Goal: Task Accomplishment & Management: Manage account settings

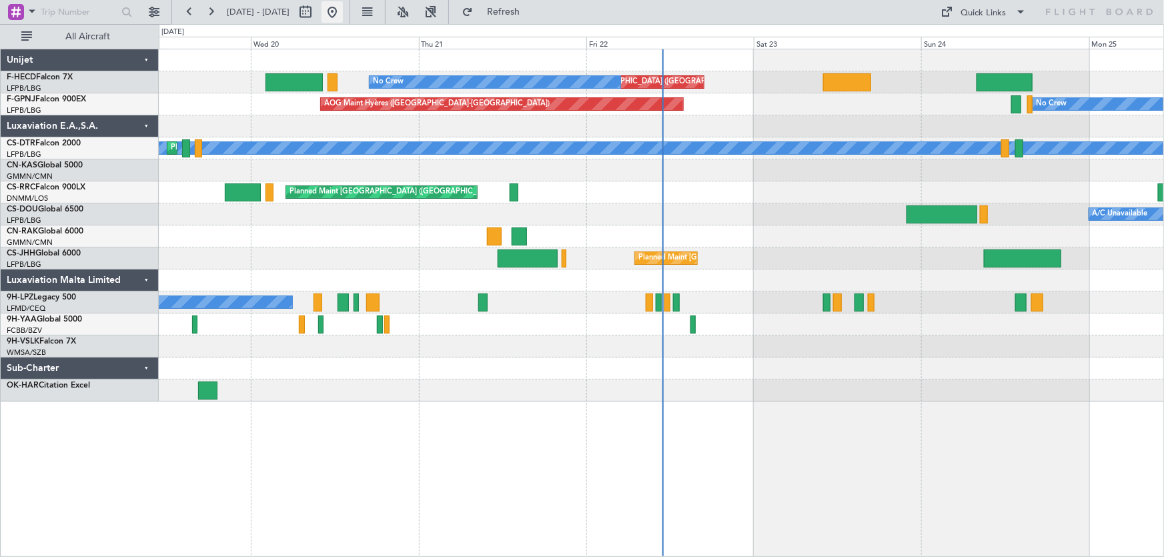
click at [343, 19] on button at bounding box center [331, 11] width 21 height 21
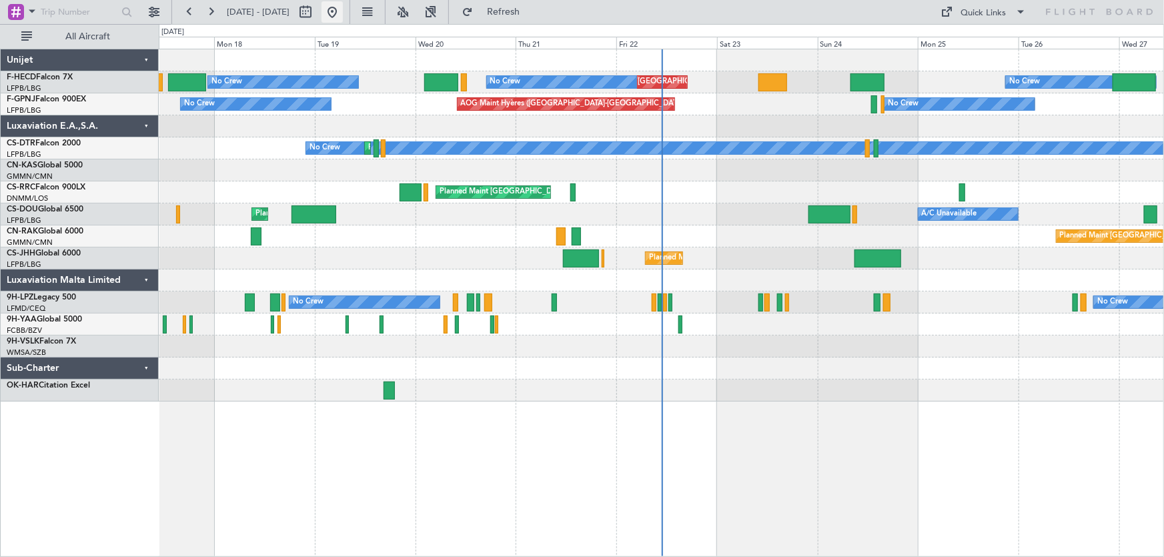
click at [343, 13] on button at bounding box center [331, 11] width 21 height 21
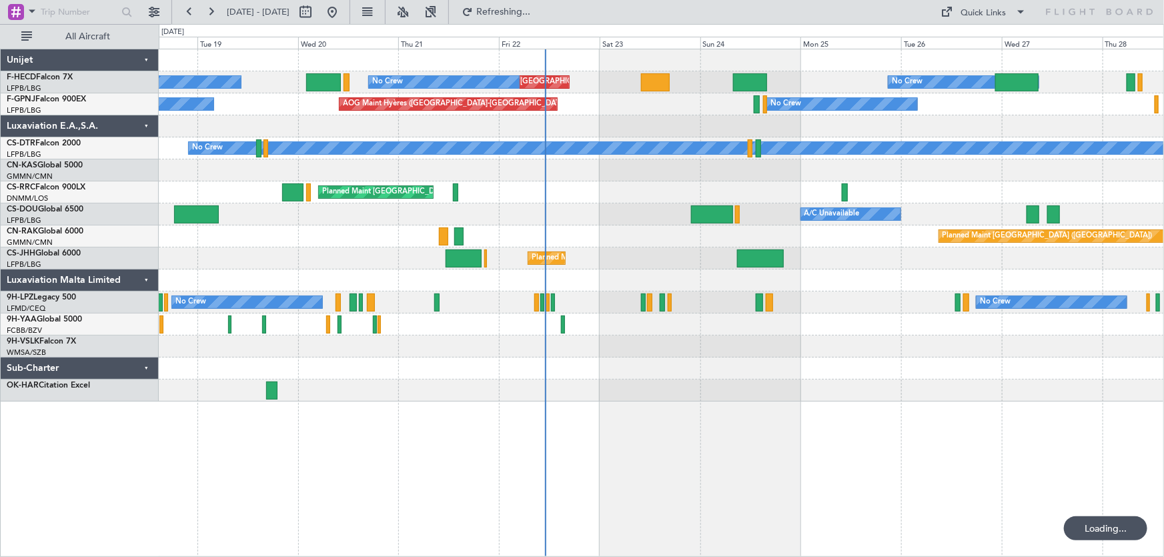
click at [644, 121] on div "Planned Maint [GEOGRAPHIC_DATA] ([GEOGRAPHIC_DATA]) Planned Maint [GEOGRAPHIC_D…" at bounding box center [661, 225] width 1005 height 352
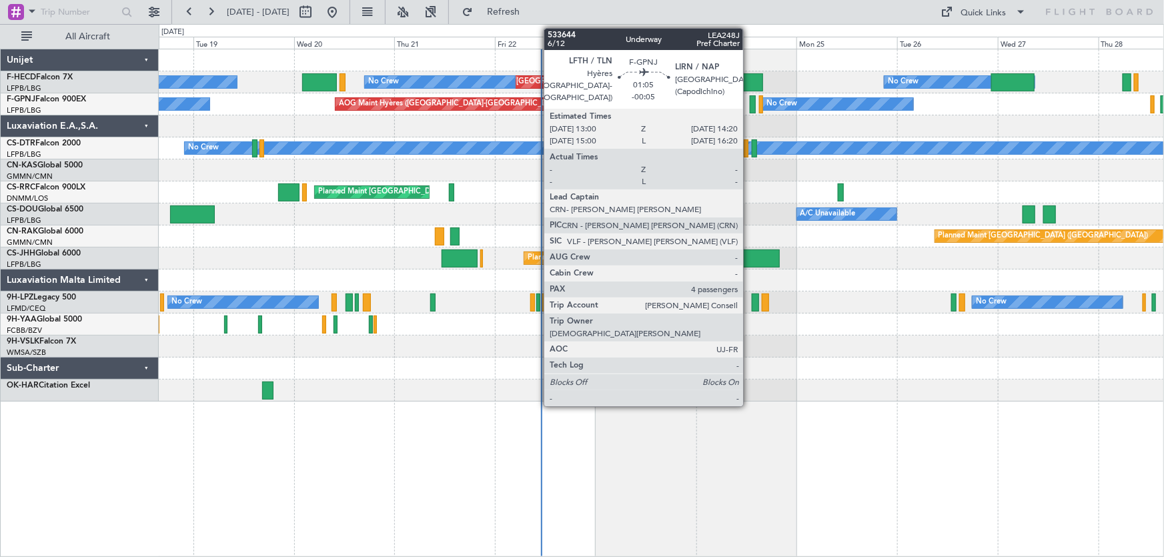
click at [750, 104] on div at bounding box center [753, 104] width 6 height 18
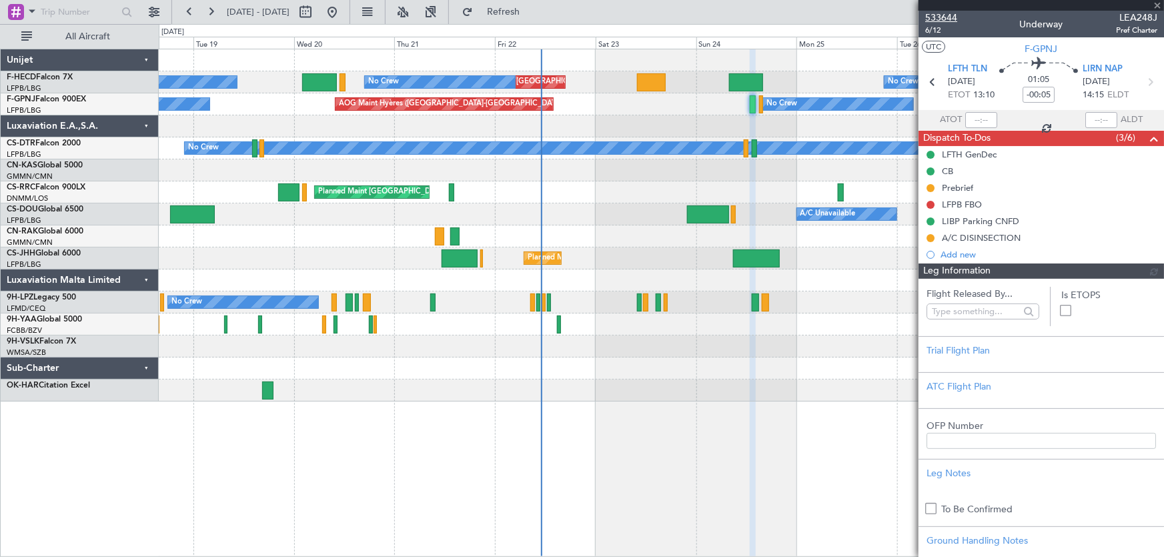
click at [946, 16] on span "533644" at bounding box center [941, 18] width 32 height 14
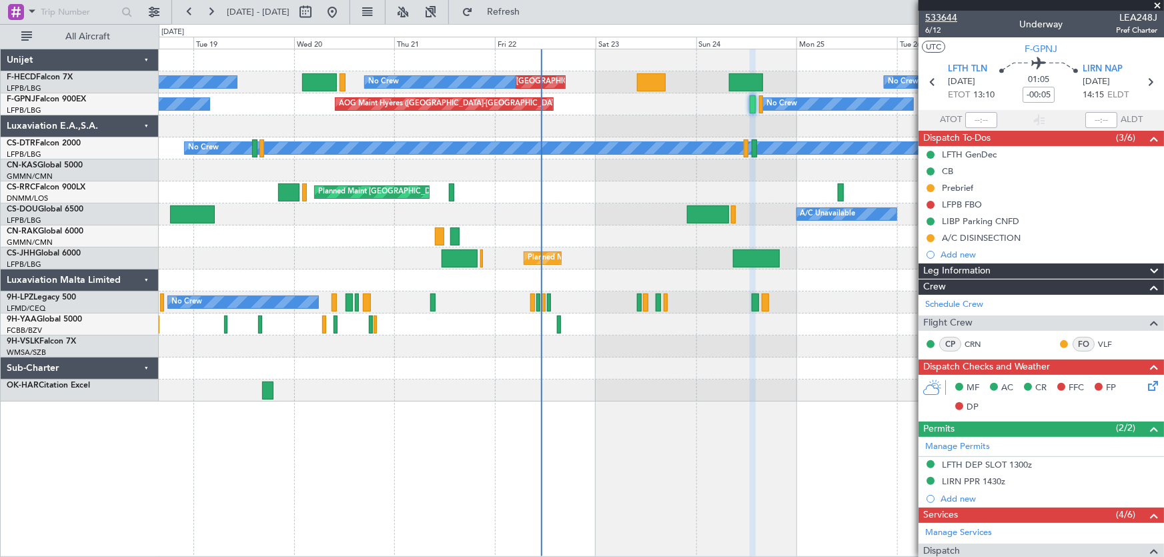
click at [950, 19] on span "533644" at bounding box center [941, 18] width 32 height 14
click at [302, 132] on div "Planned Maint Paris (Le Bourget) Planned Maint Paris (Le Bourget) No Crew No Cr…" at bounding box center [661, 225] width 1005 height 352
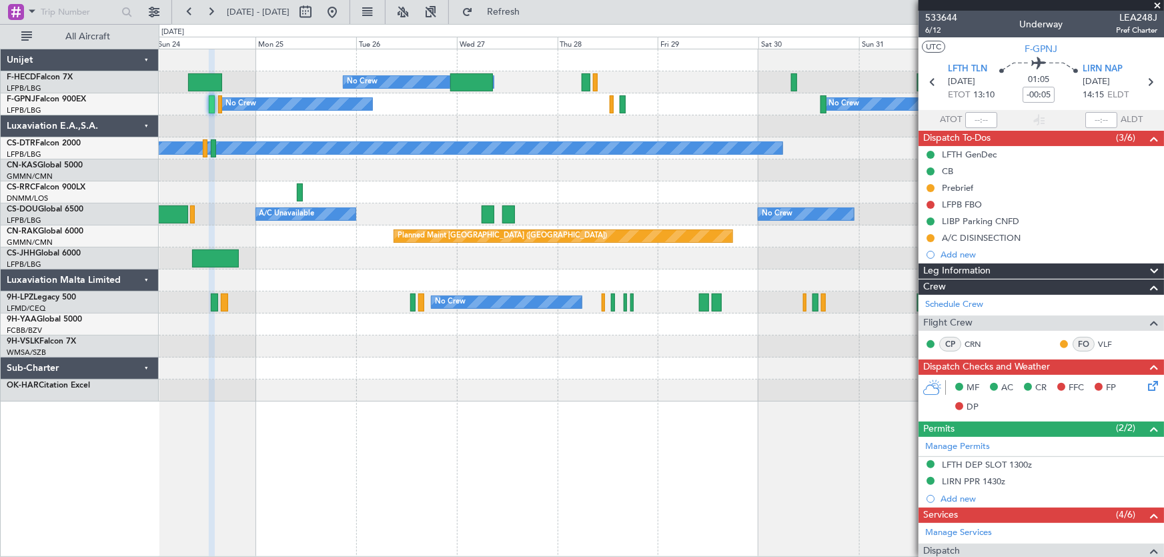
click at [429, 126] on div at bounding box center [661, 126] width 1005 height 22
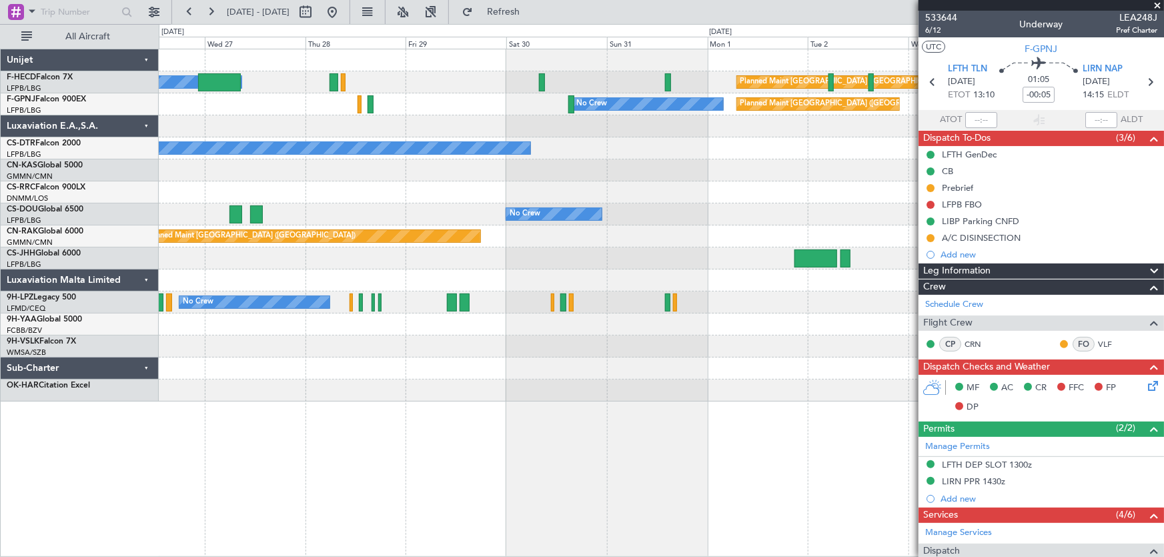
click at [398, 141] on div "No Crew Planned Maint Paris (Le Bourget) No Crew Planned Maint Paris (Le Bourge…" at bounding box center [661, 225] width 1005 height 352
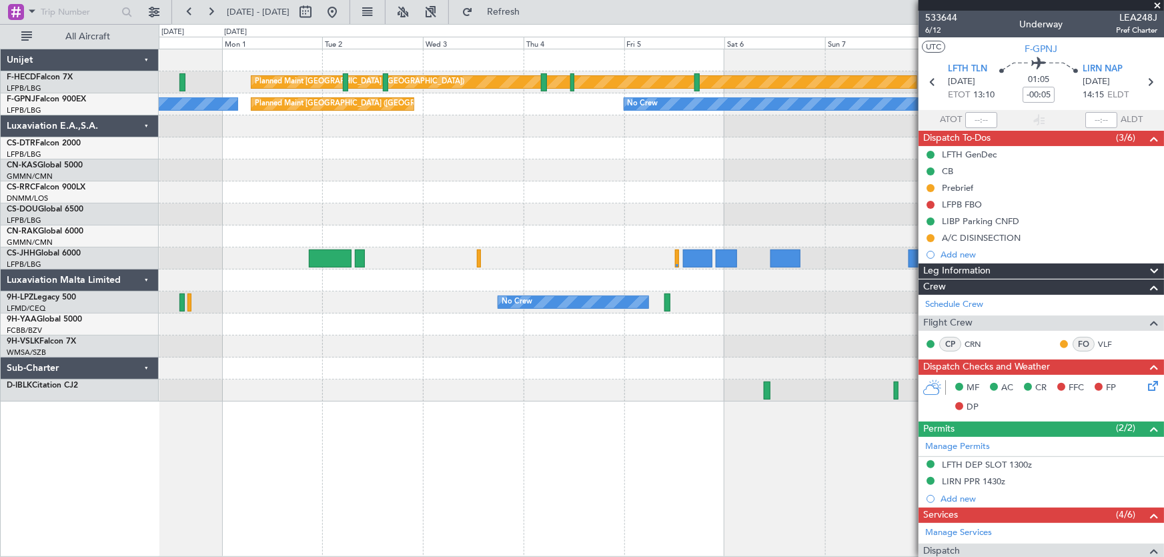
click at [372, 145] on div "Planned Maint Paris (Le Bourget) Planned Maint Paris (Le Bourget) No Crew No Cr…" at bounding box center [661, 225] width 1005 height 352
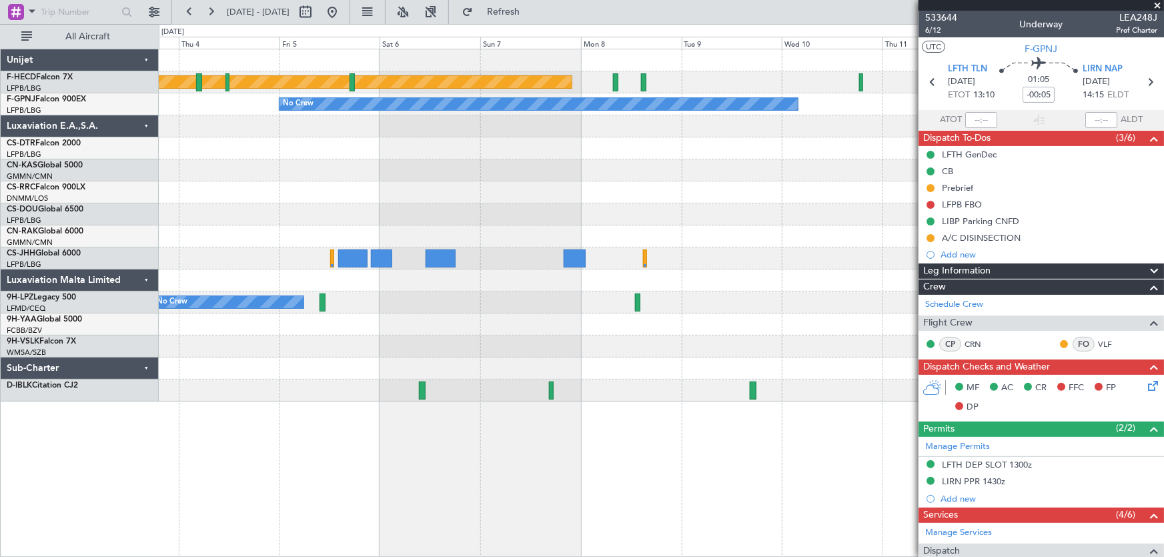
click at [485, 154] on div at bounding box center [661, 148] width 1005 height 22
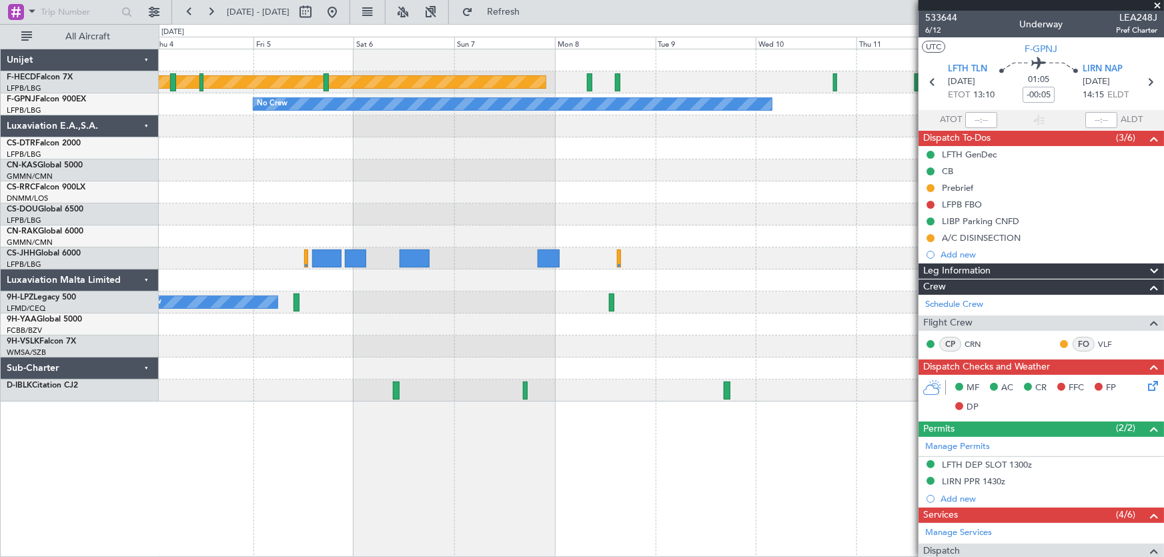
click at [454, 159] on div "Planned Maint Paris (Le Bourget) No Crew No Crew No Crew No Crew Planned Maint …" at bounding box center [661, 225] width 1005 height 352
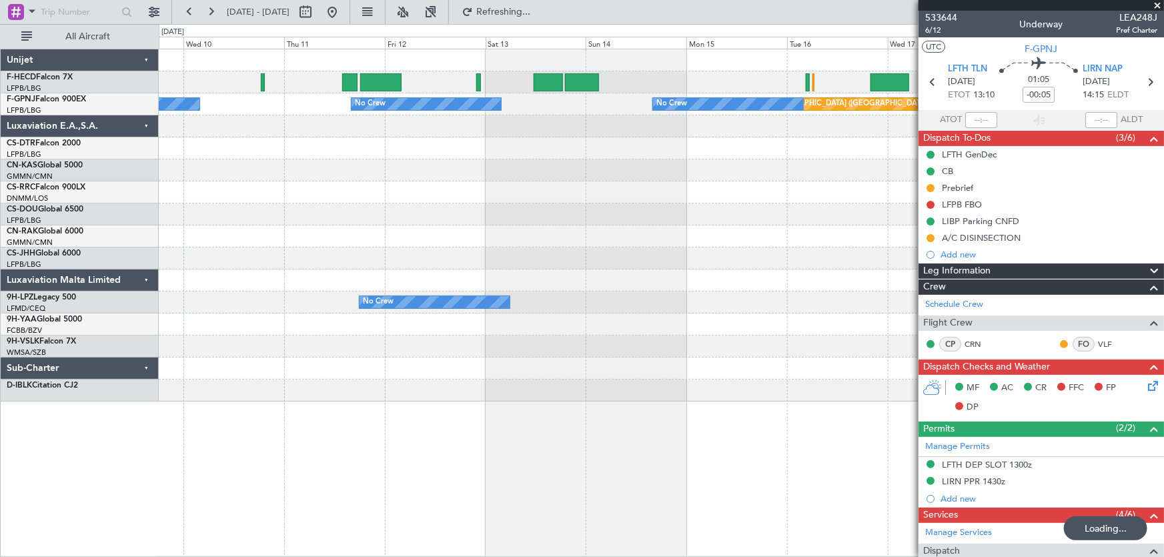
click at [391, 173] on div "No Crew Planned Maint Paris (Le Bourget) Planned Maint Paris (Le Bourget) Plann…" at bounding box center [661, 225] width 1005 height 352
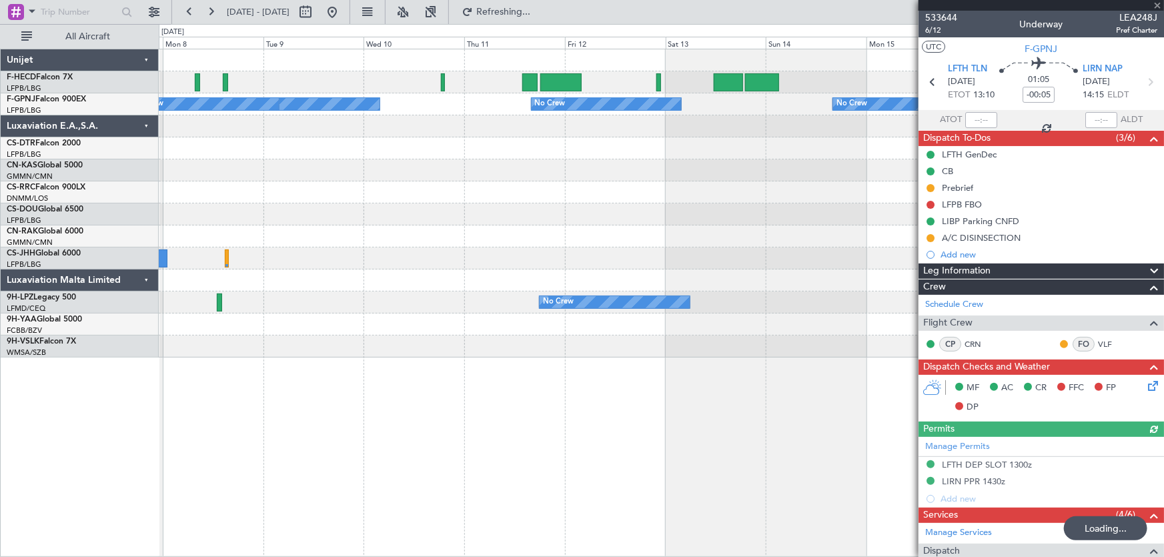
click at [540, 185] on div "No Crew Planned Maint Paris (Le Bourget) Planned Maint Paris (Le Bourget) No Cr…" at bounding box center [661, 203] width 1005 height 308
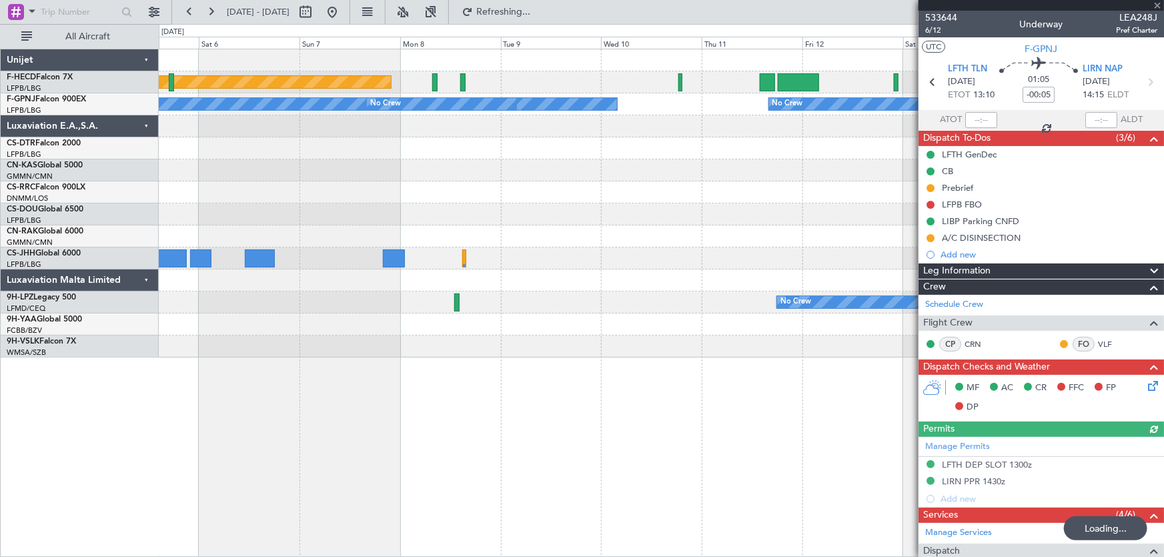
click at [656, 189] on div at bounding box center [661, 192] width 1005 height 22
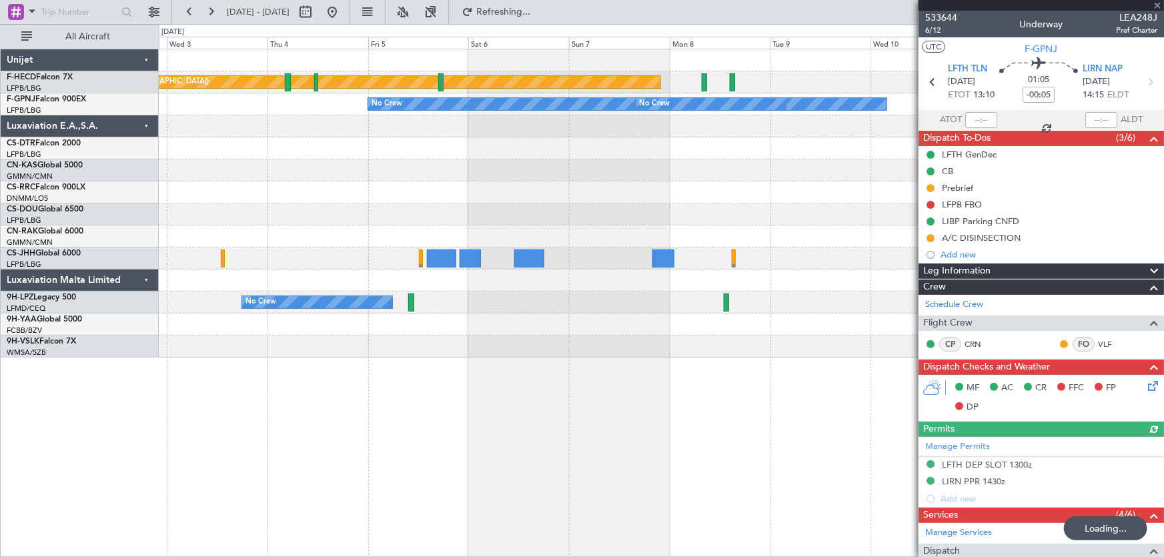
click at [682, 195] on div at bounding box center [661, 192] width 1005 height 22
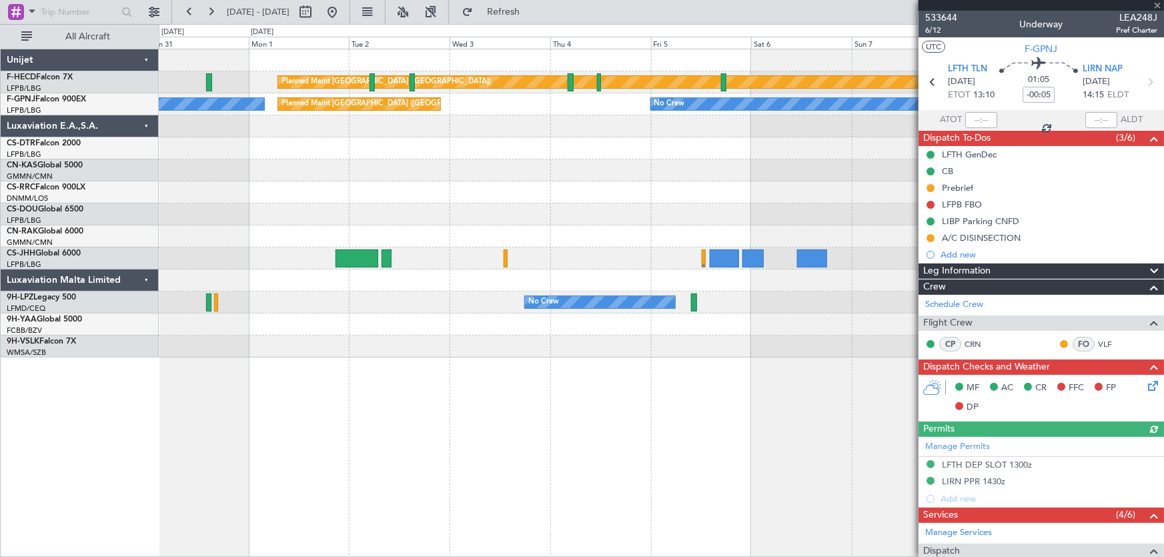
click at [618, 187] on div at bounding box center [661, 192] width 1005 height 22
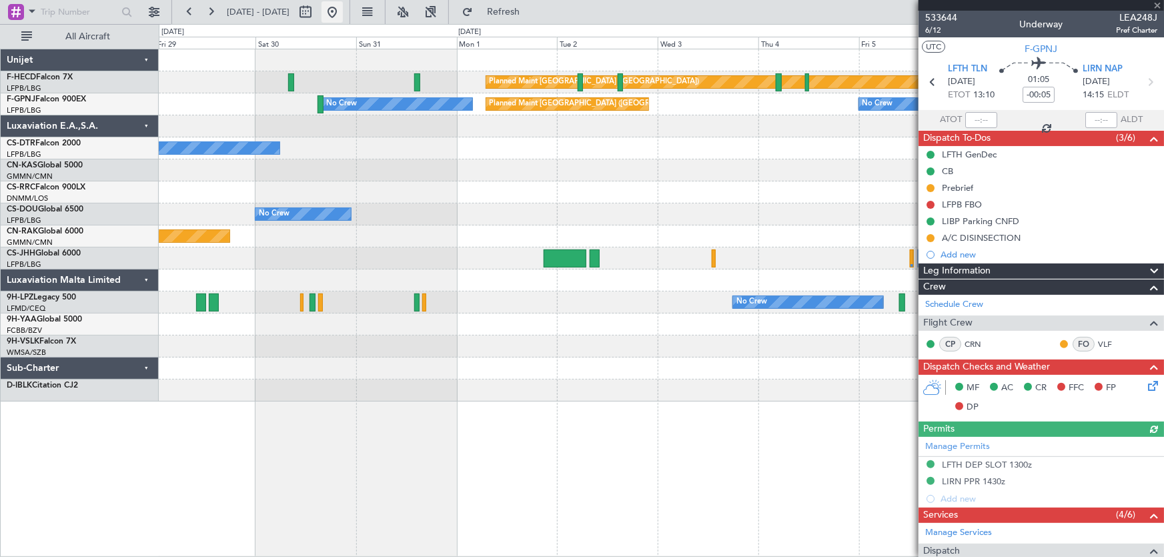
click at [343, 12] on button at bounding box center [331, 11] width 21 height 21
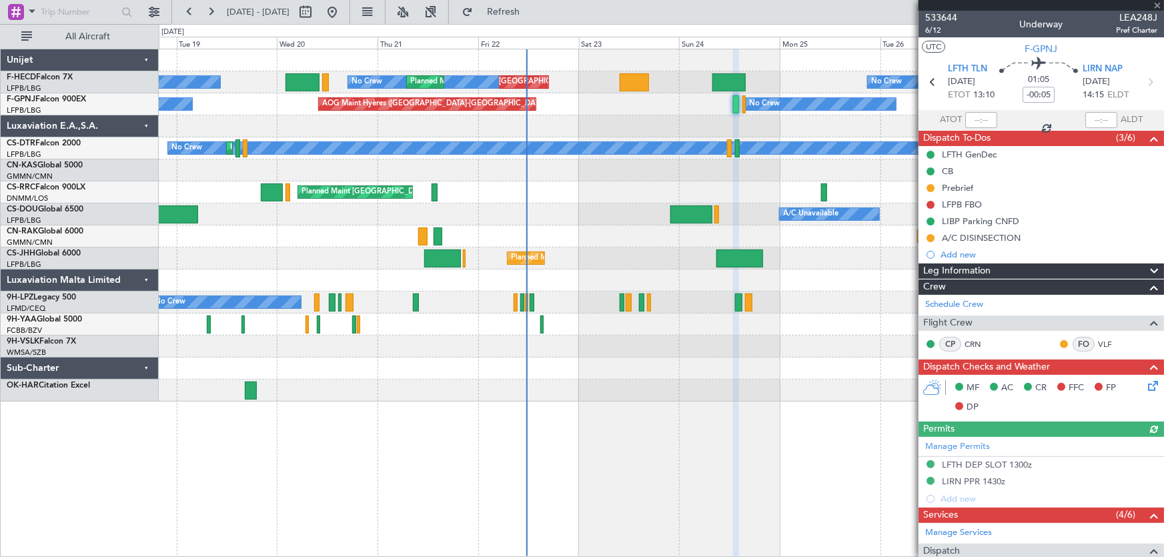
click at [646, 155] on div "No Crew Planned Maint Sofia" at bounding box center [661, 148] width 1005 height 22
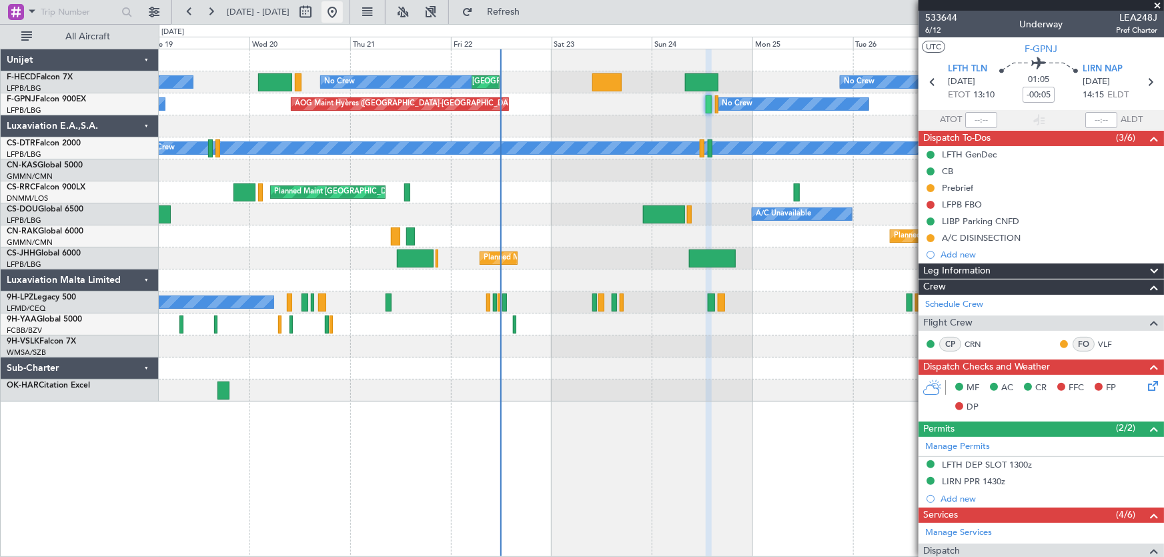
click at [343, 18] on button at bounding box center [331, 11] width 21 height 21
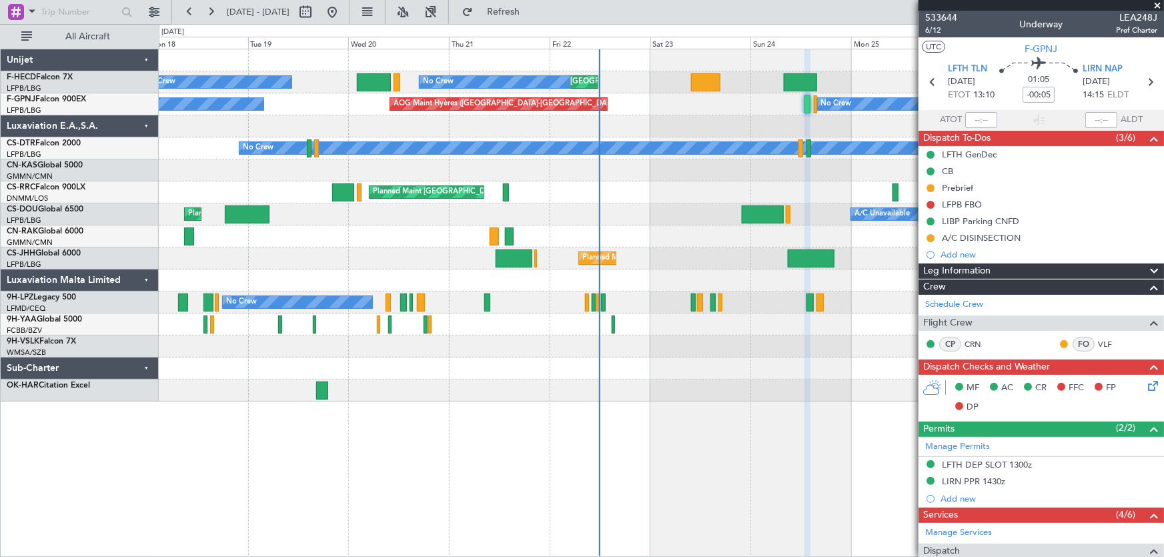
click at [397, 133] on div at bounding box center [661, 126] width 1005 height 22
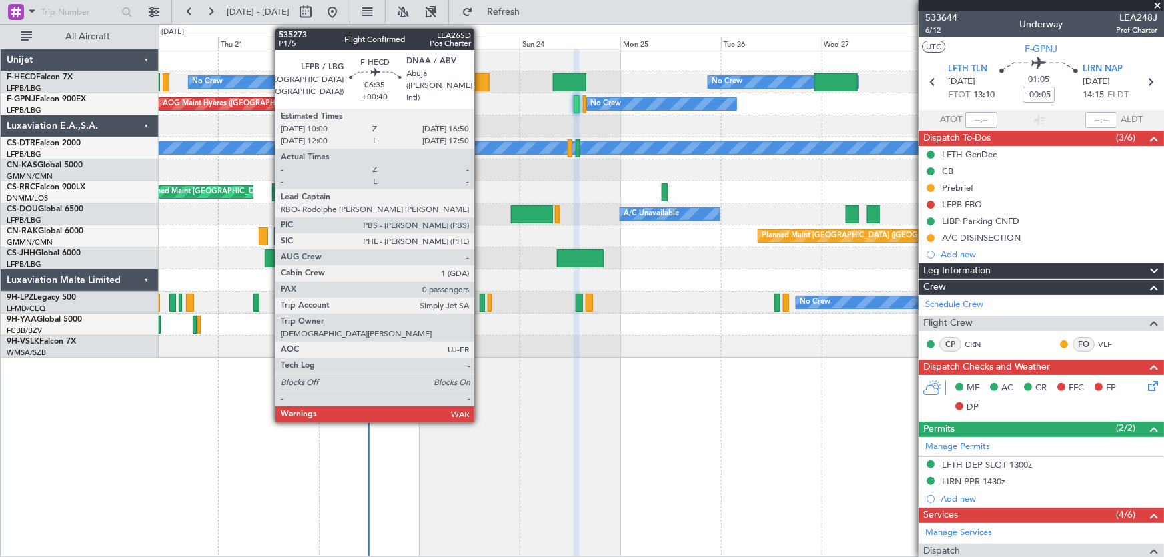
click at [480, 76] on div at bounding box center [474, 82] width 29 height 18
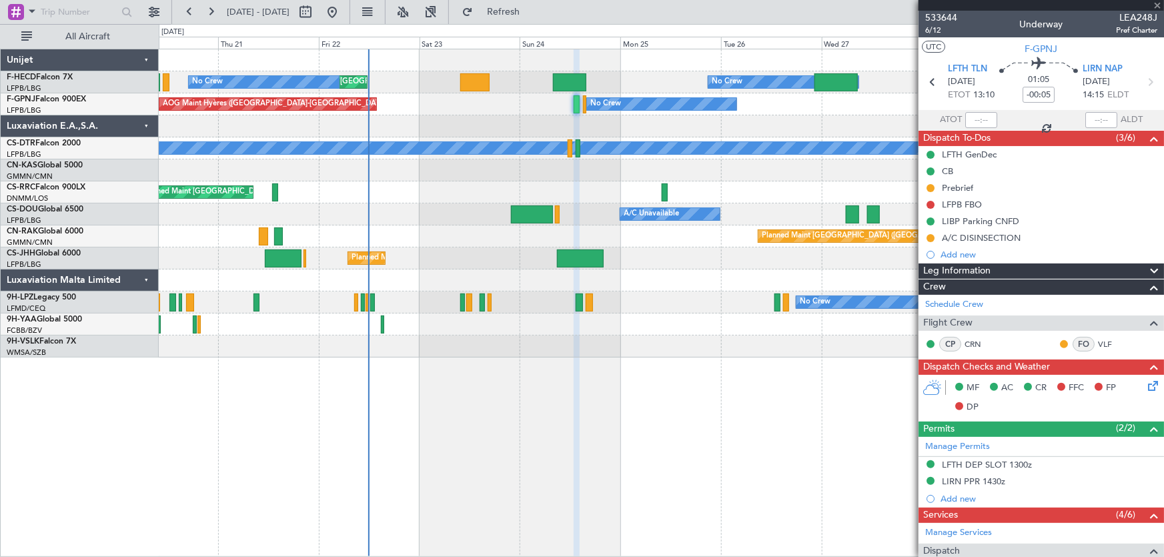
type input "+00:40"
type input "0"
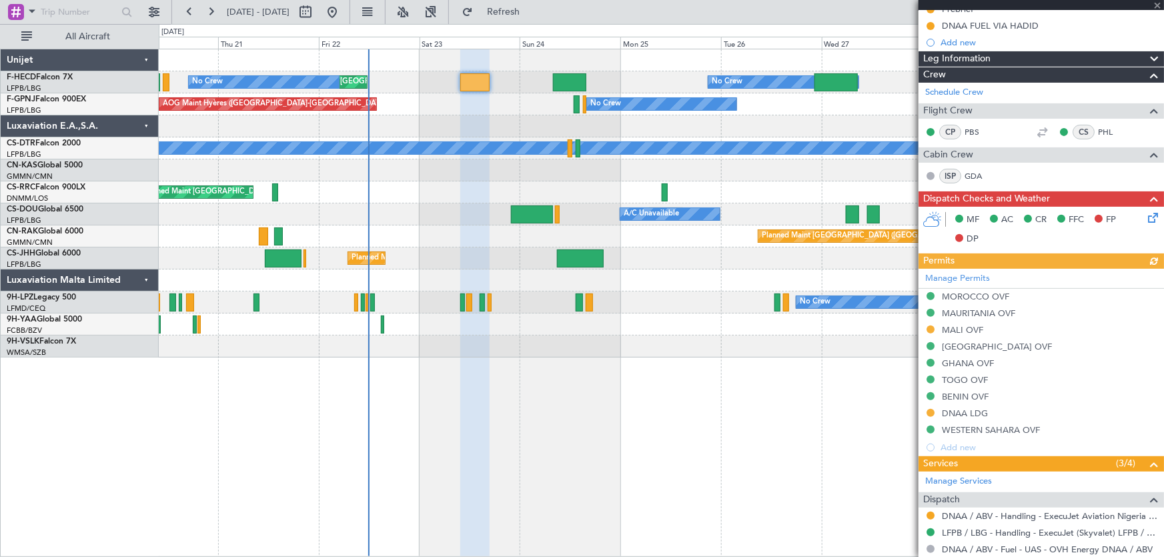
scroll to position [198, 0]
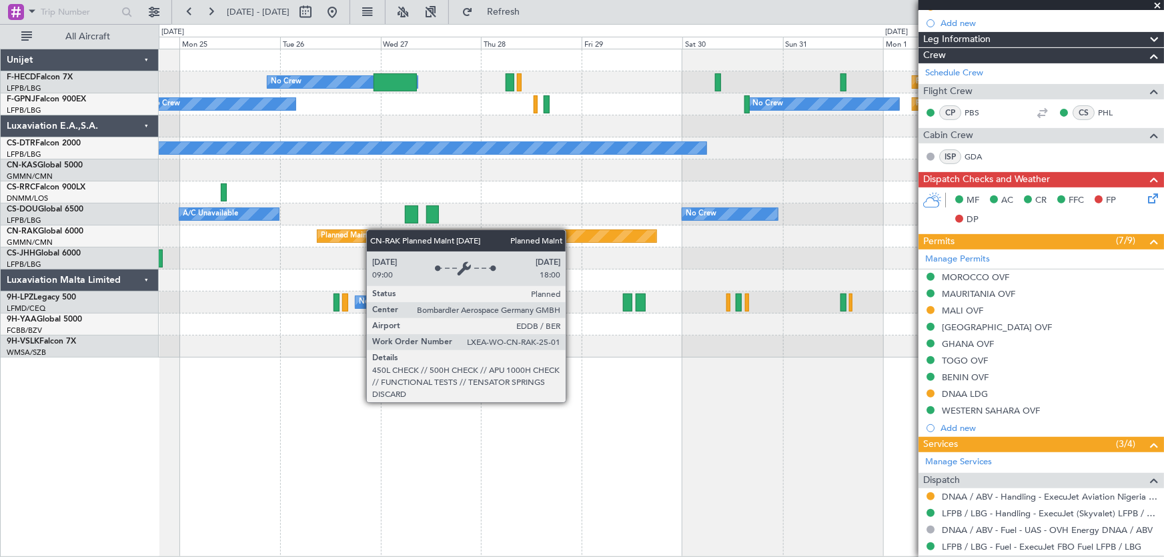
click at [355, 233] on div "No Crew Planned Maint Paris (Le Bourget) Planned Maint Paris (Le Bourget) No Cr…" at bounding box center [661, 203] width 1005 height 308
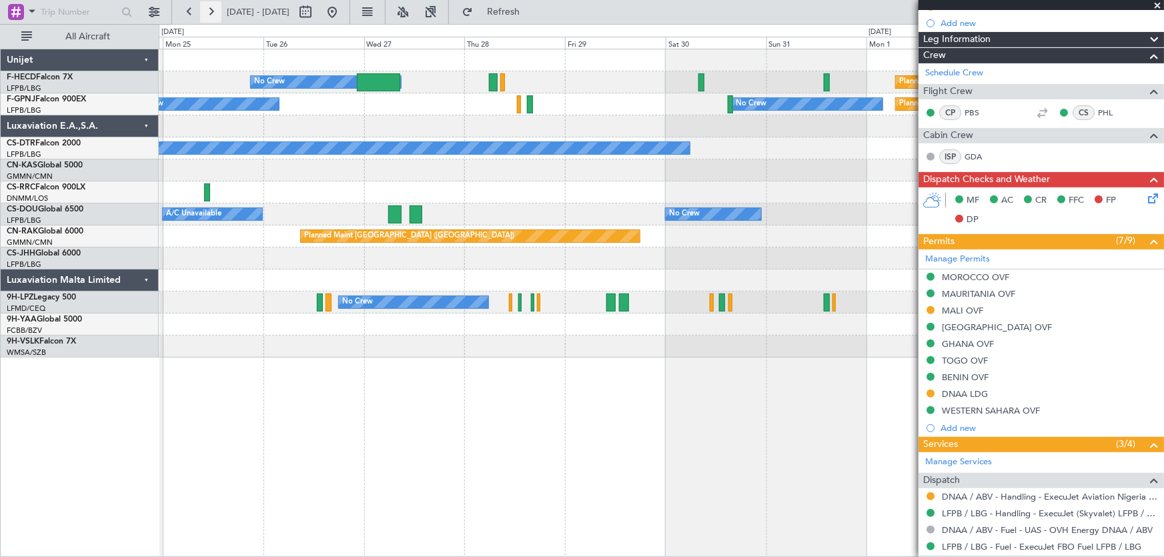
click at [209, 8] on button at bounding box center [210, 11] width 21 height 21
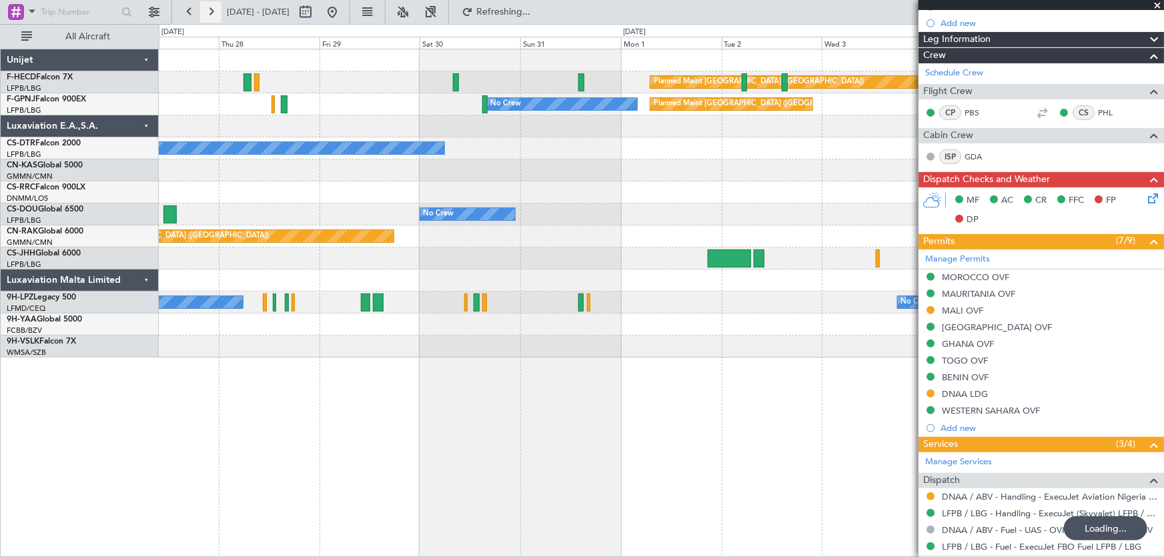
click at [209, 8] on button at bounding box center [210, 11] width 21 height 21
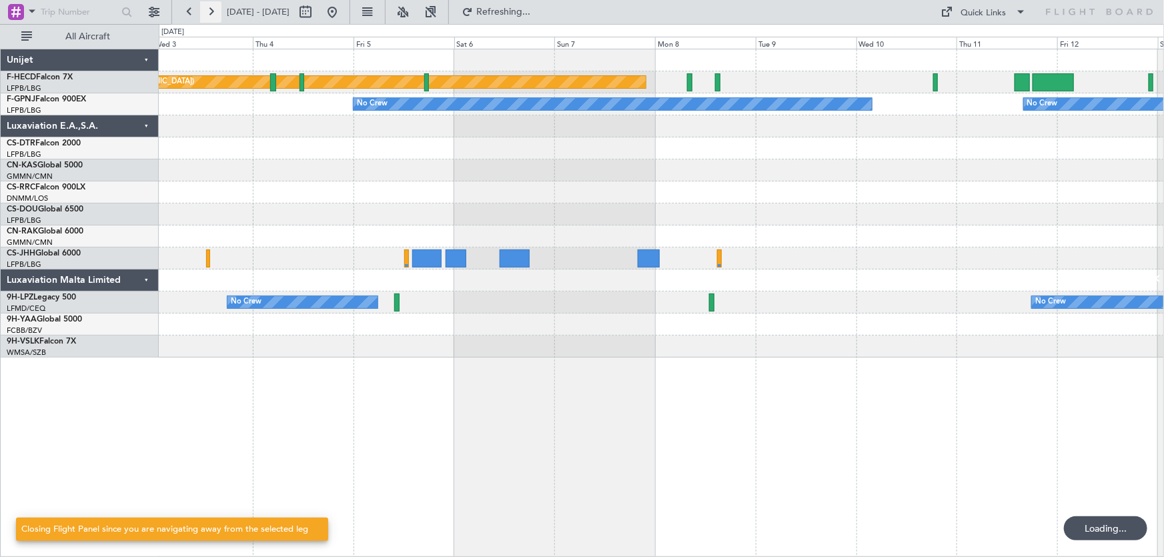
click at [209, 8] on button at bounding box center [210, 11] width 21 height 21
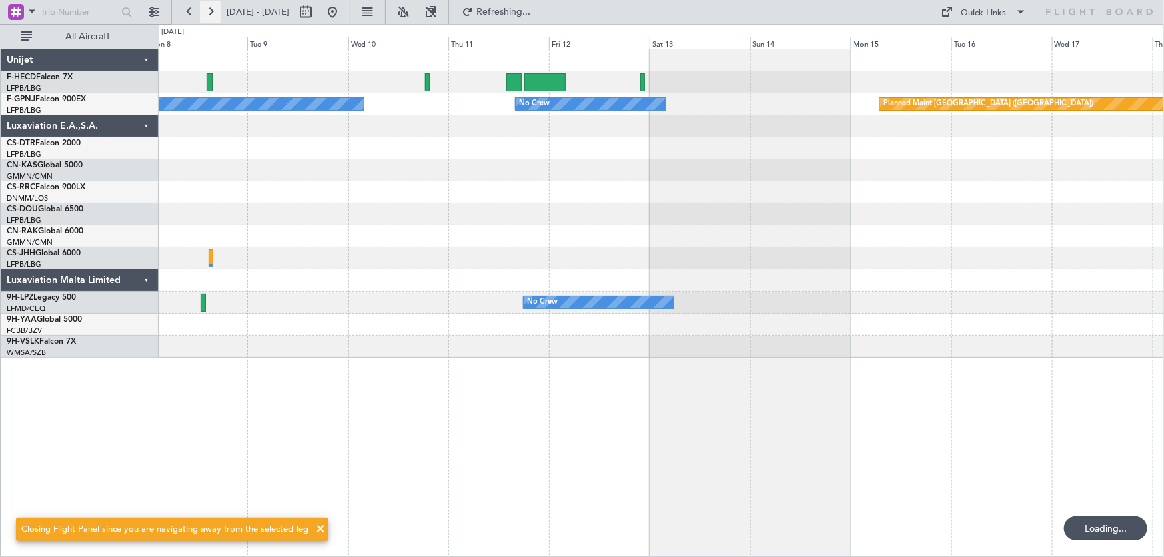
click at [209, 8] on button at bounding box center [210, 11] width 21 height 21
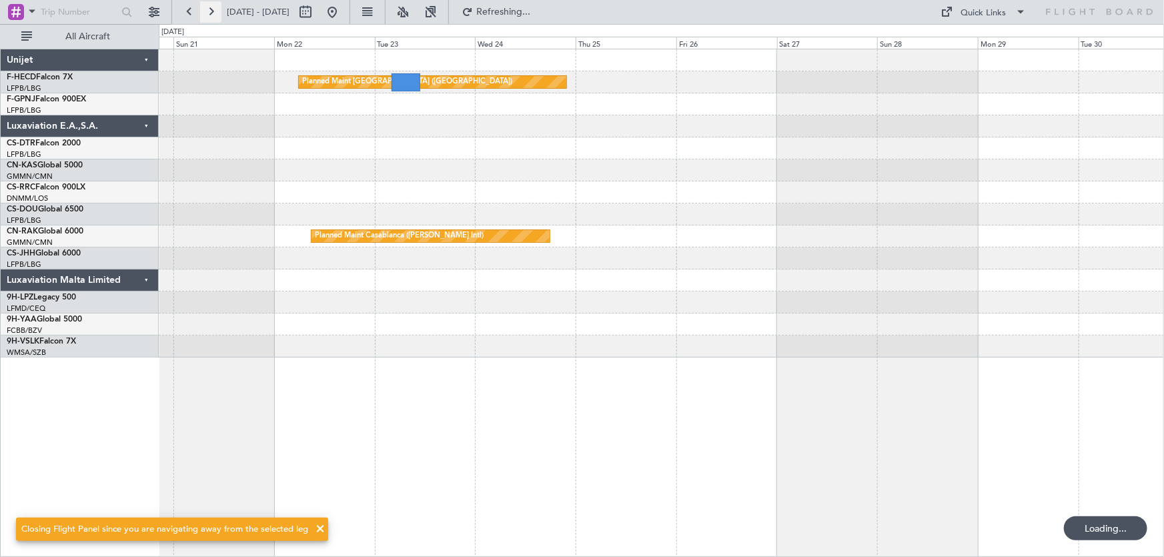
click at [209, 8] on button at bounding box center [210, 11] width 21 height 21
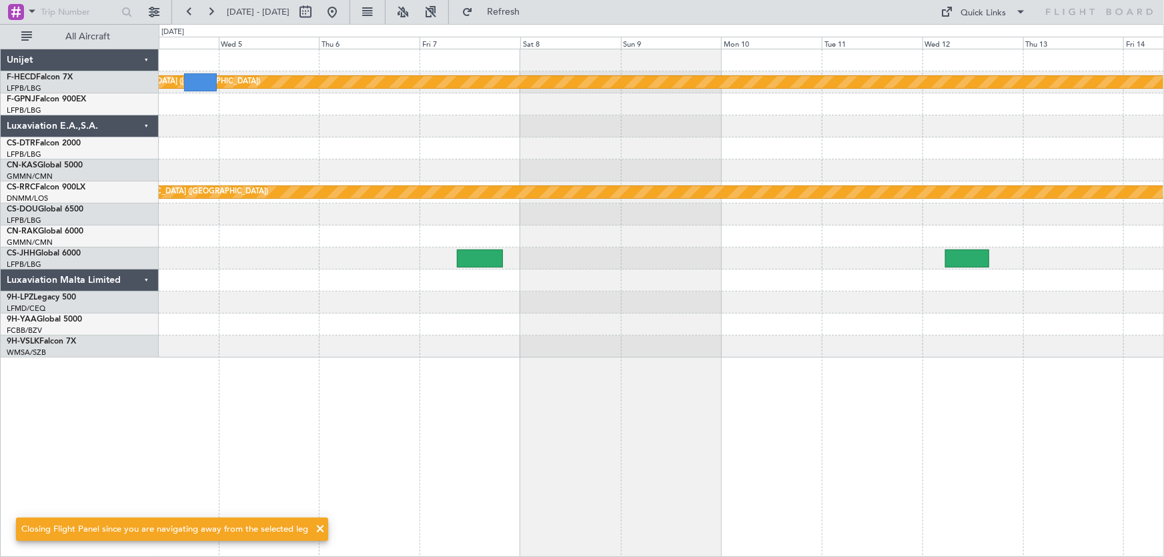
click at [595, 148] on div "Planned Maint Paris (Le Bourget) Planned Maint Paris (Le Bourget)" at bounding box center [661, 203] width 1005 height 308
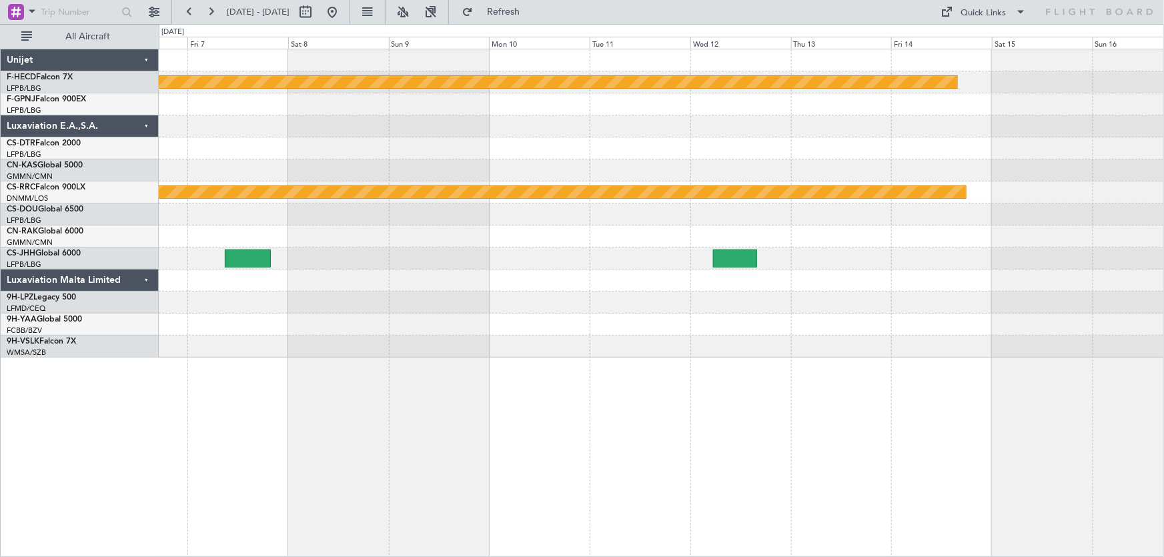
click at [231, 113] on div at bounding box center [661, 104] width 1005 height 22
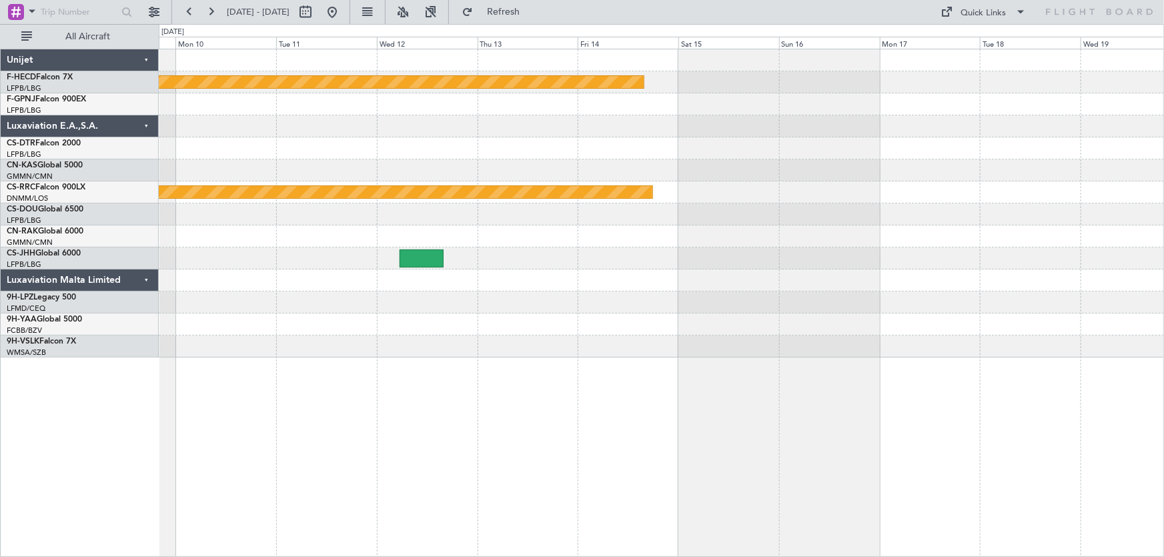
click at [373, 123] on div "Planned Maint Paris (Le Bourget) Planned Maint Paris (Le Bourget)" at bounding box center [661, 203] width 1005 height 308
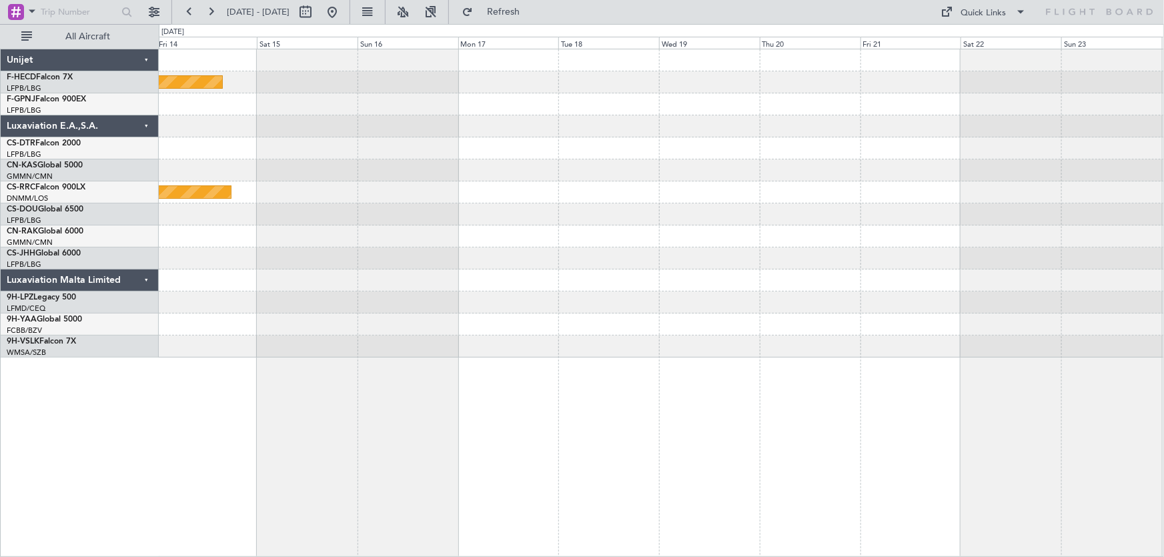
click at [407, 145] on div "Planned Maint Paris (Le Bourget) Planned Maint Paris (Le Bourget)" at bounding box center [661, 203] width 1005 height 308
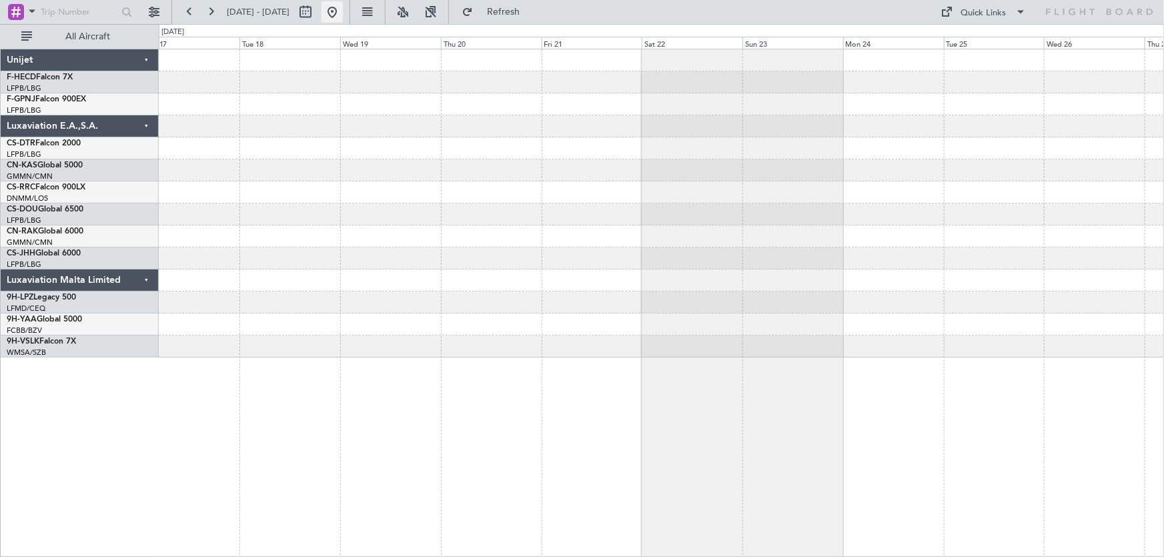
click at [343, 11] on button at bounding box center [331, 11] width 21 height 21
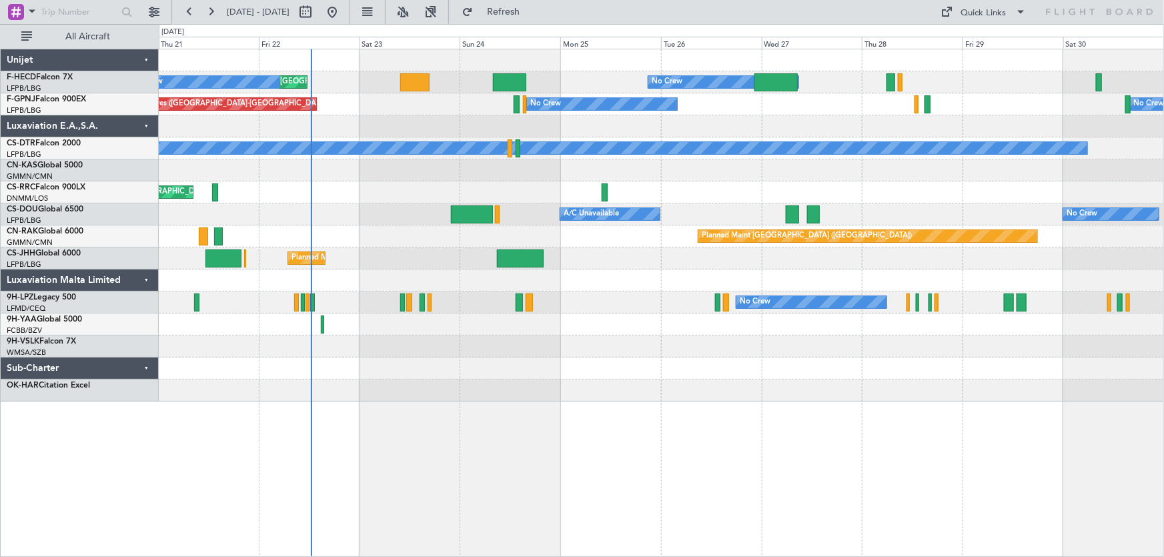
click at [559, 386] on div "No Crew Planned Maint Paris (Le Bourget) Planned Maint Paris (Le Bourget) No Cr…" at bounding box center [661, 225] width 1005 height 352
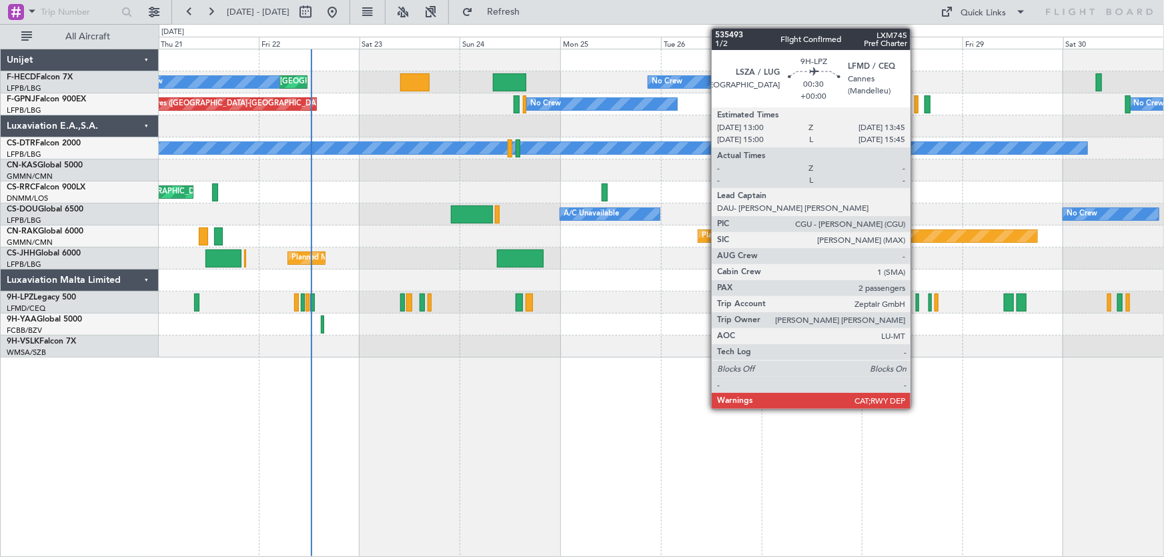
click at [916, 299] on div at bounding box center [917, 302] width 3 height 18
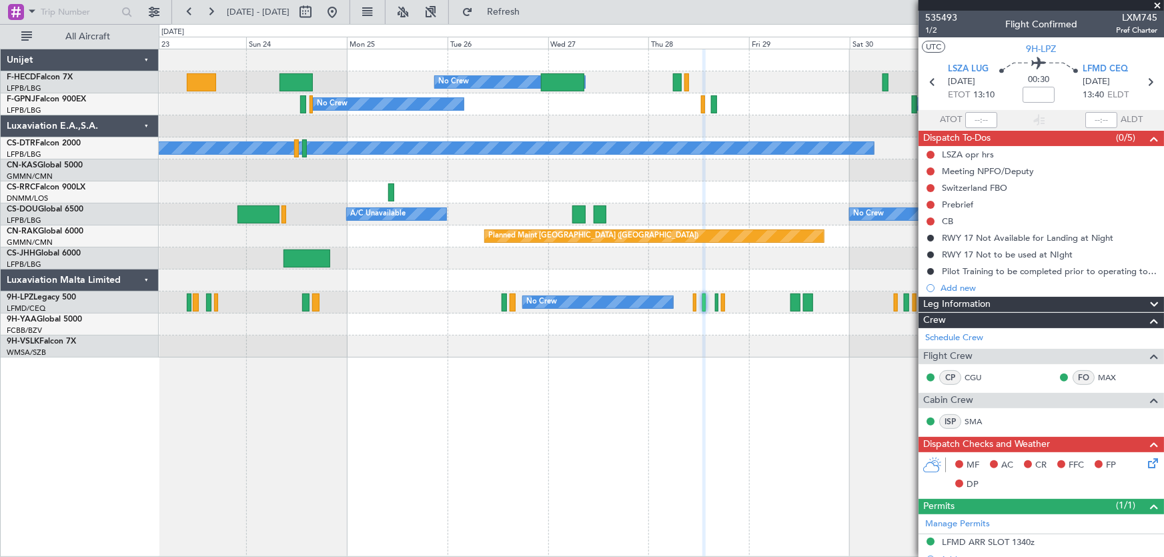
click at [414, 313] on div "No Crew Planned Maint Paris (Le Bourget) Planned Maint Paris (Le Bourget) Plann…" at bounding box center [661, 203] width 1005 height 308
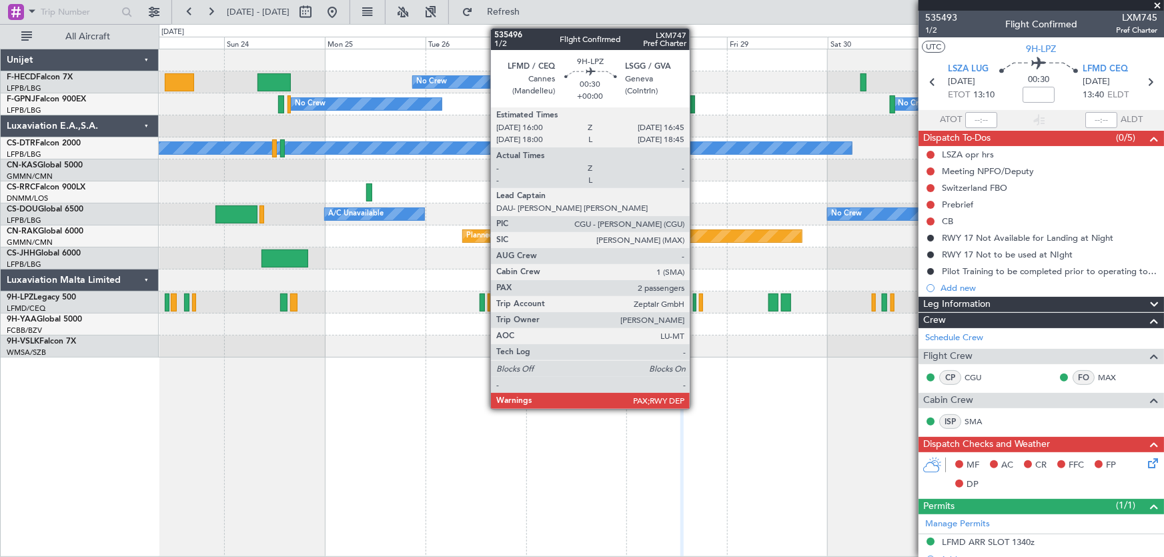
click at [696, 305] on div at bounding box center [694, 302] width 3 height 18
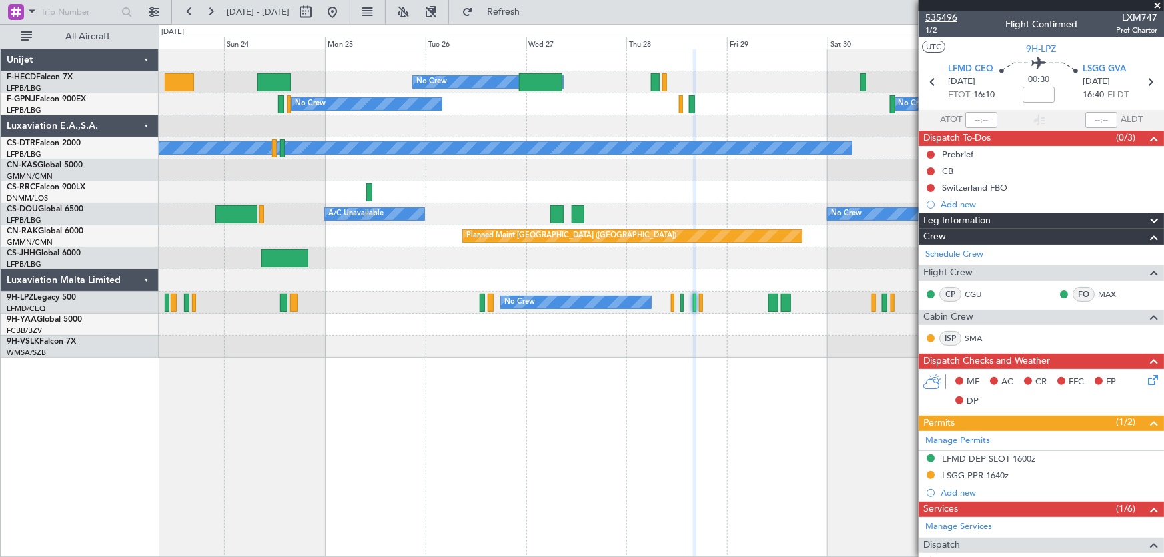
click at [947, 14] on span "535496" at bounding box center [941, 18] width 32 height 14
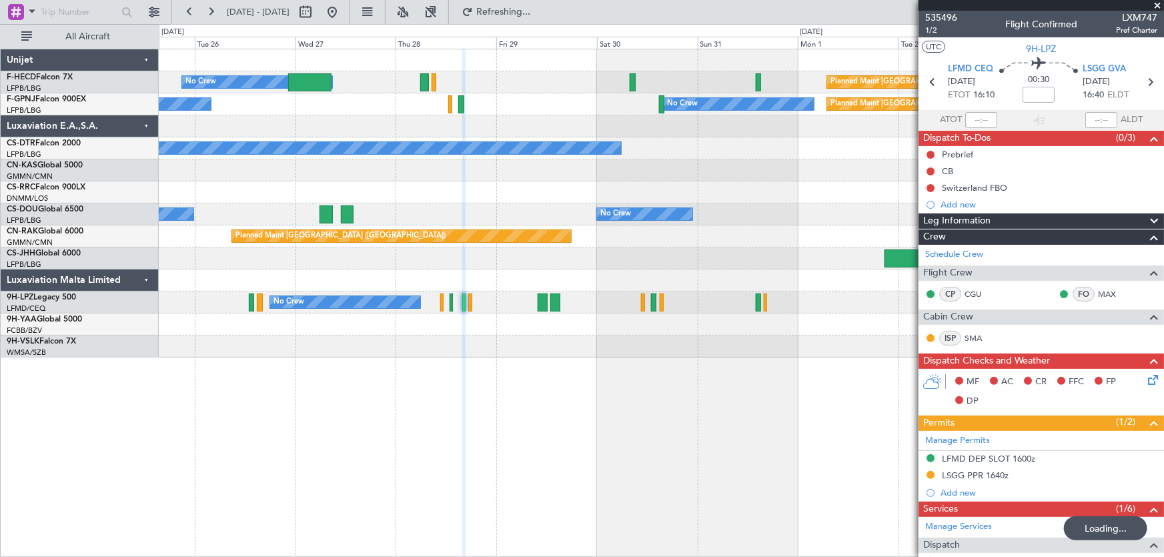
click at [378, 165] on div "Planned Maint Paris (Le Bourget) No Crew No Crew Planned Maint Paris (Le Bourge…" at bounding box center [661, 203] width 1005 height 308
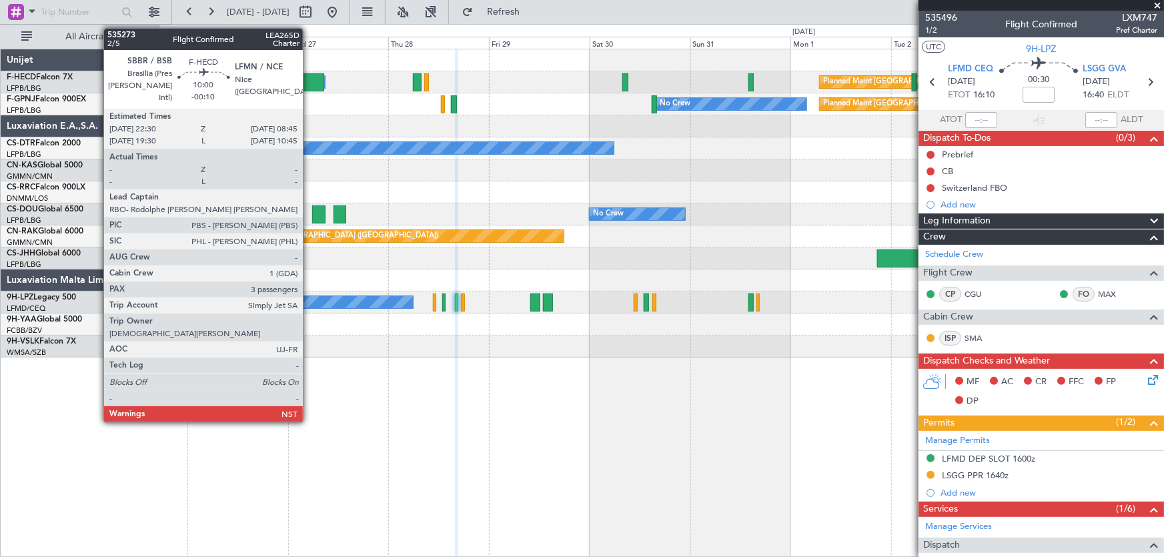
click at [309, 80] on div at bounding box center [302, 82] width 43 height 18
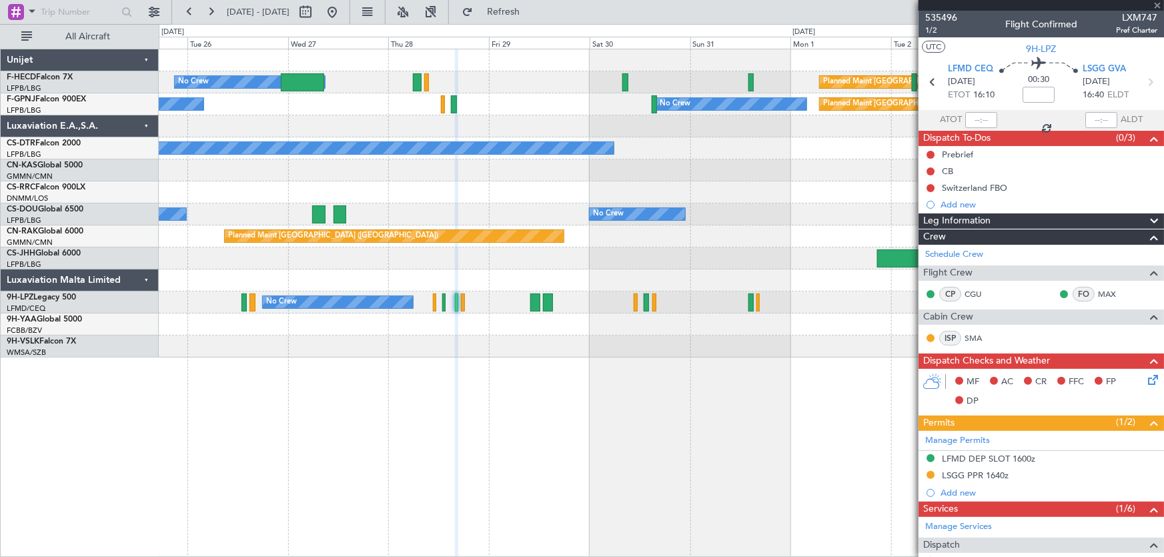
type input "-00:10"
type input "3"
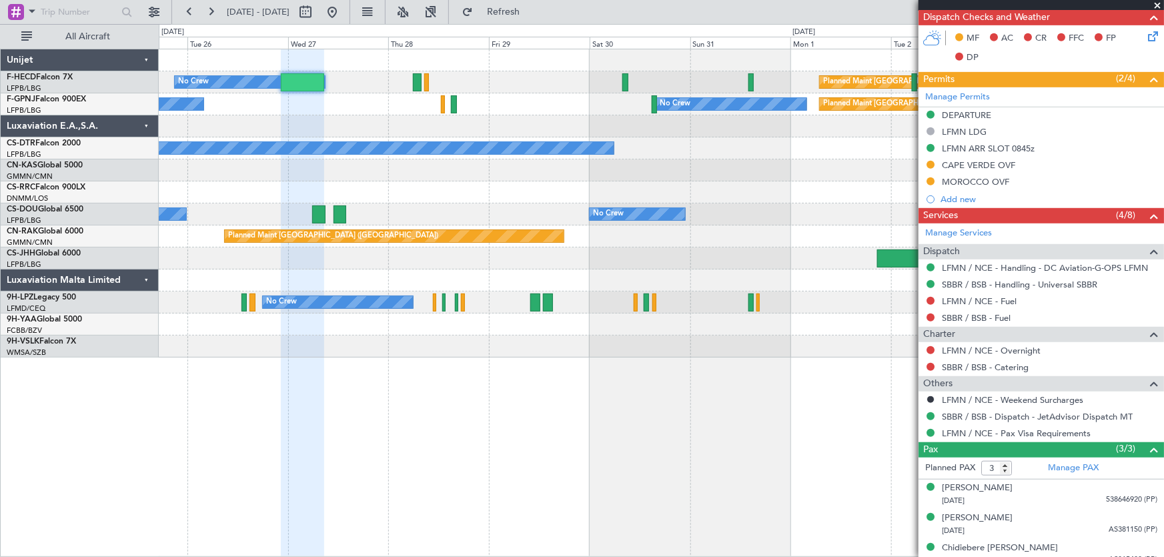
scroll to position [370, 0]
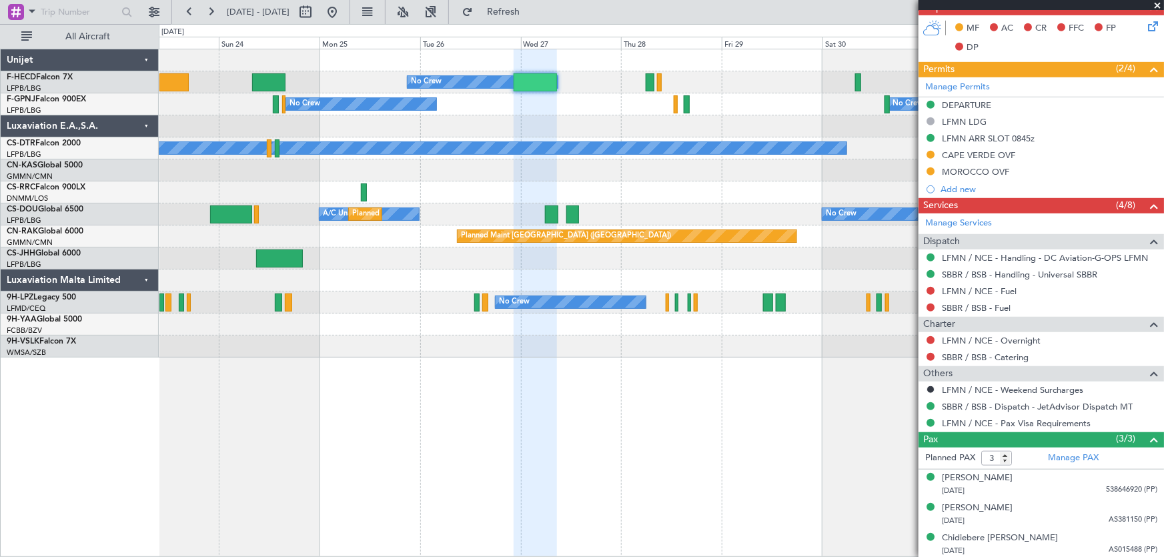
click at [569, 95] on div "No Crew Planned Maint Paris (Le Bourget) No Crew AOG Maint Hyères (Toulon-Hyère…" at bounding box center [661, 104] width 1005 height 22
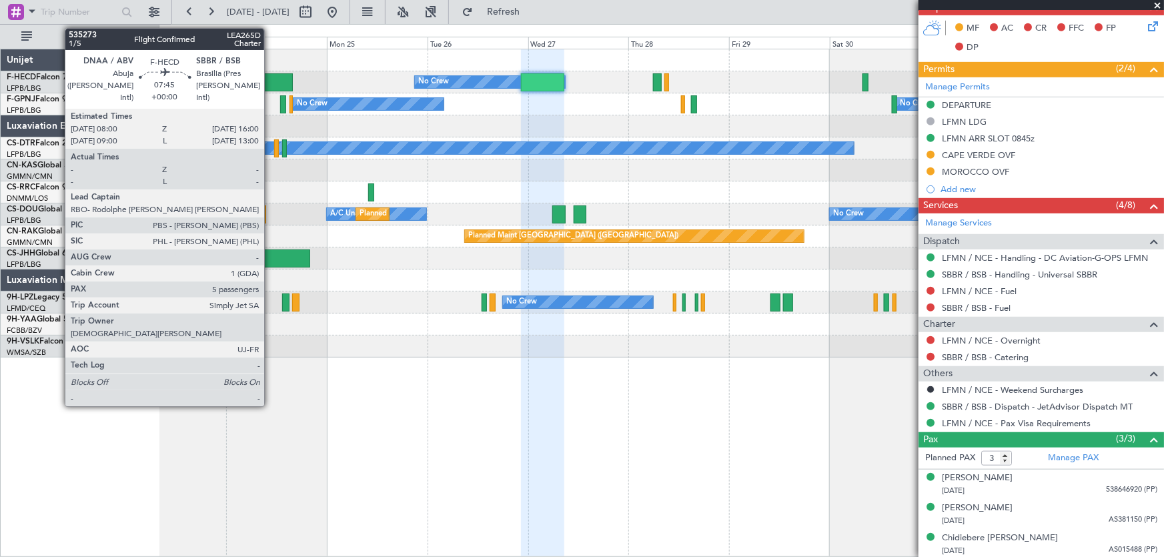
click at [270, 81] on div at bounding box center [276, 82] width 34 height 18
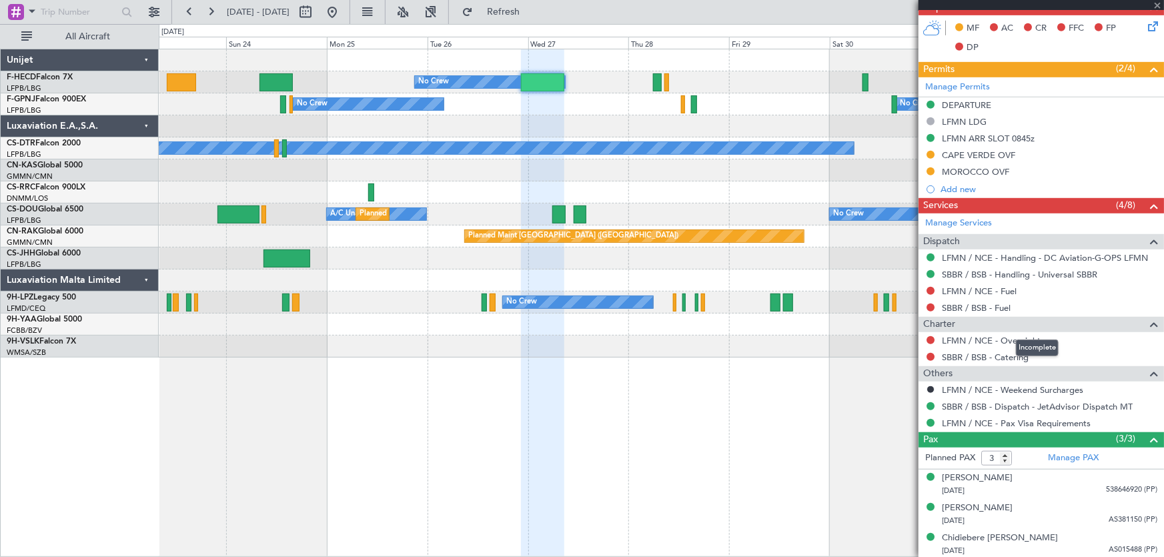
type input "5"
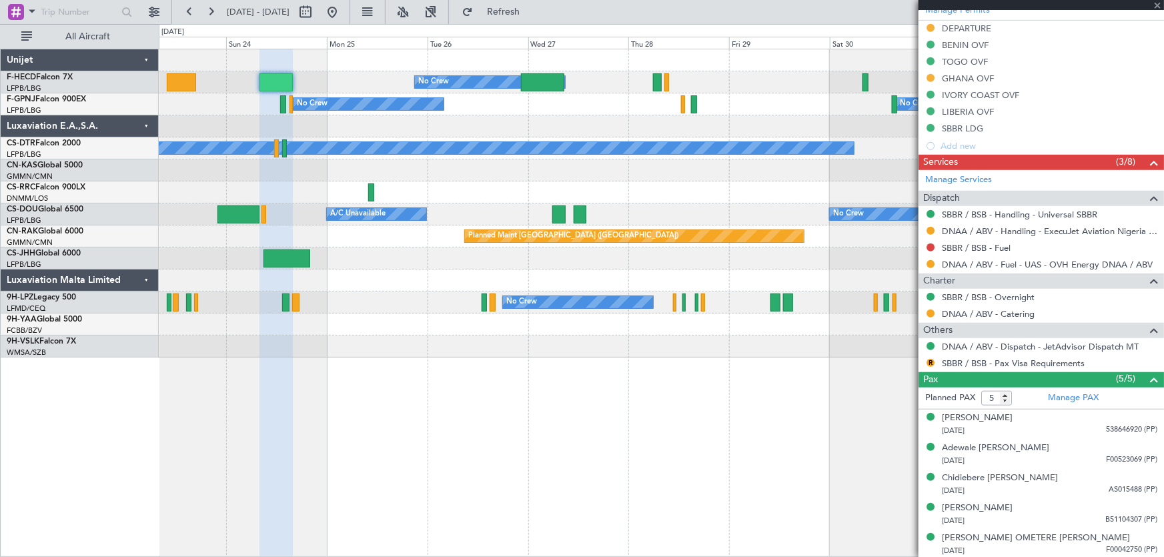
scroll to position [413, 0]
click at [1009, 507] on div "EMMANUEL BULUS" at bounding box center [977, 507] width 71 height 13
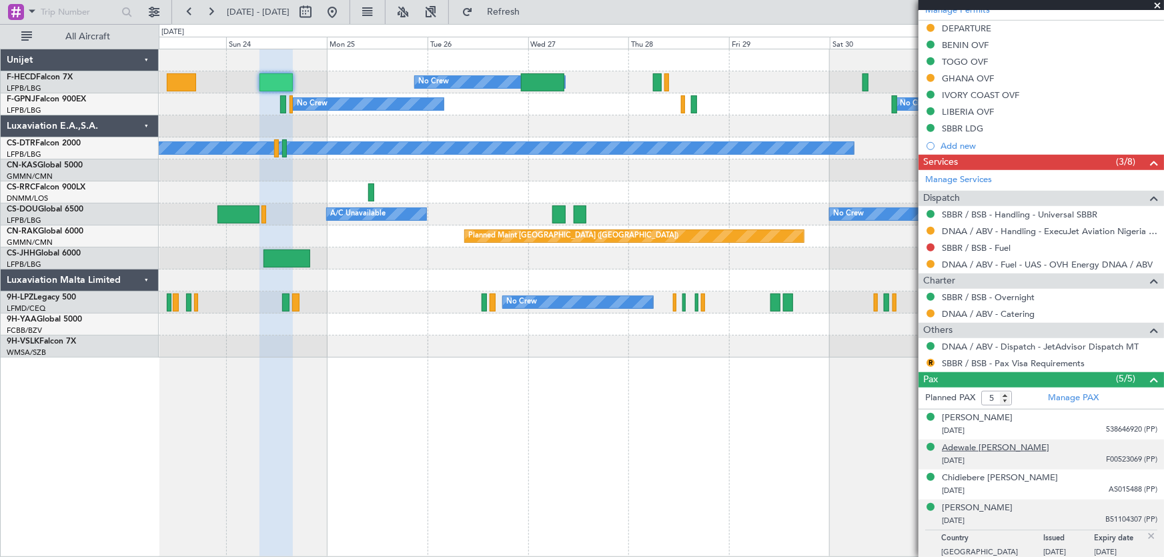
click at [1014, 448] on div "Adewale Olaoluwa Adeyemi" at bounding box center [995, 447] width 107 height 13
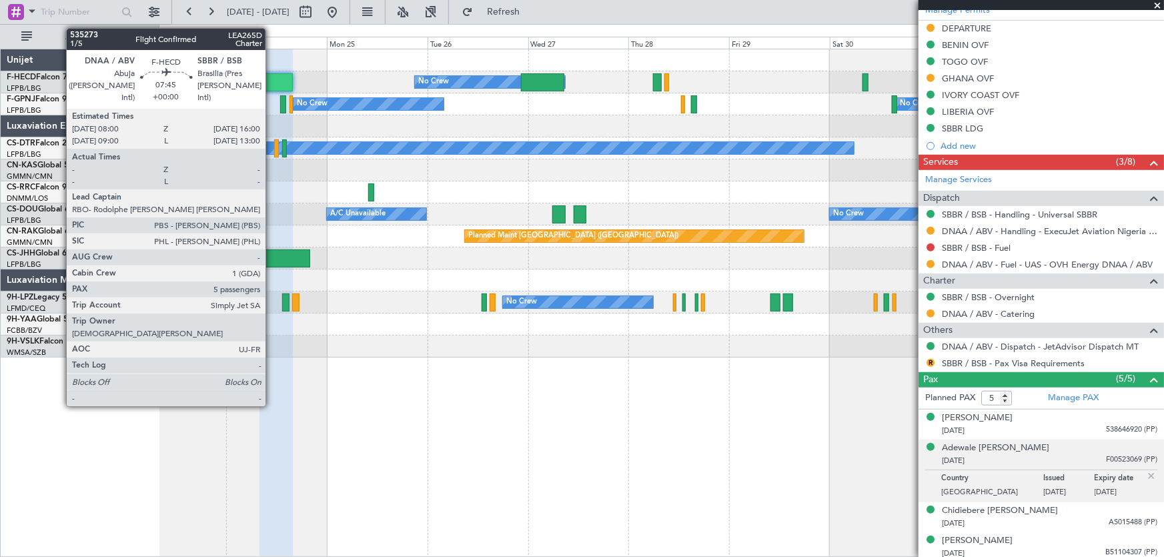
click at [271, 77] on div at bounding box center [276, 82] width 34 height 18
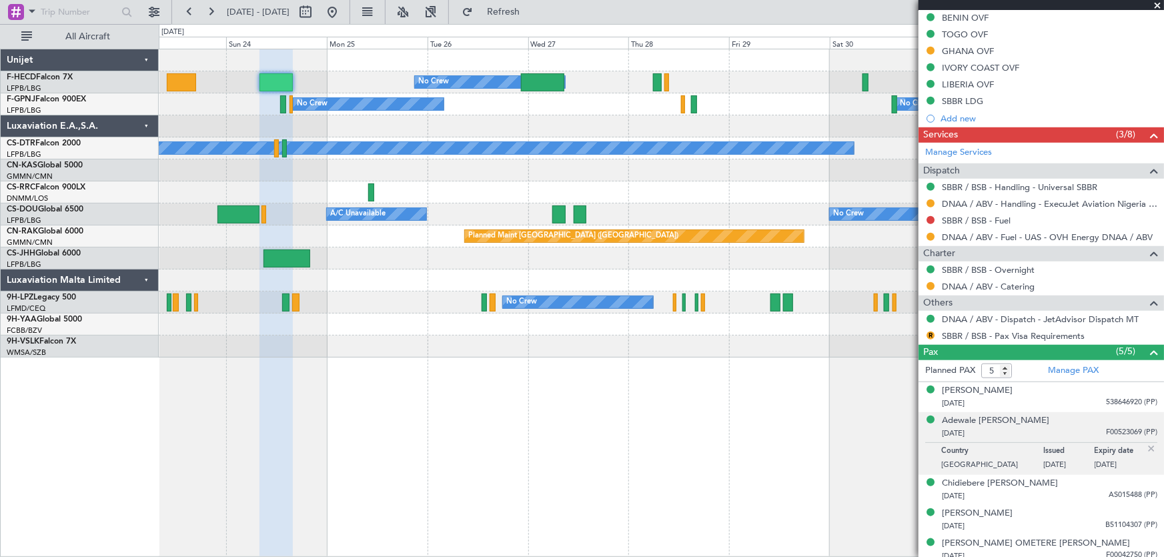
scroll to position [447, 0]
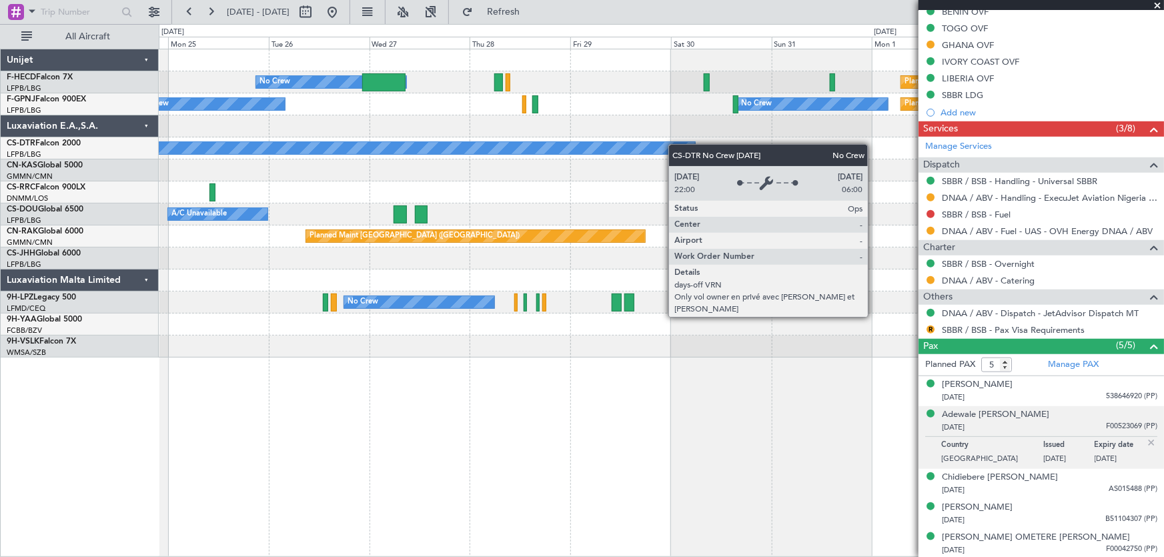
click at [341, 164] on div "Planned Maint Paris (Le Bourget) No Crew Planned Maint Paris (Le Bourget) No Cr…" at bounding box center [661, 203] width 1005 height 308
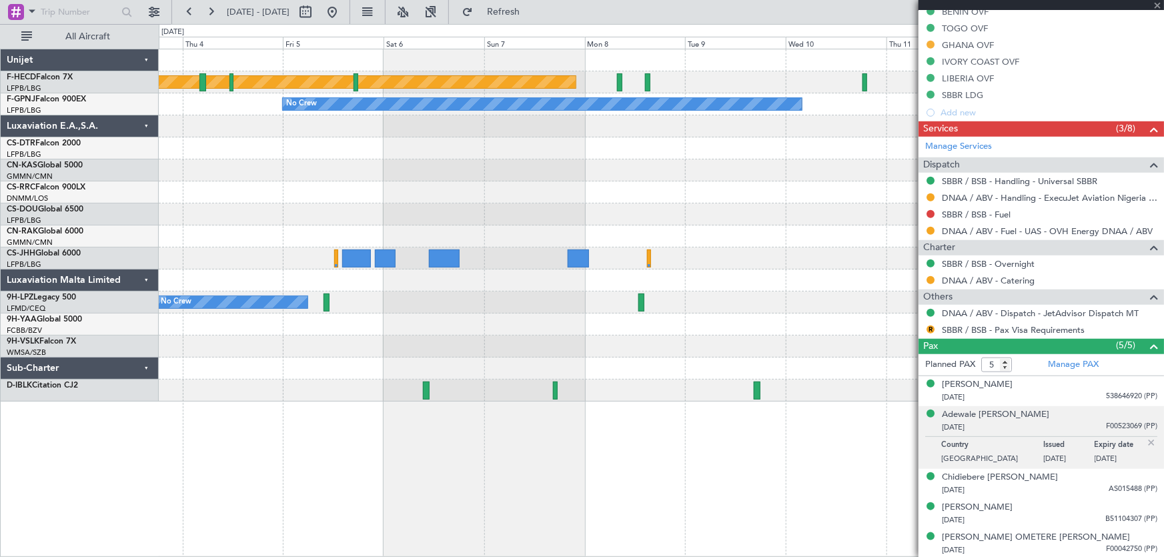
click at [273, 197] on div "Planned Maint Paris (Le Bourget) No Crew No Crew No Crew Planned Maint Paris (L…" at bounding box center [661, 225] width 1005 height 352
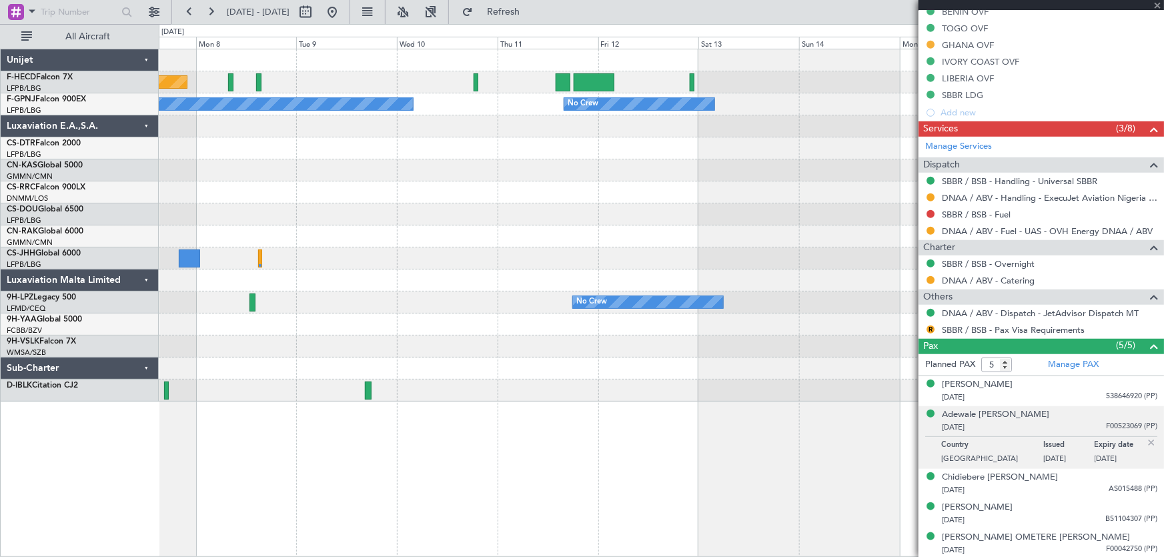
click at [319, 209] on div "Planned Maint Paris (Le Bourget) No Crew No Crew No Crew No Crew Planned Maint …" at bounding box center [661, 225] width 1005 height 352
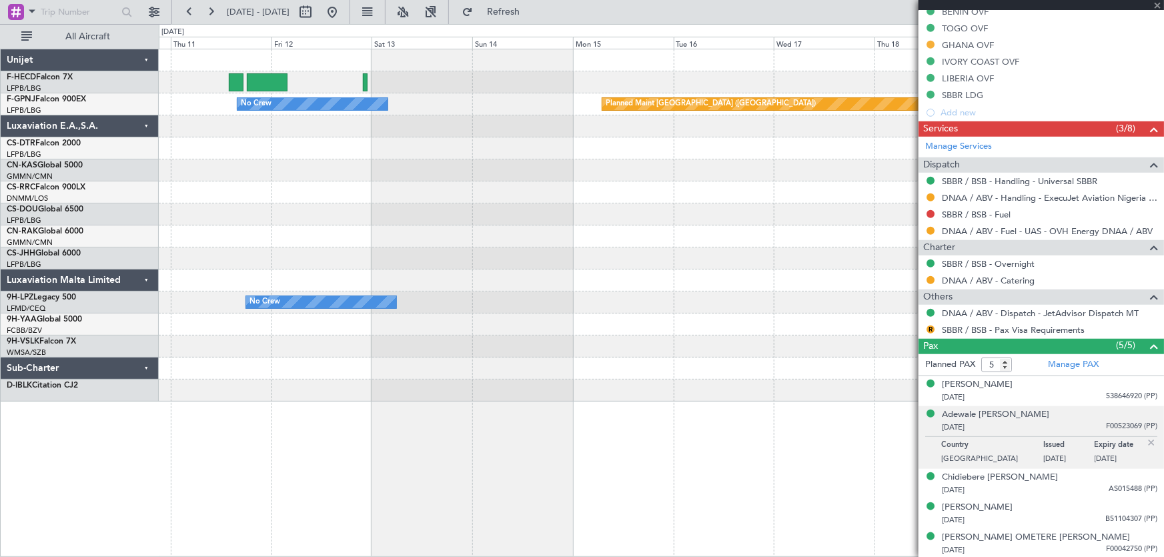
click at [431, 229] on div "No Crew Planned Maint Paris (Le Bourget) No Crew Planned Maint Paris (Le Bourge…" at bounding box center [661, 225] width 1005 height 352
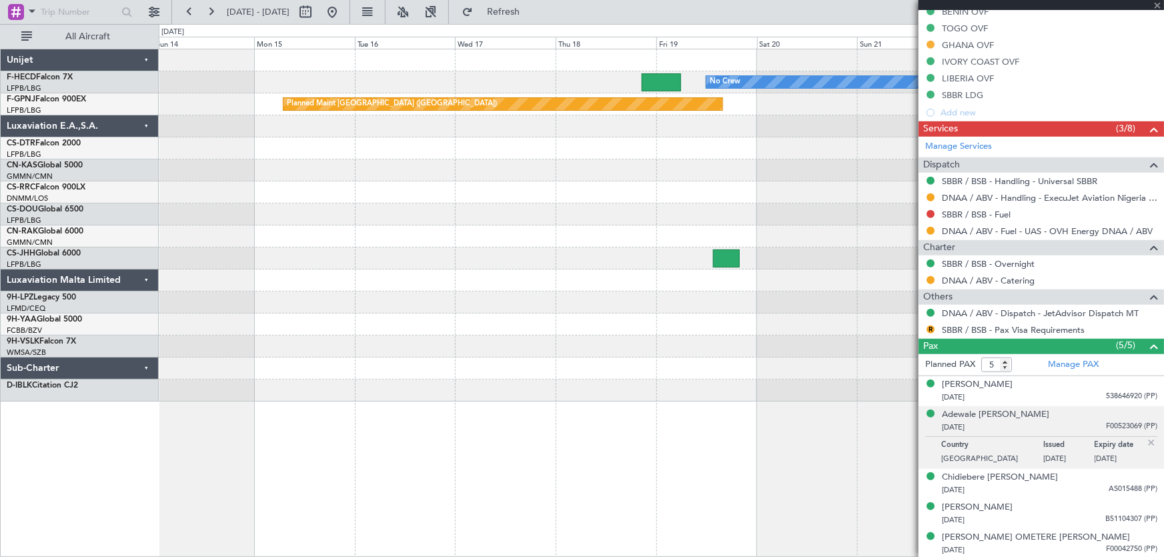
click at [395, 218] on div "No Crew Planned Maint Paris (Le Bourget) Planned Maint Paris (Le Bourget) No Cr…" at bounding box center [661, 225] width 1005 height 352
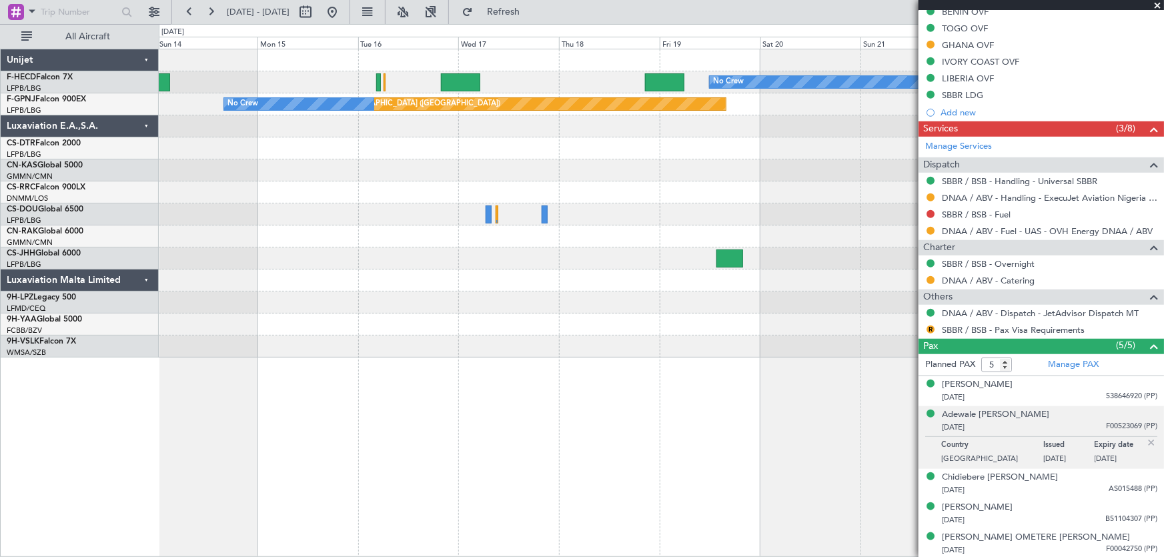
click at [476, 149] on div at bounding box center [661, 148] width 1005 height 22
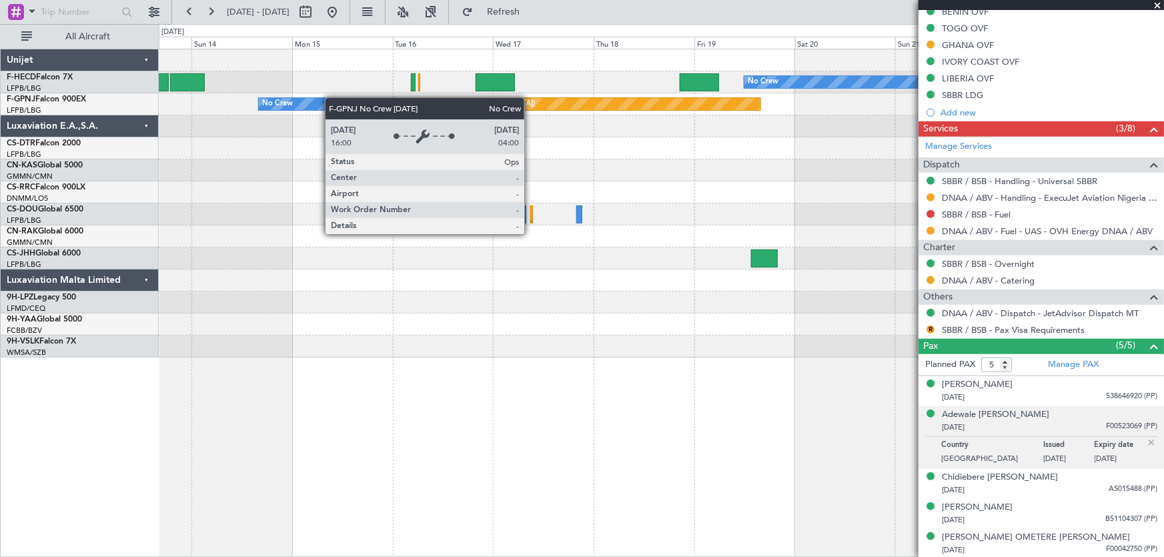
click at [521, 115] on div "Planned Maint Paris (Le Bourget) No Crew Planned Maint Paris (Le Bourget) No Cr…" at bounding box center [661, 203] width 1005 height 308
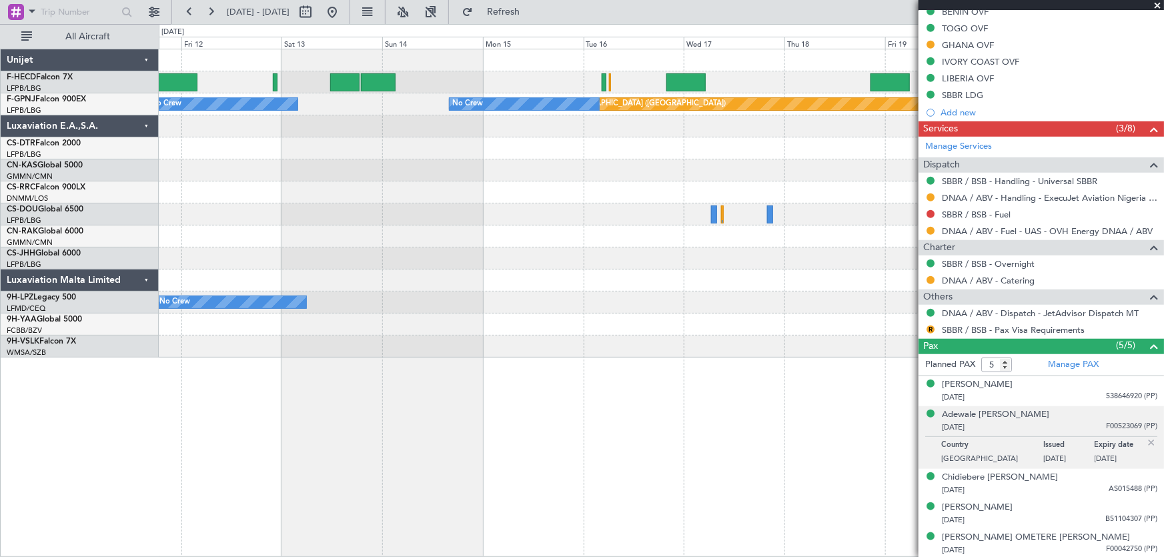
click at [193, 182] on div "No Crew Planned Maint Paris (Le Bourget) Planned Maint Paris (Le Bourget) No Cr…" at bounding box center [661, 203] width 1005 height 308
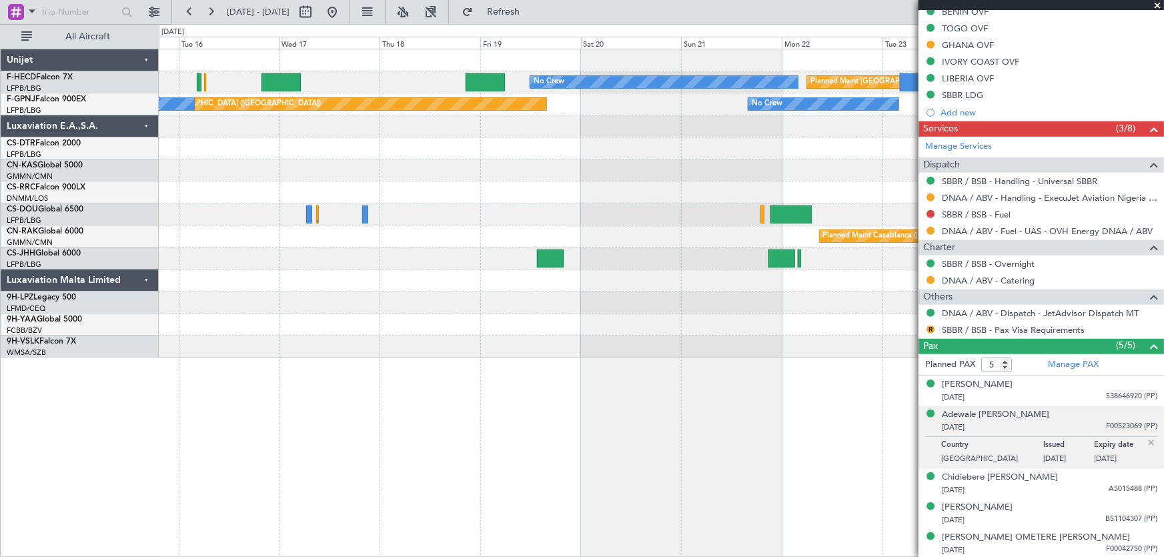
click at [323, 175] on div at bounding box center [661, 170] width 1005 height 22
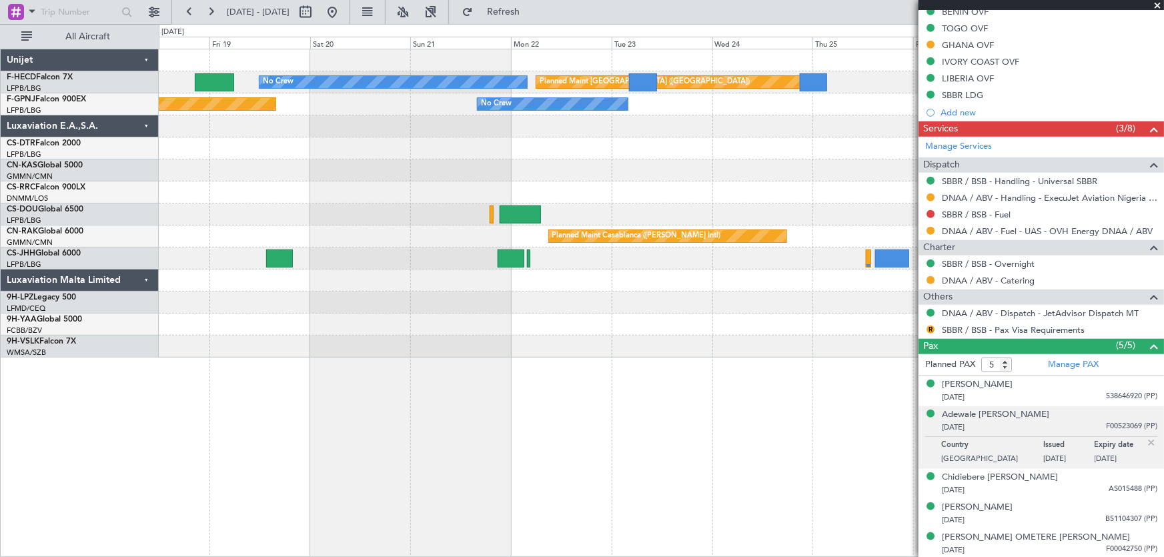
click at [340, 169] on div at bounding box center [661, 170] width 1005 height 22
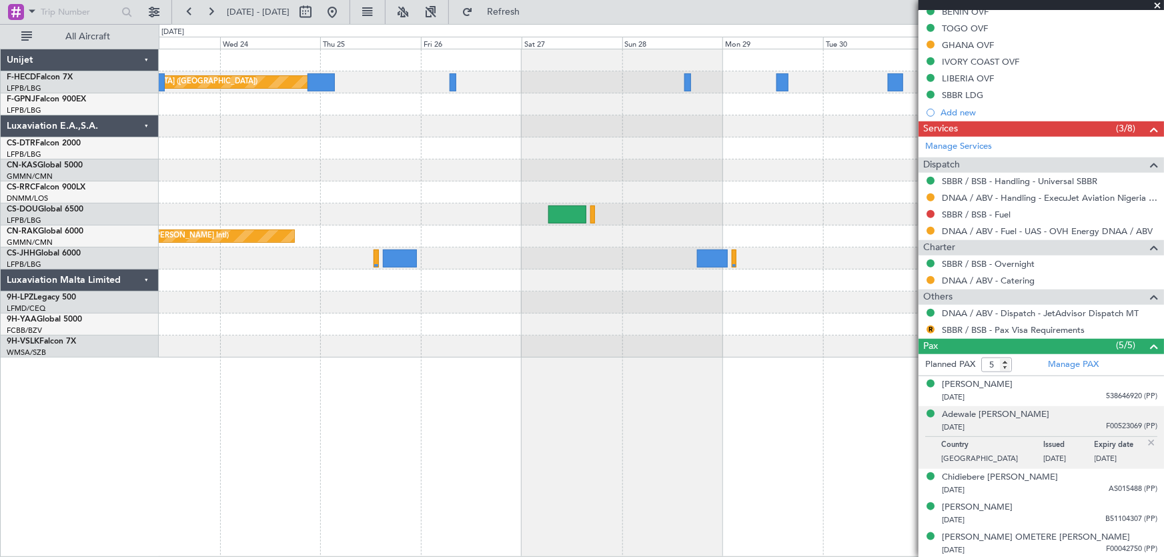
click at [432, 168] on div at bounding box center [661, 170] width 1005 height 22
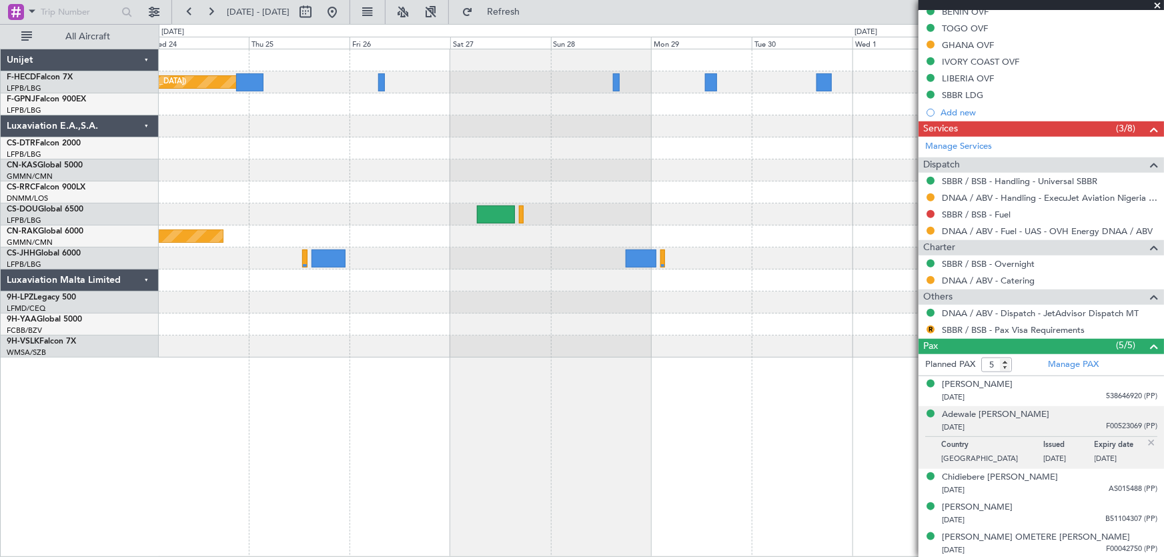
click at [457, 171] on div at bounding box center [661, 170] width 1005 height 22
click at [620, 162] on div "Planned Maint Paris (Le Bourget) No Crew No Crew Planned Maint Casablanca (Moha…" at bounding box center [661, 203] width 1005 height 308
click at [426, 179] on div at bounding box center [661, 170] width 1005 height 22
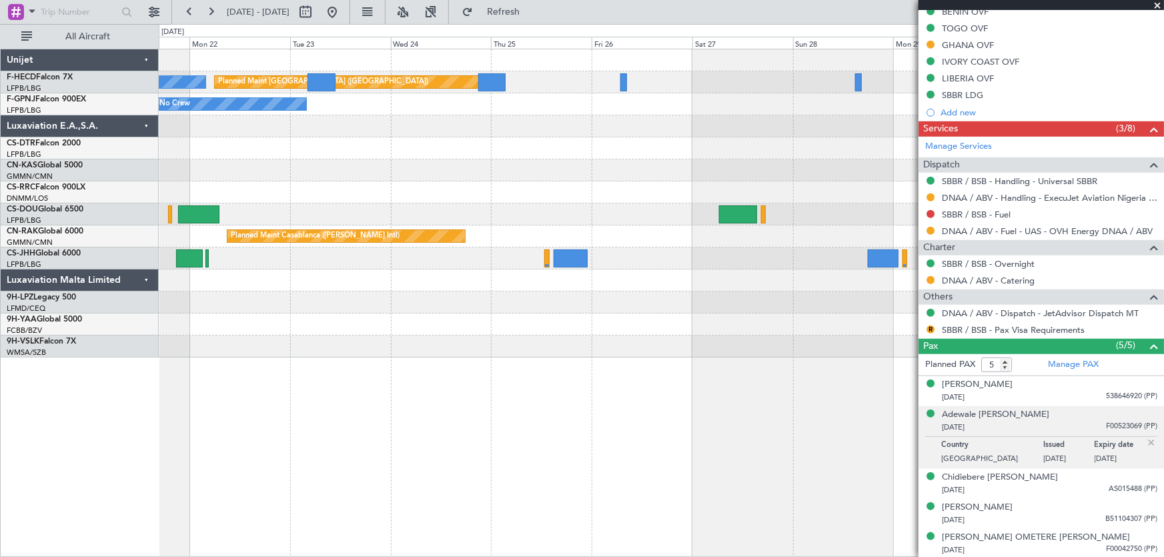
click at [401, 193] on div at bounding box center [661, 192] width 1005 height 22
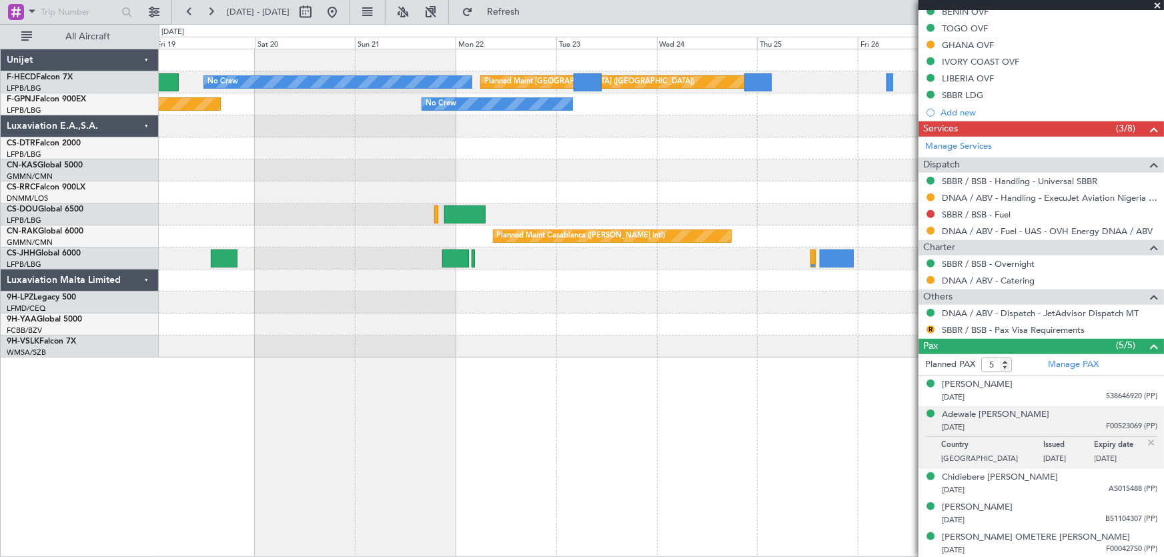
click at [530, 165] on div at bounding box center [661, 170] width 1005 height 22
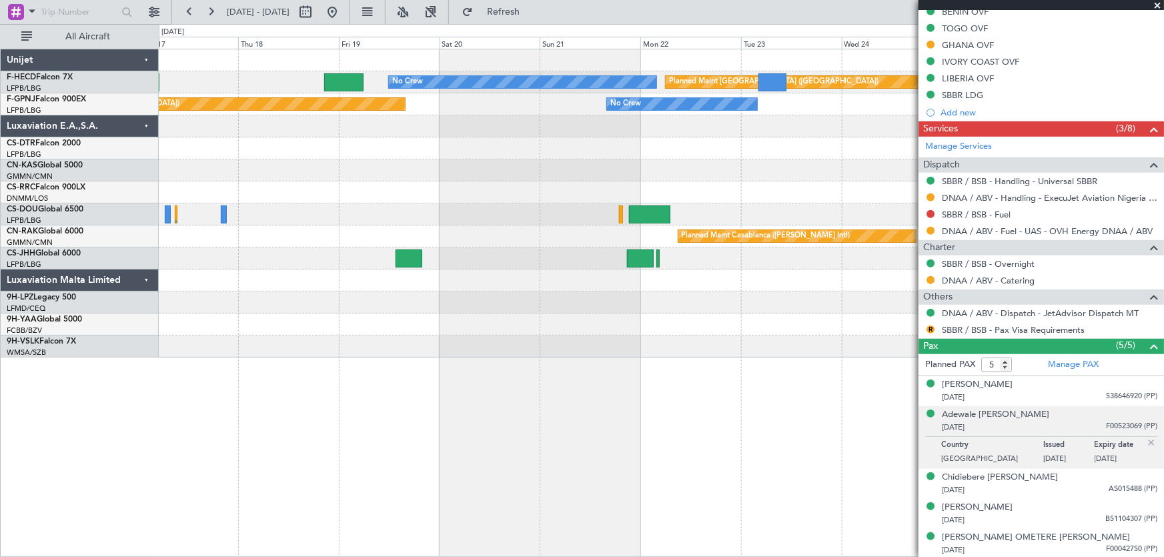
click at [588, 183] on div "Planned Maint Paris (Le Bourget) No Crew No Crew Planned Maint Paris (Le Bourge…" at bounding box center [661, 203] width 1005 height 308
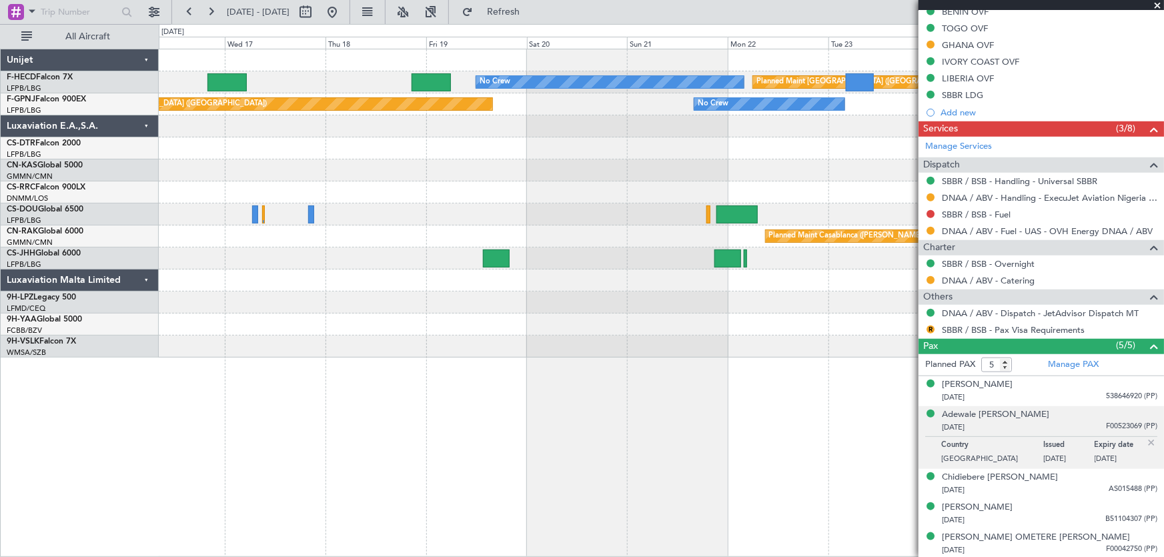
click at [520, 185] on div at bounding box center [661, 192] width 1005 height 22
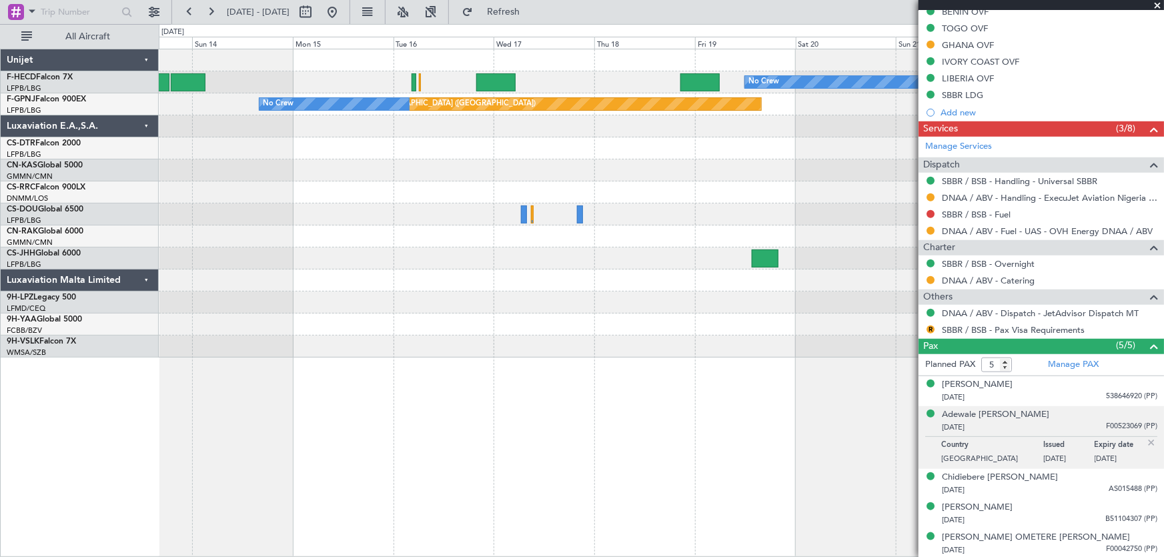
click at [493, 155] on div at bounding box center [661, 148] width 1005 height 22
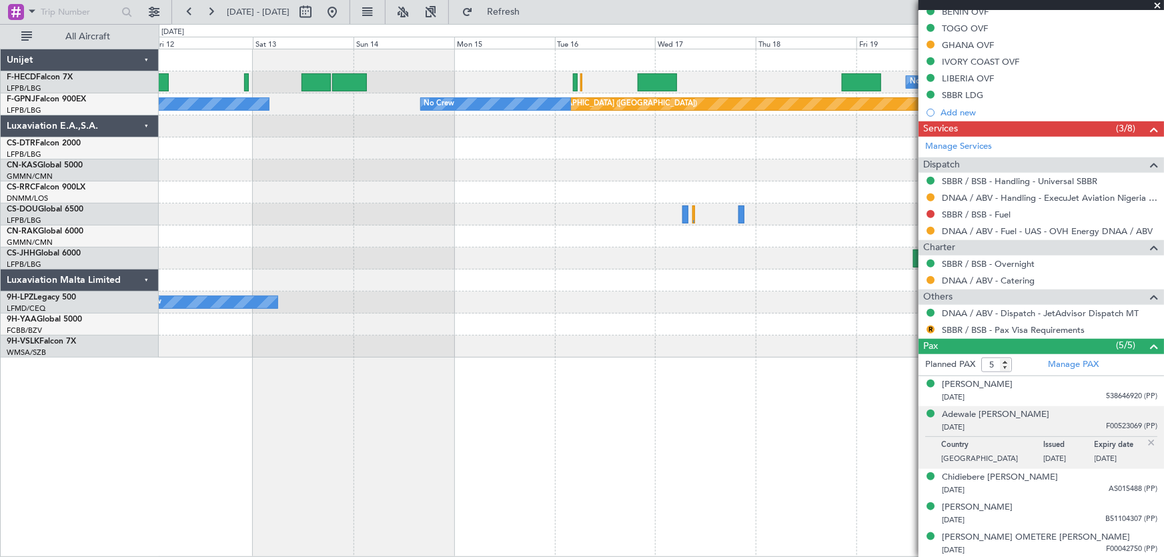
click at [482, 171] on div "No Crew Planned Maint Paris (Le Bourget) No Crew Planned Maint Paris (Le Bourge…" at bounding box center [661, 203] width 1005 height 308
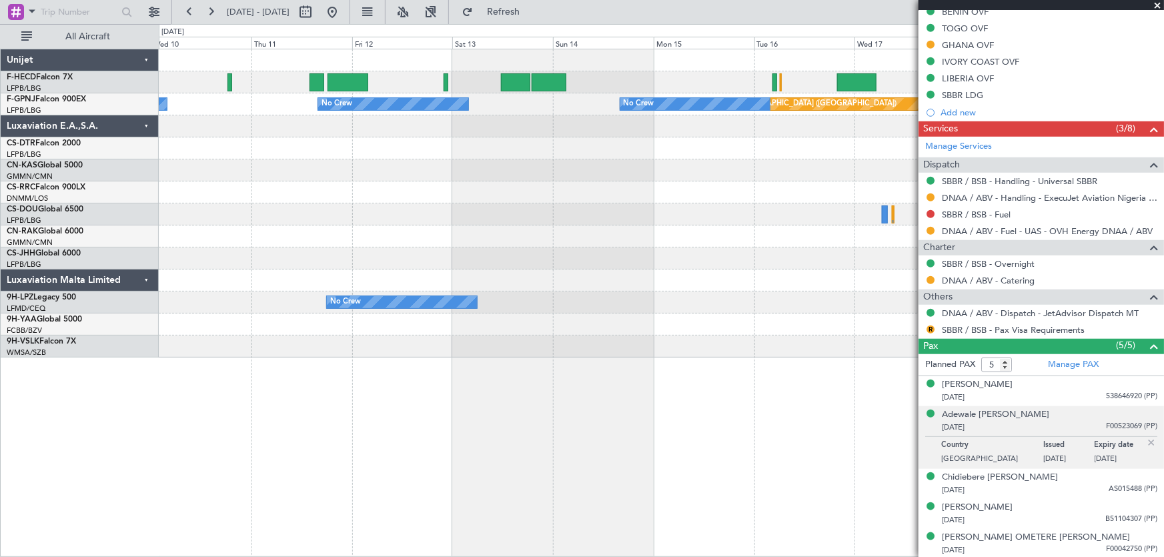
click at [451, 195] on div "No Crew Planned Maint Paris (Le Bourget) Planned Maint Paris (Le Bourget) Plann…" at bounding box center [661, 203] width 1005 height 308
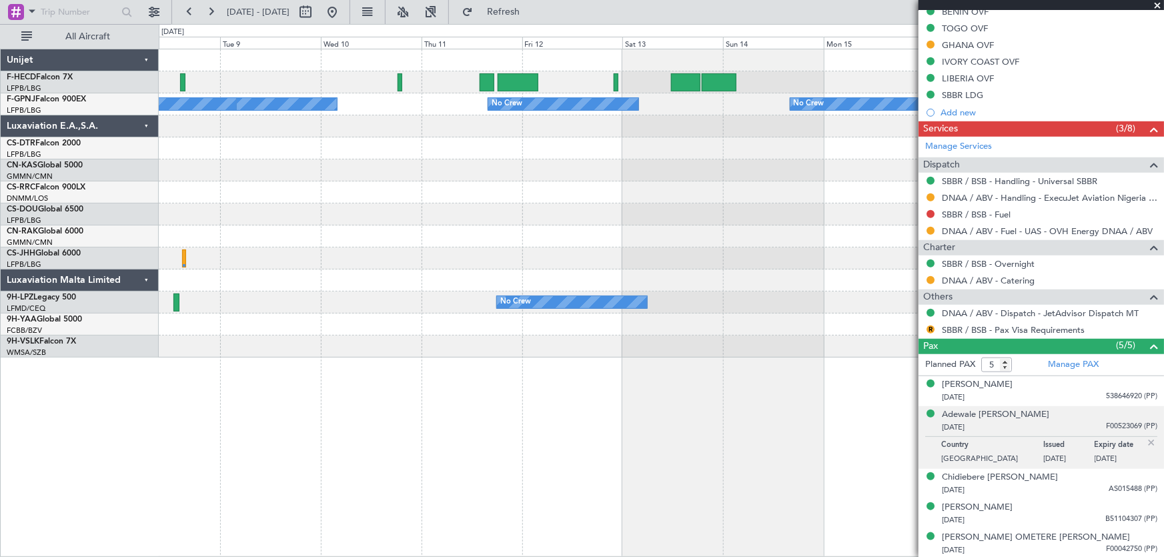
click at [415, 206] on div "No Crew Planned Maint Paris (Le Bourget) Planned Maint Paris (Le Bourget) No Cr…" at bounding box center [661, 203] width 1005 height 308
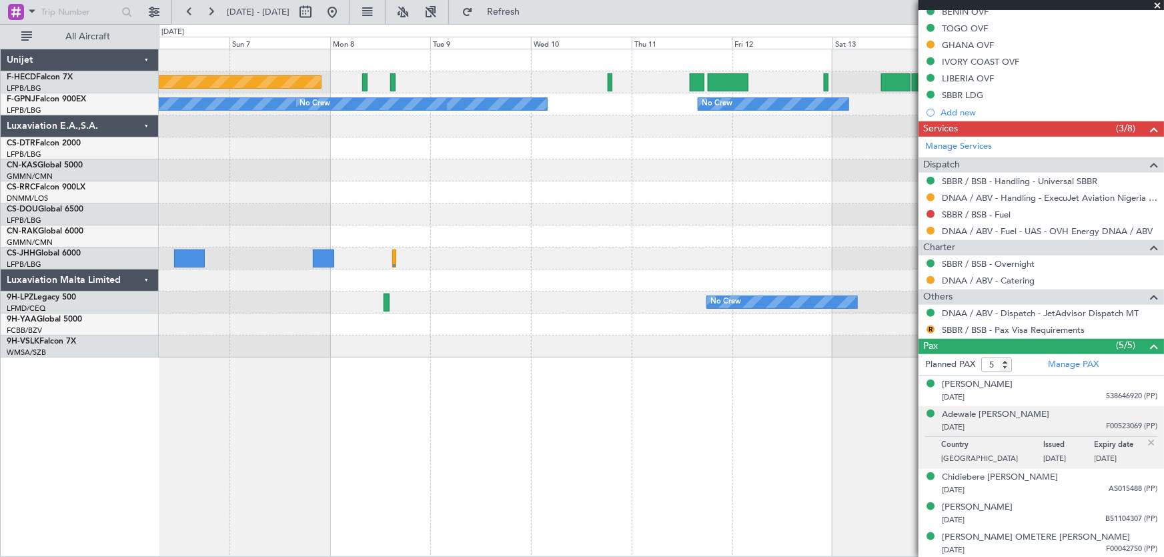
click at [423, 193] on div at bounding box center [661, 192] width 1005 height 22
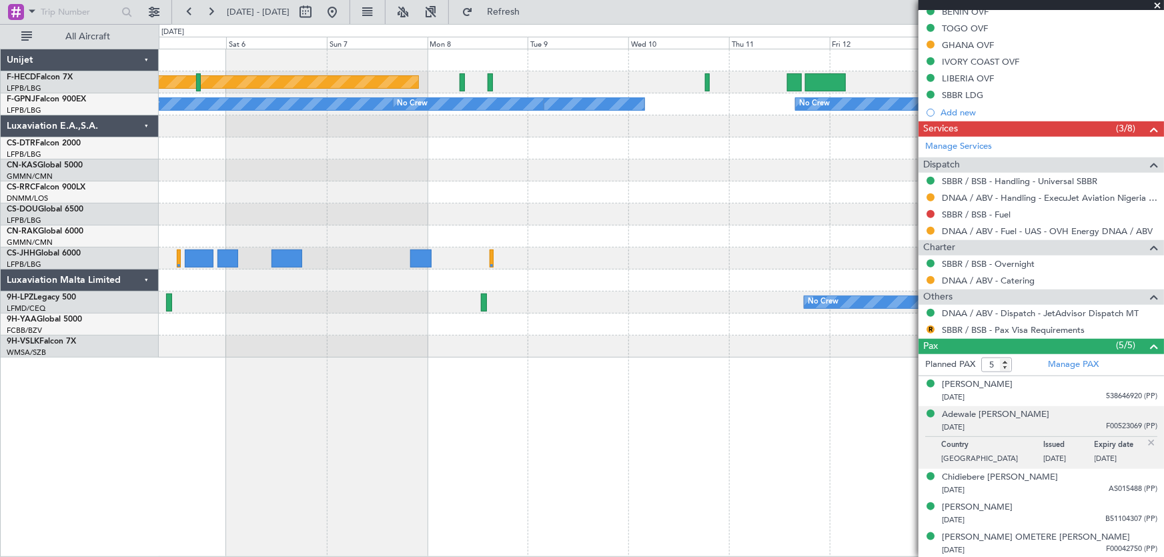
click at [424, 189] on div at bounding box center [661, 192] width 1005 height 22
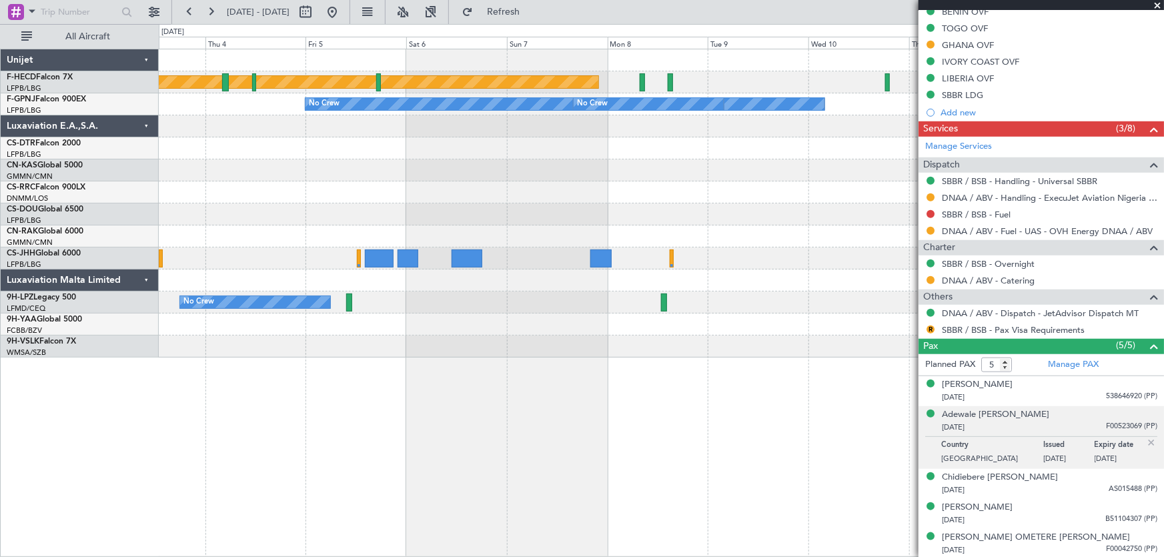
click at [443, 190] on div at bounding box center [661, 192] width 1005 height 22
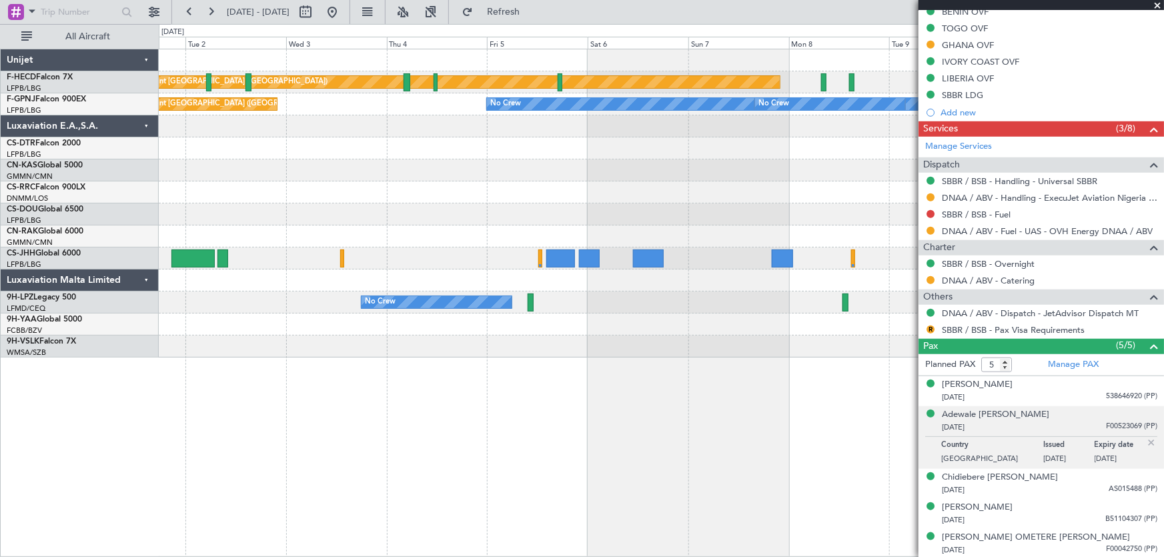
click at [405, 191] on div at bounding box center [661, 192] width 1005 height 22
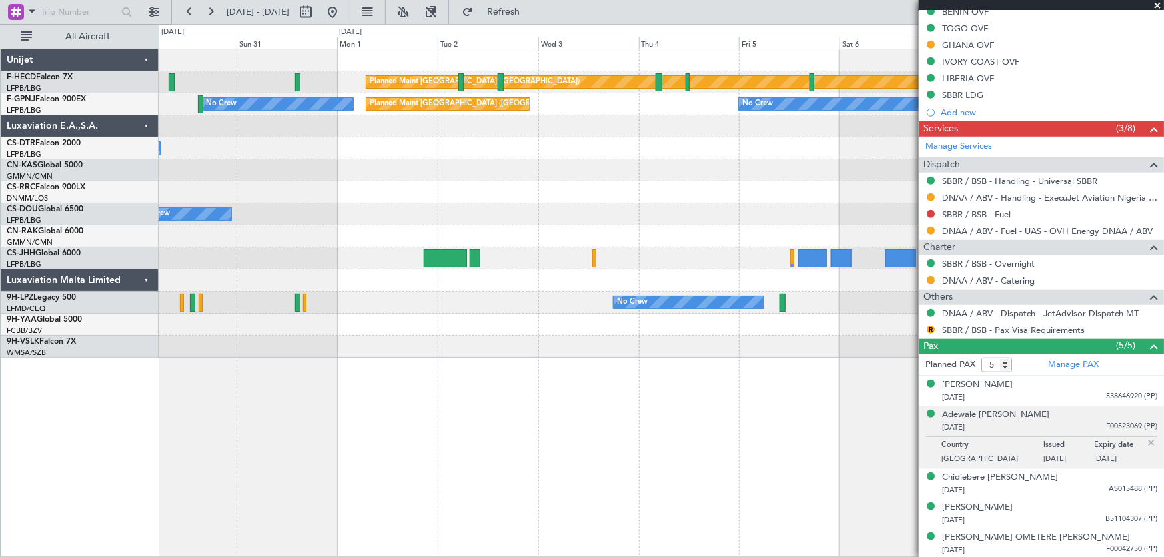
click at [413, 191] on div at bounding box center [661, 192] width 1005 height 22
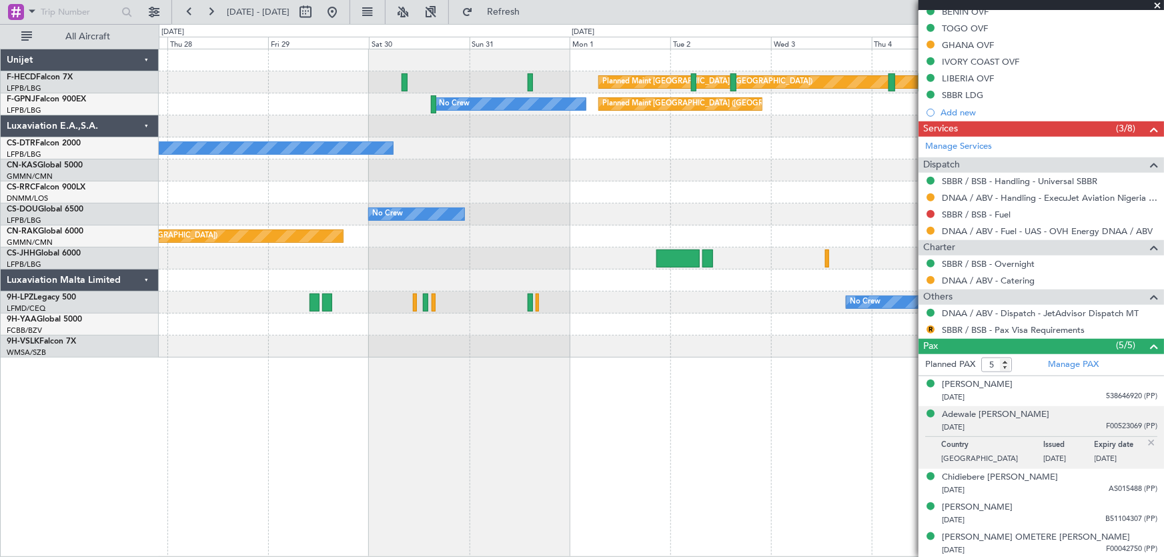
click at [415, 191] on div at bounding box center [661, 192] width 1005 height 22
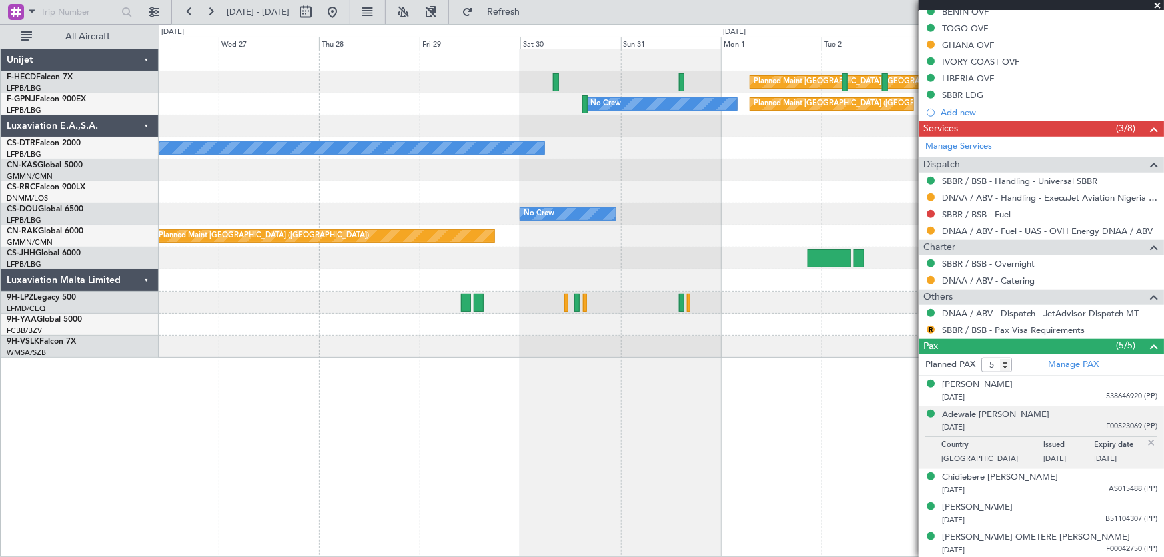
click at [445, 175] on div "Planned Maint Paris (Le Bourget) No Crew Planned Maint Paris (Le Bourget) No Cr…" at bounding box center [661, 203] width 1005 height 308
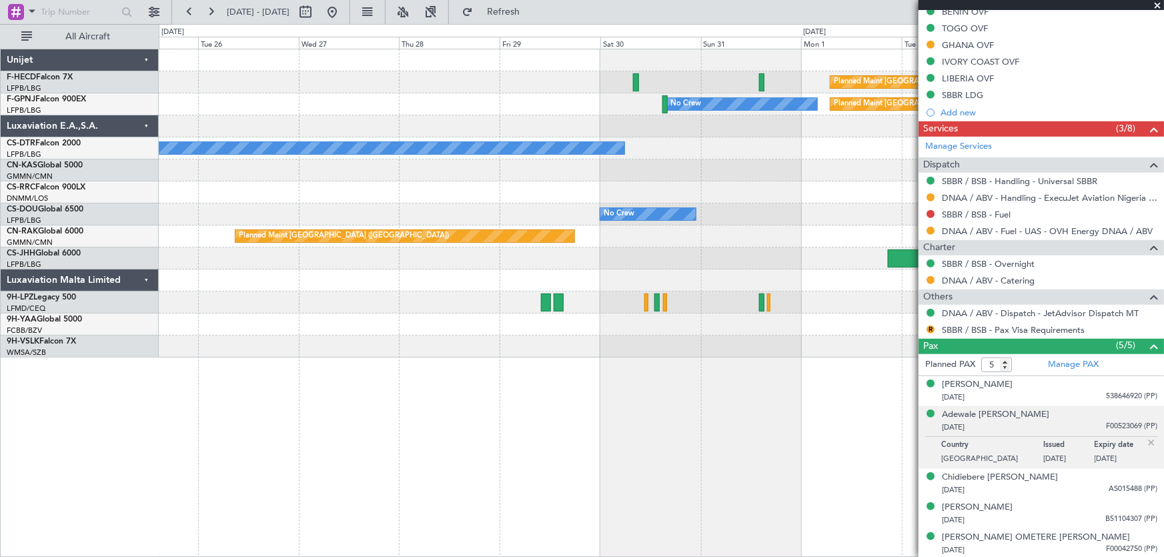
click at [394, 181] on div at bounding box center [661, 192] width 1005 height 22
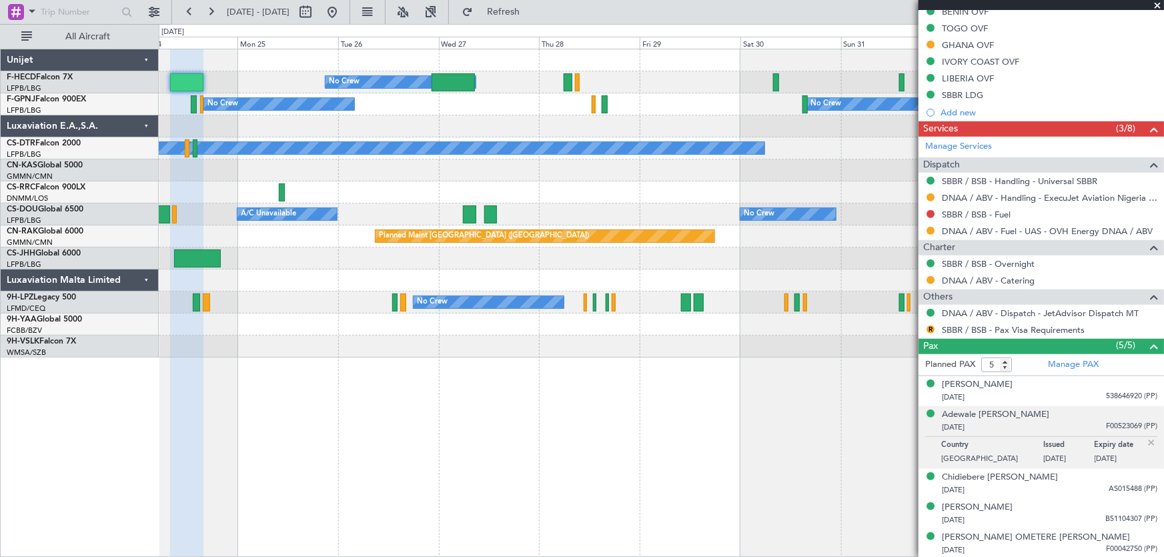
click at [565, 132] on div at bounding box center [661, 126] width 1005 height 22
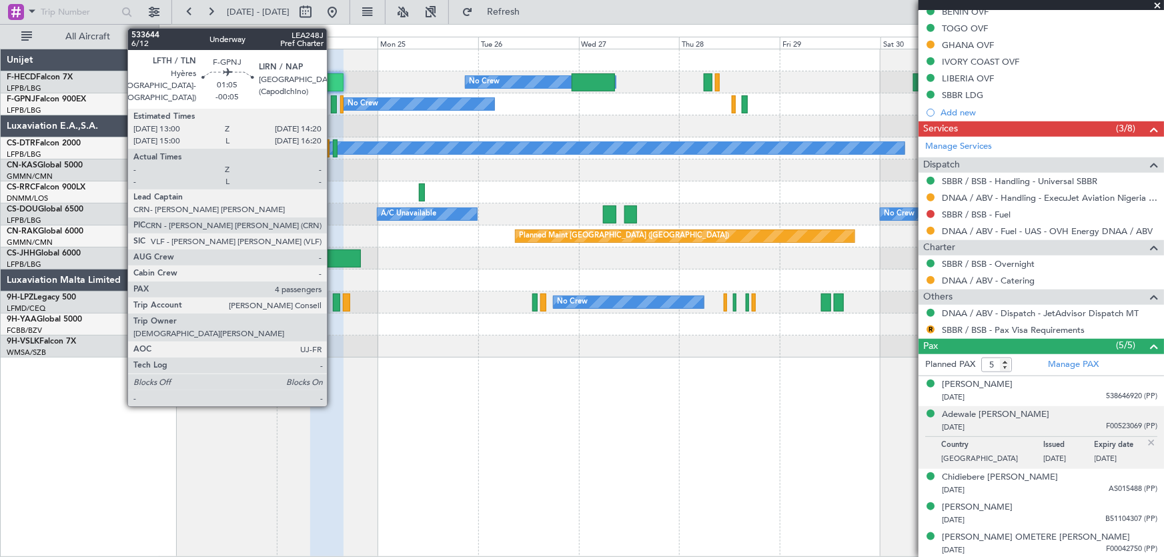
click at [333, 107] on div at bounding box center [334, 104] width 6 height 18
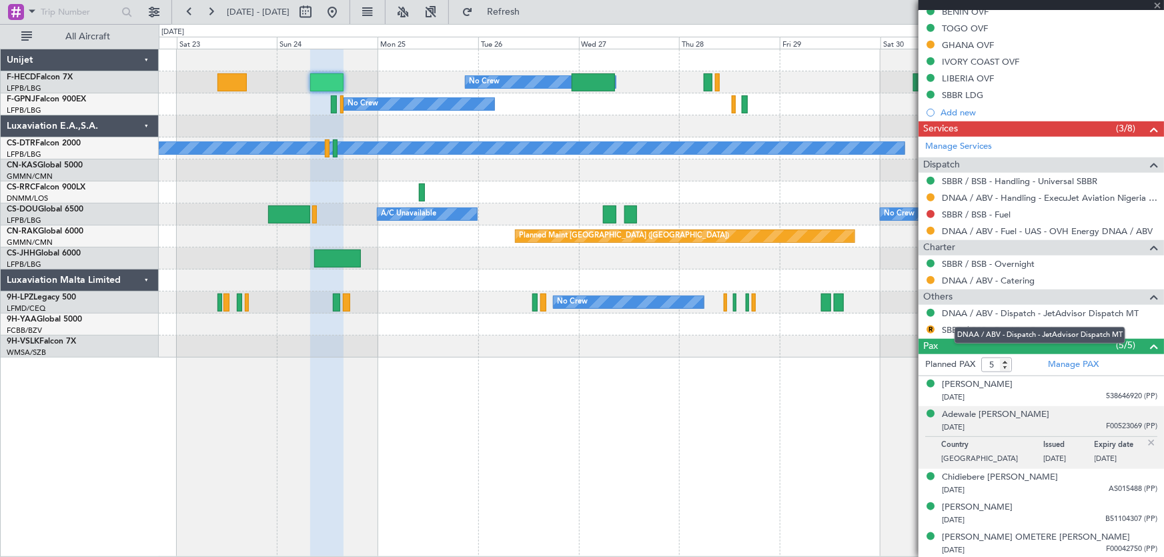
type input "-00:05"
type input "4"
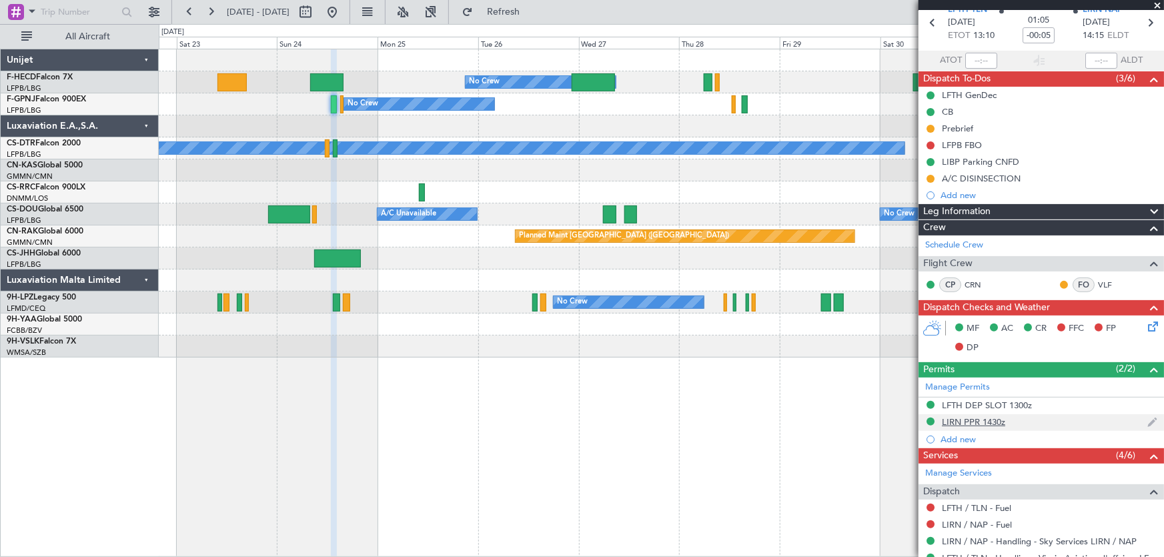
scroll to position [60, 0]
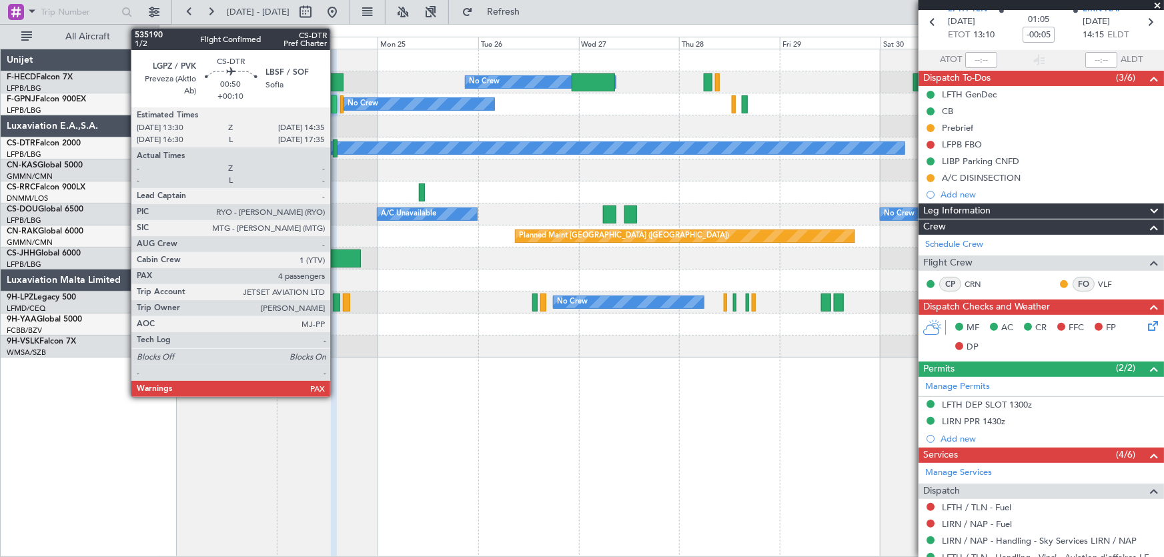
click at [336, 146] on div at bounding box center [335, 148] width 5 height 18
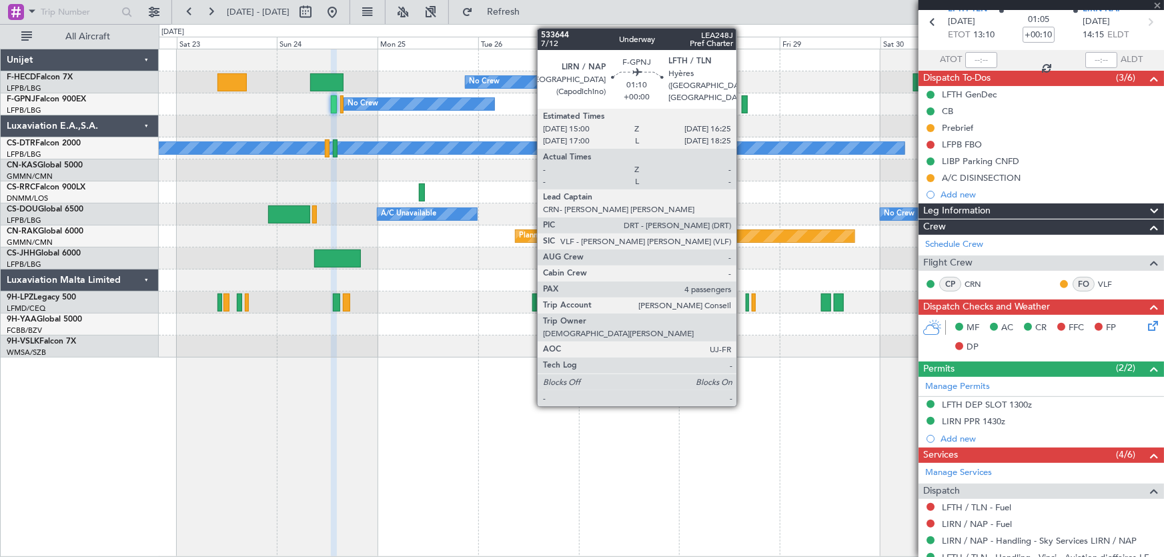
scroll to position [0, 0]
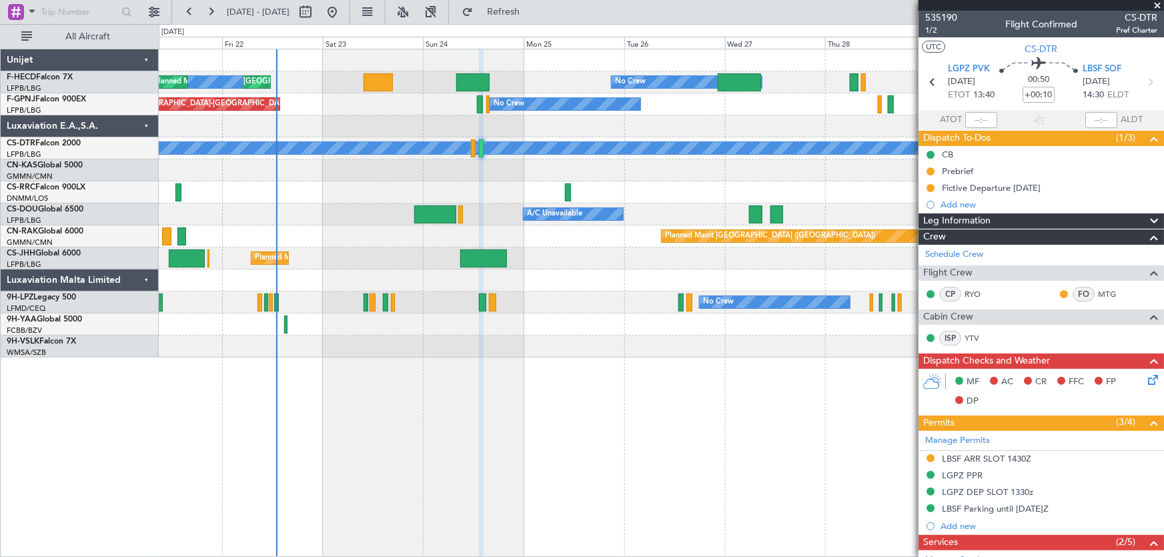
click at [746, 113] on div "No Crew Planned Maint Paris (Le Bourget) No Crew Planned Maint Paris (Le Bourge…" at bounding box center [661, 203] width 1005 height 308
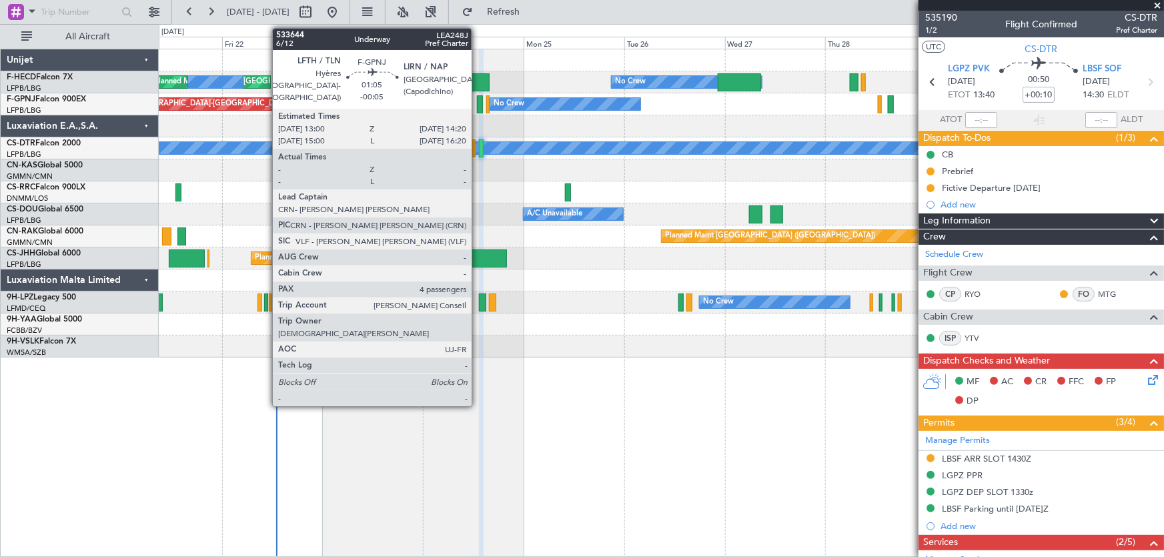
click at [477, 109] on div at bounding box center [480, 104] width 6 height 18
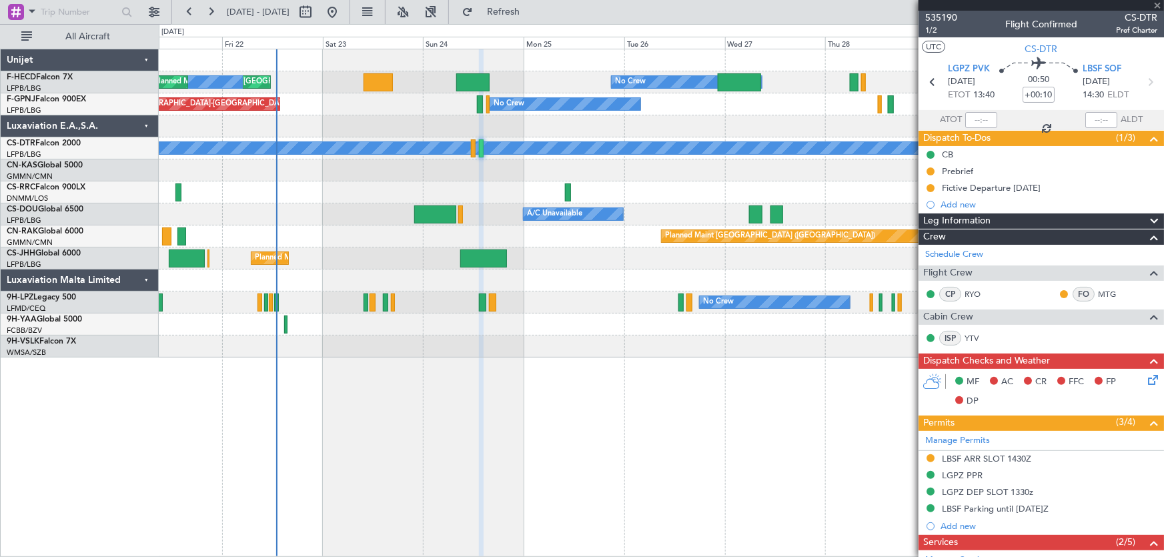
type input "-00:05"
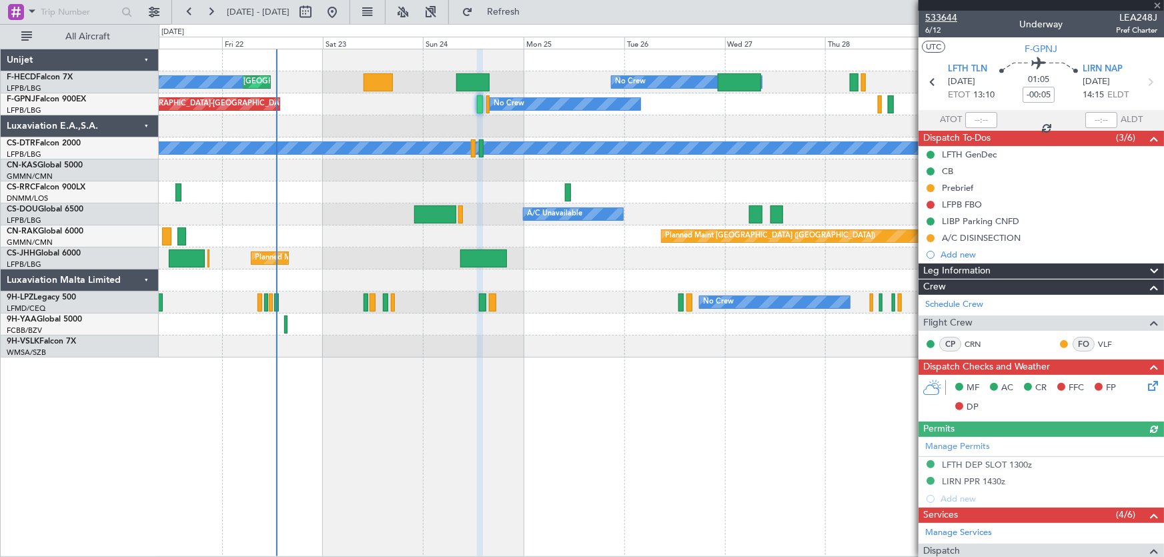
click at [938, 22] on span "533644" at bounding box center [941, 18] width 32 height 14
click at [936, 21] on span "533644" at bounding box center [941, 18] width 32 height 14
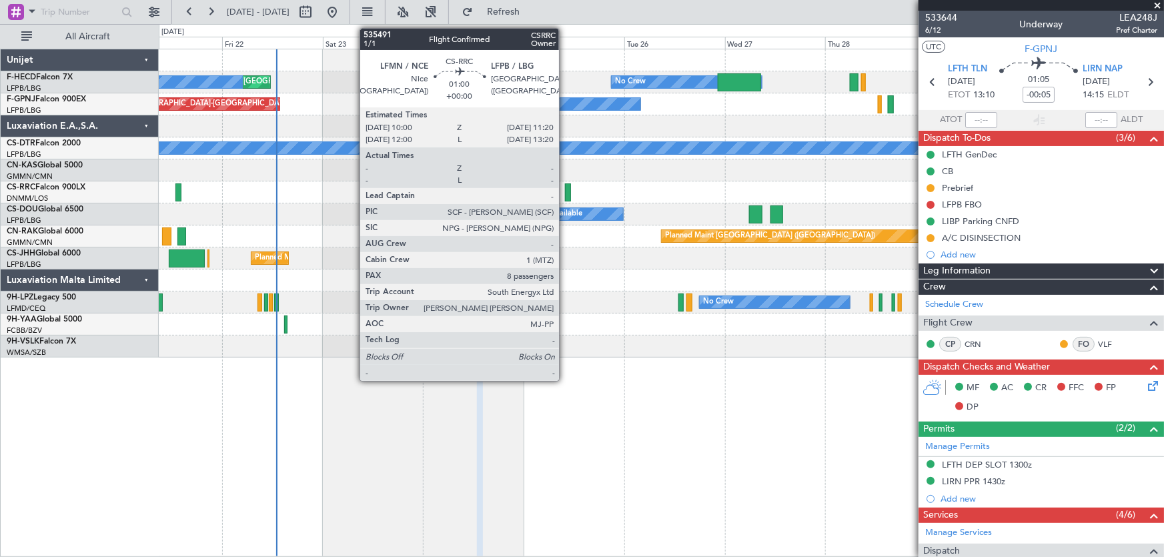
click at [565, 191] on div at bounding box center [568, 192] width 6 height 18
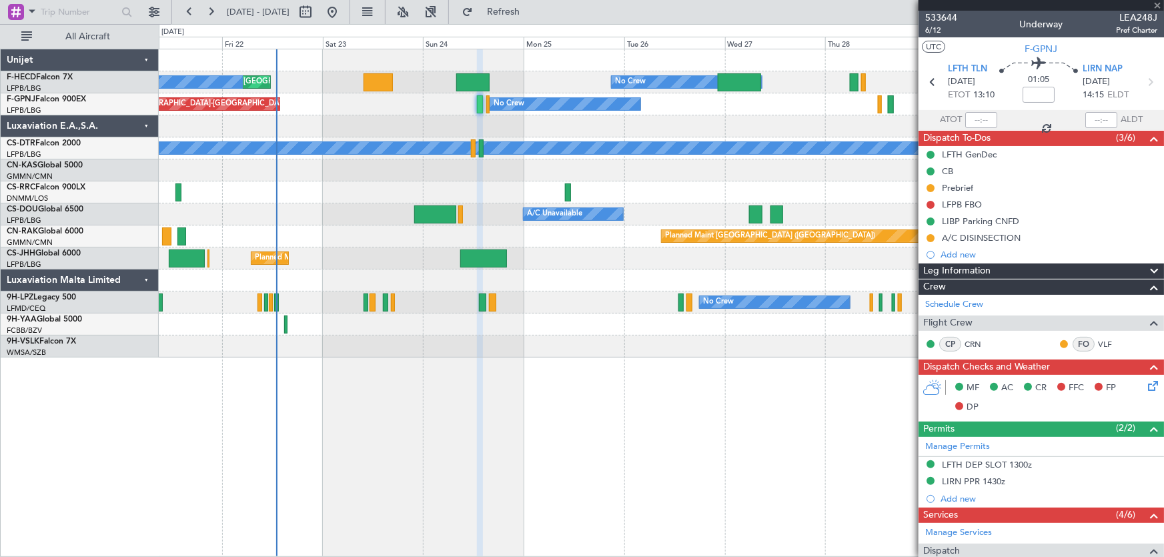
type input "8"
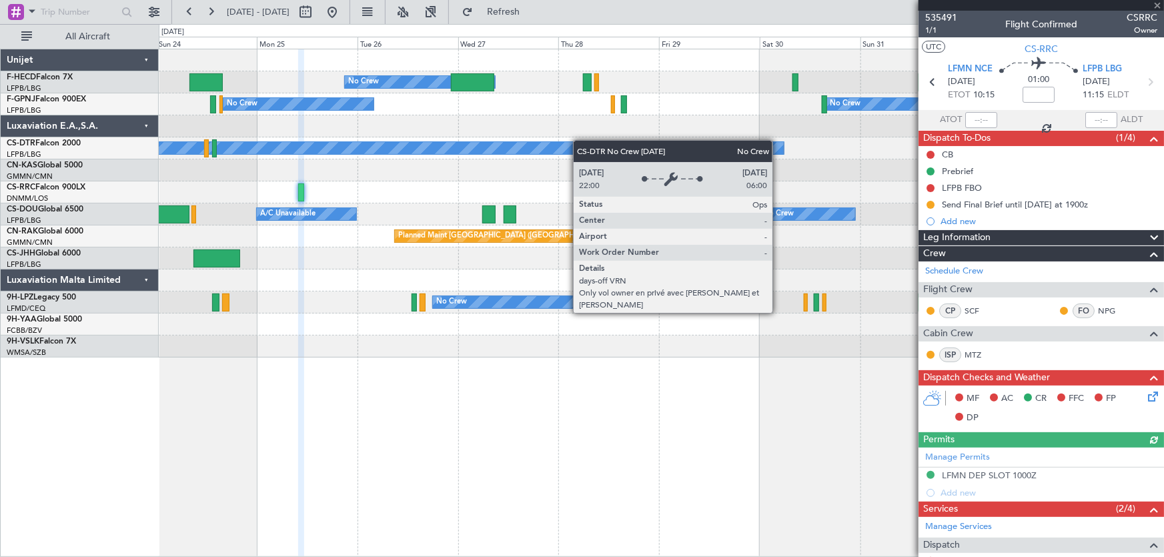
click at [493, 145] on div "No Crew Planned Maint Paris (Le Bourget) Planned Maint Paris (Le Bourget) No Cr…" at bounding box center [661, 203] width 1005 height 308
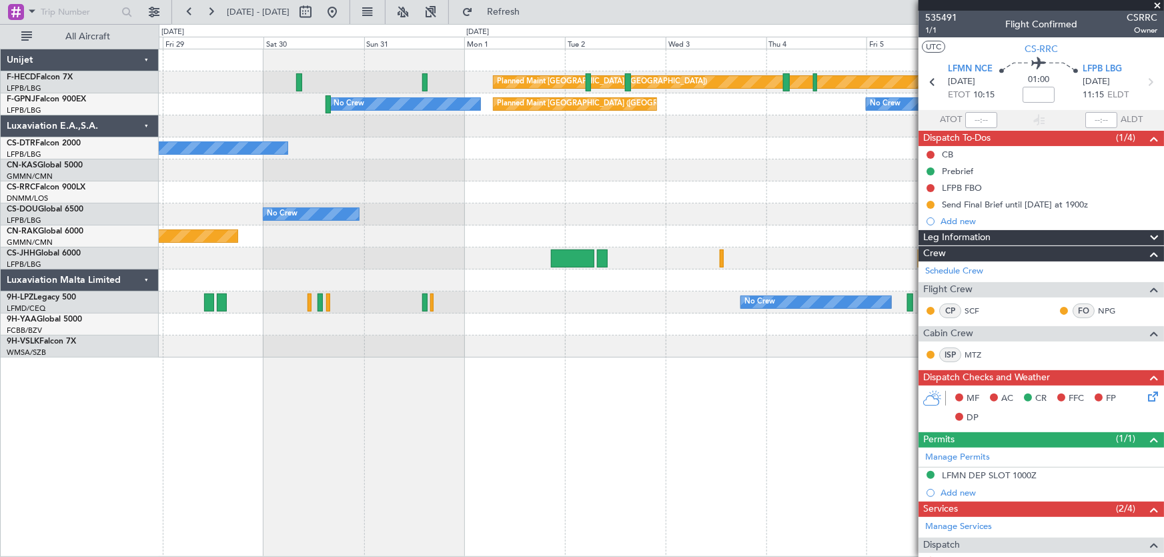
click at [341, 174] on div "Planned Maint Paris (Le Bourget) No Crew No Crew Planned Maint Paris (Le Bourge…" at bounding box center [661, 203] width 1005 height 308
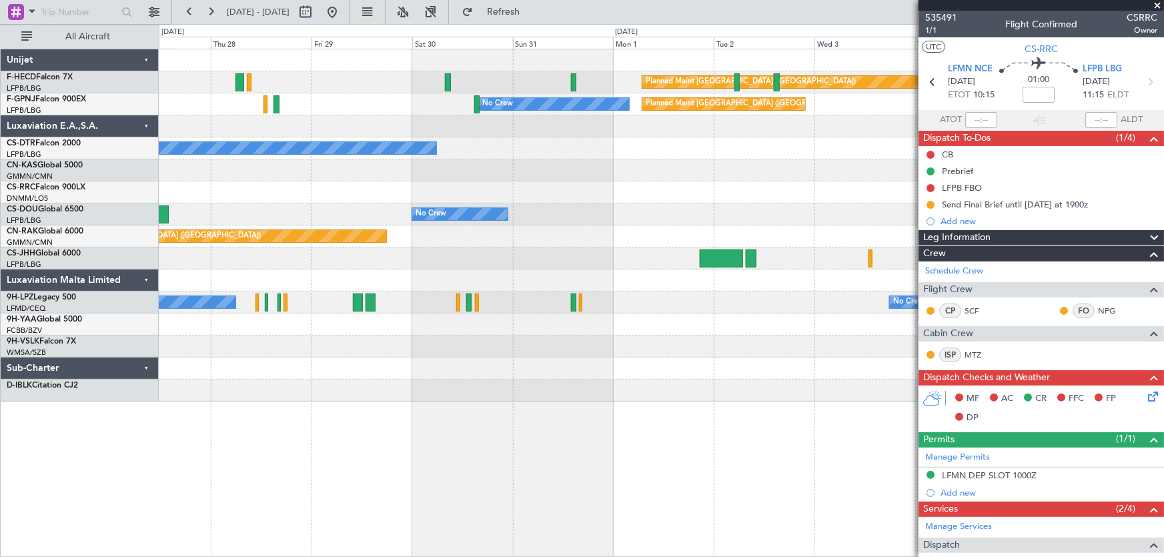
click at [482, 127] on div "Planned Maint Paris (Le Bourget) No Crew No Crew Planned Maint Paris (Le Bourge…" at bounding box center [661, 225] width 1005 height 352
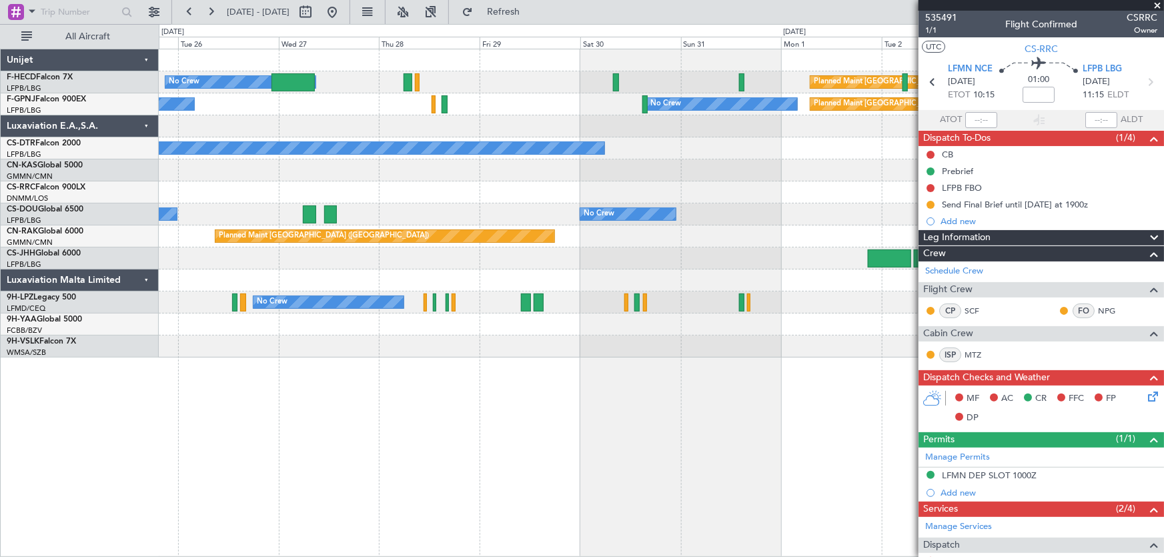
click at [653, 145] on div "Planned Maint Paris (Le Bourget) No Crew No Crew Planned Maint Paris (Le Bourge…" at bounding box center [661, 203] width 1005 height 308
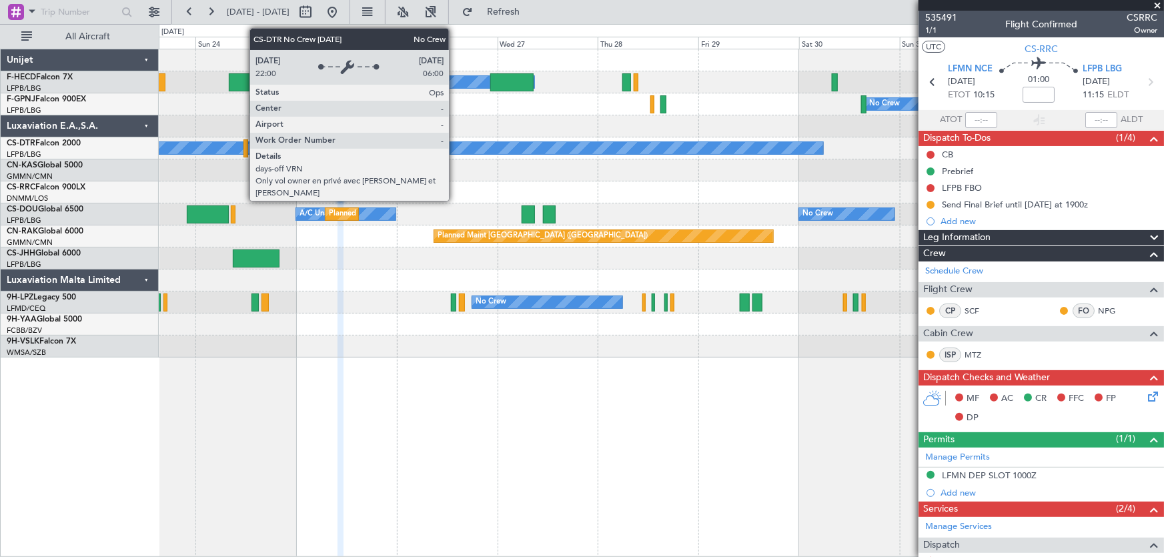
click at [592, 146] on div "No Crew" at bounding box center [254, 148] width 1138 height 12
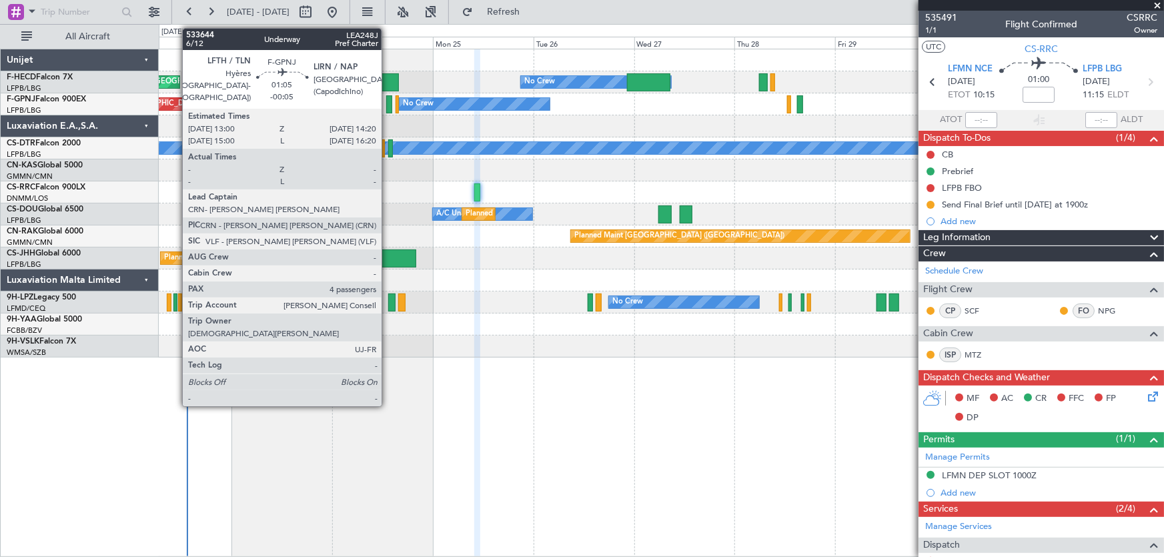
click at [387, 106] on div at bounding box center [389, 104] width 6 height 18
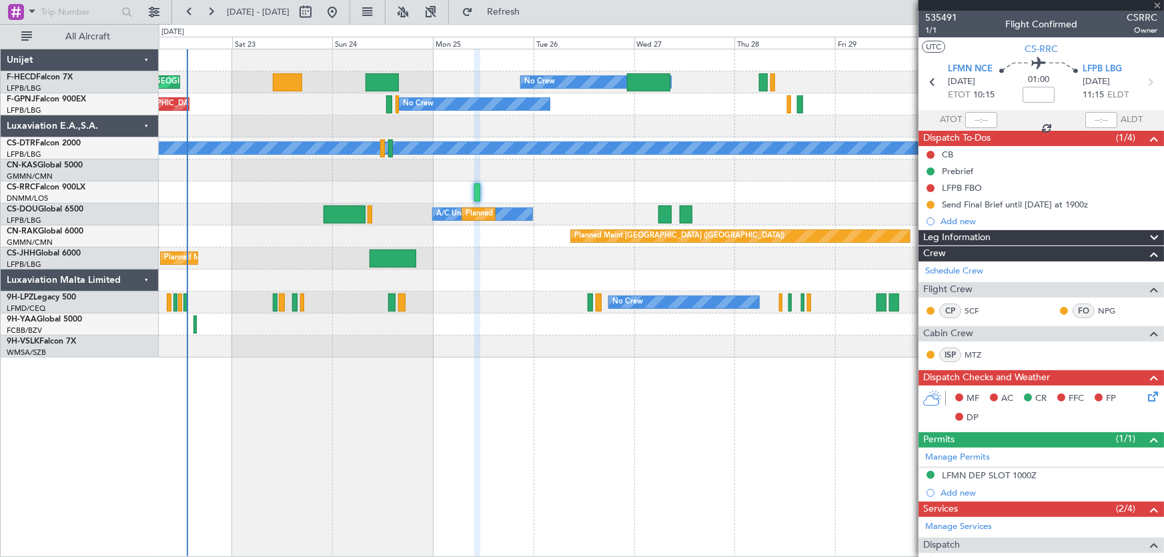
type input "-00:05"
type input "4"
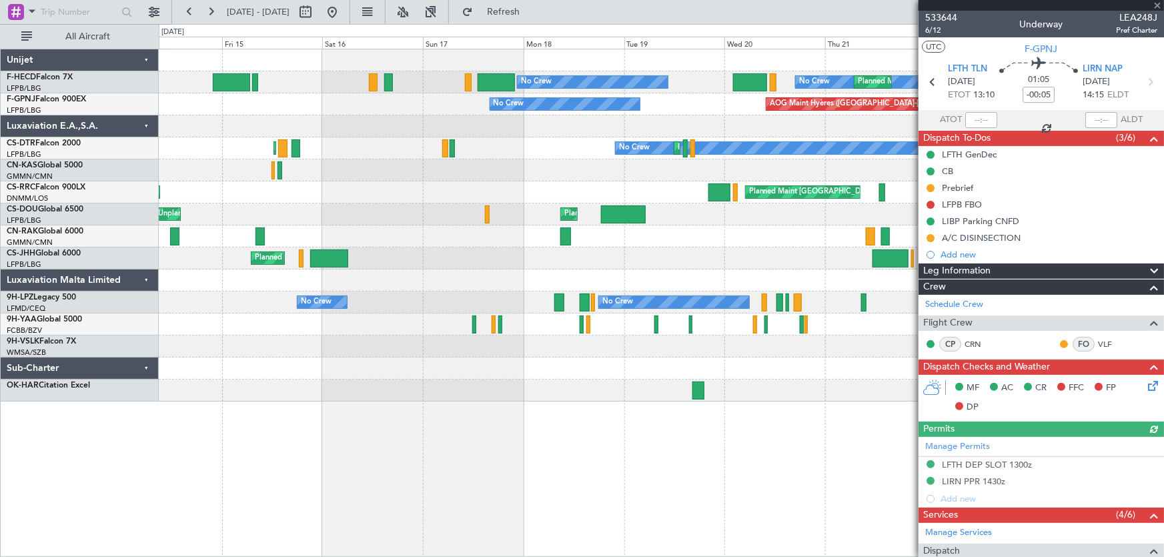
click at [707, 113] on div "AOG Maint Hyères (Toulon-Hyères) No Crew No Crew" at bounding box center [661, 104] width 1005 height 22
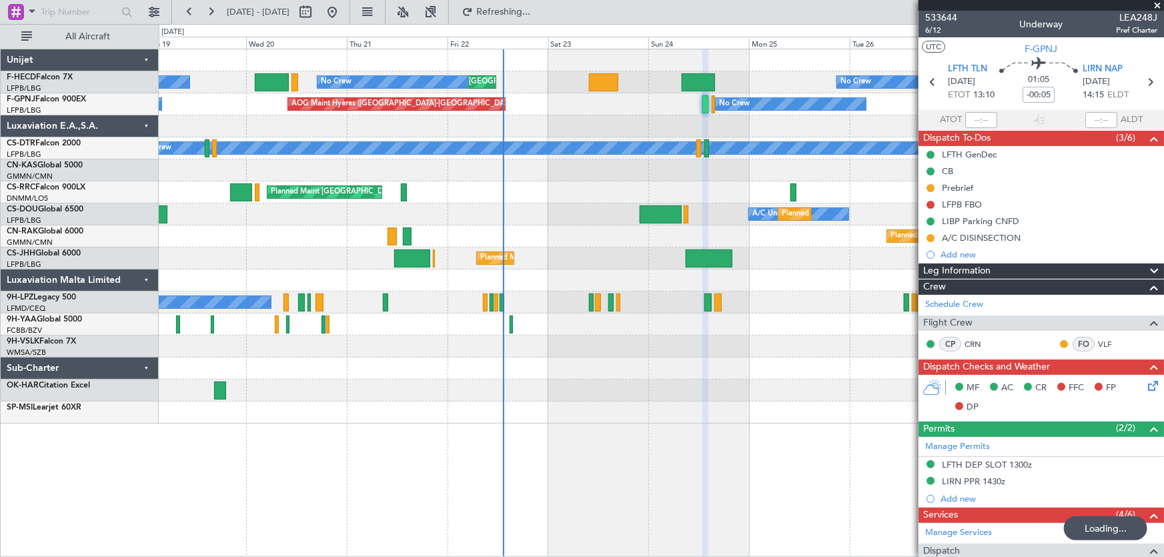
click at [307, 149] on div "No Crew Planned Maint Paris (Le Bourget) Planned Maint Paris (Le Bourget) No Cr…" at bounding box center [661, 236] width 1005 height 374
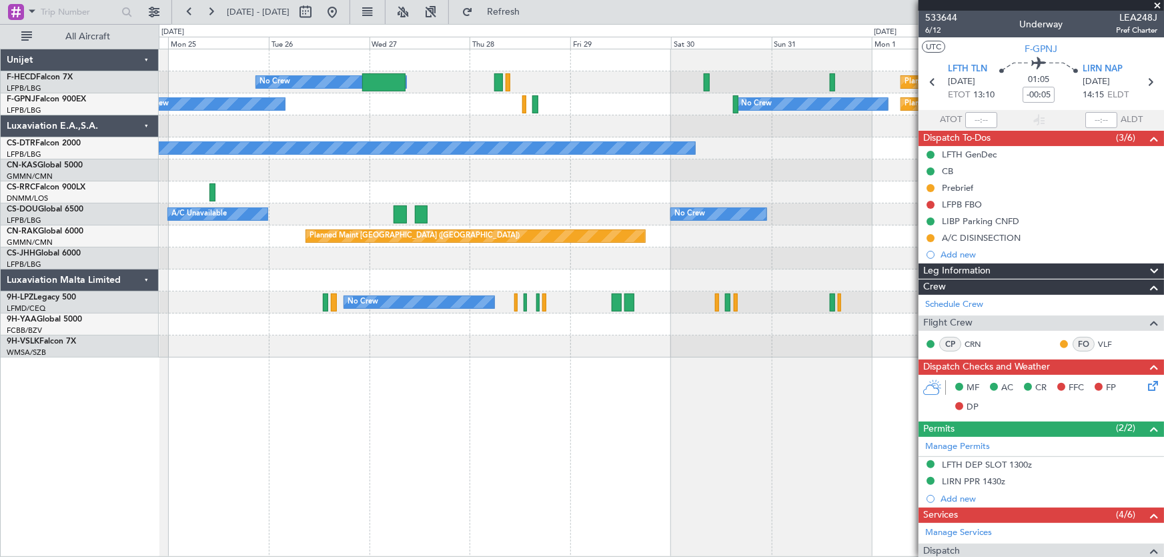
click at [382, 177] on div "No Crew Planned Maint Paris (Le Bourget) Planned Maint Paris (Le Bourget) No Cr…" at bounding box center [661, 203] width 1005 height 308
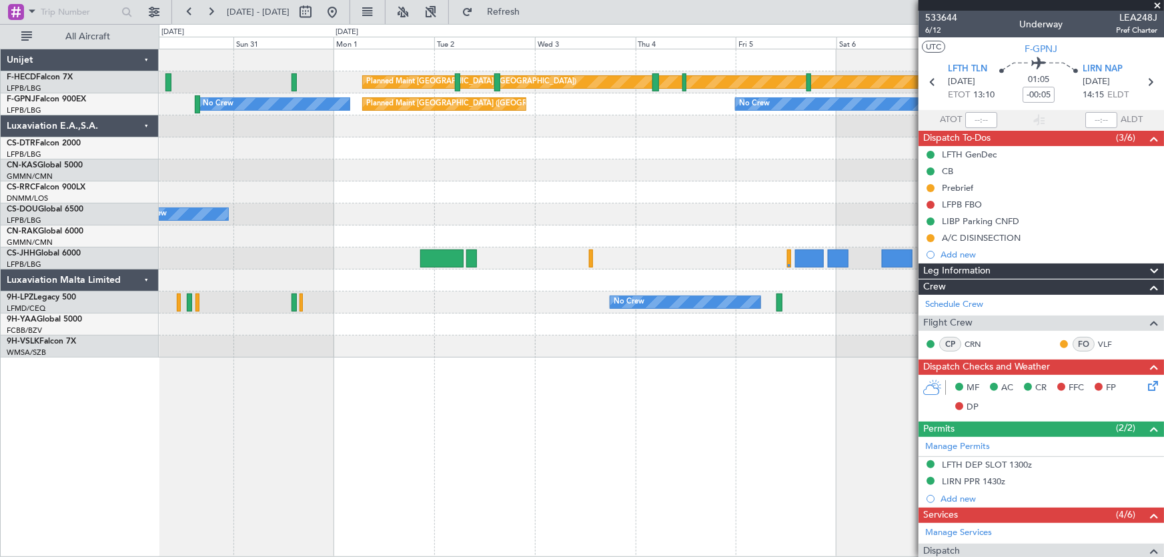
click at [236, 190] on div "Planned Maint Paris (Le Bourget) Planned Maint Paris (Le Bourget) No Crew No Cr…" at bounding box center [661, 203] width 1005 height 308
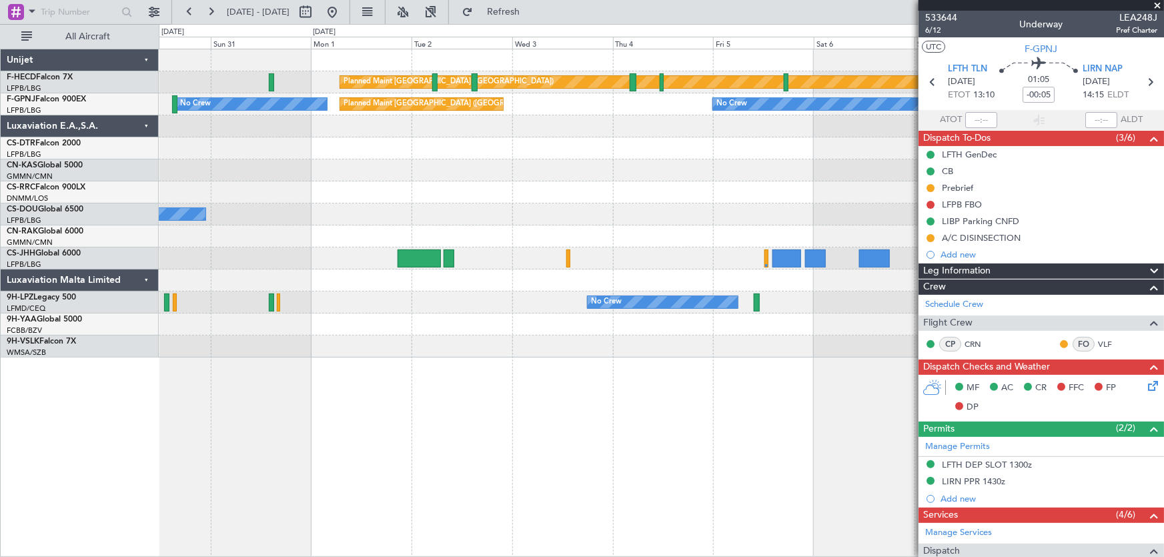
click at [364, 219] on div "Planned Maint Paris (Le Bourget) Planned Maint Paris (Le Bourget) No Crew No Cr…" at bounding box center [661, 203] width 1005 height 308
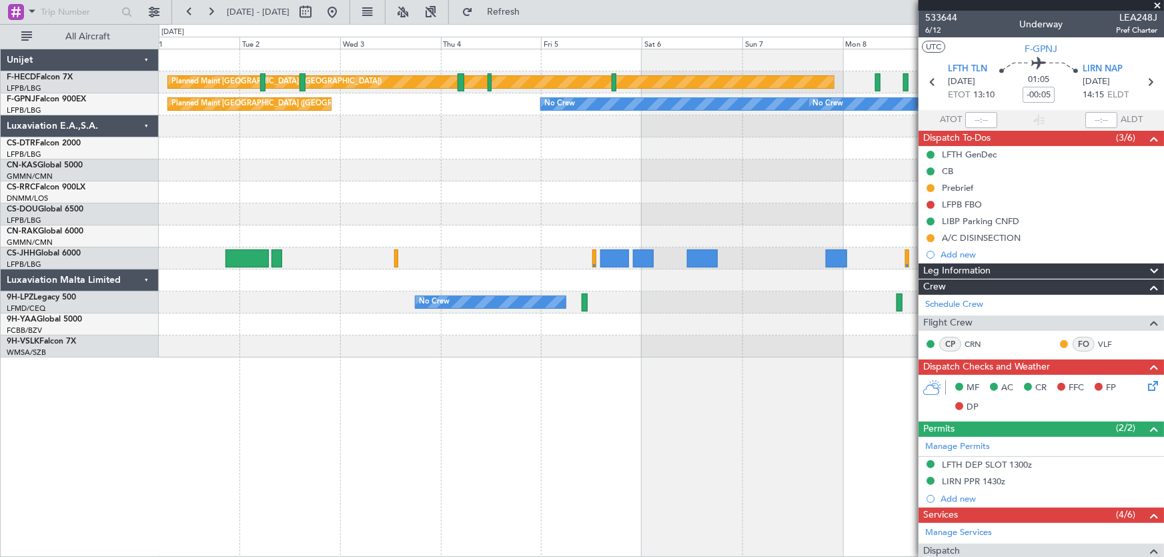
click at [436, 231] on div "Planned Maint Paris (Le Bourget) Planned Maint Paris (Le Bourget) No Crew No Cr…" at bounding box center [661, 203] width 1005 height 308
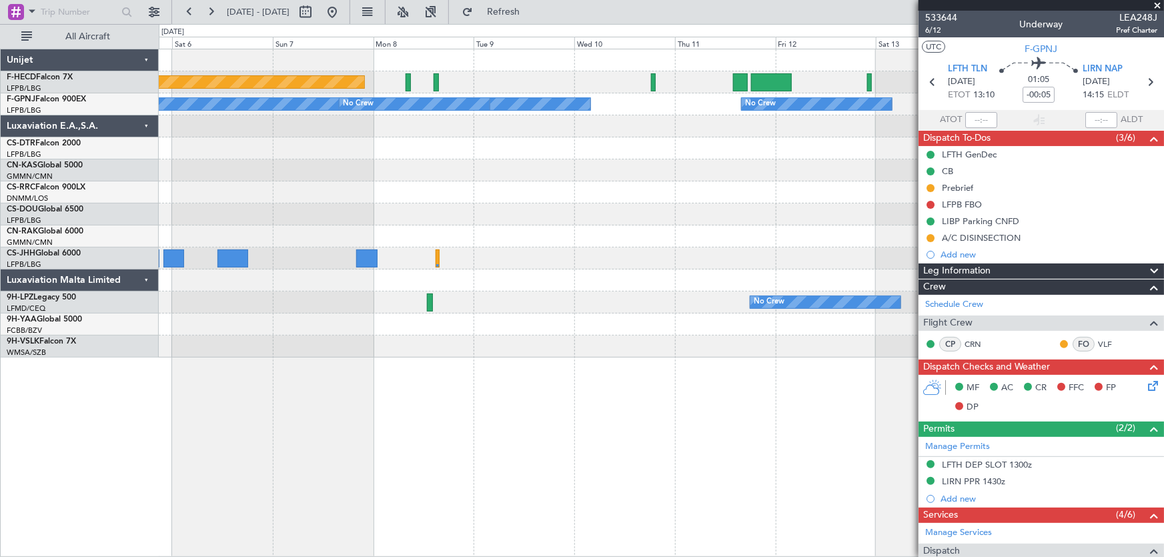
click at [465, 226] on div "Planned Maint Paris (Le Bourget) No Crew No Crew No Crew No Crew Planned Maint …" at bounding box center [661, 203] width 1005 height 308
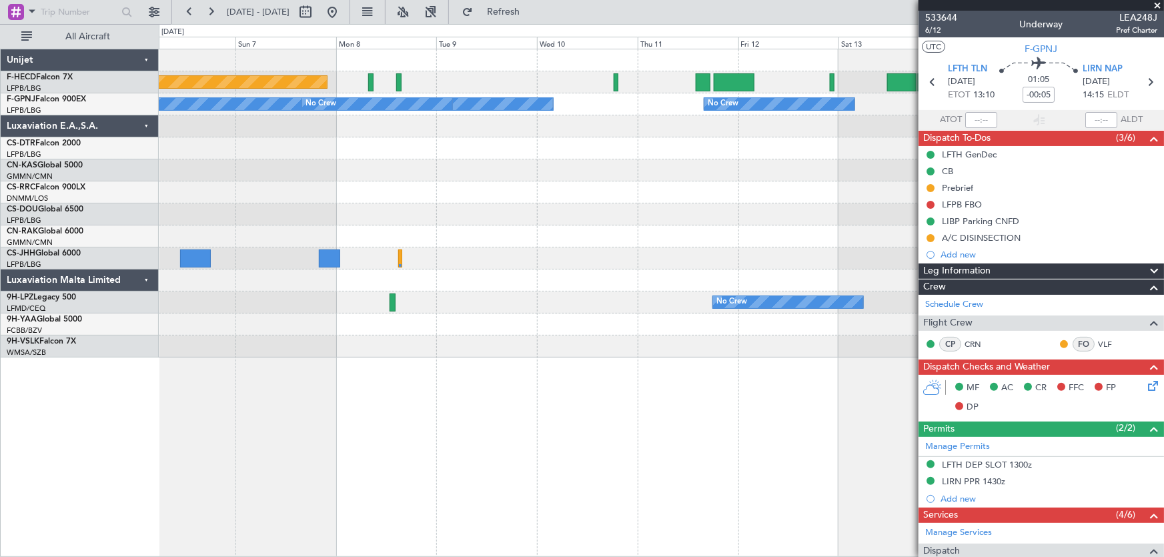
click at [557, 225] on div "Planned Maint Paris (Le Bourget) No Crew No Crew No Crew No Crew Planned Maint …" at bounding box center [661, 203] width 1005 height 308
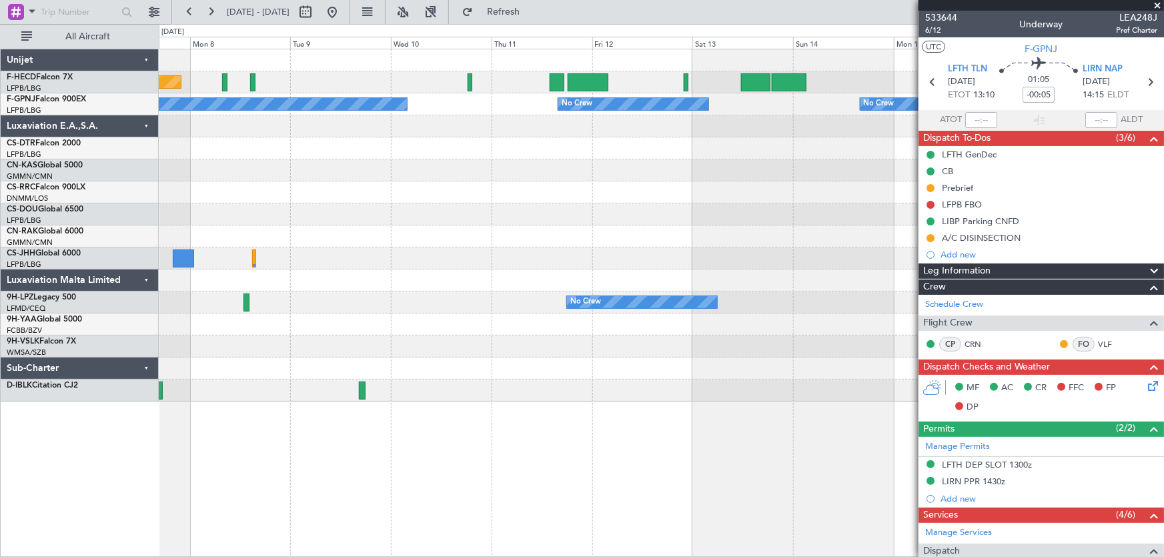
click at [385, 228] on div "Planned Maint Paris (Le Bourget) No Crew No Crew No Crew No Crew Planned Maint …" at bounding box center [661, 225] width 1005 height 352
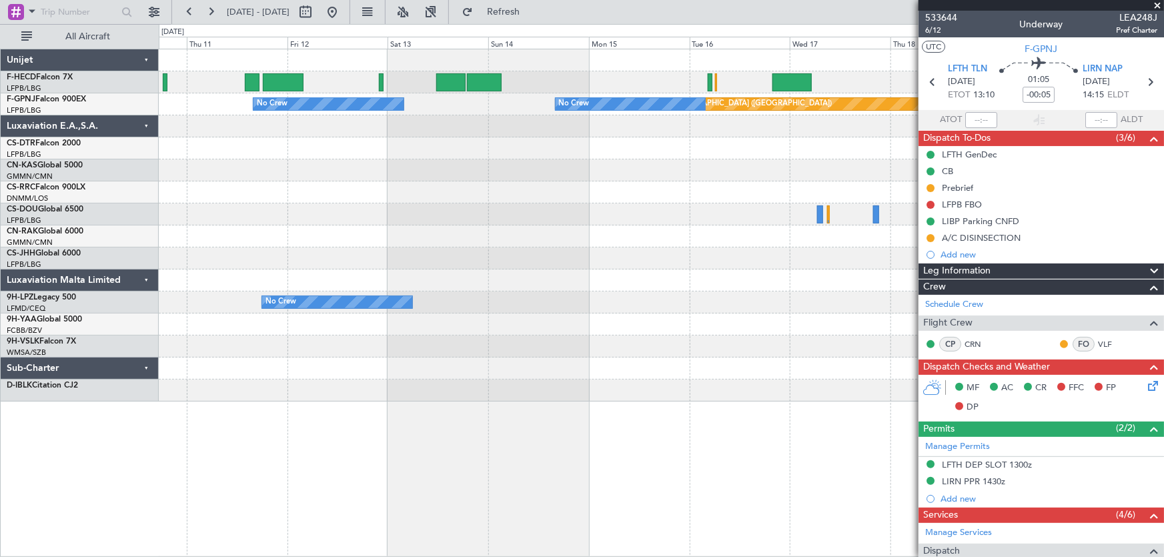
click at [319, 240] on div "No Crew Planned Maint Paris (Le Bourget) No Crew Planned Maint Paris (Le Bourge…" at bounding box center [661, 225] width 1005 height 352
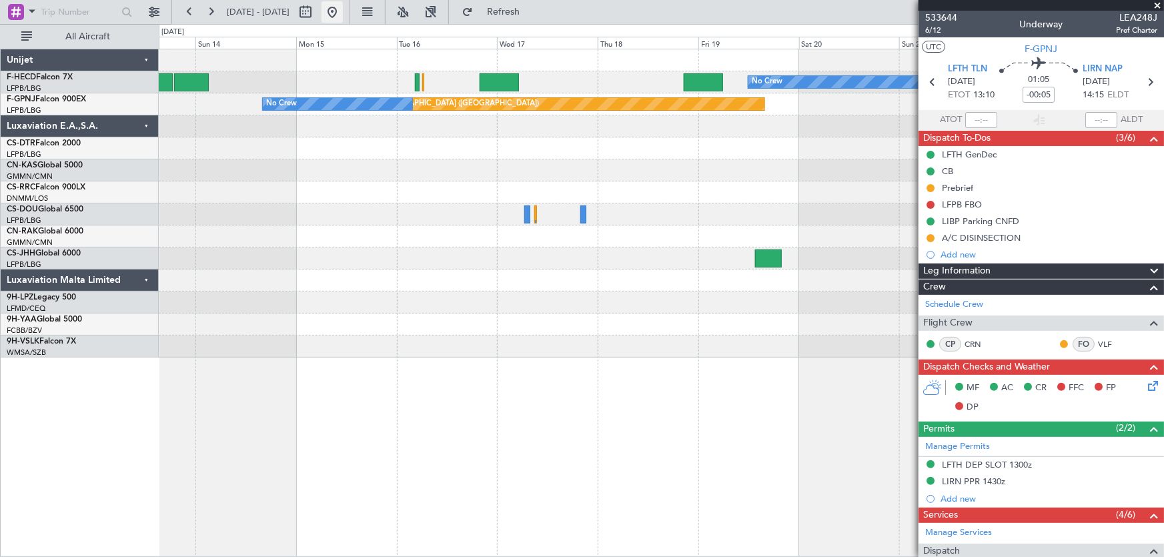
click at [343, 18] on button at bounding box center [331, 11] width 21 height 21
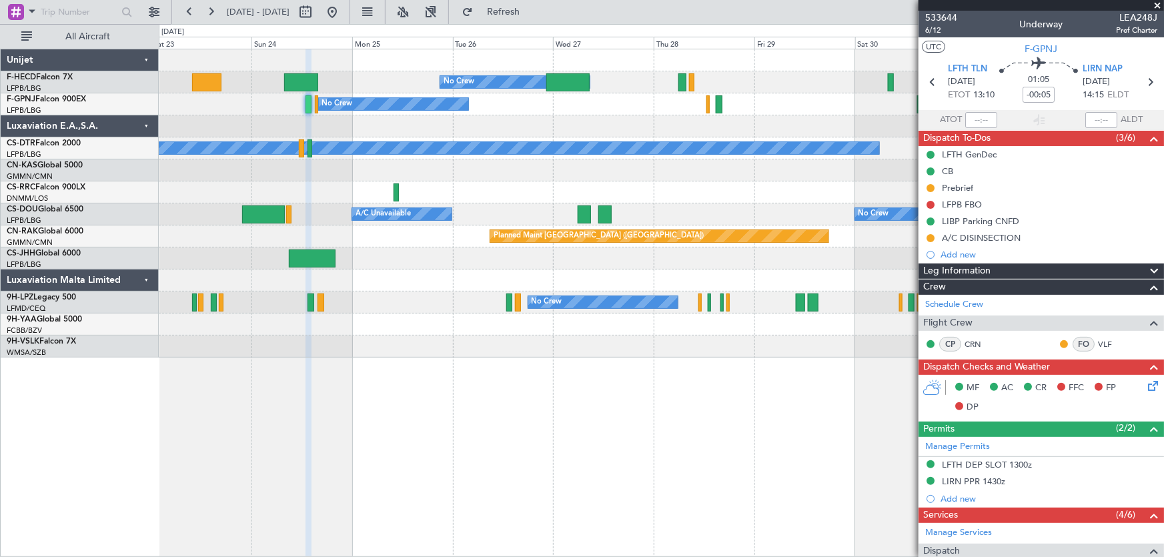
click at [510, 215] on div "Planned Maint Paris (Le Bourget) A/C Unavailable No Crew" at bounding box center [661, 214] width 1005 height 22
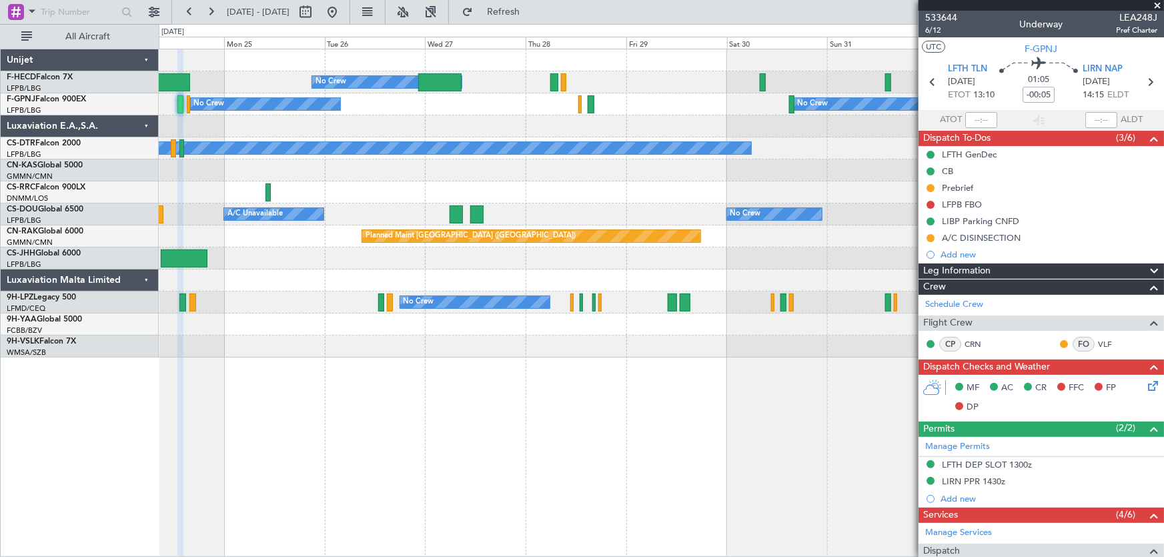
click at [440, 171] on div "Planned Maint Paris (Le Bourget) No Crew Planned Maint Paris (Le Bourget) No Cr…" at bounding box center [661, 203] width 1005 height 308
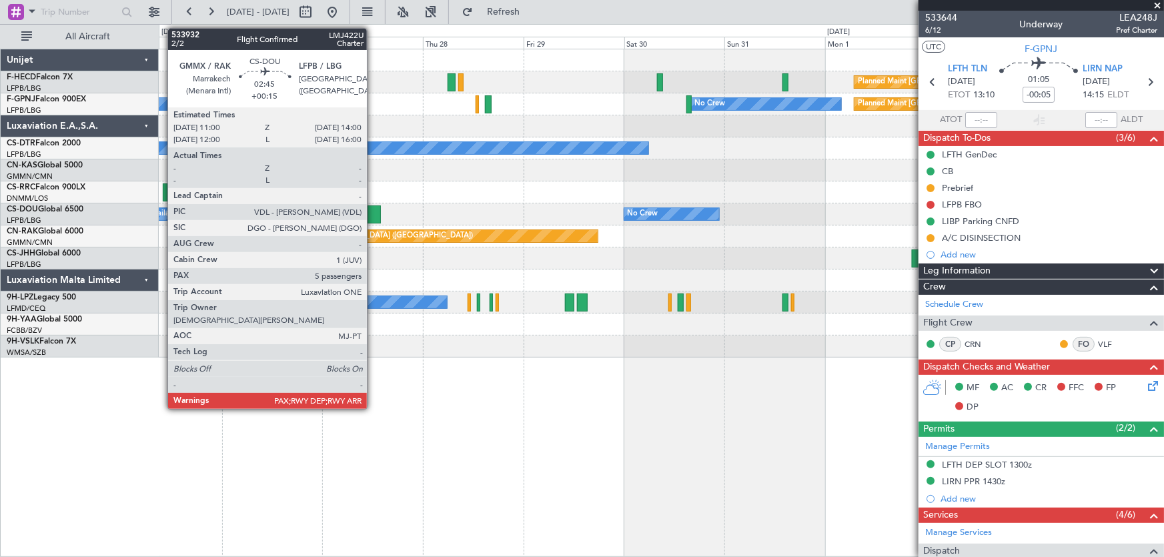
click at [373, 210] on div at bounding box center [373, 214] width 13 height 18
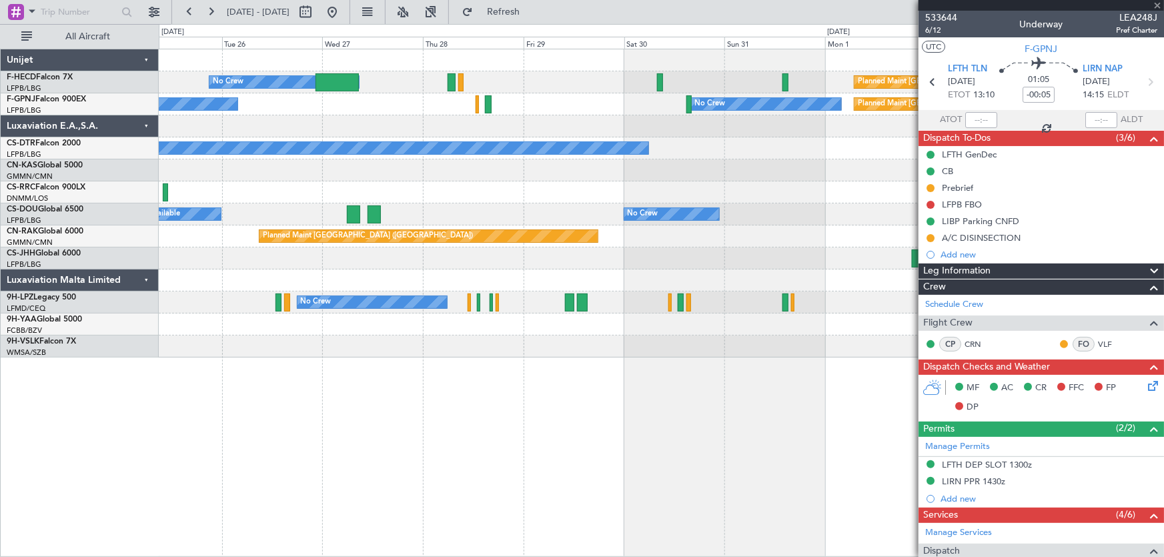
type input "+00:15"
type input "5"
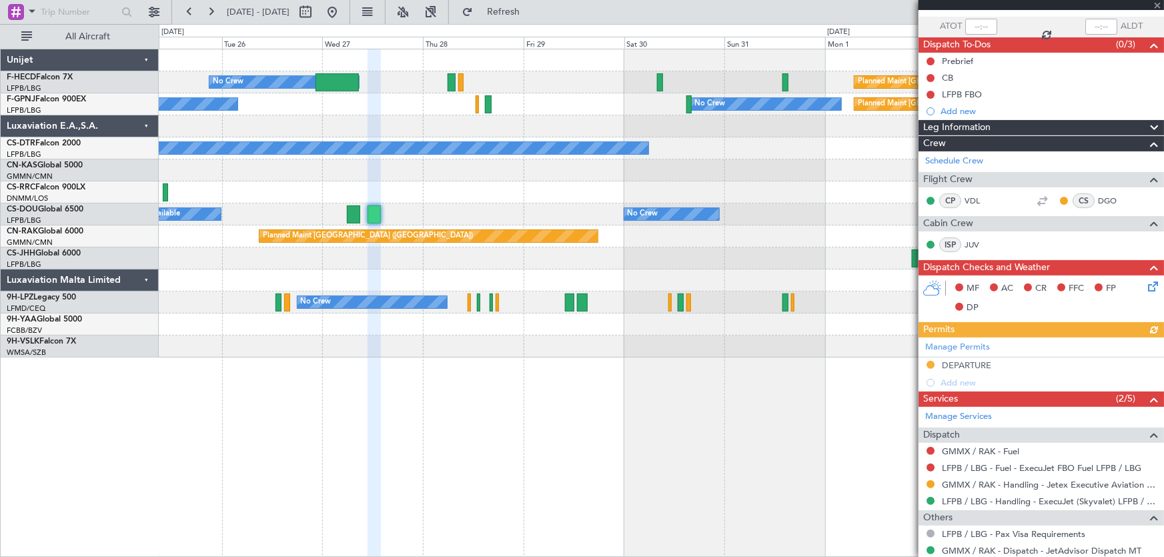
scroll to position [148, 0]
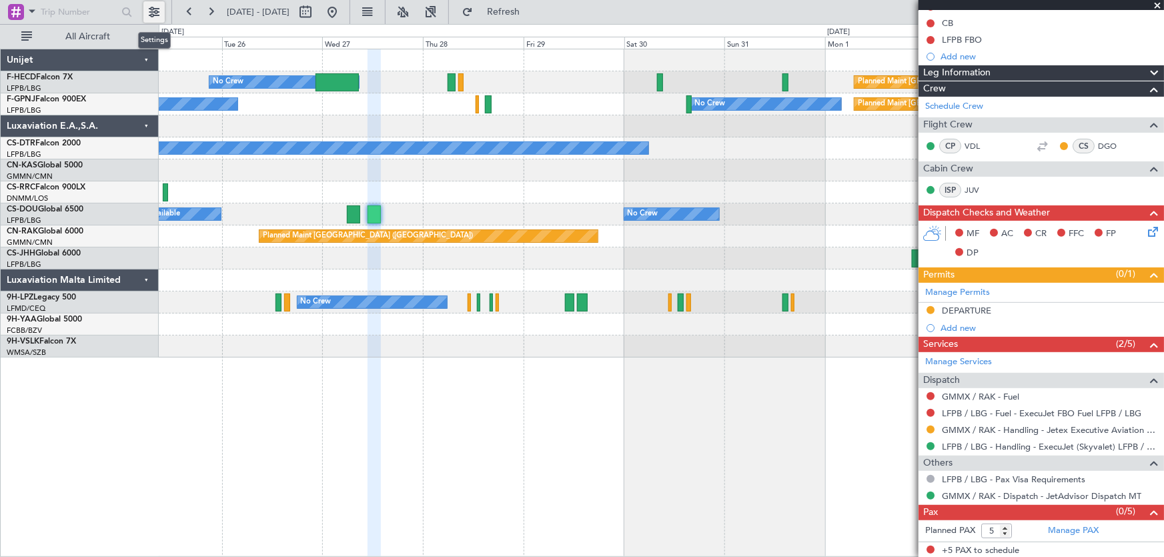
click at [151, 18] on button at bounding box center [153, 11] width 21 height 21
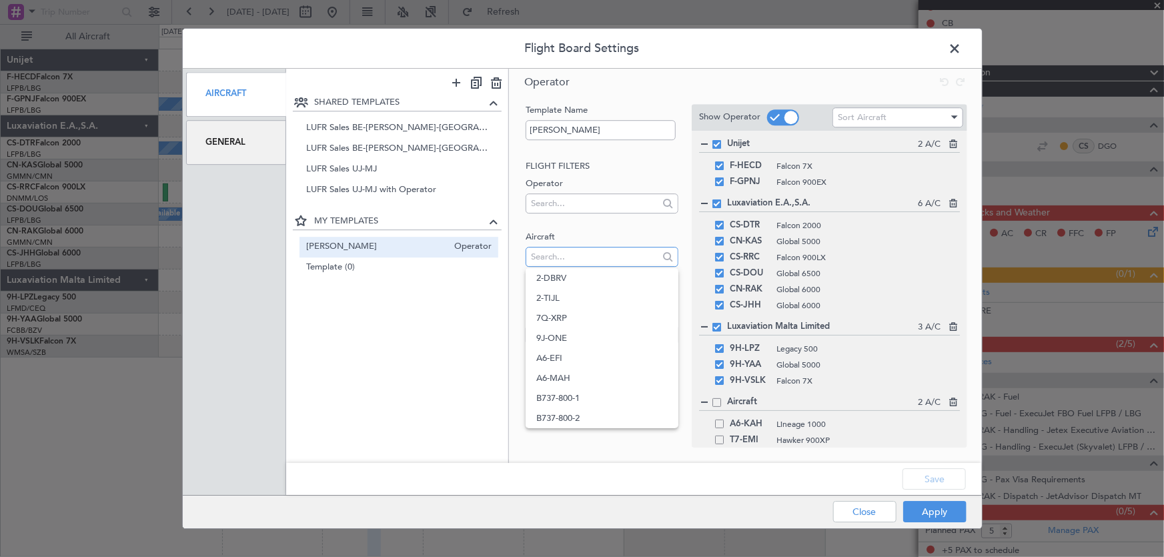
click at [565, 259] on input "text" at bounding box center [594, 257] width 127 height 20
type input "o"
type input "OE-GPE"
click at [607, 257] on input "OE-GPE" at bounding box center [594, 257] width 127 height 20
drag, startPoint x: 583, startPoint y: 260, endPoint x: 529, endPoint y: 261, distance: 54.0
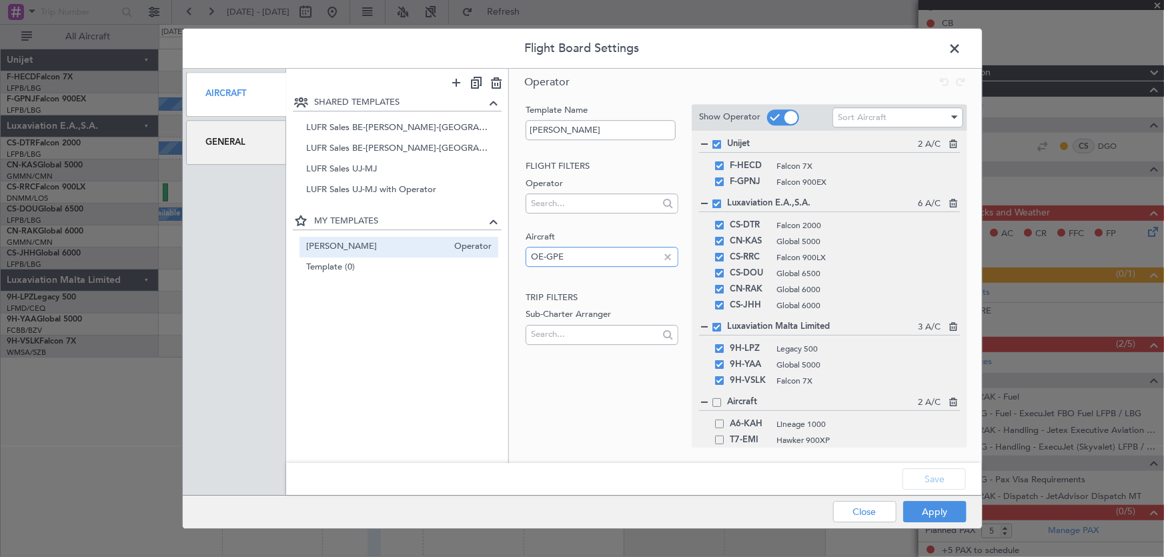
click at [529, 261] on div "OE-GPE" at bounding box center [601, 257] width 153 height 20
click at [596, 265] on input "OE-GPE" at bounding box center [594, 257] width 127 height 20
click at [596, 261] on input "OE-GPE" at bounding box center [594, 257] width 127 height 20
click at [253, 148] on div "General" at bounding box center [236, 142] width 101 height 45
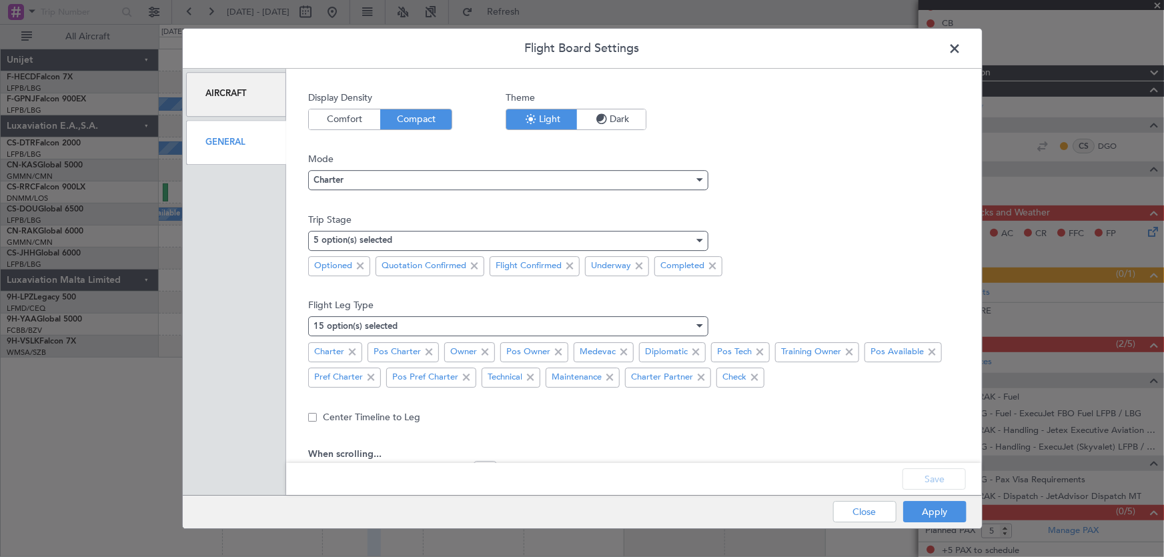
click at [251, 101] on div "Aircraft" at bounding box center [236, 94] width 101 height 45
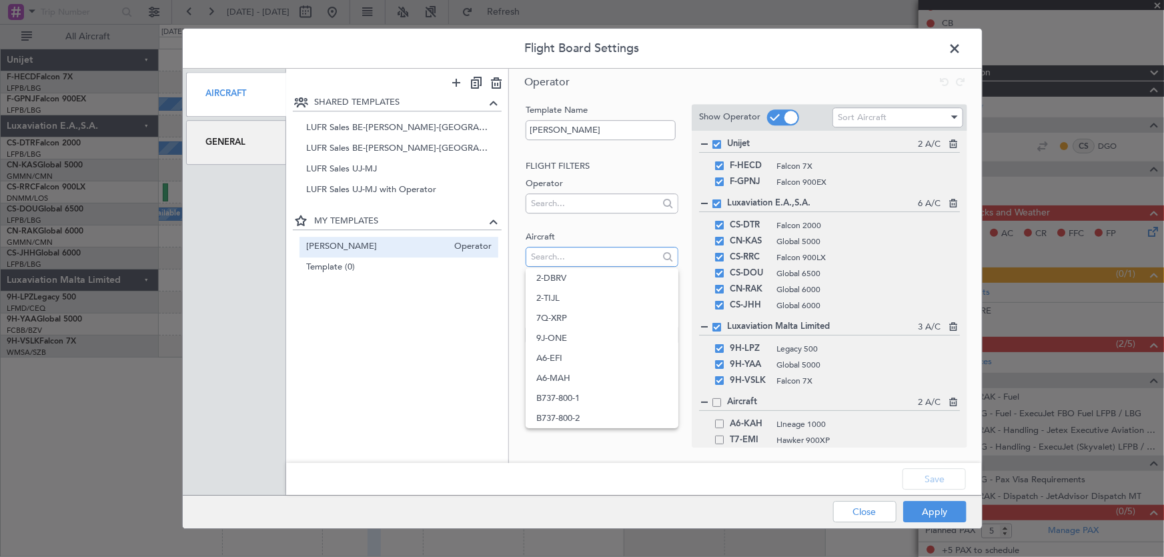
click at [564, 254] on input "text" at bounding box center [594, 257] width 127 height 20
type input "o"
type input "oo-"
click at [566, 351] on span "OO-GPE" at bounding box center [601, 358] width 131 height 20
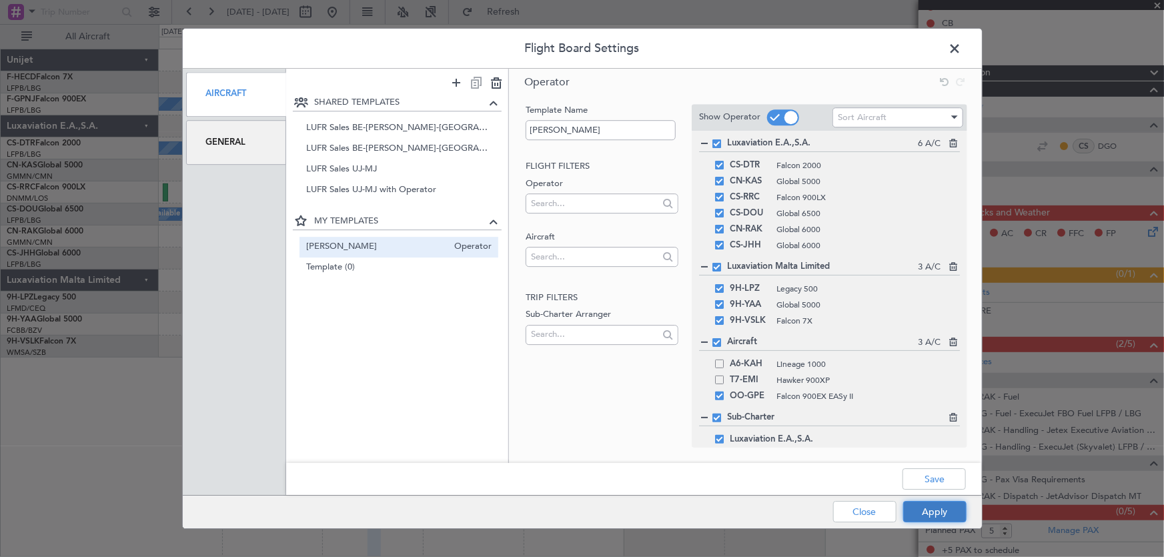
click at [936, 505] on button "Apply" at bounding box center [934, 511] width 63 height 21
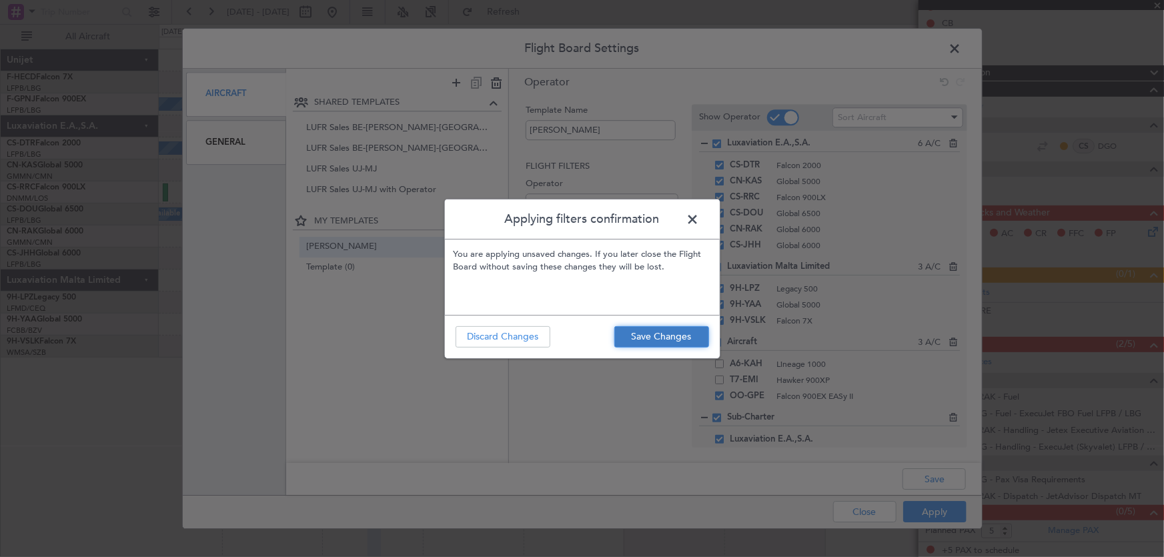
click at [677, 333] on button "Save Changes" at bounding box center [661, 336] width 95 height 21
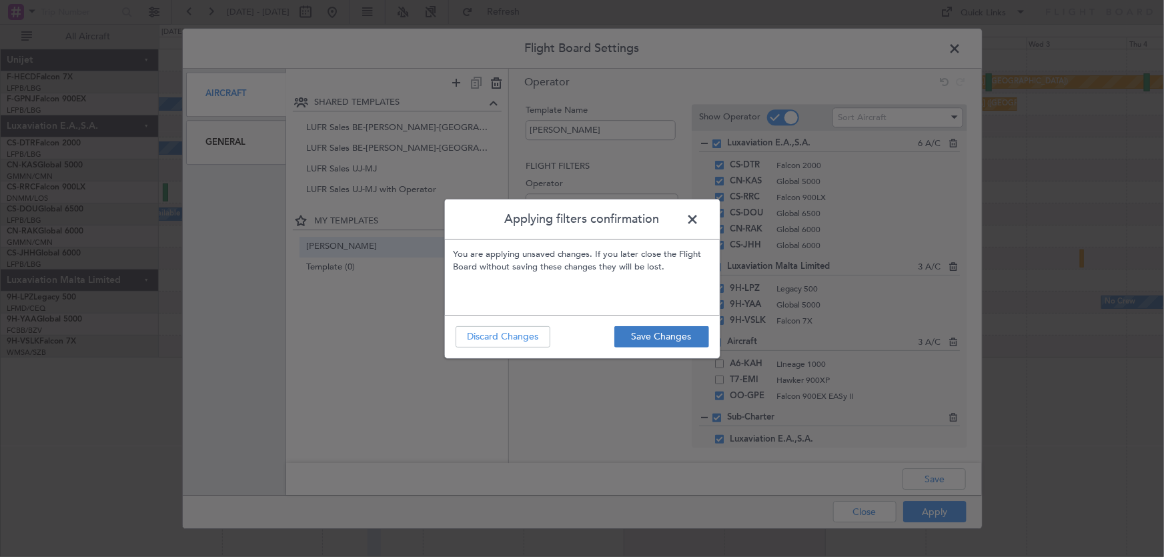
type input "0"
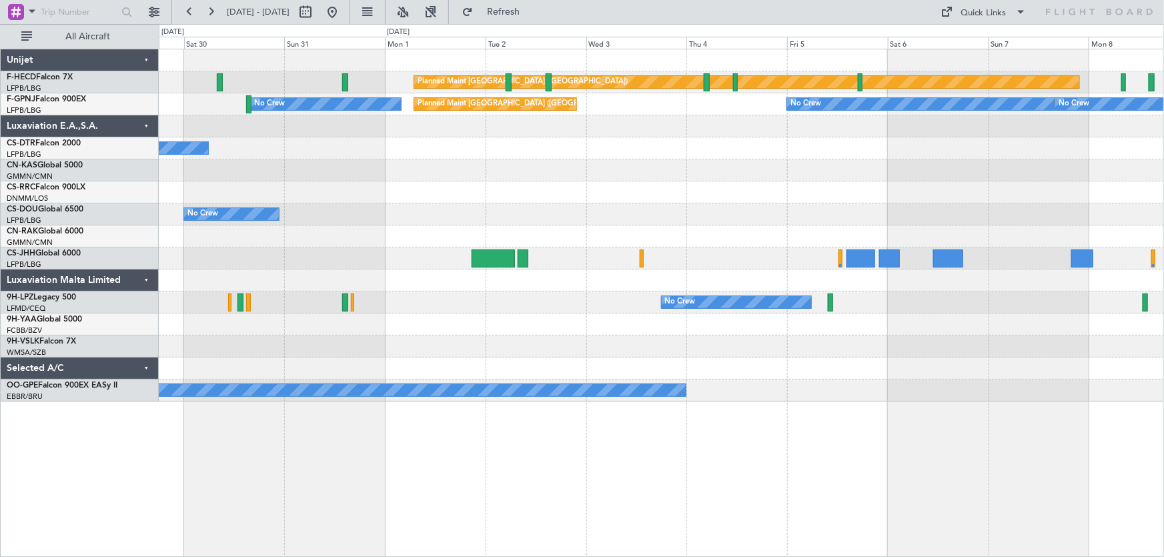
click at [512, 243] on div "Planned Maint Paris (Le Bourget) No Crew Planned Maint Paris (Le Bourget) No Cr…" at bounding box center [661, 225] width 1005 height 352
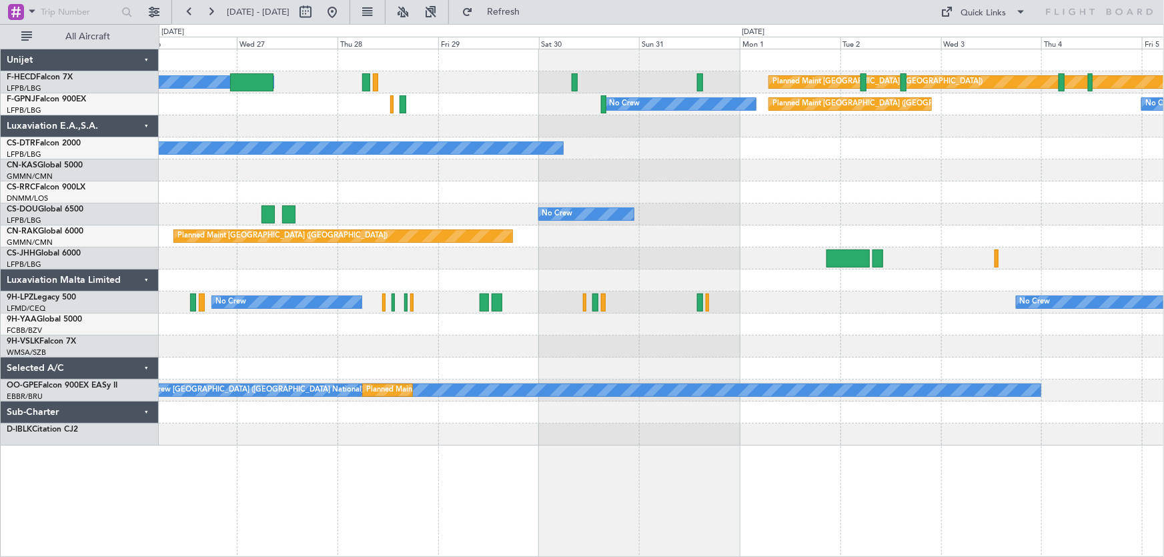
click at [969, 465] on div "Planned Maint Paris (Le Bourget) No Crew No Crew Planned Maint Paris (Le Bourge…" at bounding box center [662, 303] width 1006 height 508
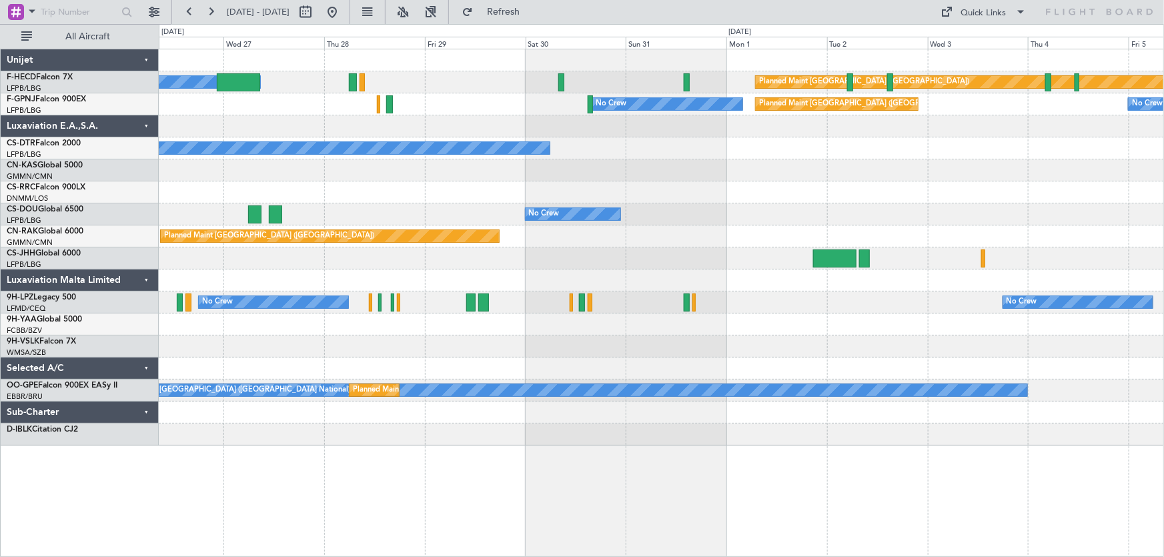
click at [891, 530] on div "Planned Maint Paris (Le Bourget) No Crew No Crew Planned Maint Paris (Le Bourge…" at bounding box center [662, 303] width 1006 height 508
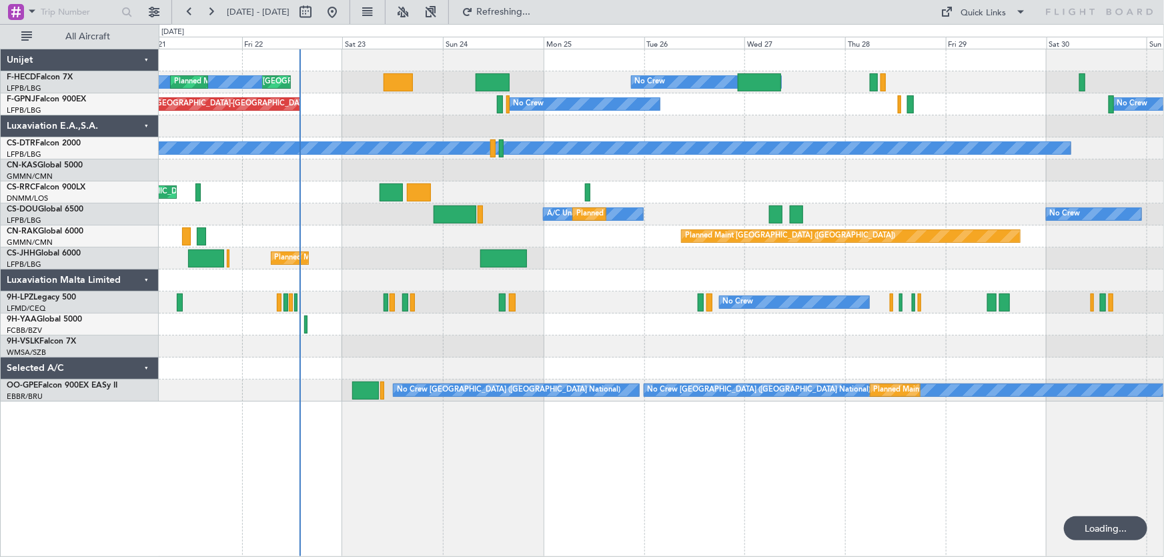
click at [852, 459] on div "No Crew Planned Maint Paris (Le Bourget) No Crew Planned Maint Paris (Le Bourge…" at bounding box center [662, 303] width 1006 height 508
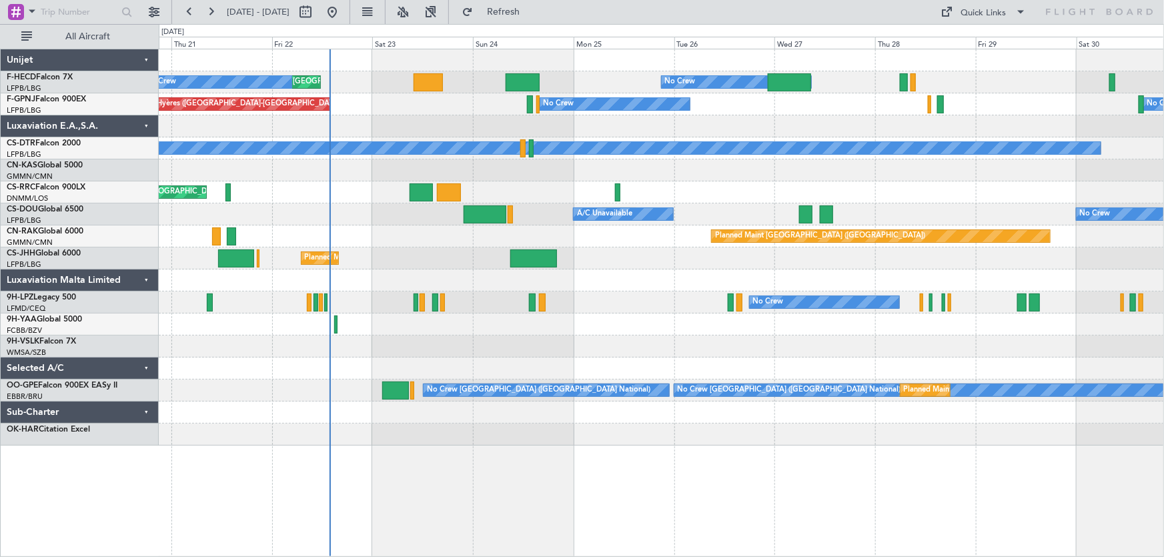
click at [536, 485] on div "Planned Maint Paris (Le Bourget) Planned Maint Paris (Le Bourget) No Crew No Cr…" at bounding box center [662, 303] width 1006 height 508
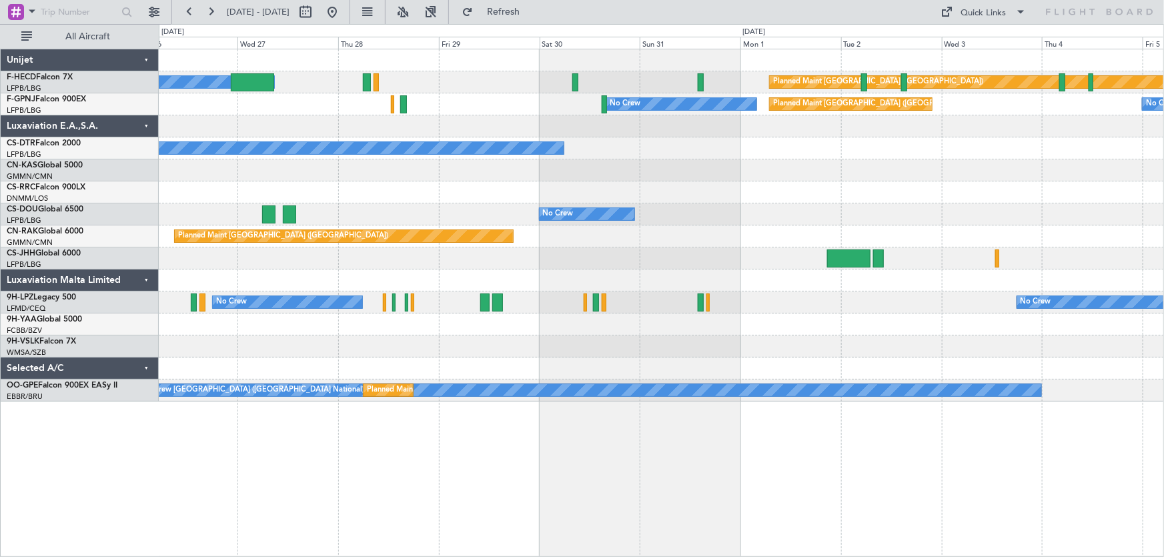
click at [383, 467] on div "No Crew Planned Maint Paris (Le Bourget) No Crew Planned Maint Paris (Le Bourge…" at bounding box center [662, 303] width 1006 height 508
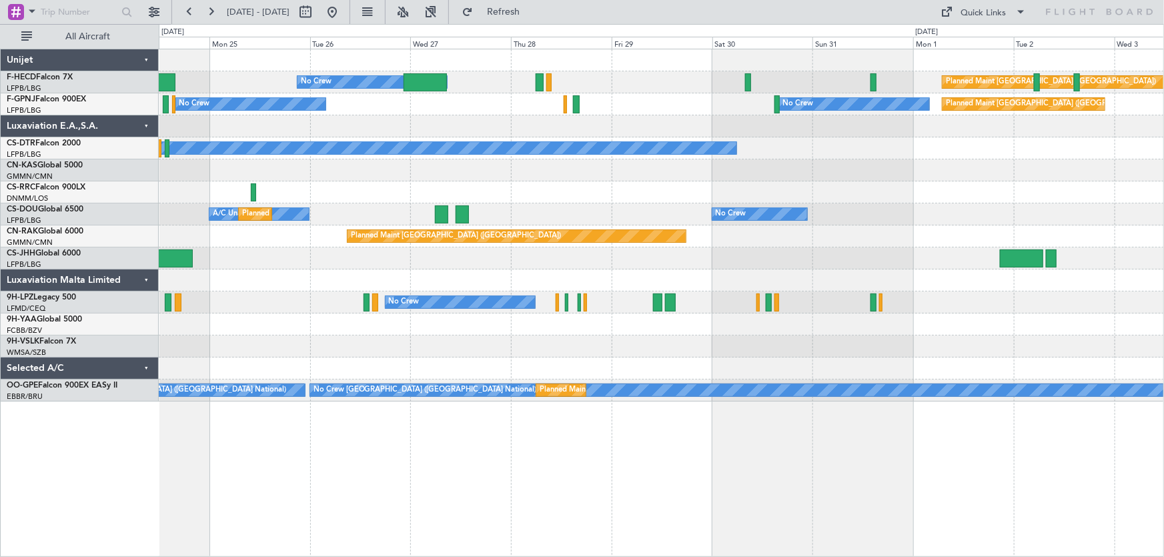
click at [827, 455] on div "No Crew Planned Maint Paris (Le Bourget) Planned Maint Paris (Le Bourget) No Cr…" at bounding box center [662, 303] width 1006 height 508
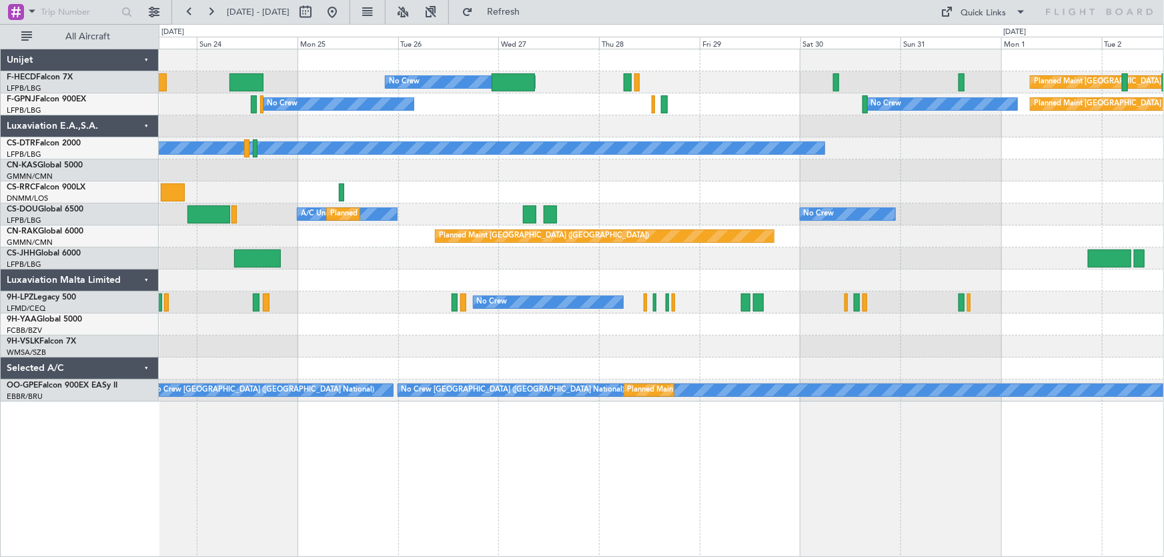
click at [740, 477] on div "No Crew Planned Maint Paris (Le Bourget) Planned Maint Paris (Le Bourget) Plann…" at bounding box center [662, 303] width 1006 height 508
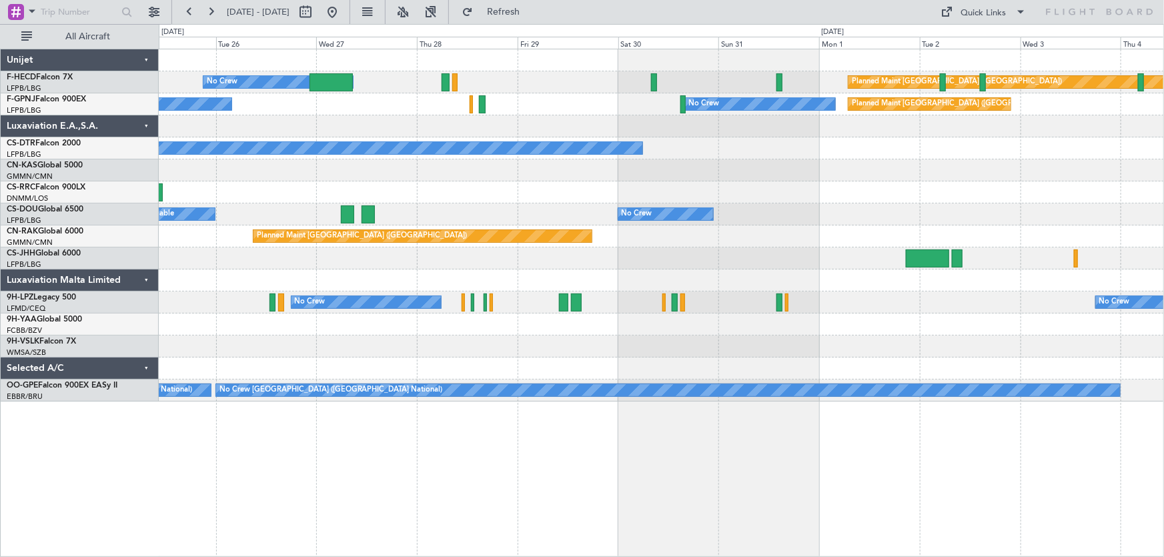
click at [335, 180] on div "No Crew Planned Maint Paris (Le Bourget) No Crew No Crew Planned Maint Paris (L…" at bounding box center [661, 225] width 1005 height 352
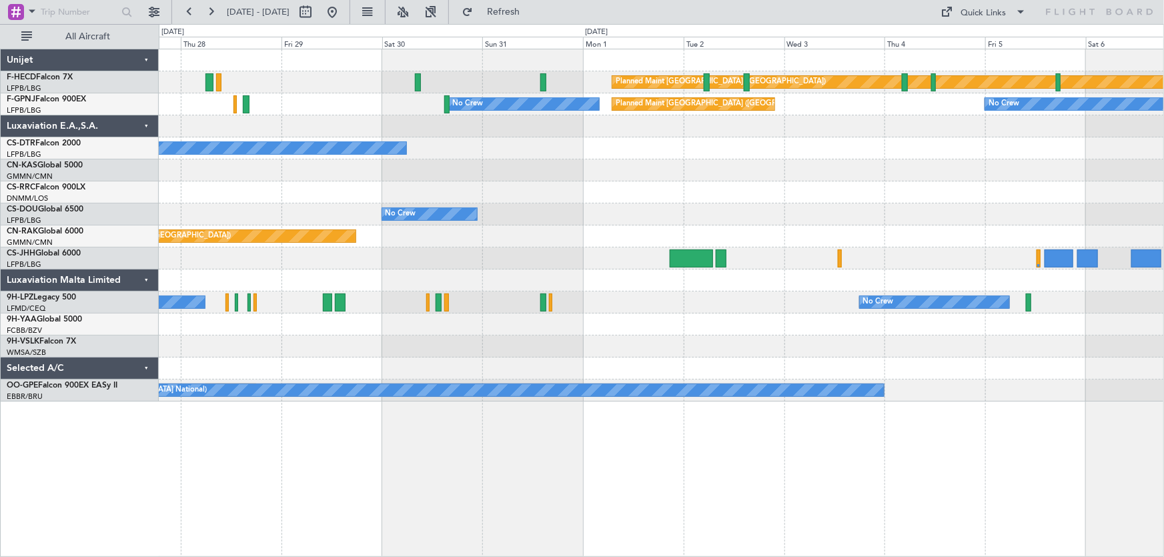
click at [467, 183] on div "Planned Maint Paris (Le Bourget) No Crew No Crew Planned Maint Paris (Le Bourge…" at bounding box center [661, 225] width 1005 height 352
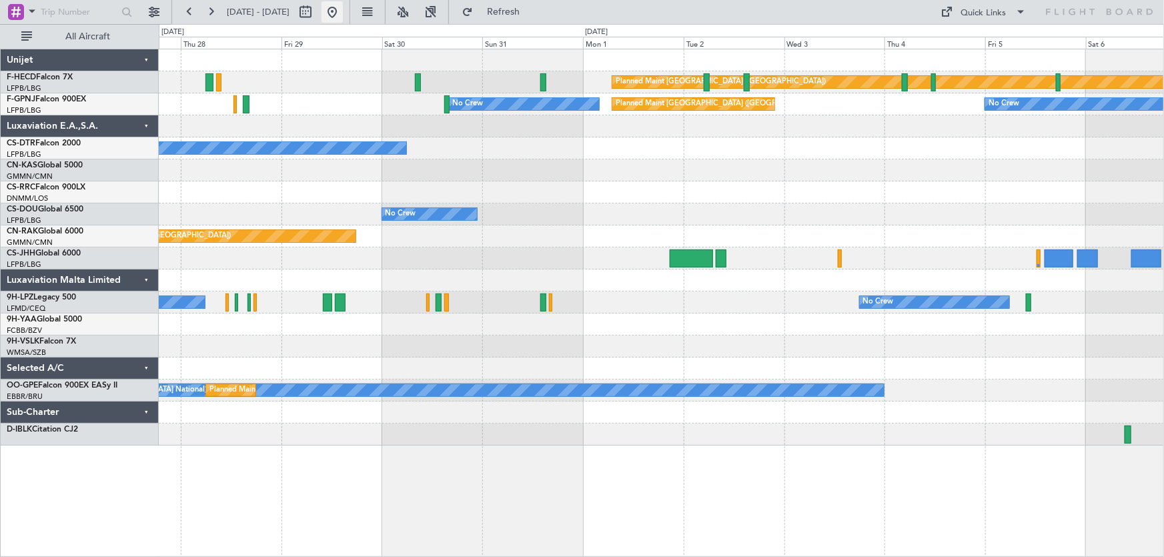
click at [343, 8] on button at bounding box center [331, 11] width 21 height 21
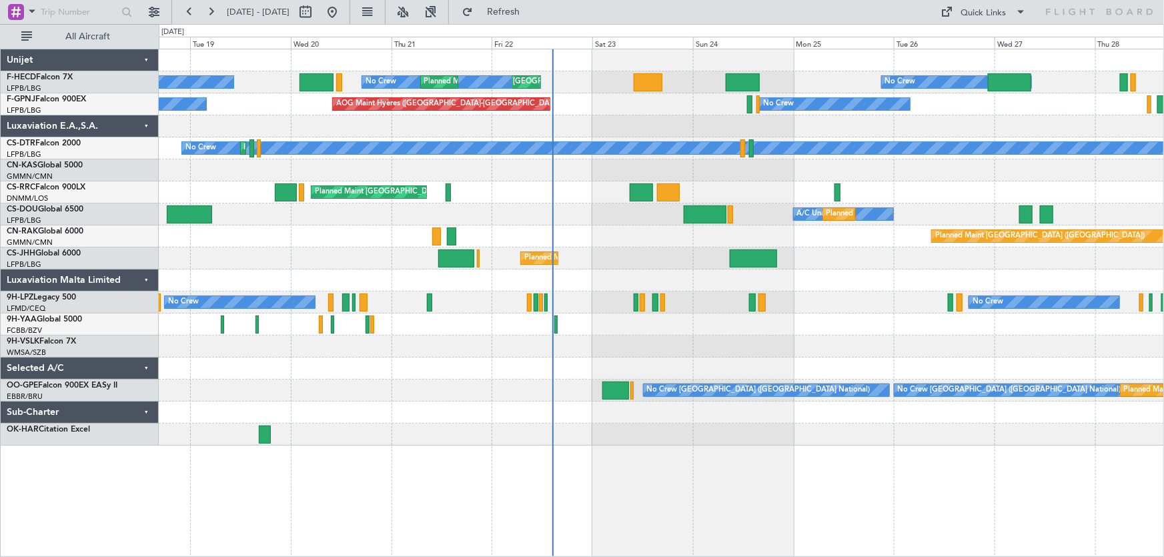
click at [699, 171] on div "No Crew Planned Maint Paris (Le Bourget) No Crew Planned Maint Paris (Le Bourge…" at bounding box center [661, 247] width 1005 height 396
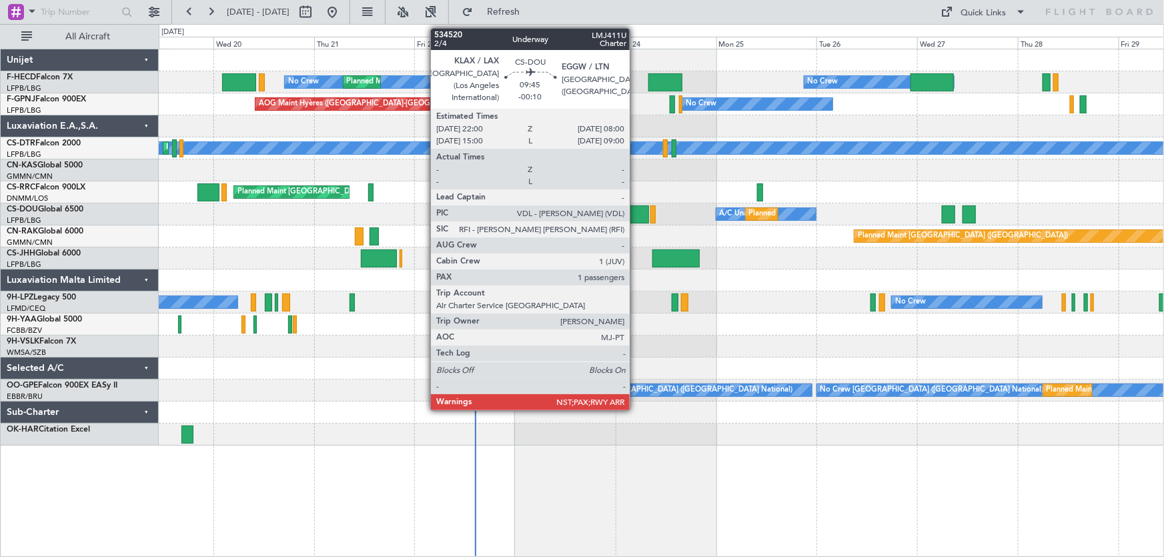
click at [636, 209] on div at bounding box center [627, 214] width 42 height 18
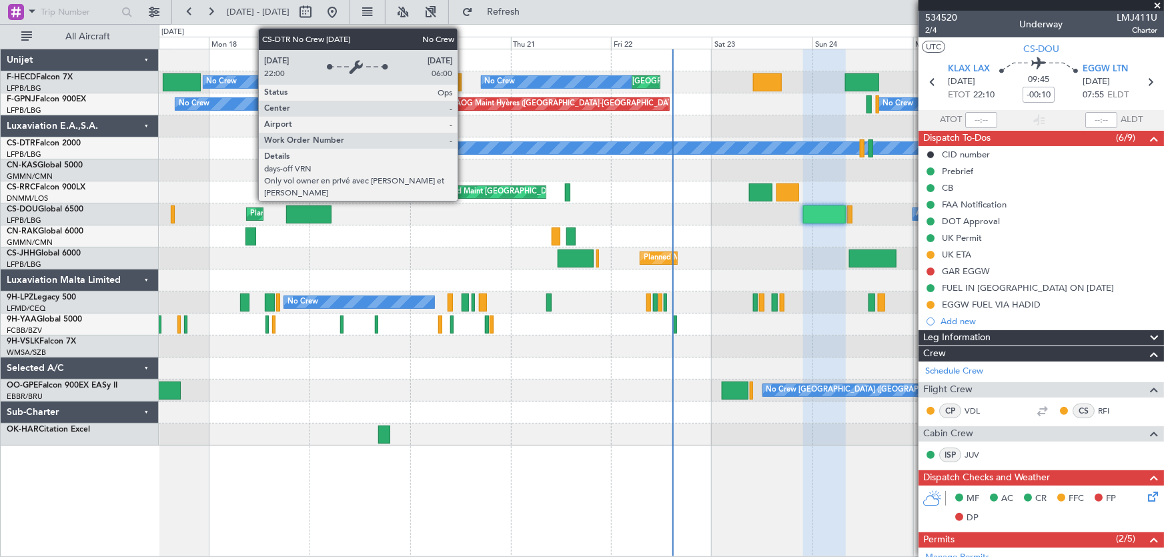
click at [686, 146] on div "No Crew" at bounding box center [870, 148] width 1138 height 12
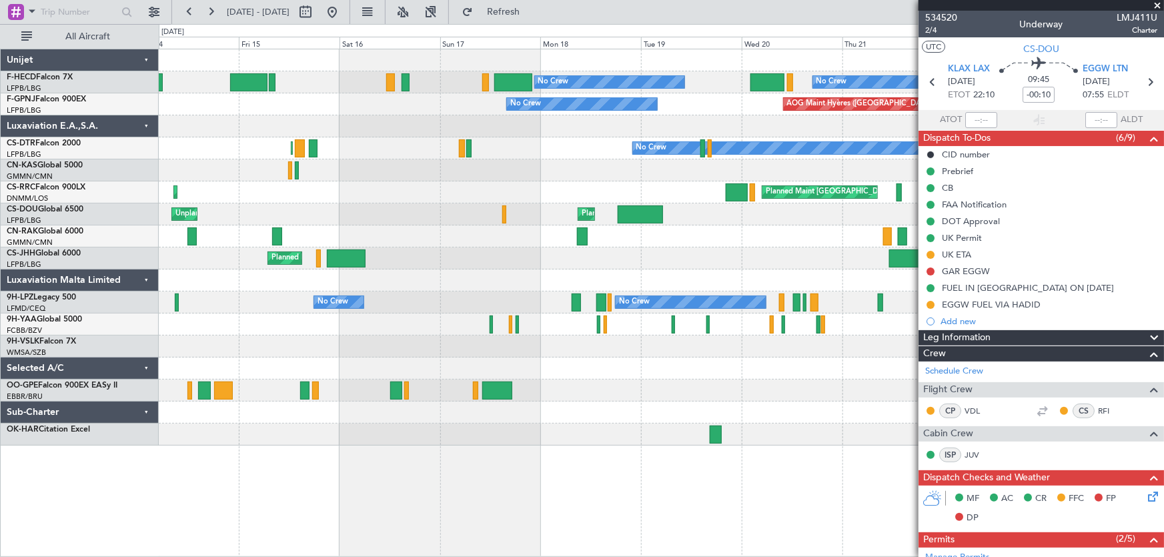
click at [587, 189] on div "Planned Maint Paris (Le Bourget) Planned Maint Paris (Le Bourget) No Crew No Cr…" at bounding box center [661, 247] width 1005 height 396
click at [631, 204] on div "Planned Maint Paris (Le Bourget) Planned Maint Paris (Le Bourget) No Crew No Cr…" at bounding box center [661, 247] width 1005 height 396
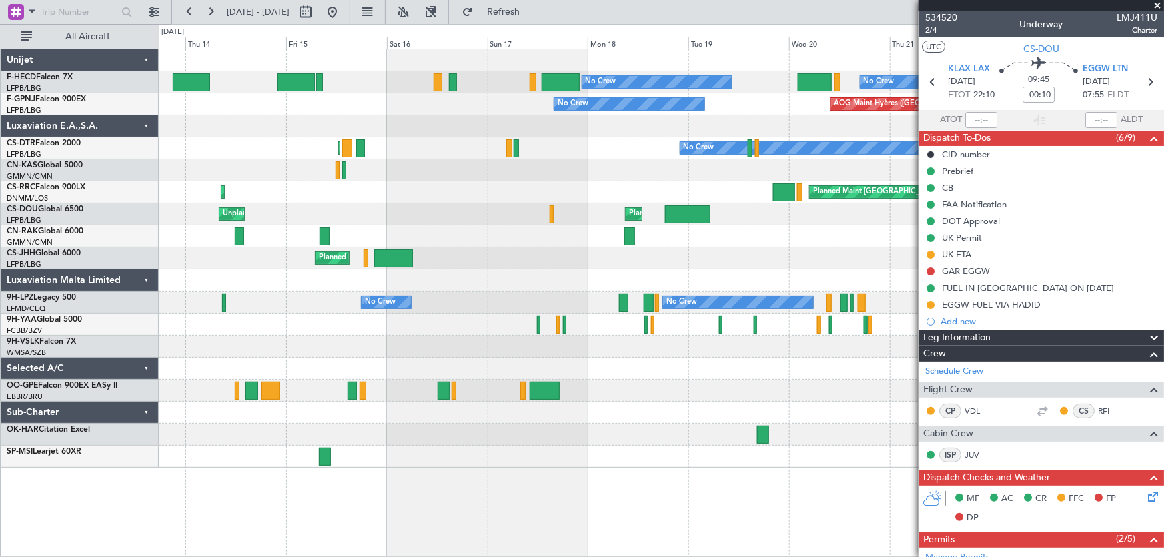
click at [394, 216] on div "Planned Maint Paris (Le Bourget) No Crew No Crew Planned Maint Paris (Le Bourge…" at bounding box center [661, 258] width 1005 height 418
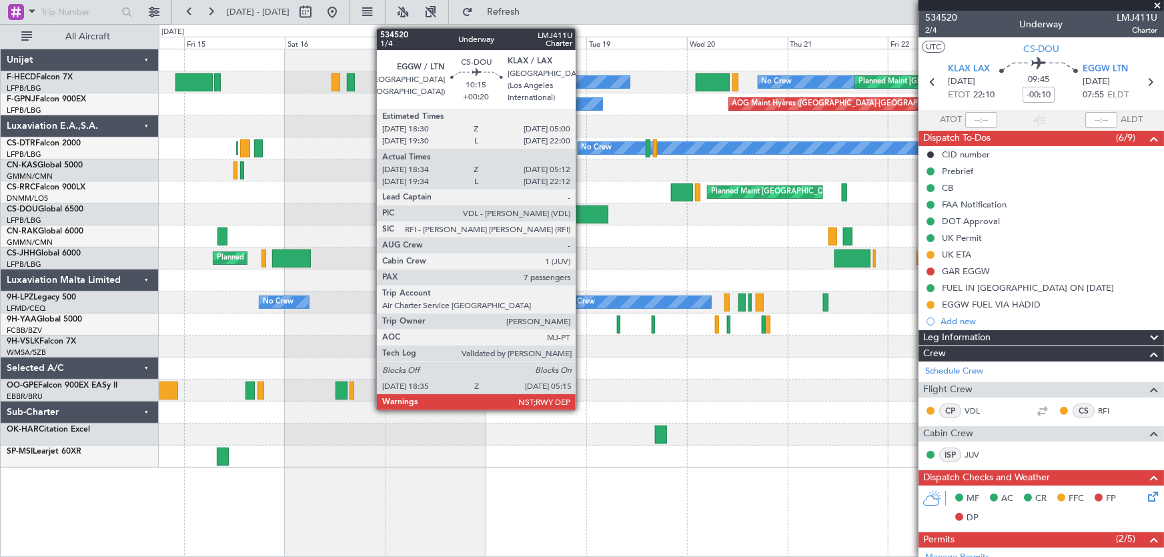
click at [266, 239] on div "Planned Maint Paris (Le Bourget) No Crew No Crew Planned Maint Paris (Le Bourge…" at bounding box center [661, 258] width 1005 height 418
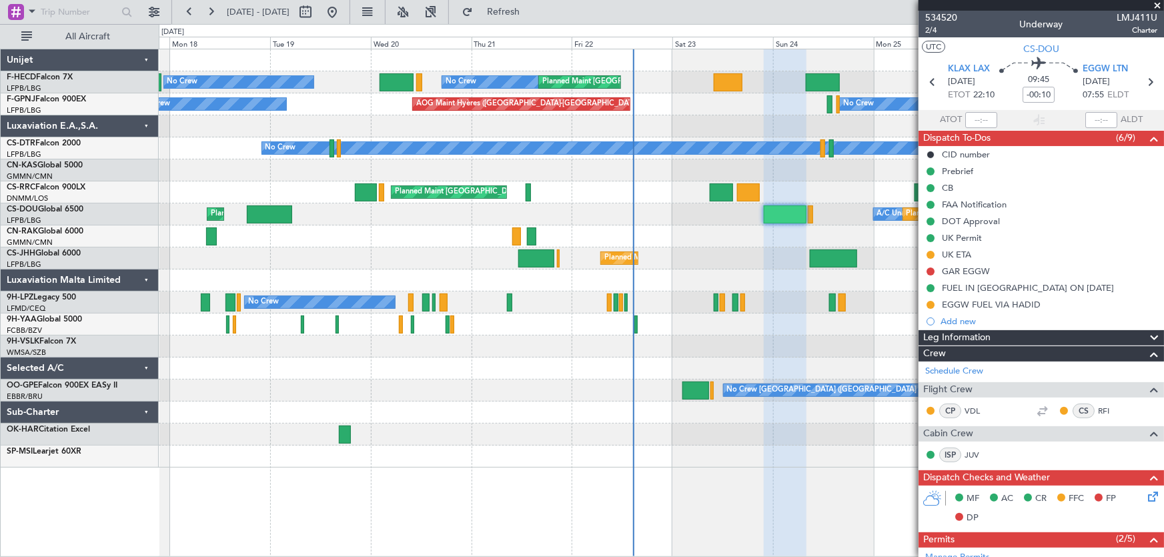
click at [377, 253] on div "Planned Maint Paris (Le Bourget) No Crew No Crew Planned Maint Paris (Le Bourge…" at bounding box center [661, 258] width 1005 height 418
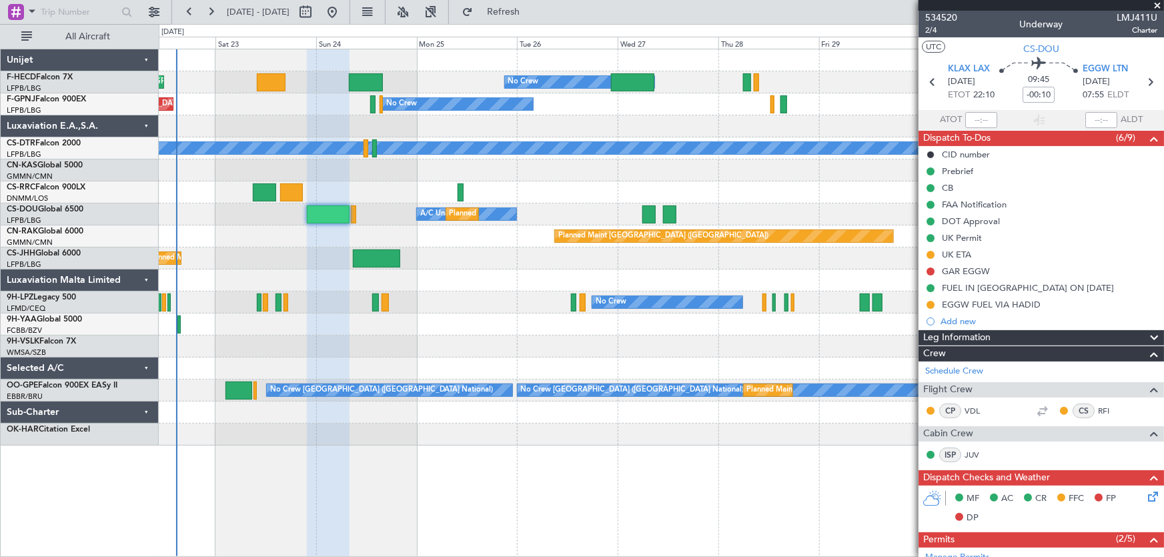
click at [417, 234] on div "Planned Maint Paris (Le Bourget) No Crew Planned Maint Paris (Le Bourget) No Cr…" at bounding box center [661, 247] width 1005 height 396
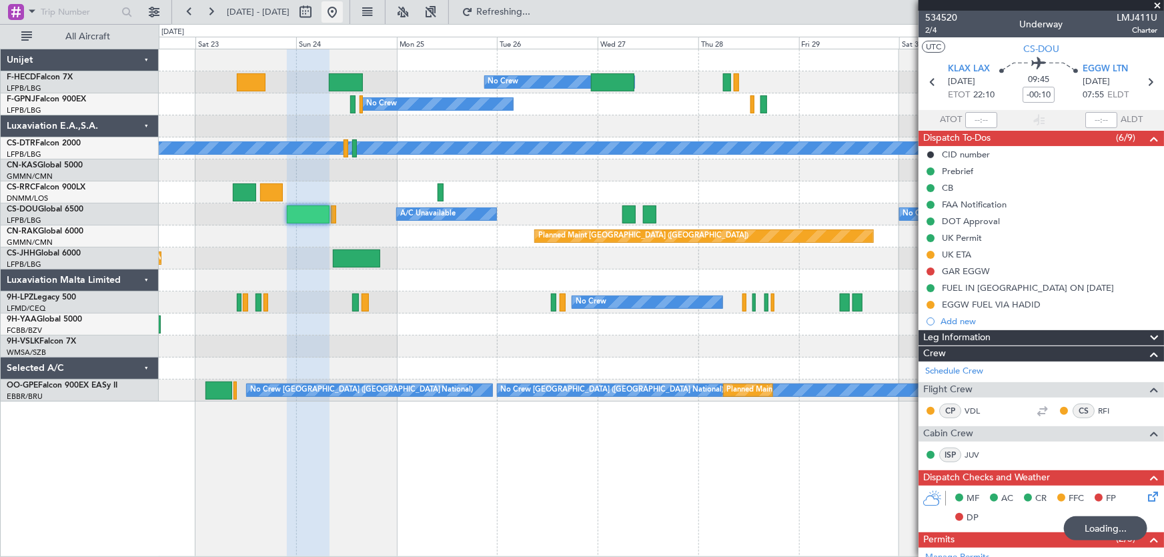
click at [343, 8] on button at bounding box center [331, 11] width 21 height 21
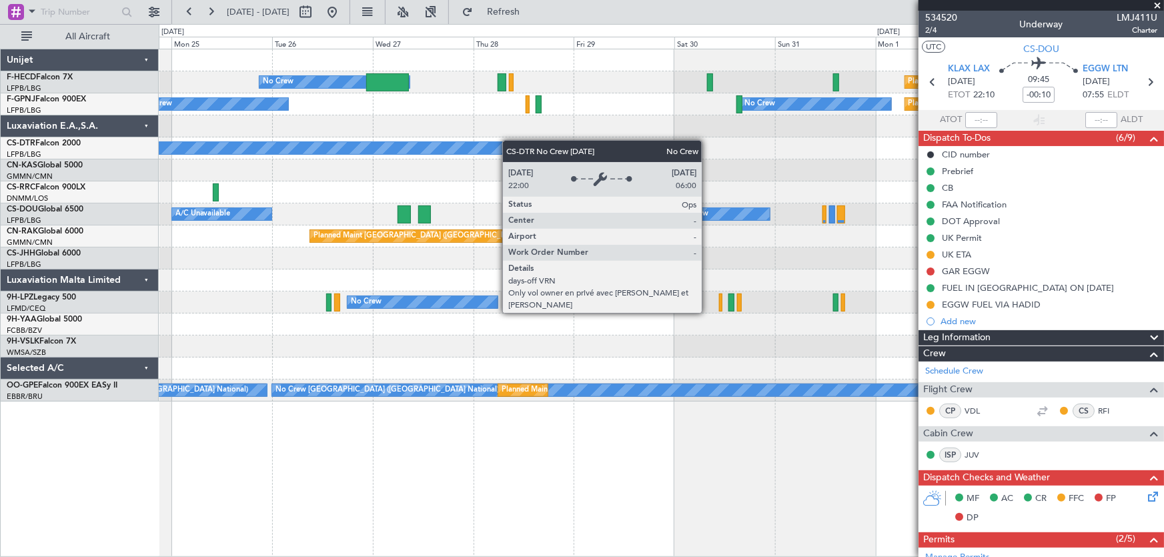
click at [429, 153] on div "No Crew Planned Maint Paris (Le Bourget) Planned Maint Paris (Le Bourget) No Cr…" at bounding box center [661, 225] width 1005 height 352
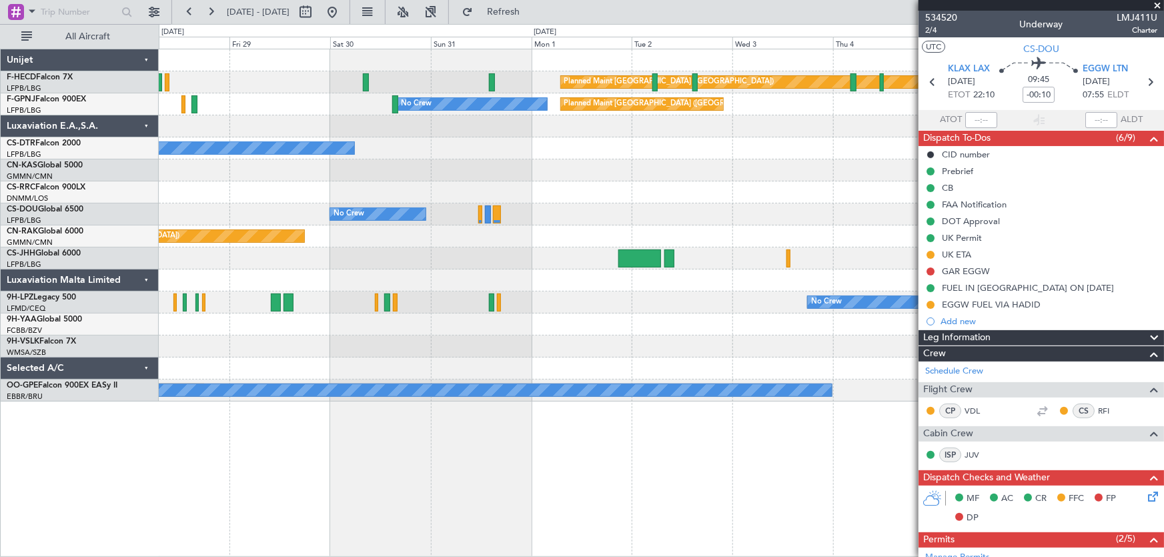
click at [441, 216] on div "Planned Maint Paris (Le Bourget) No Crew Planned Maint Paris (Le Bourget) No Cr…" at bounding box center [661, 225] width 1005 height 352
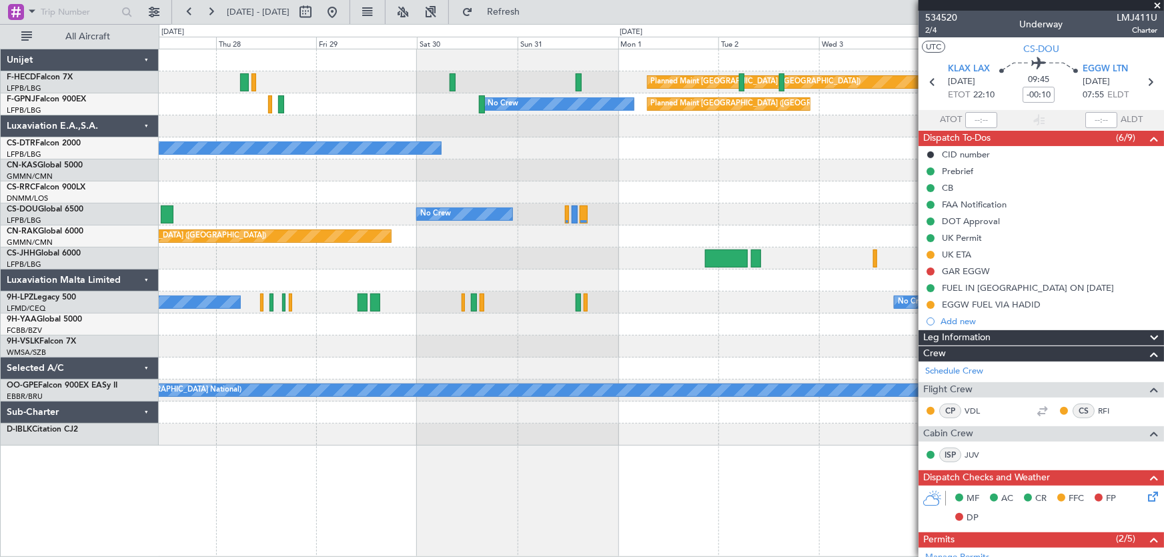
click at [622, 141] on div "Planned Maint Paris (Le Bourget) No Crew Planned Maint Paris (Le Bourget) No Cr…" at bounding box center [661, 247] width 1005 height 396
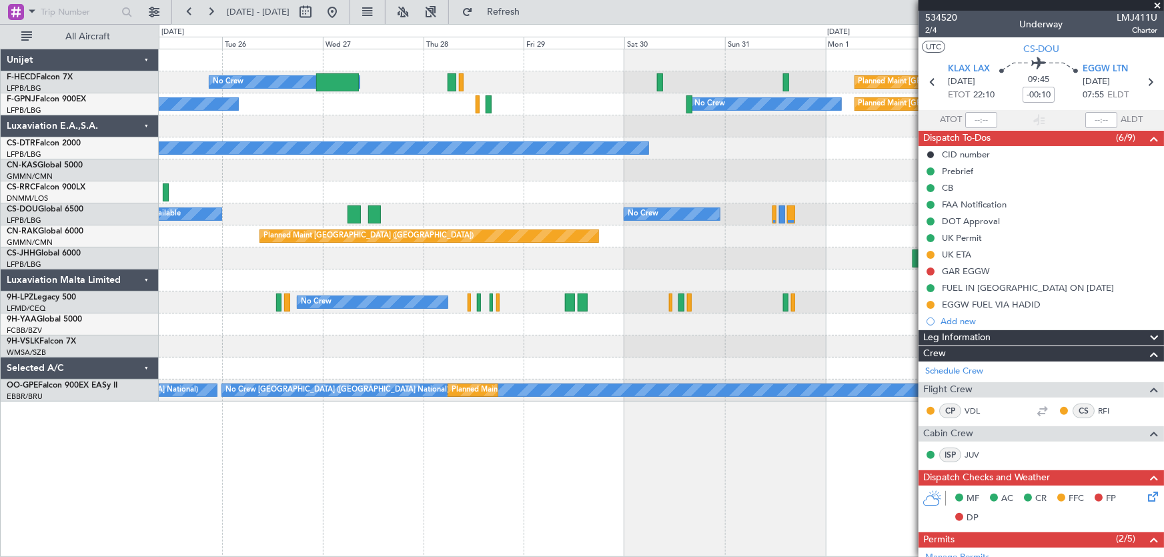
click at [347, 211] on div at bounding box center [353, 214] width 13 height 18
type input "+00:15"
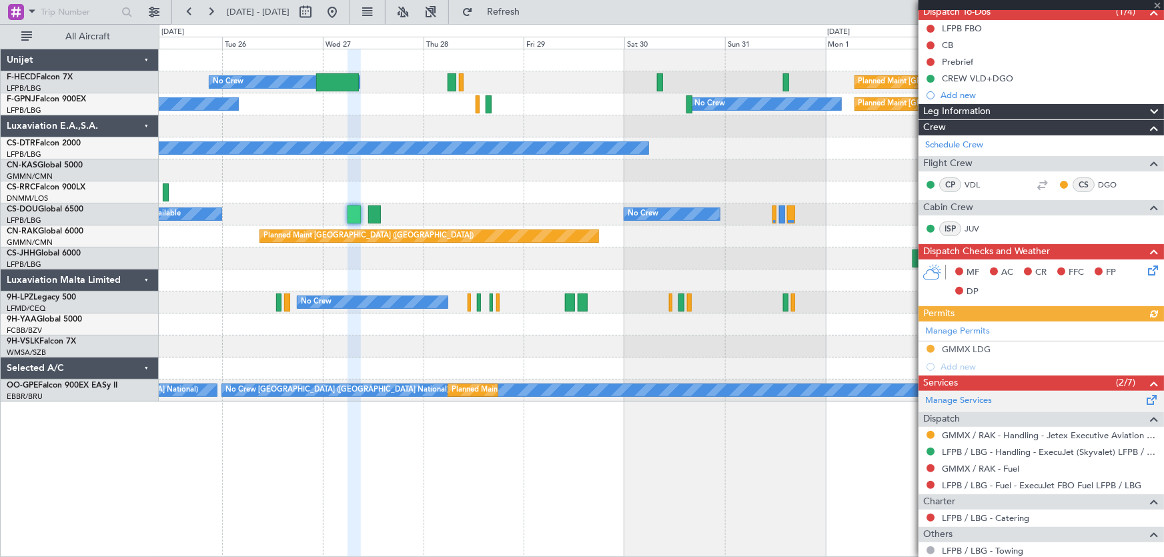
scroll to position [121, 0]
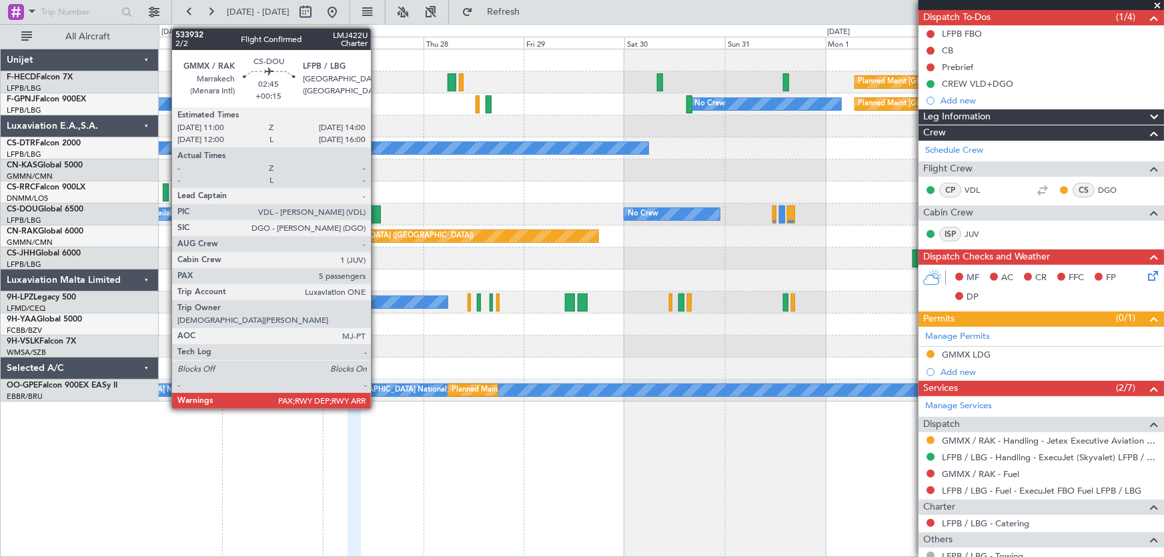
click at [377, 208] on div at bounding box center [374, 214] width 13 height 18
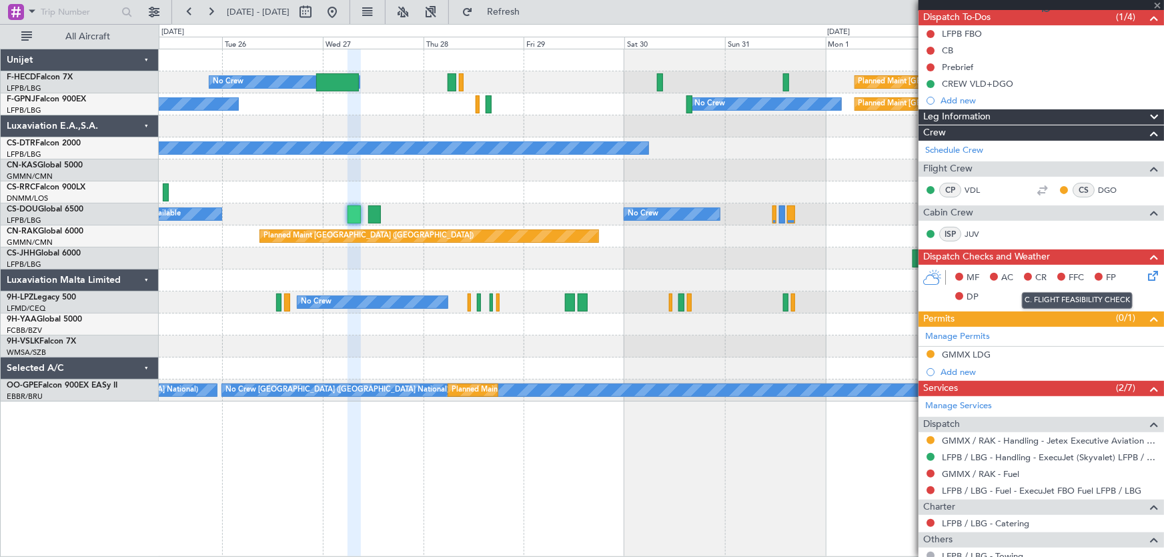
type input "5"
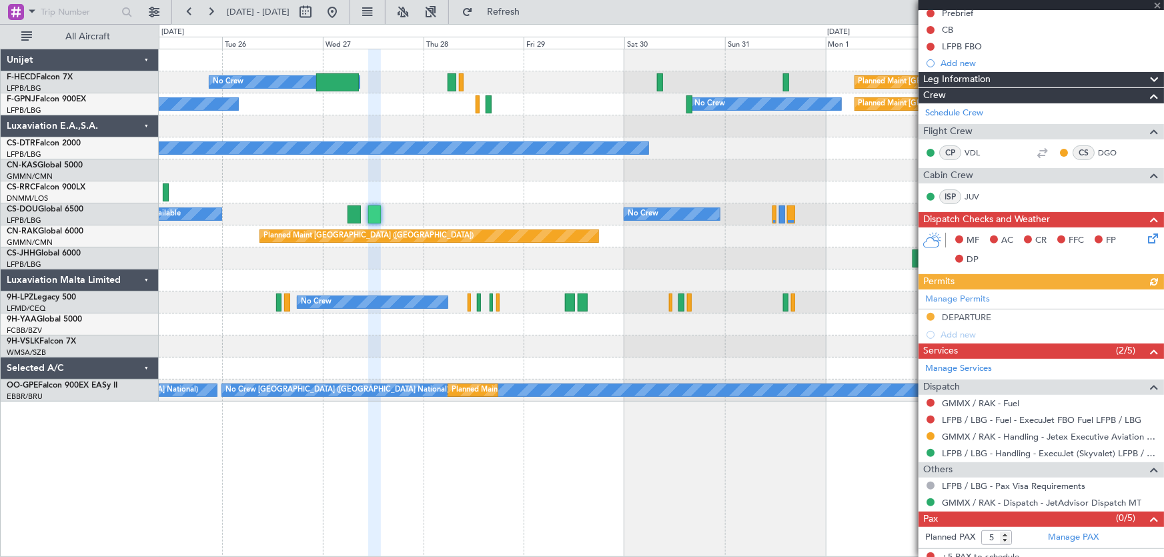
scroll to position [148, 0]
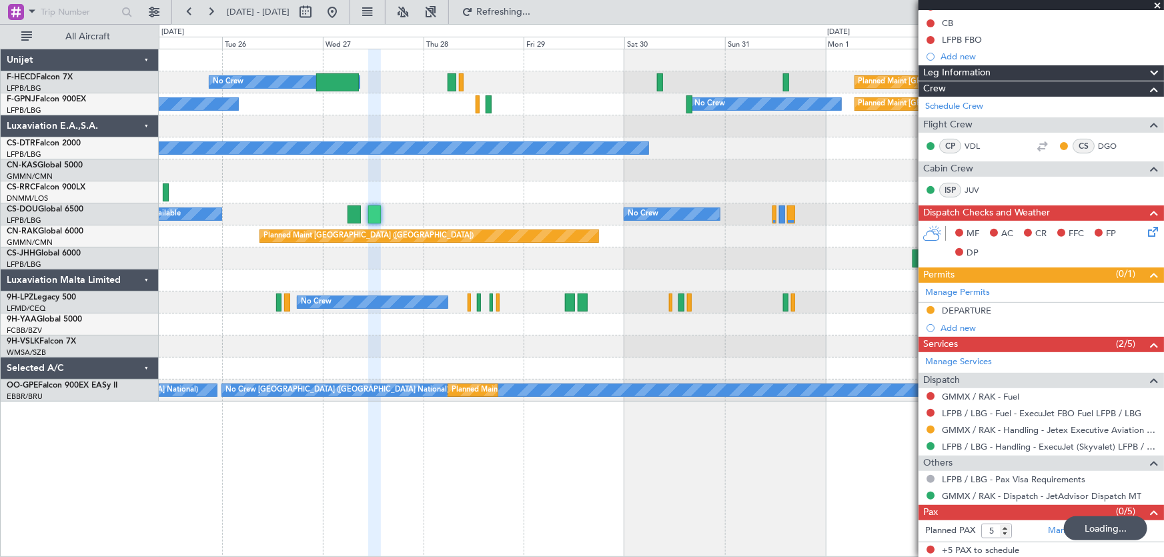
type input "6"
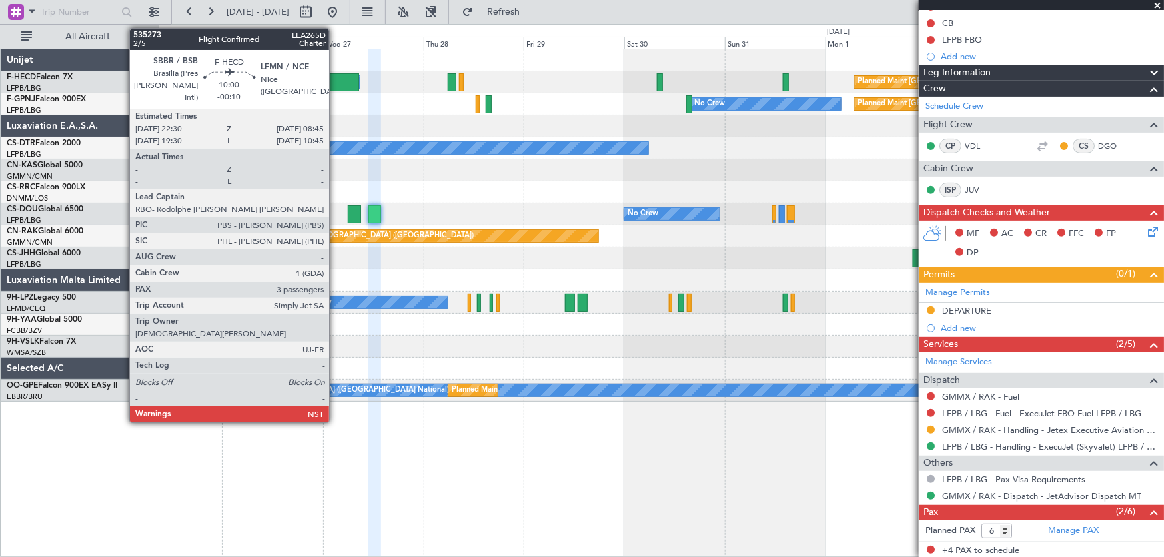
click at [335, 77] on div at bounding box center [337, 82] width 43 height 18
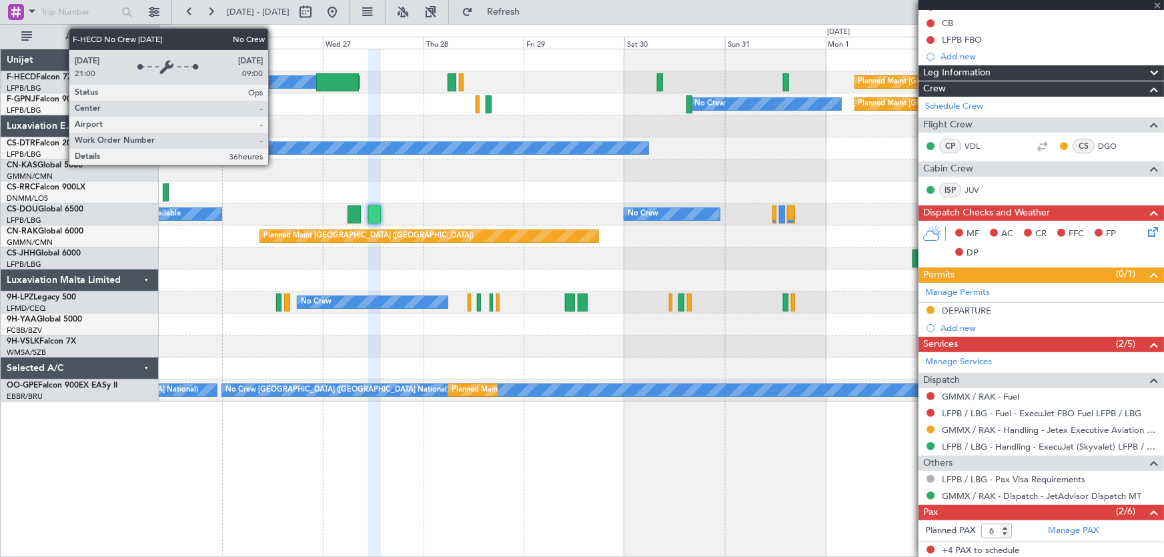
type input "-00:10"
type input "3"
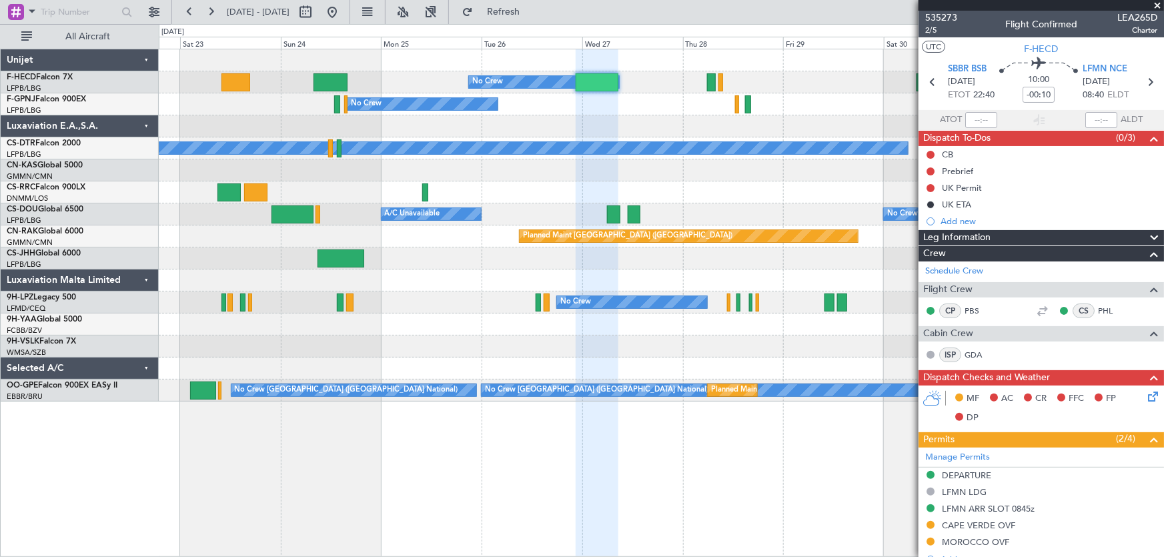
click at [616, 171] on div "Planned Maint Paris (Le Bourget) No Crew No Crew Planned Maint Paris (Le Bourge…" at bounding box center [661, 225] width 1005 height 352
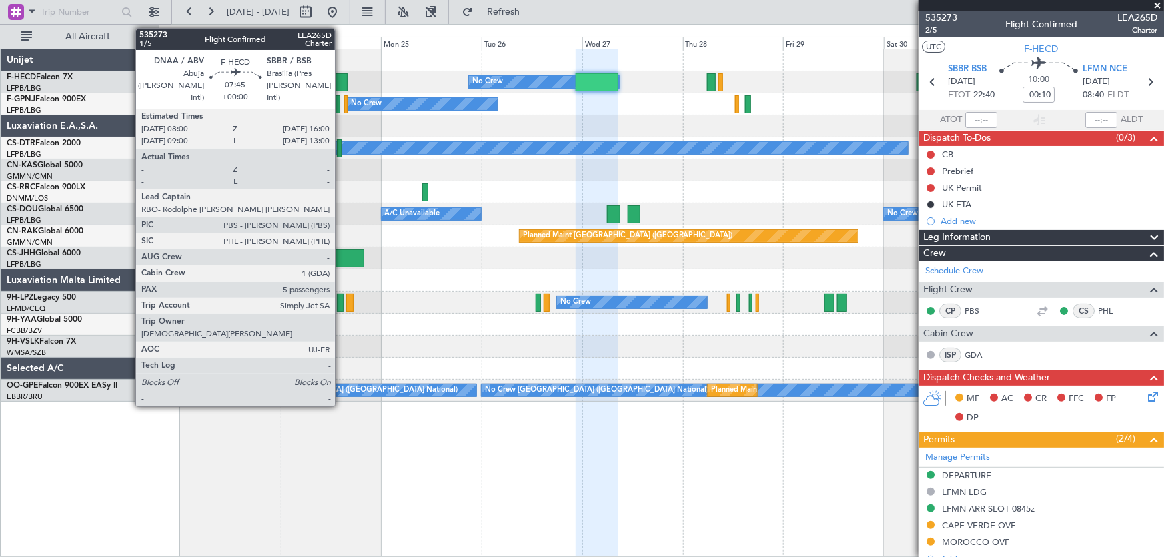
click at [339, 83] on div at bounding box center [330, 82] width 34 height 18
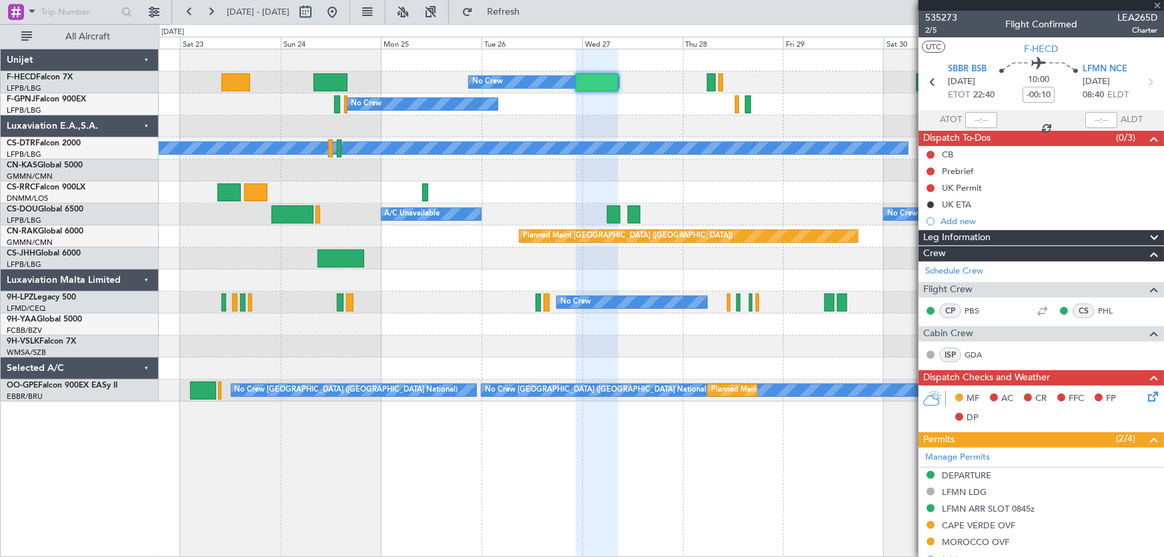
type input "5"
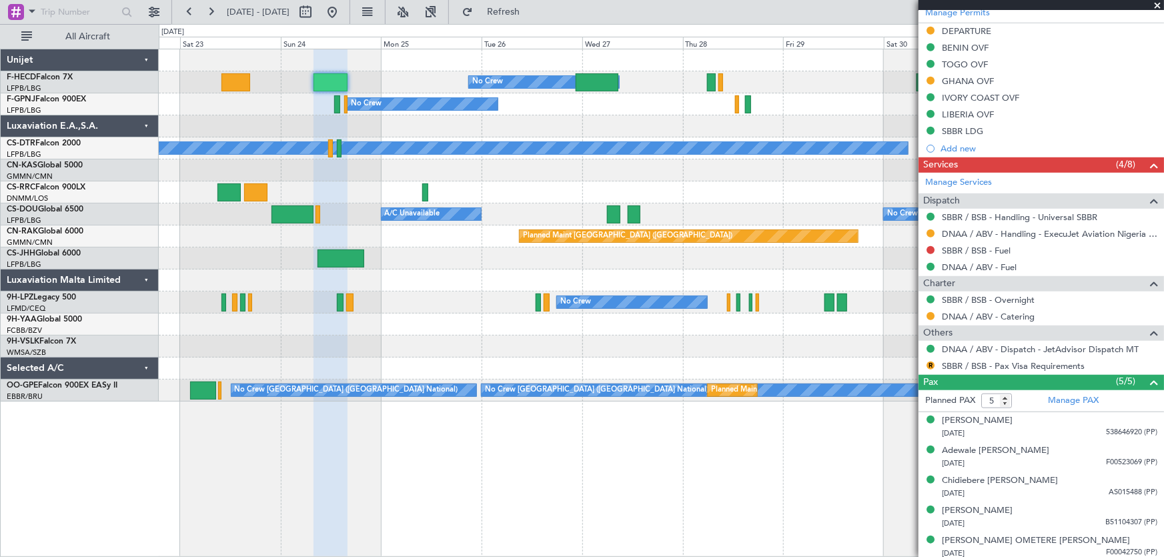
scroll to position [430, 0]
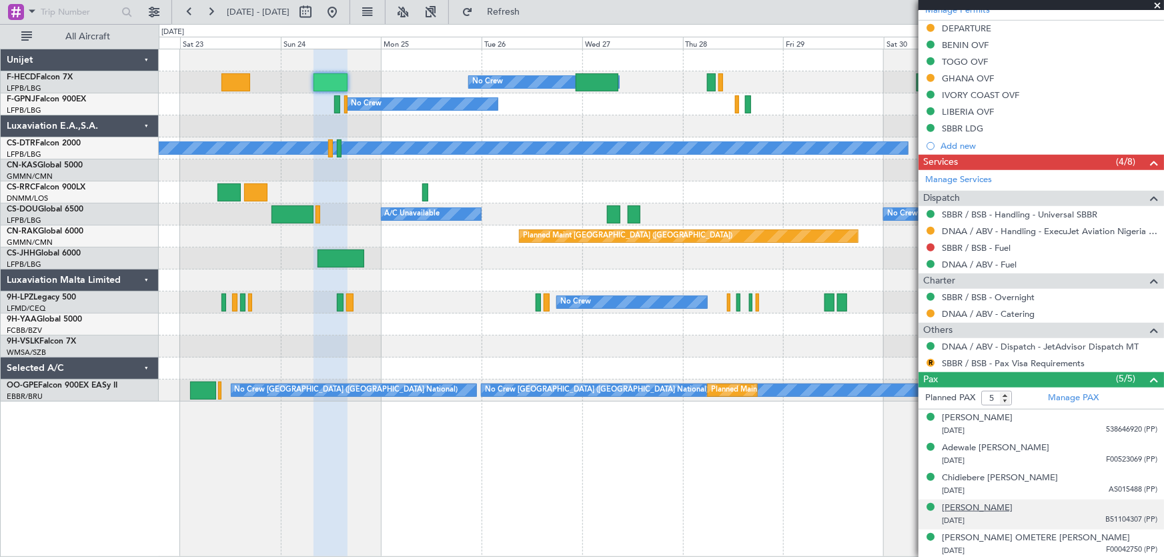
click at [1003, 507] on div "EMMANUEL BULUS" at bounding box center [977, 507] width 71 height 13
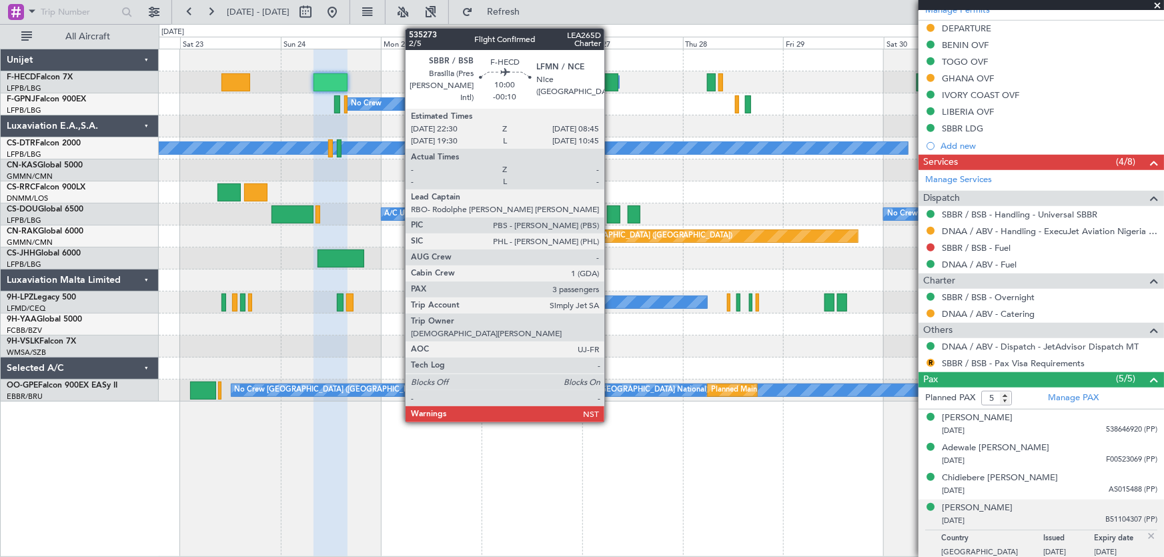
click at [610, 76] on div at bounding box center [596, 82] width 43 height 18
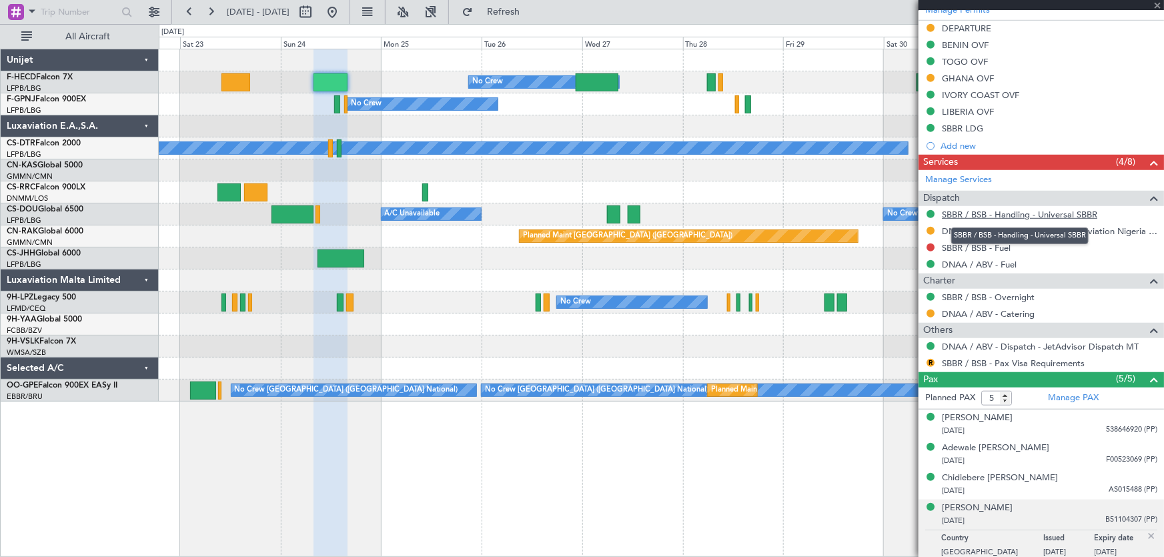
type input "-00:10"
type input "3"
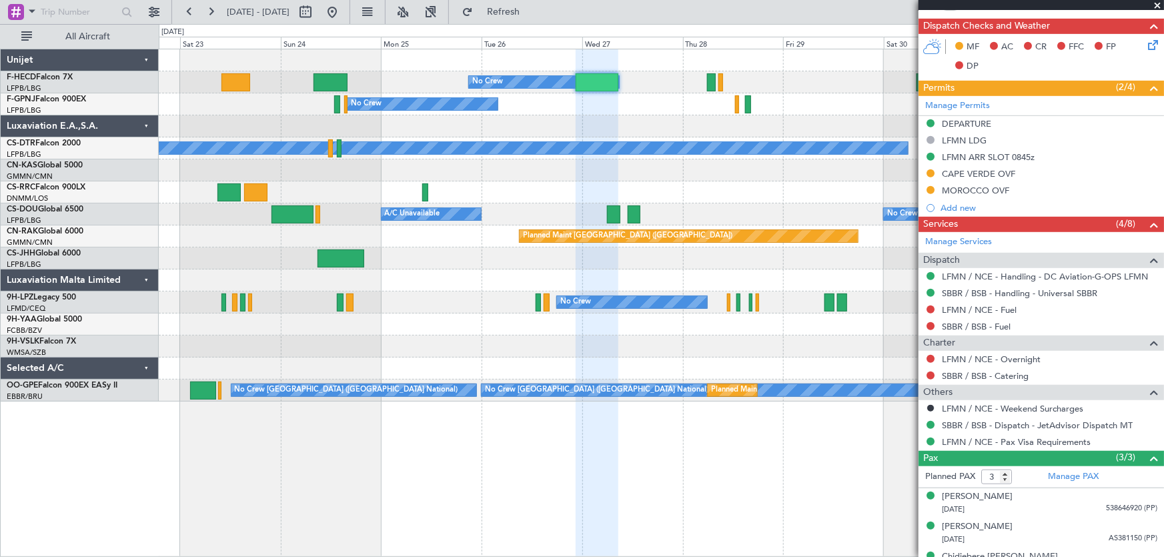
scroll to position [370, 0]
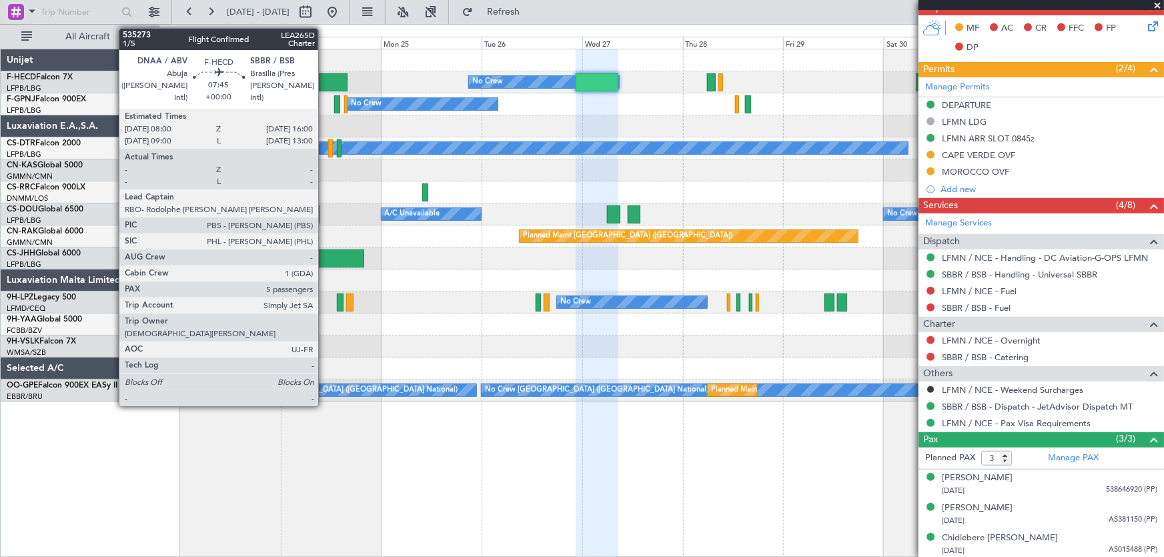
click at [323, 79] on div at bounding box center [330, 82] width 34 height 18
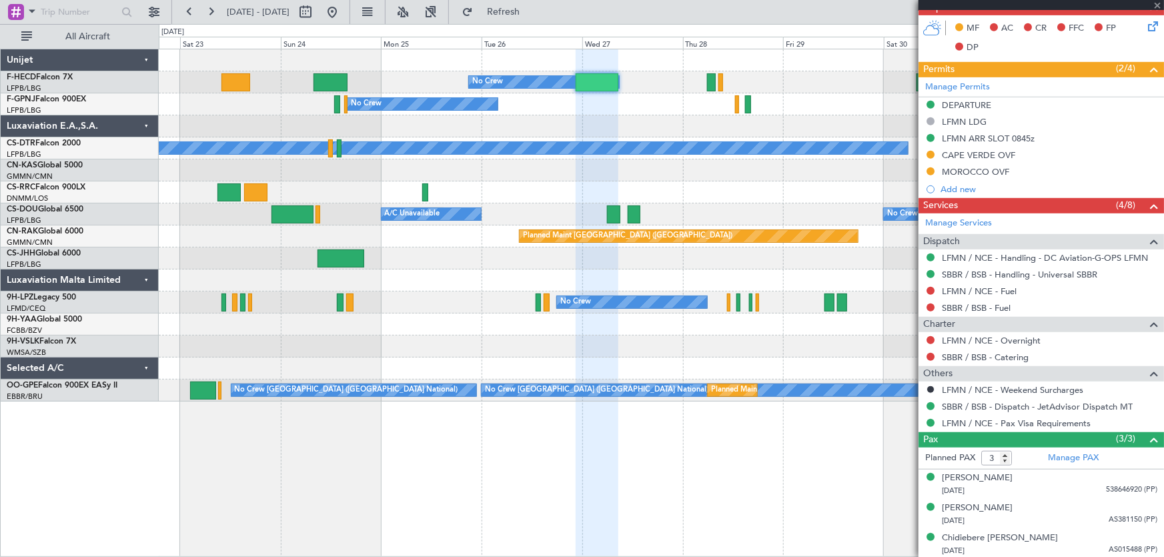
type input "5"
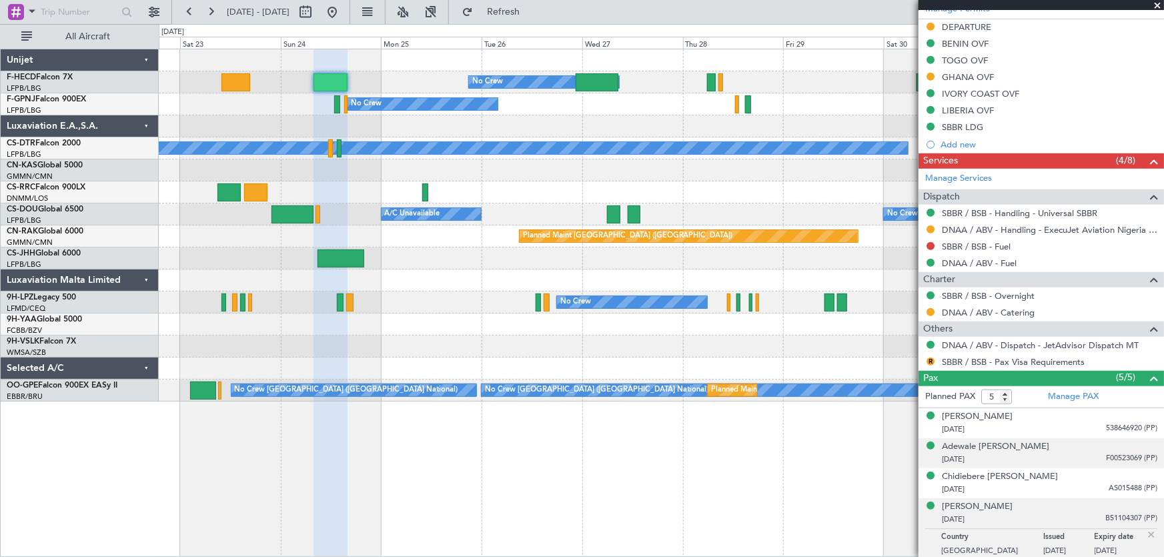
scroll to position [463, 0]
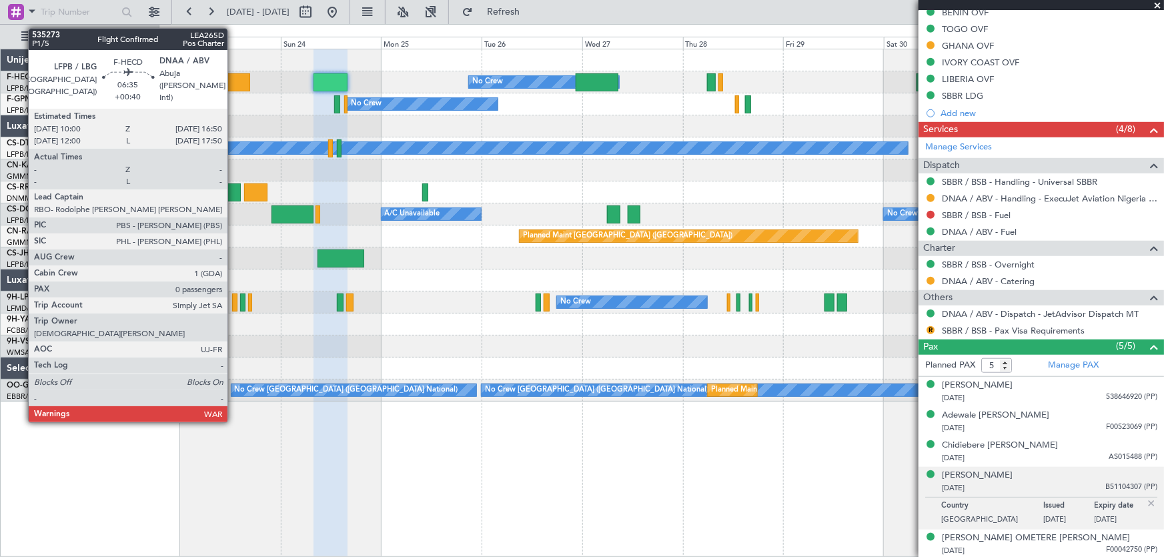
click at [233, 78] on div at bounding box center [235, 82] width 29 height 18
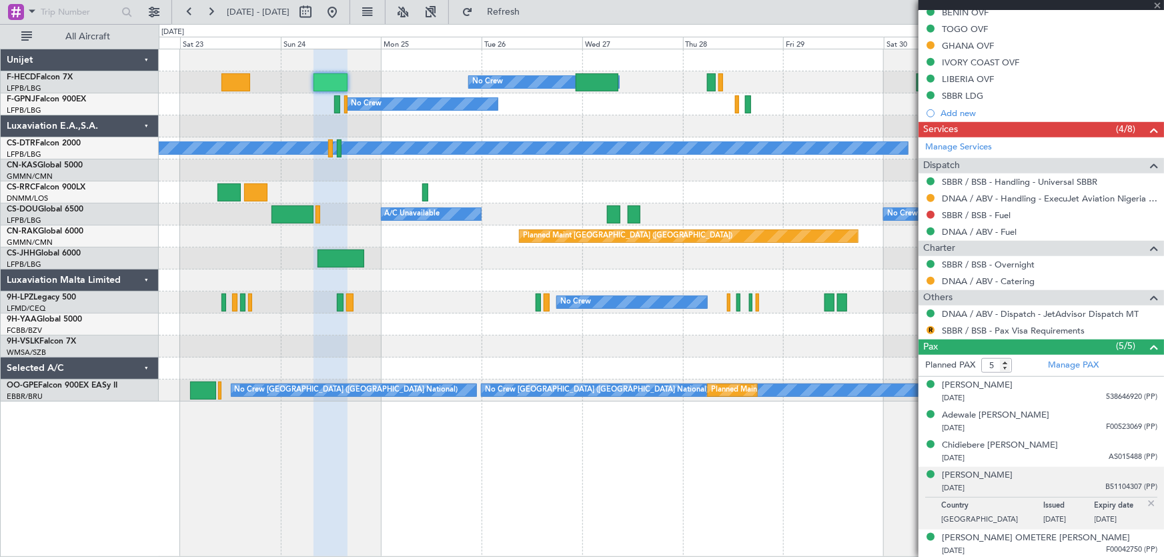
type input "+00:40"
type input "0"
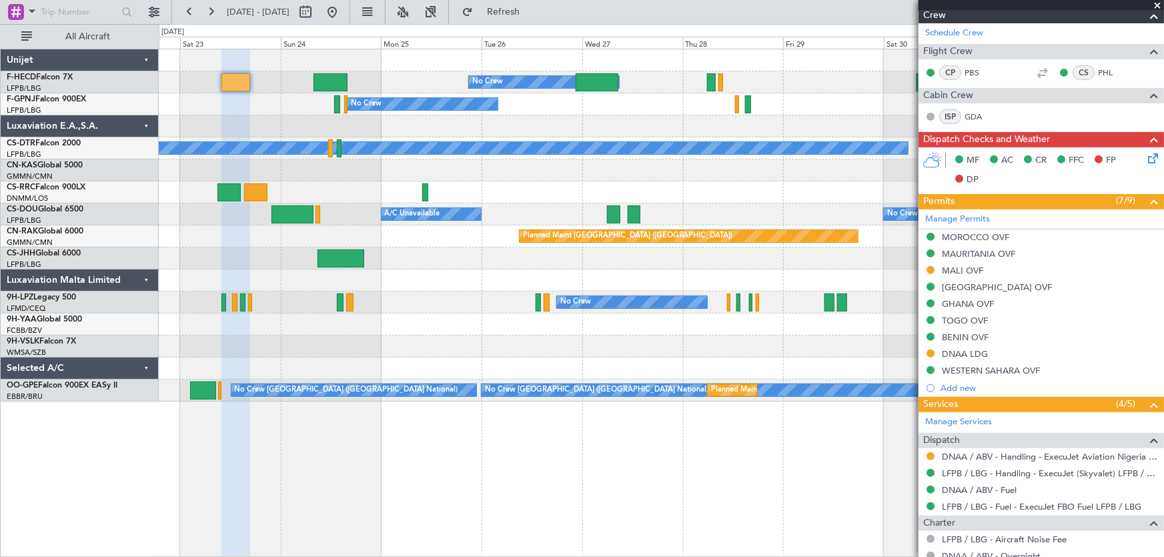
scroll to position [347, 0]
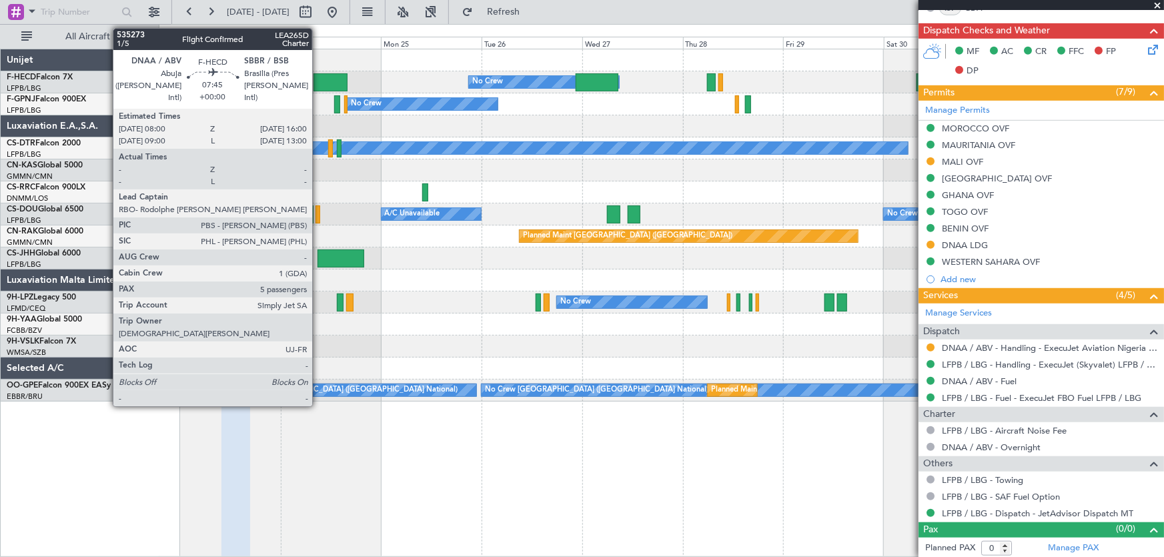
click at [318, 83] on div at bounding box center [330, 82] width 34 height 18
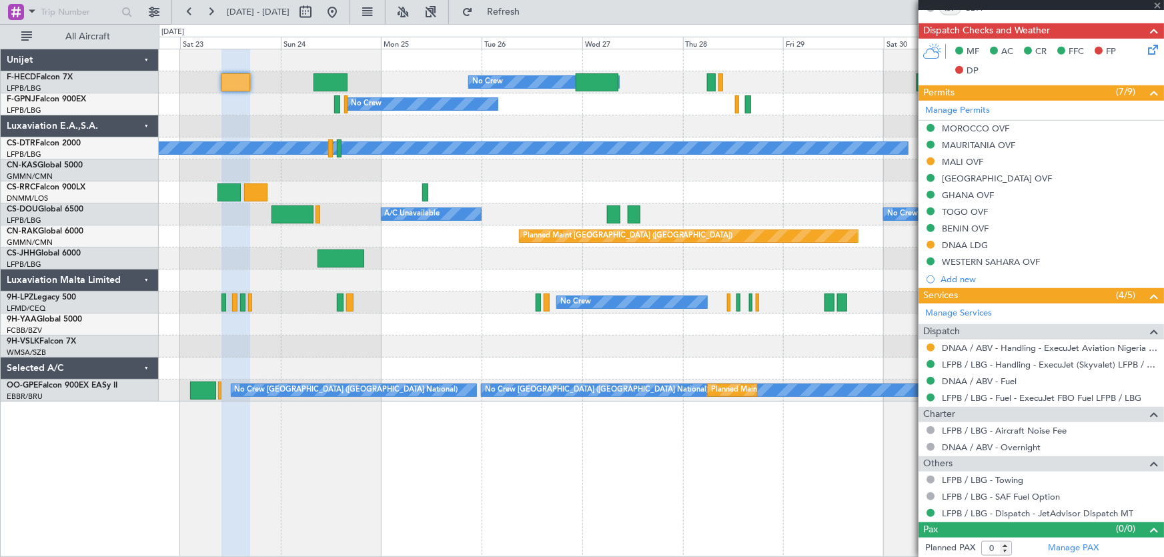
type input "5"
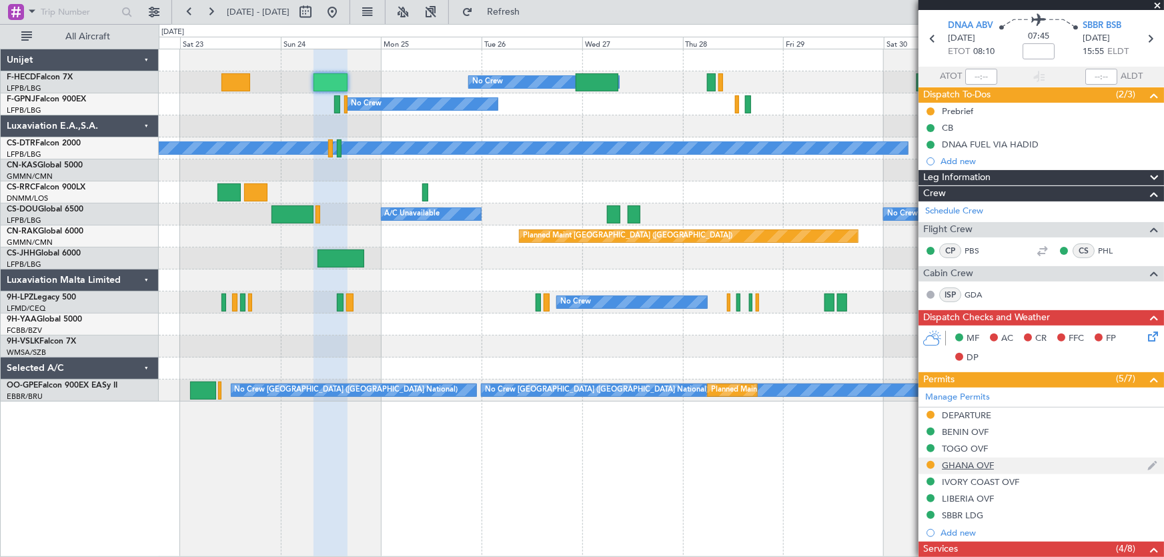
scroll to position [60, 0]
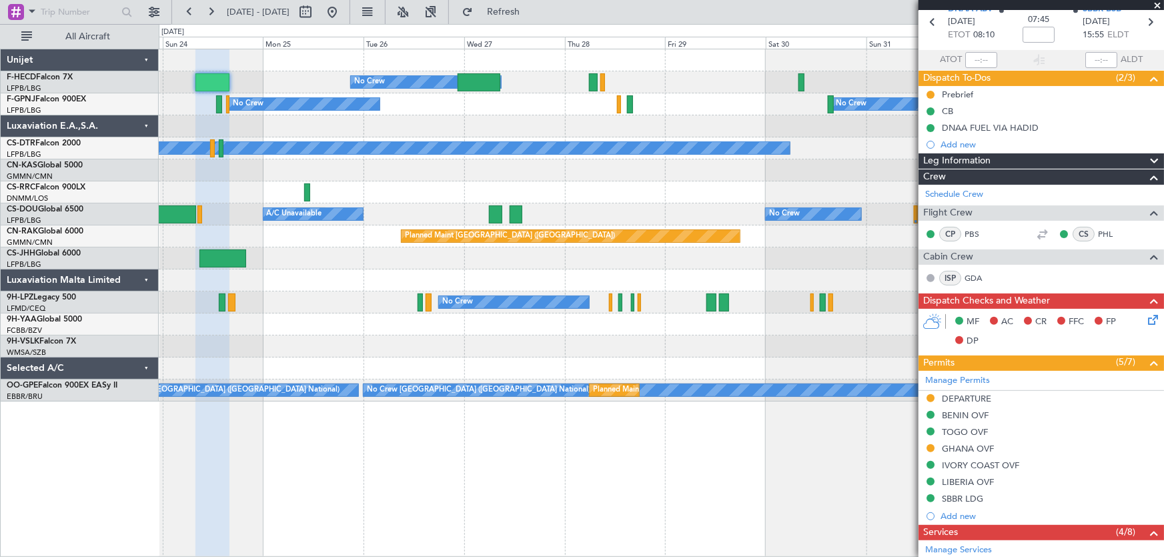
click at [537, 128] on div "Planned Maint Paris (Le Bourget) No Crew Planned Maint Paris (Le Bourget) Plann…" at bounding box center [661, 225] width 1005 height 352
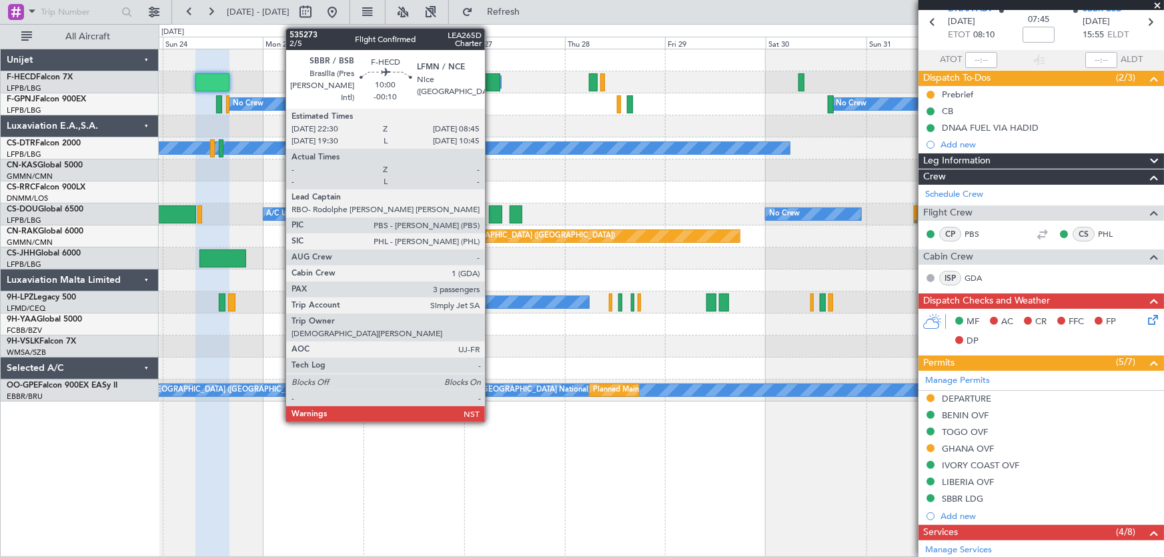
click at [491, 78] on div at bounding box center [478, 82] width 43 height 18
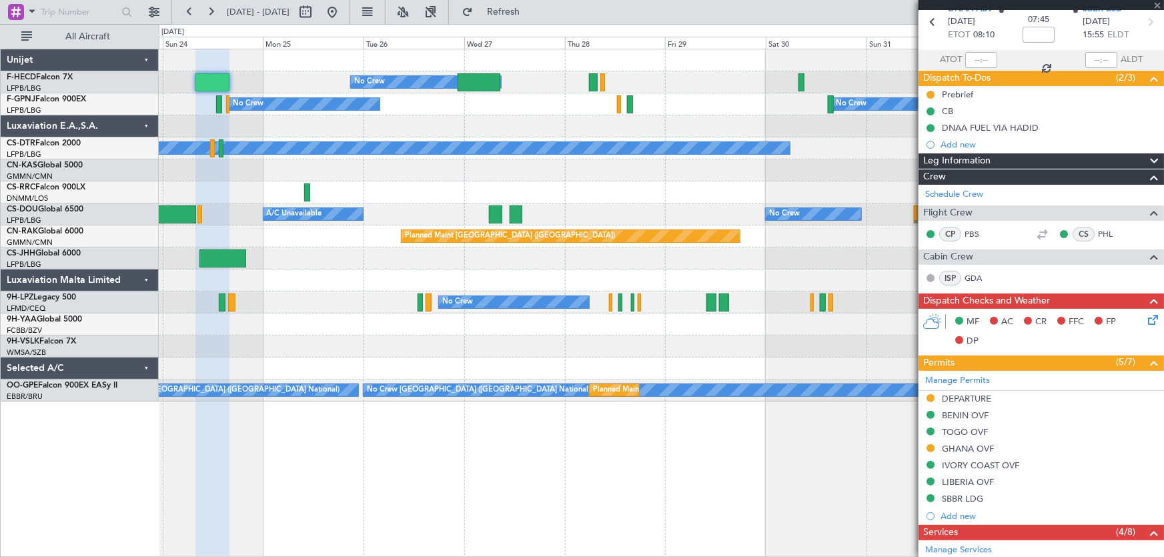
type input "-00:10"
type input "3"
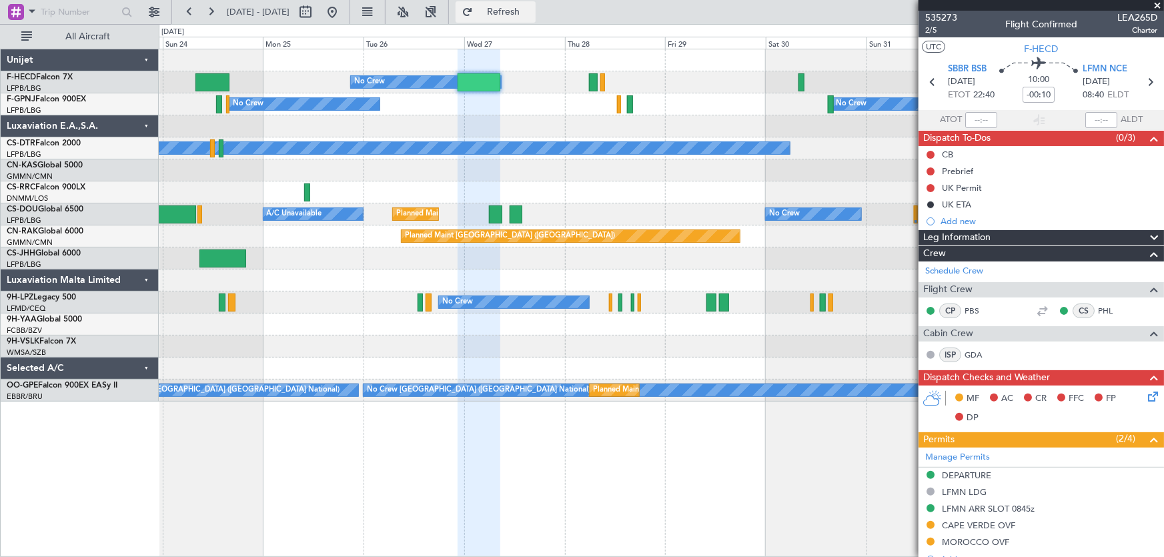
click at [518, 19] on button "Refresh" at bounding box center [495, 11] width 80 height 21
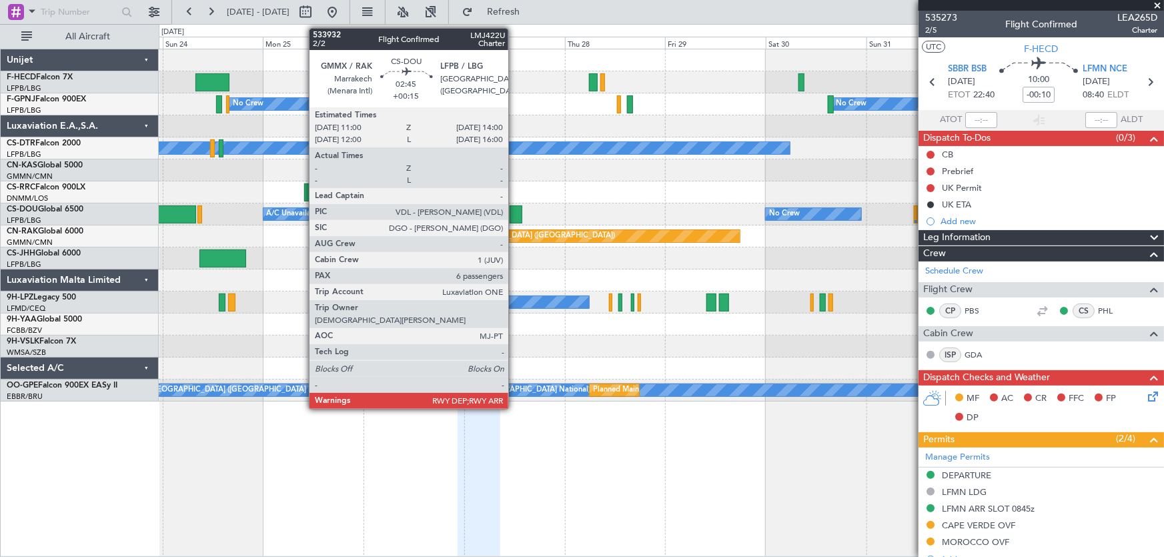
click at [514, 211] on div at bounding box center [515, 214] width 13 height 18
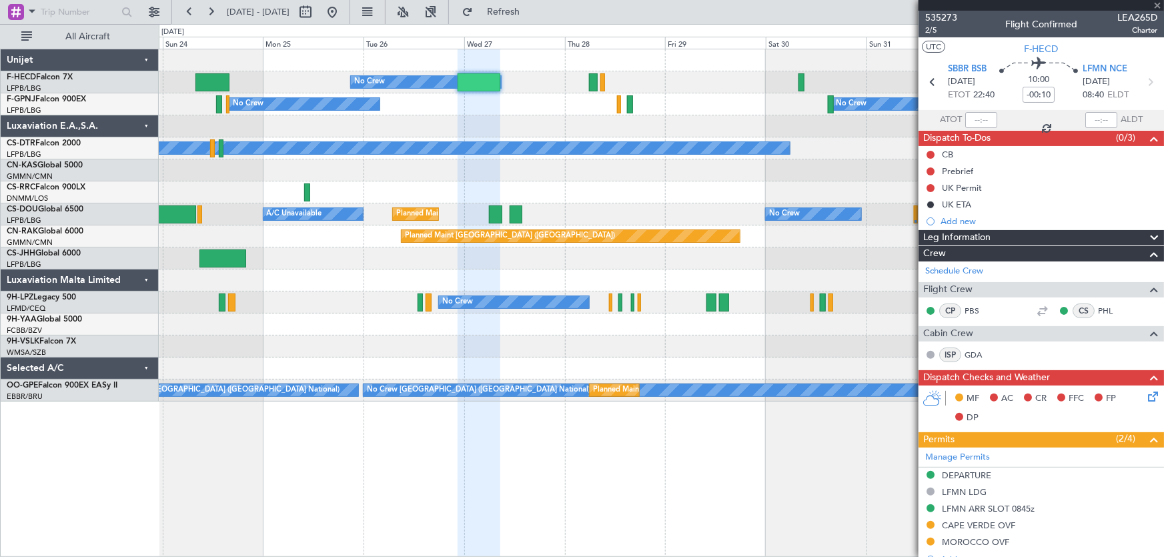
type input "+00:15"
type input "6"
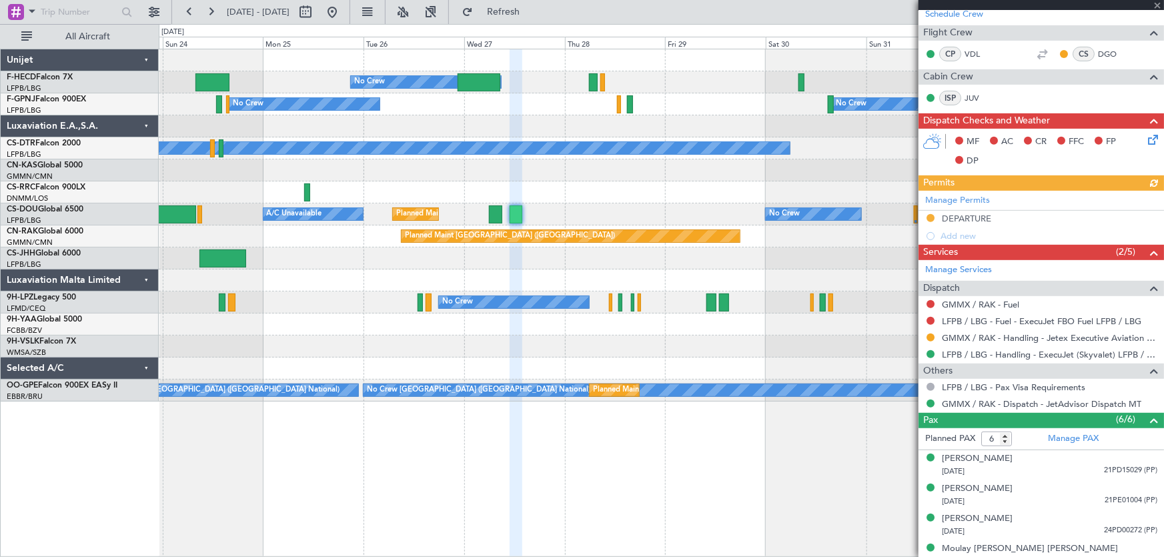
scroll to position [242, 0]
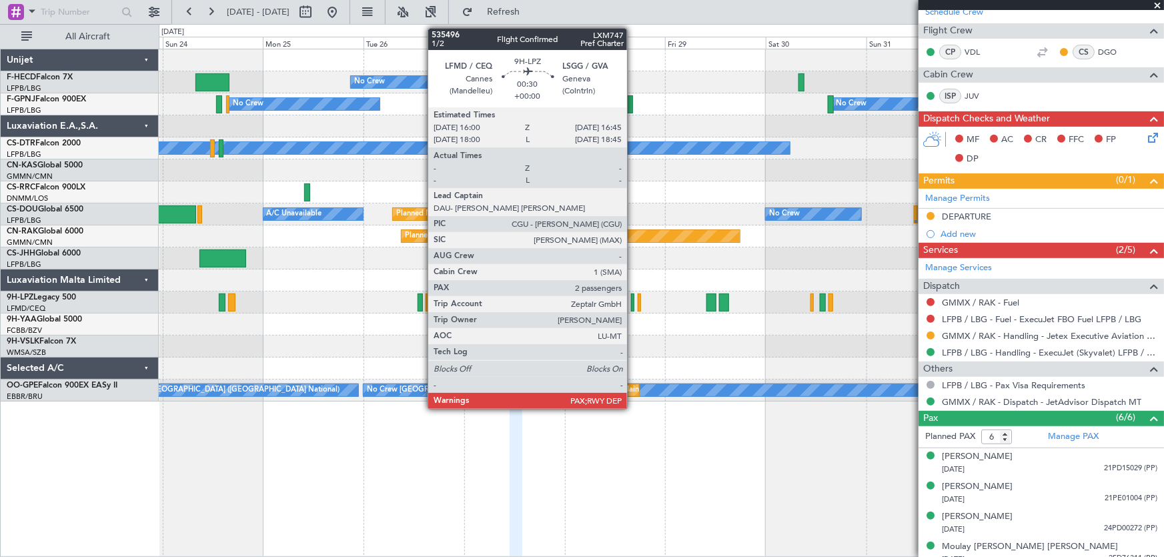
click at [633, 301] on div at bounding box center [632, 302] width 3 height 18
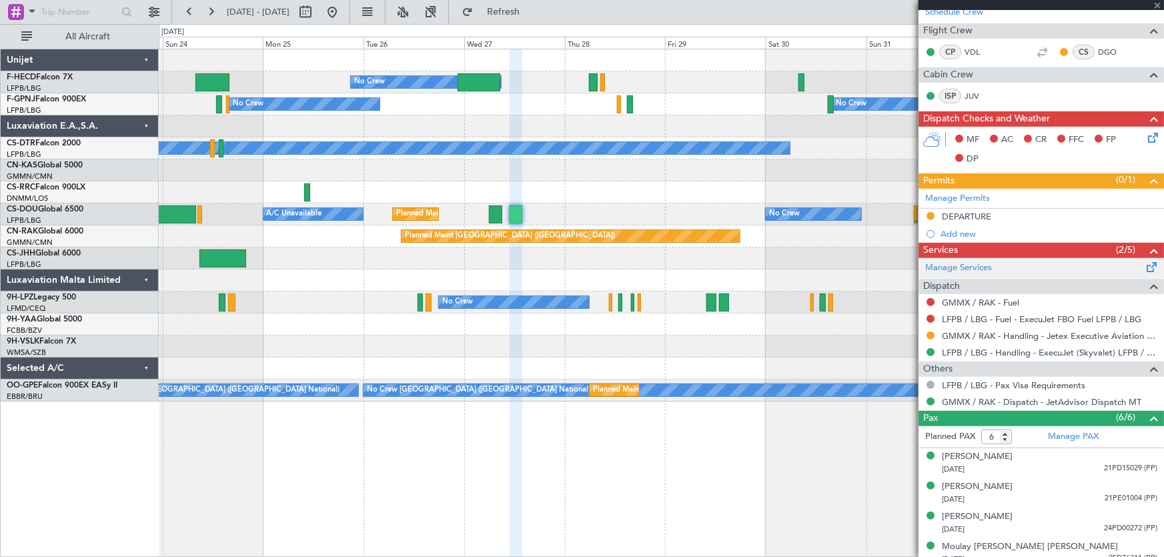
type input "2"
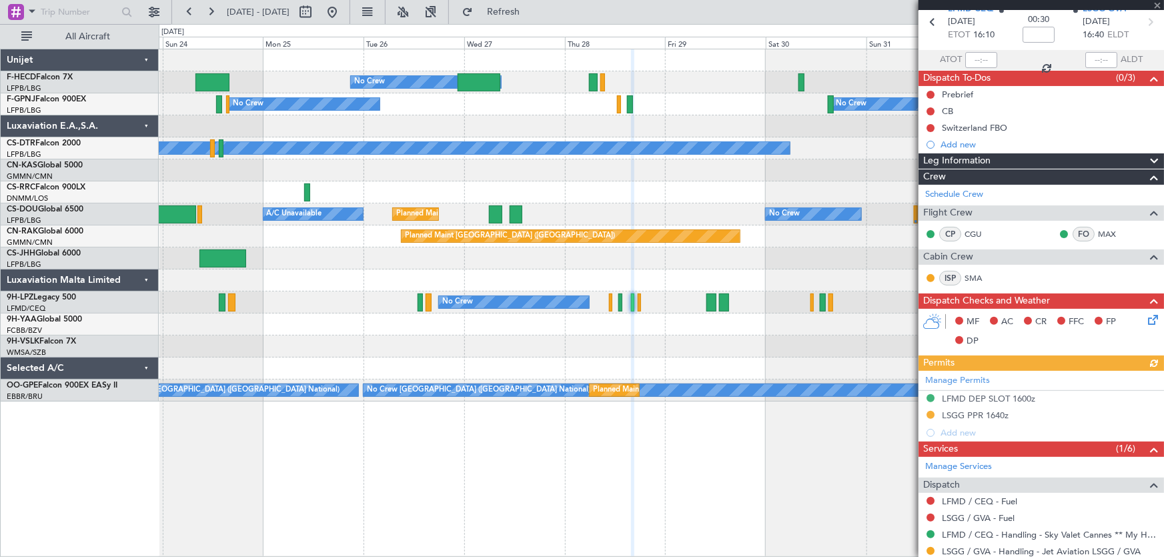
scroll to position [0, 0]
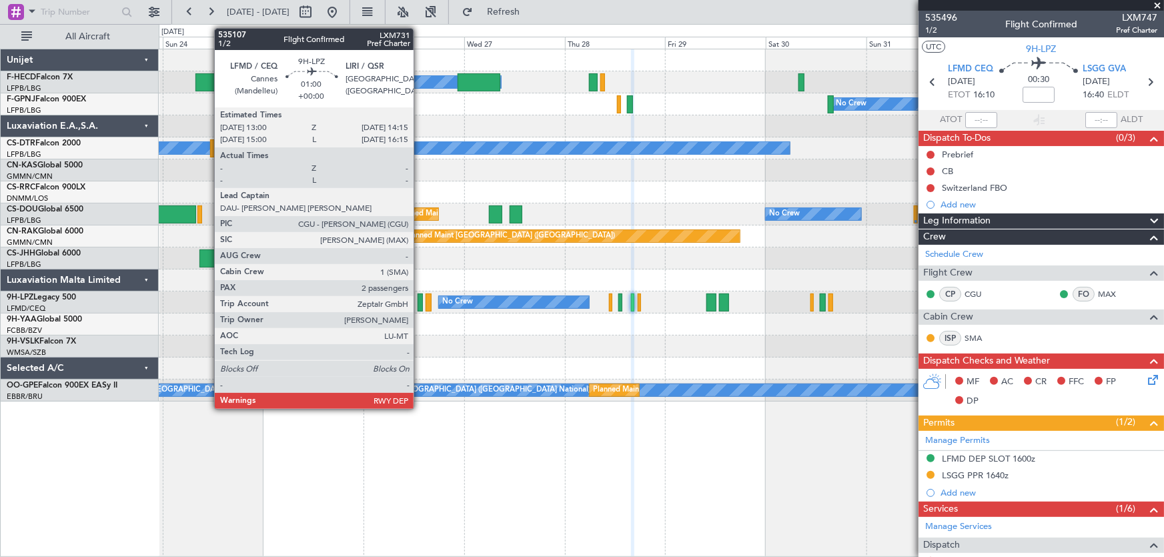
click at [419, 299] on div at bounding box center [419, 302] width 5 height 18
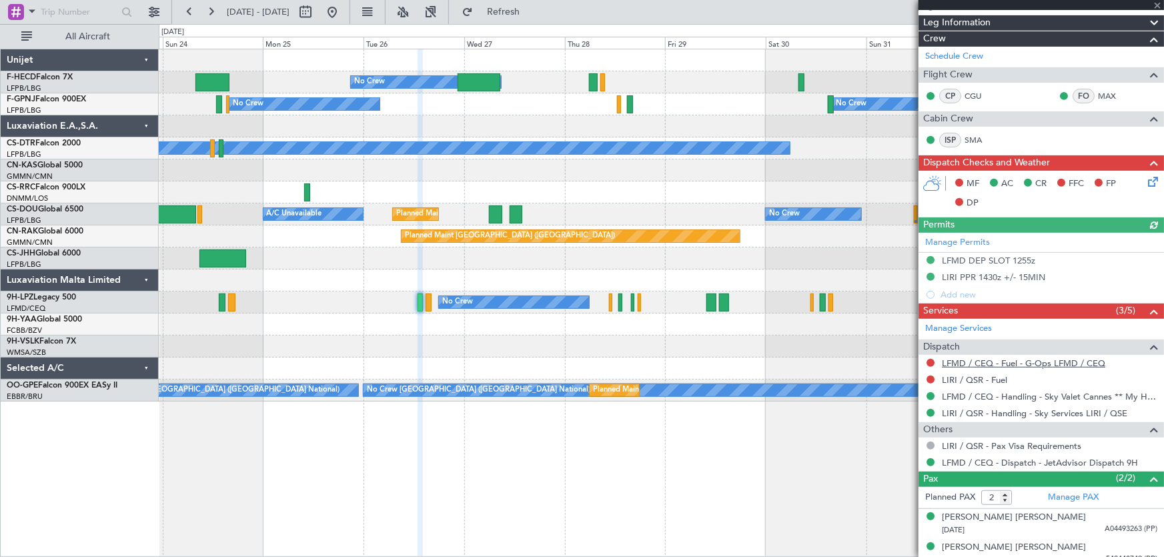
scroll to position [241, 0]
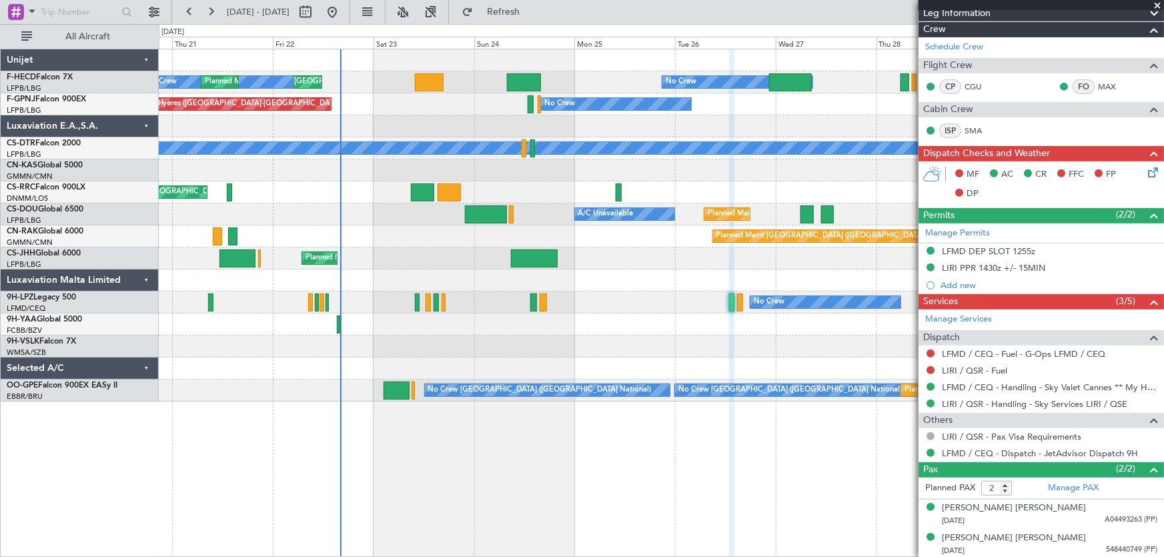
click at [644, 285] on div "No Crew Planned Maint Paris (Le Bourget) No Crew Planned Maint Paris (Le Bourge…" at bounding box center [661, 225] width 1005 height 352
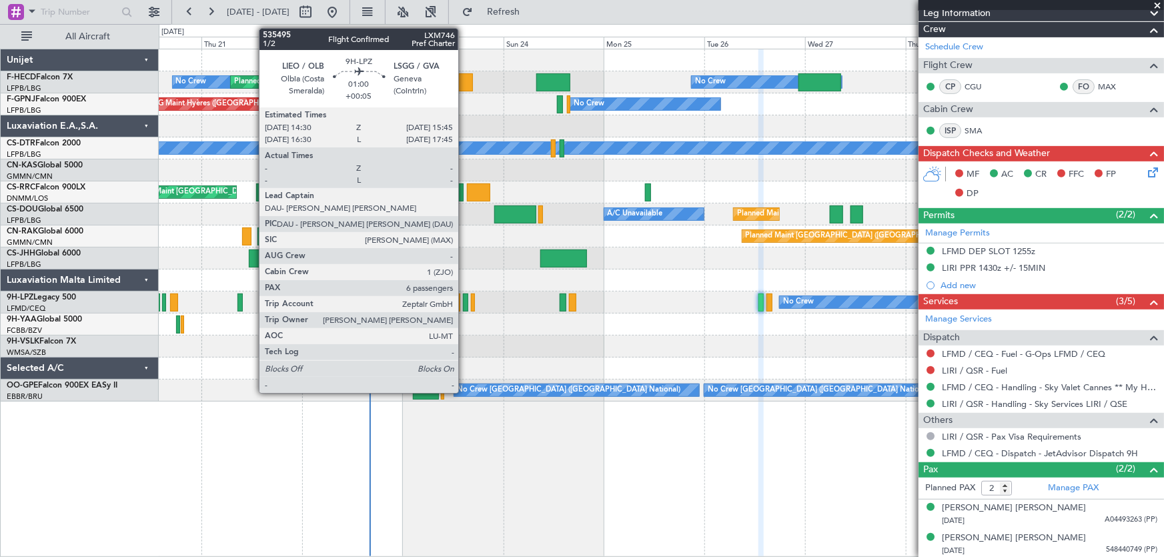
click at [464, 303] on div at bounding box center [465, 302] width 5 height 18
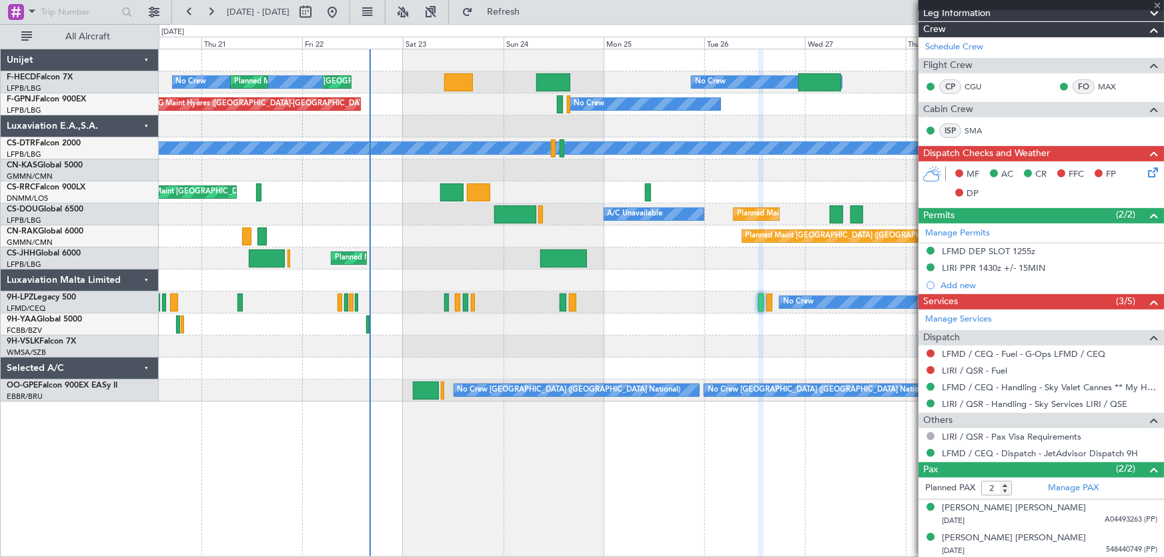
type input "+00:05"
type input "6"
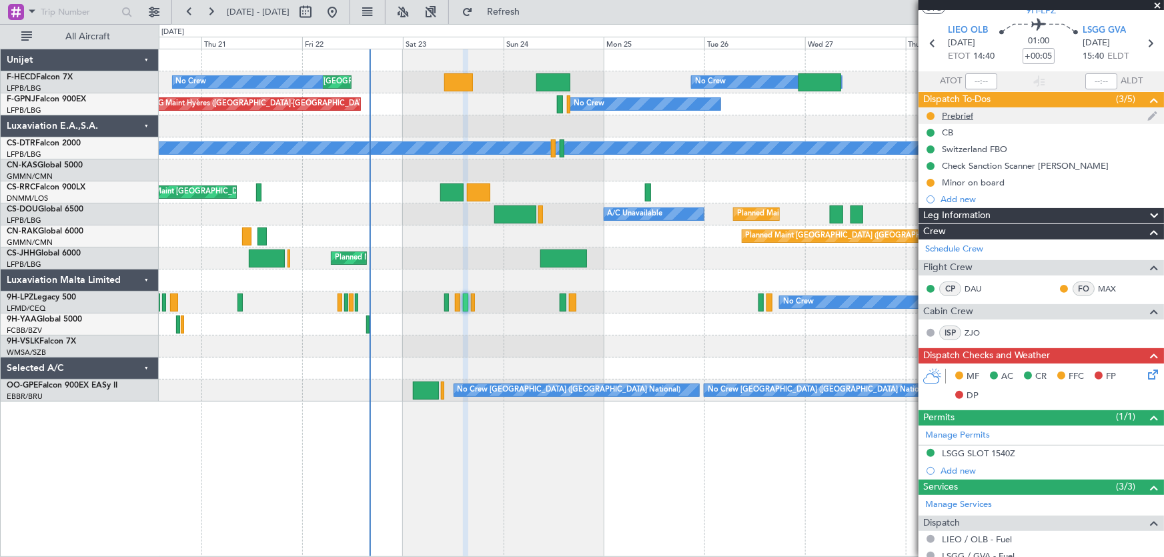
scroll to position [0, 0]
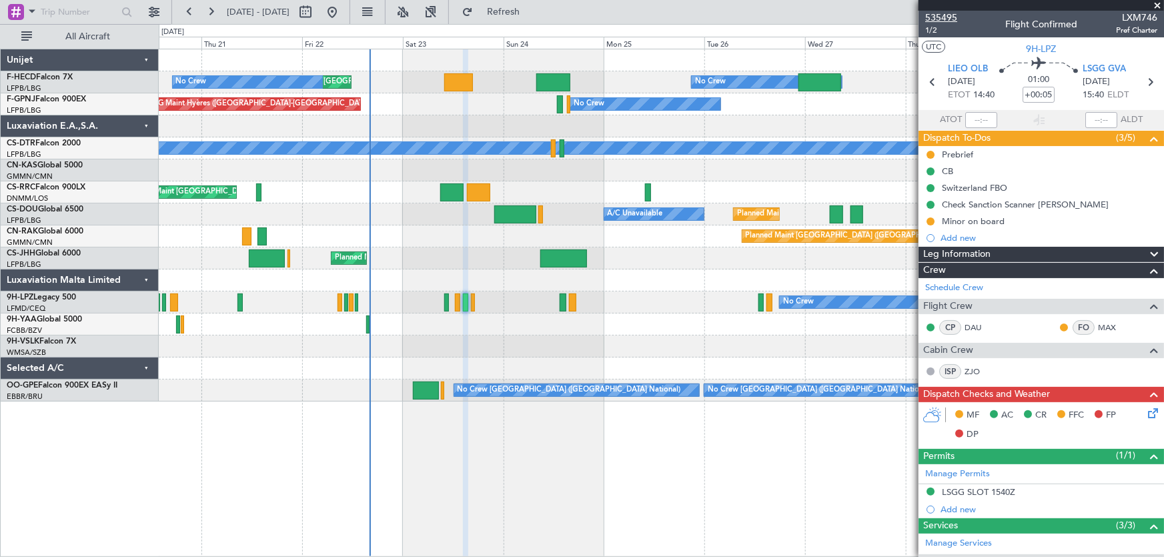
click at [944, 17] on span "535495" at bounding box center [941, 18] width 32 height 14
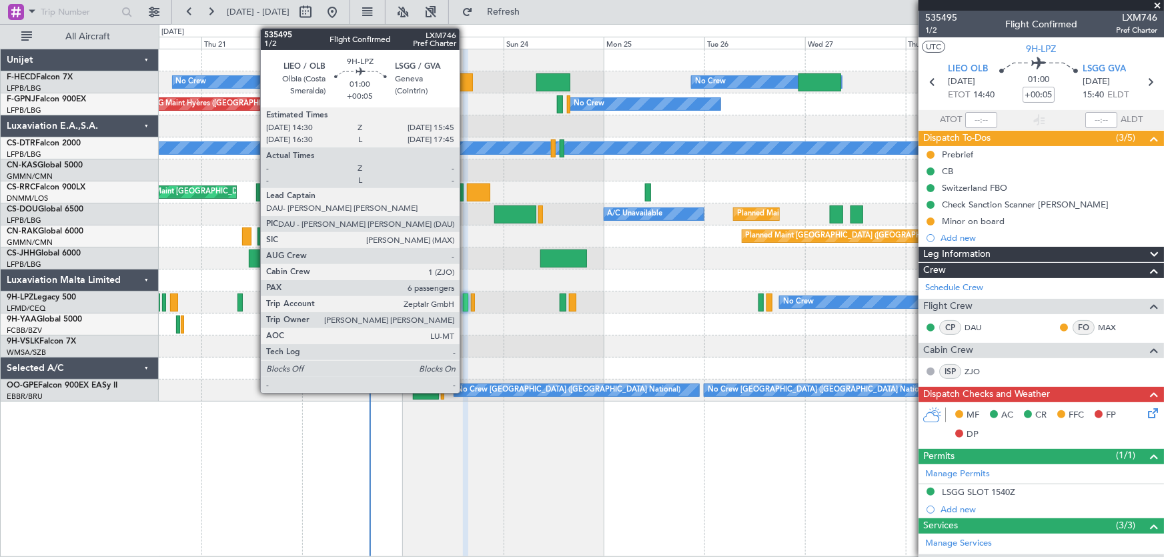
click at [465, 307] on div at bounding box center [465, 302] width 5 height 18
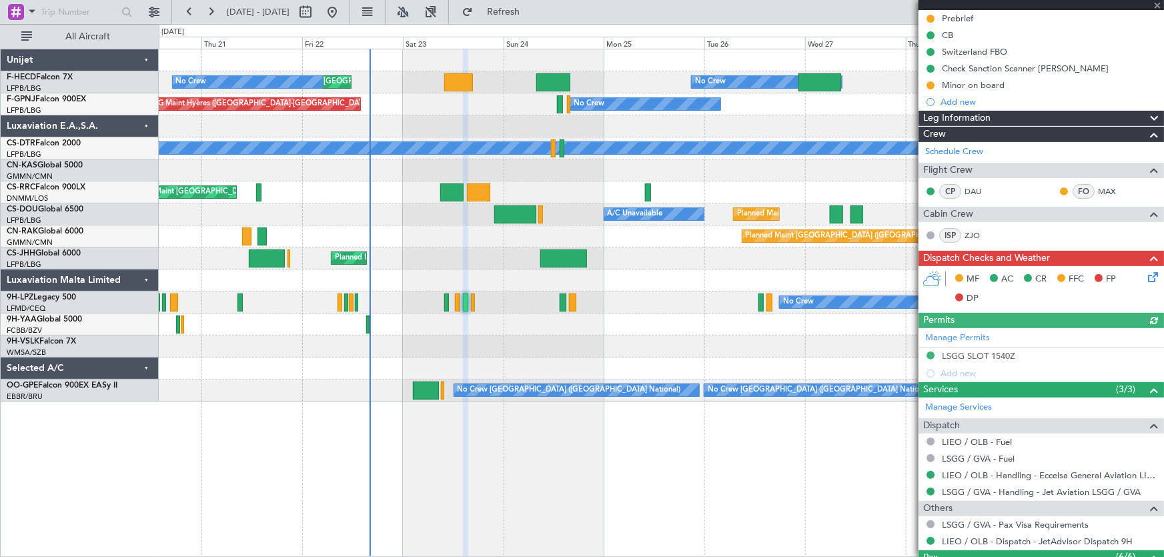
scroll to position [137, 0]
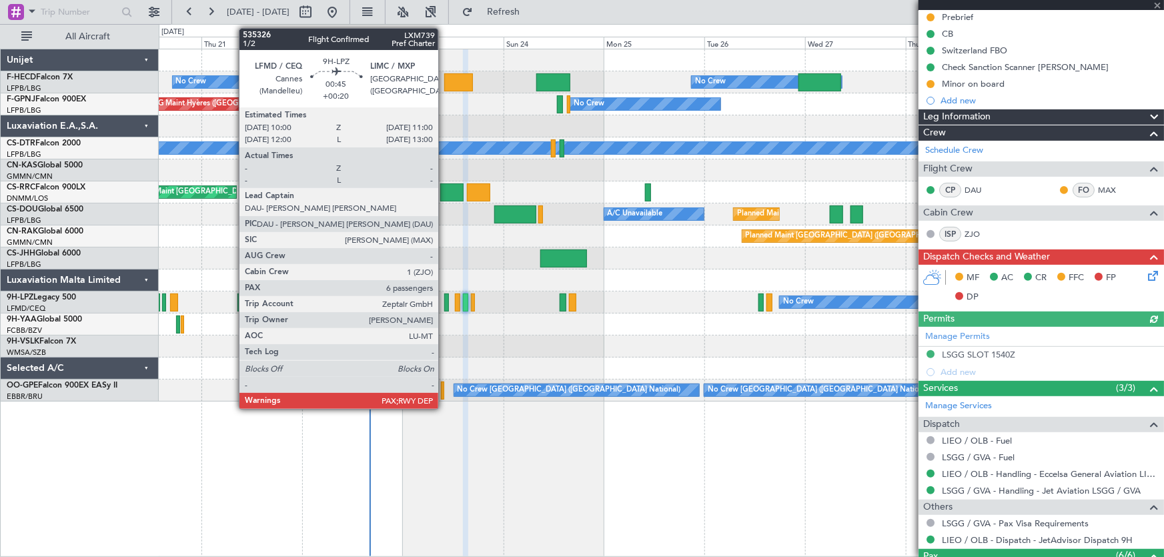
click at [444, 301] on div at bounding box center [446, 302] width 5 height 18
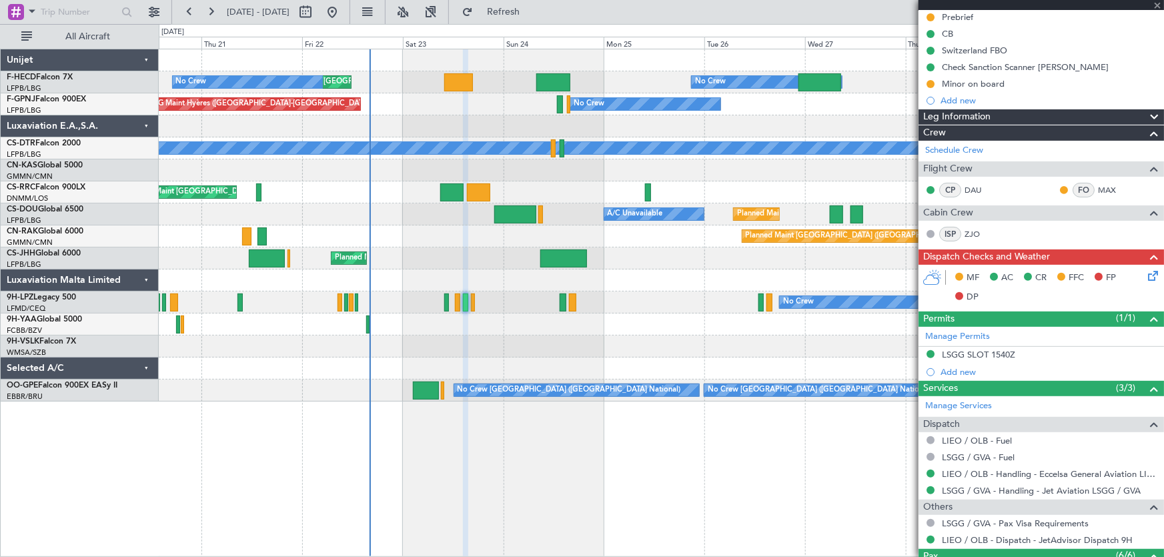
type input "+00:20"
type input "7"
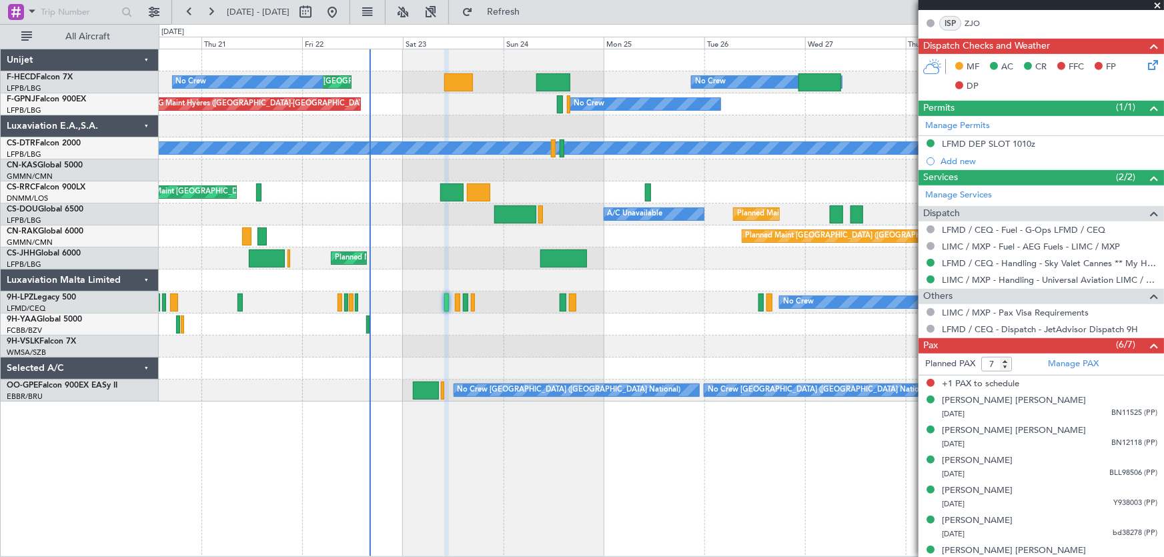
scroll to position [361, 0]
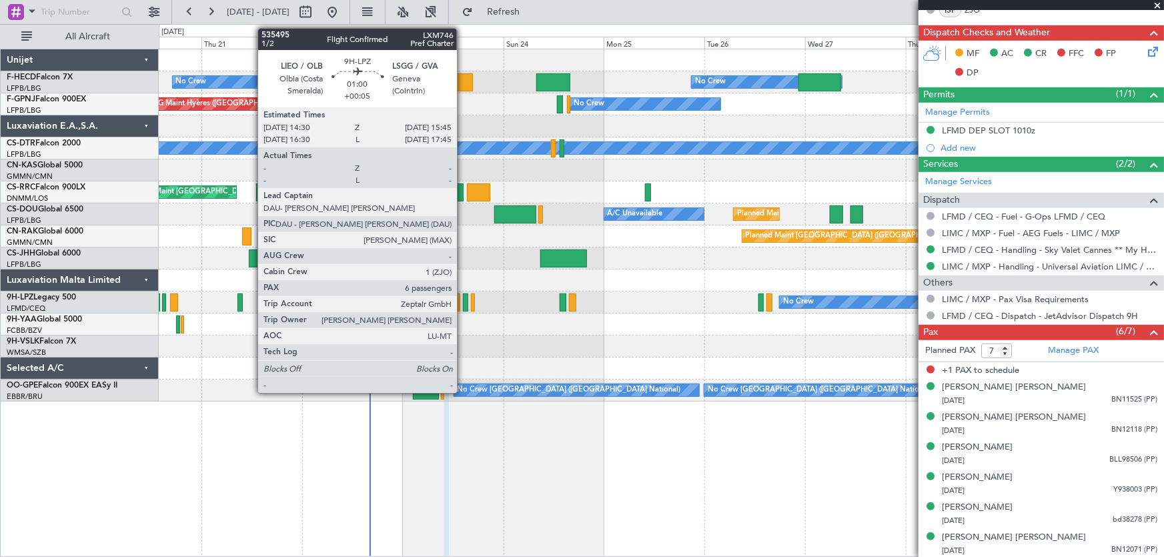
click at [463, 306] on div at bounding box center [465, 302] width 5 height 18
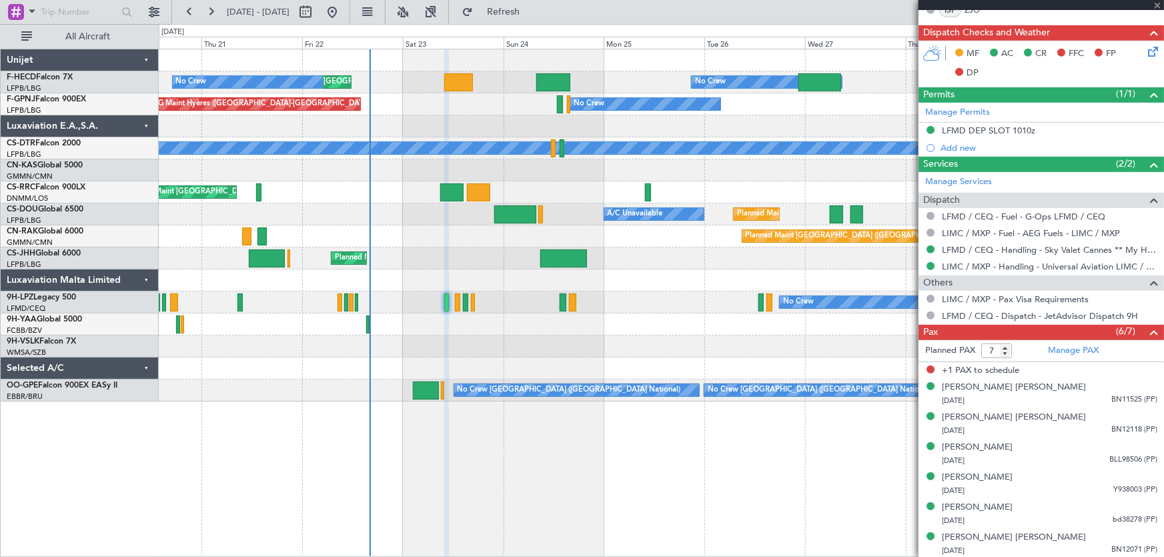
type input "+00:05"
type input "6"
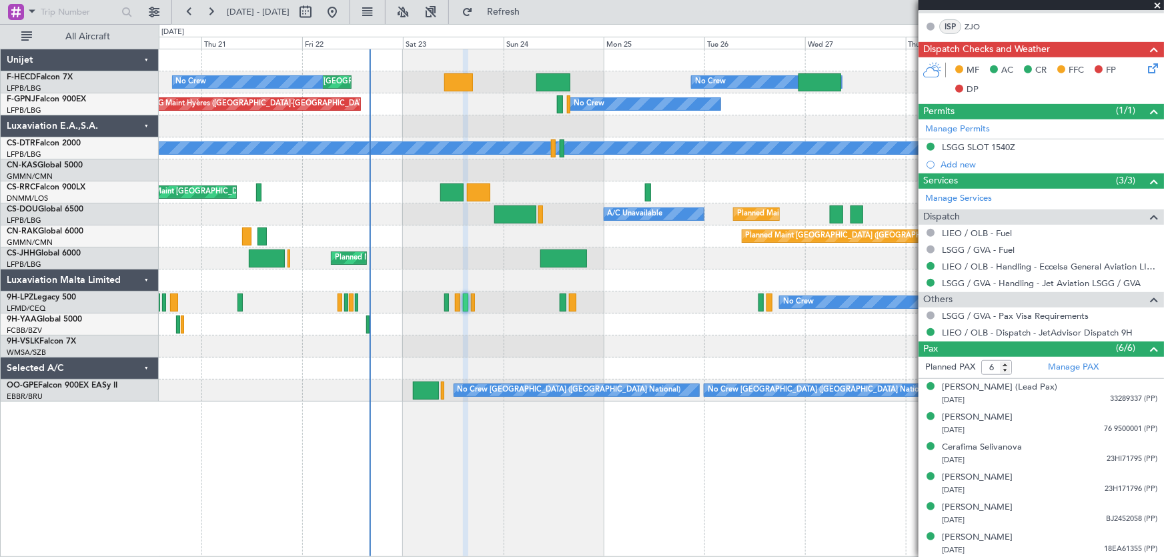
scroll to position [0, 0]
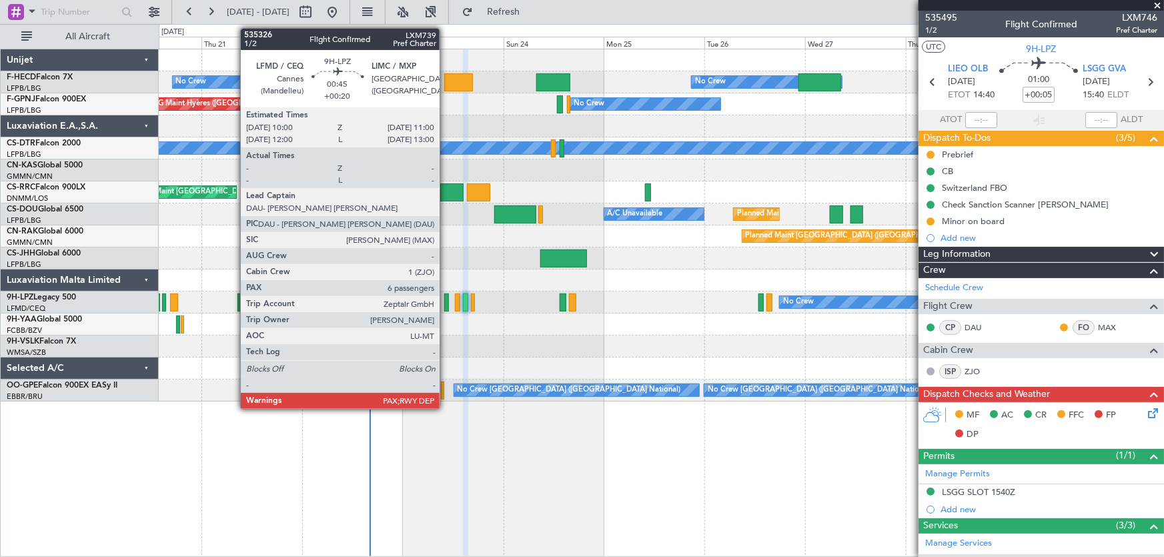
click at [445, 299] on div at bounding box center [446, 302] width 5 height 18
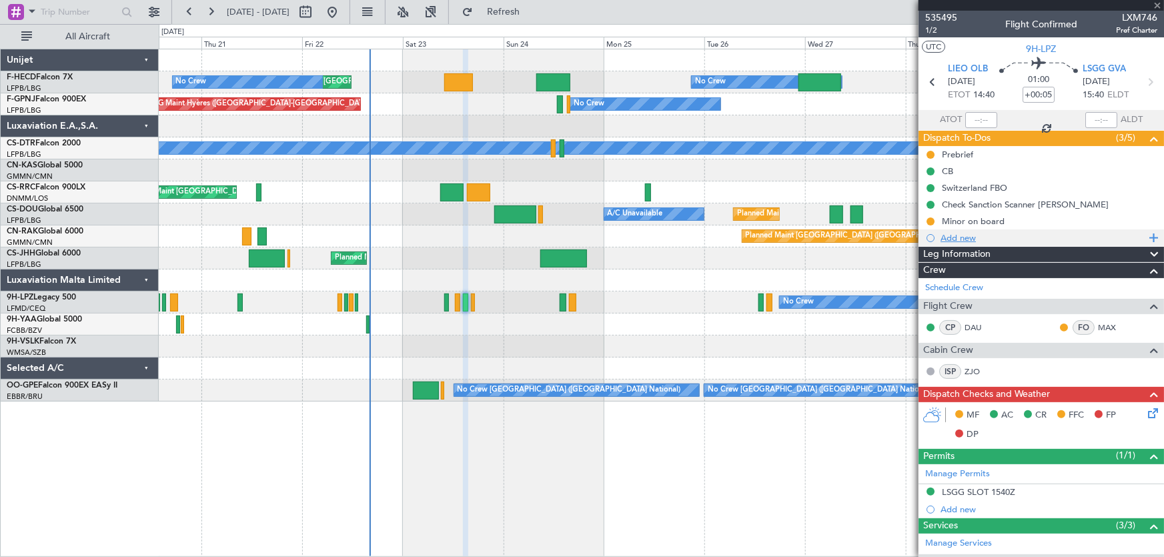
type input "+00:20"
type input "7"
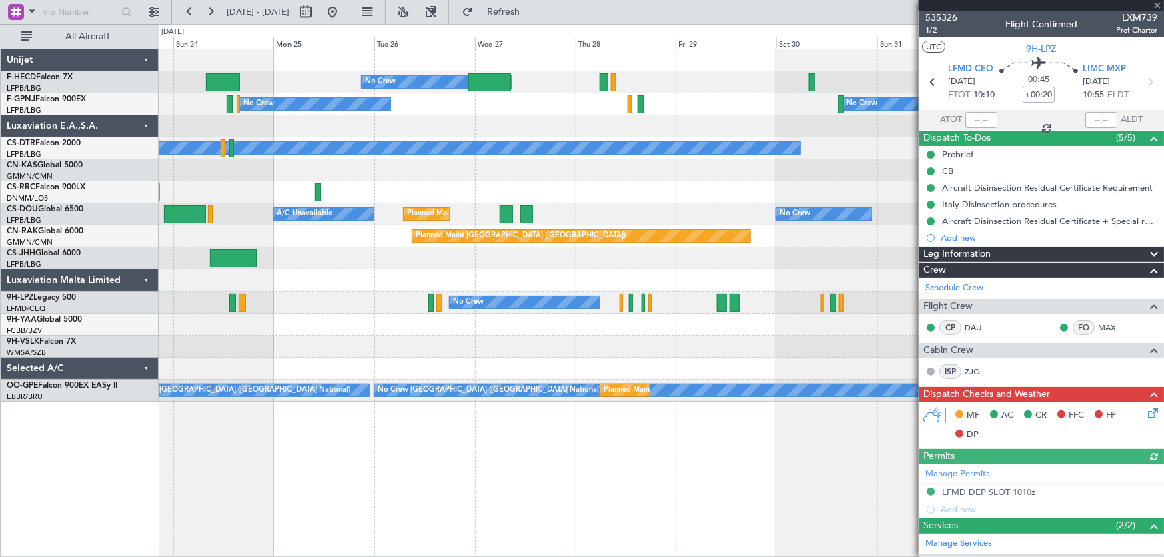
click at [393, 195] on div "No Crew Planned Maint Paris (Le Bourget) Planned Maint Paris (Le Bourget) Plann…" at bounding box center [661, 225] width 1005 height 352
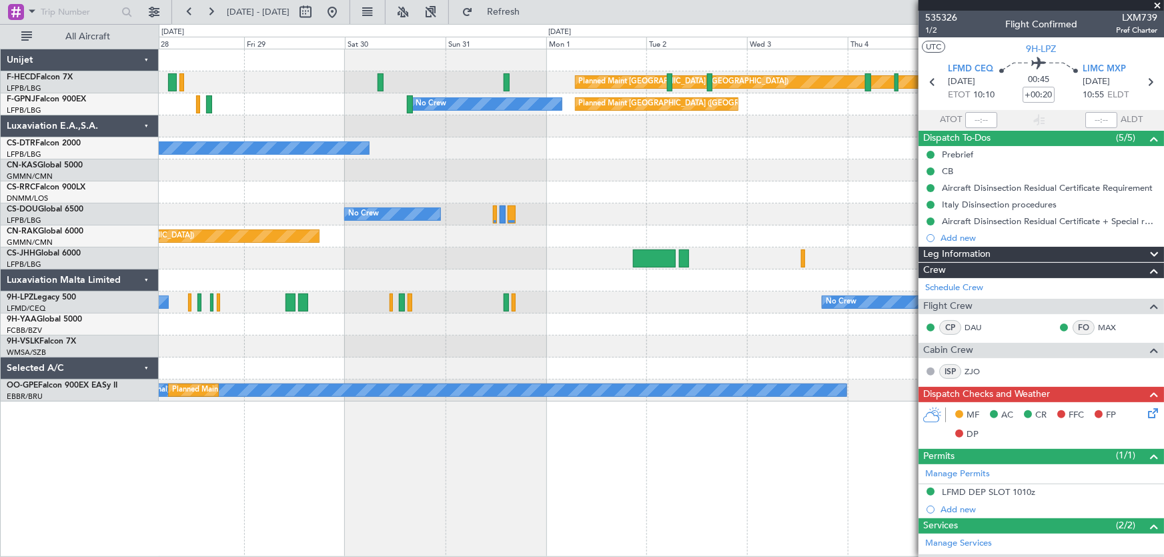
click at [409, 233] on div "Planned Maint Paris (Le Bourget) No Crew No Crew Planned Maint Paris (Le Bourge…" at bounding box center [661, 225] width 1005 height 352
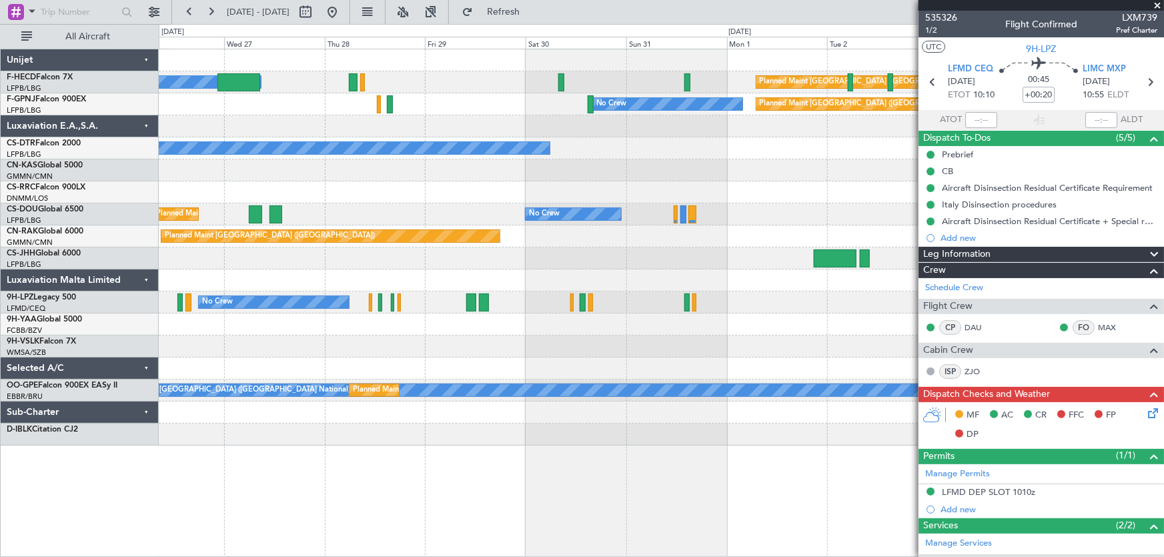
click at [570, 179] on div "Planned Maint Paris (Le Bourget) No Crew No Crew Planned Maint Paris (Le Bourge…" at bounding box center [661, 247] width 1005 height 396
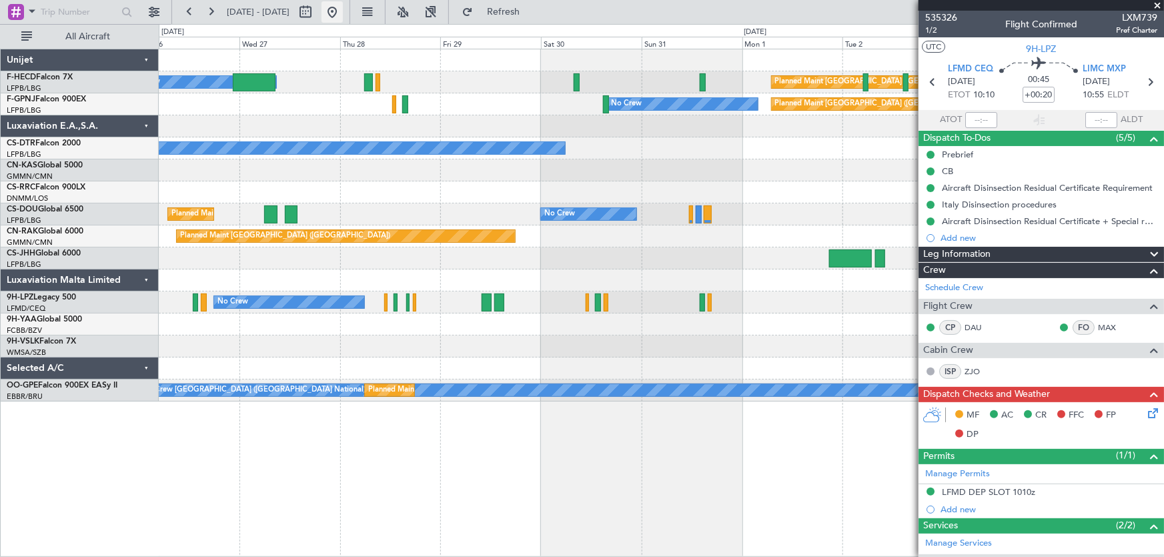
click at [343, 8] on button at bounding box center [331, 11] width 21 height 21
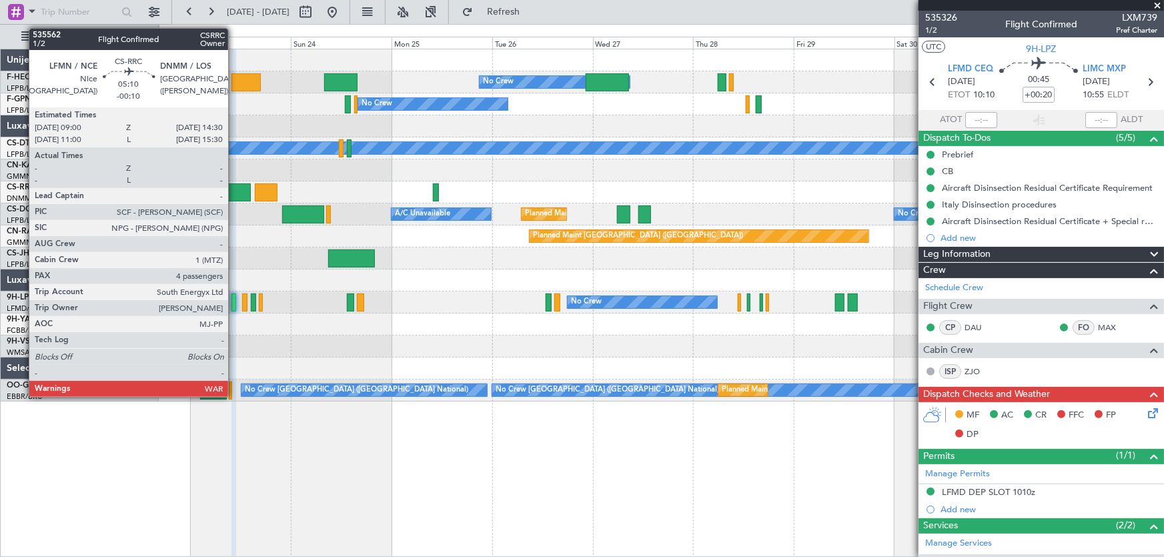
click at [234, 188] on div at bounding box center [238, 192] width 23 height 18
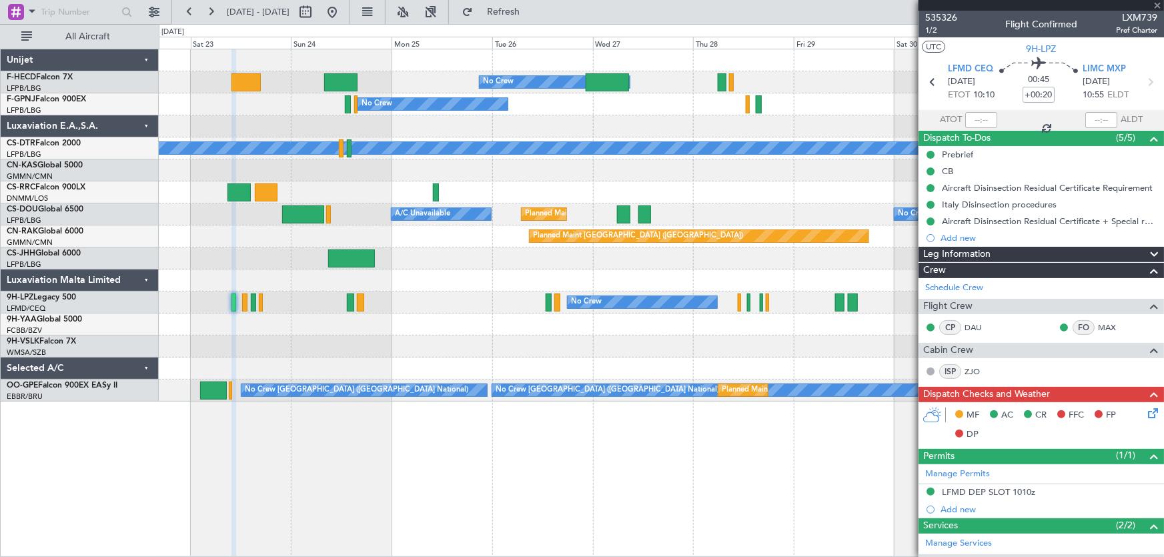
type input "-00:10"
type input "4"
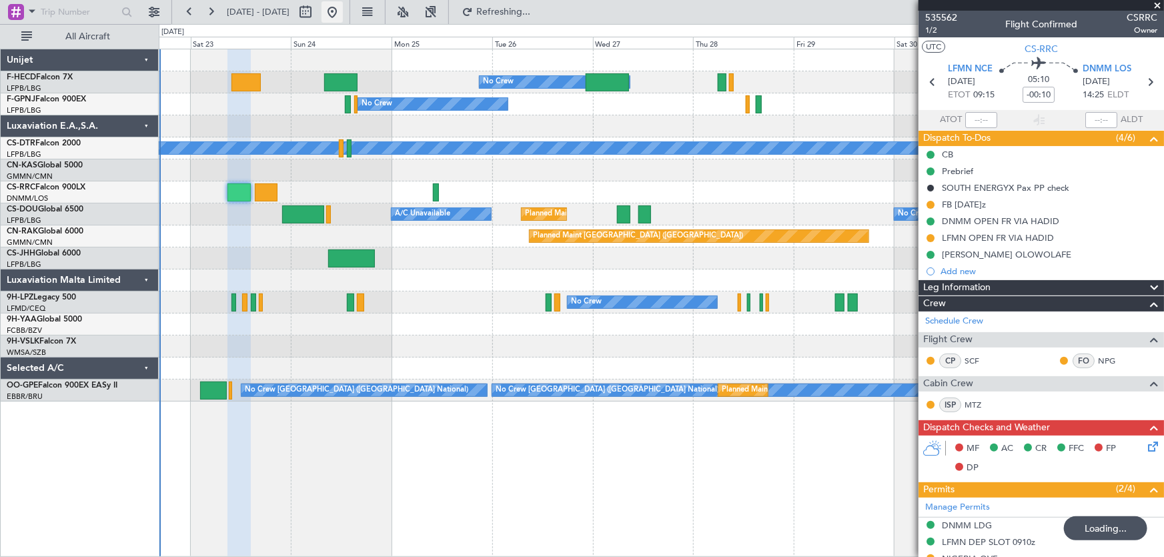
click at [343, 11] on button at bounding box center [331, 11] width 21 height 21
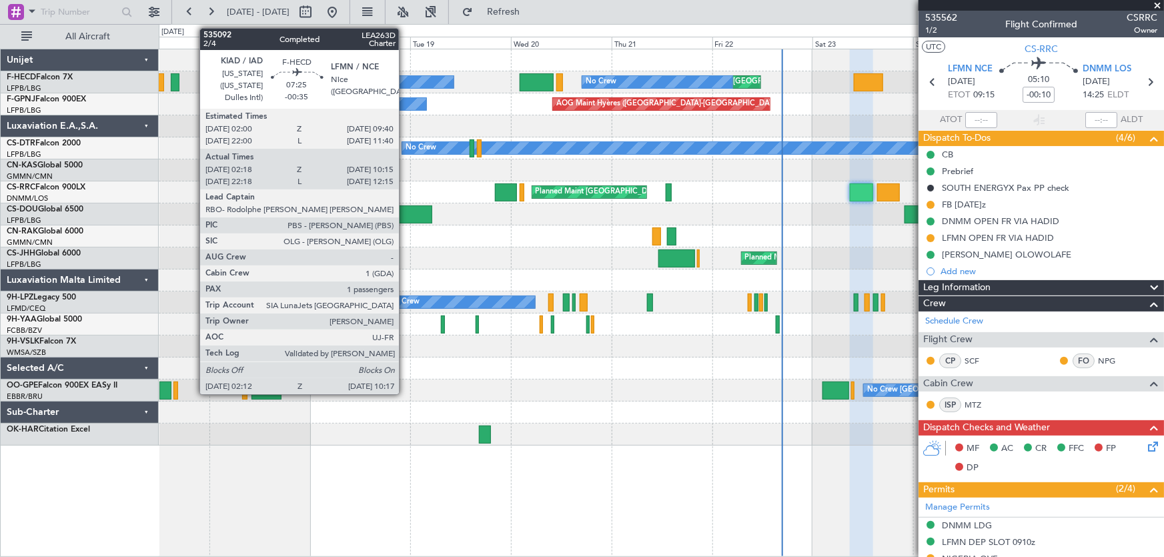
click at [593, 135] on div at bounding box center [661, 126] width 1005 height 22
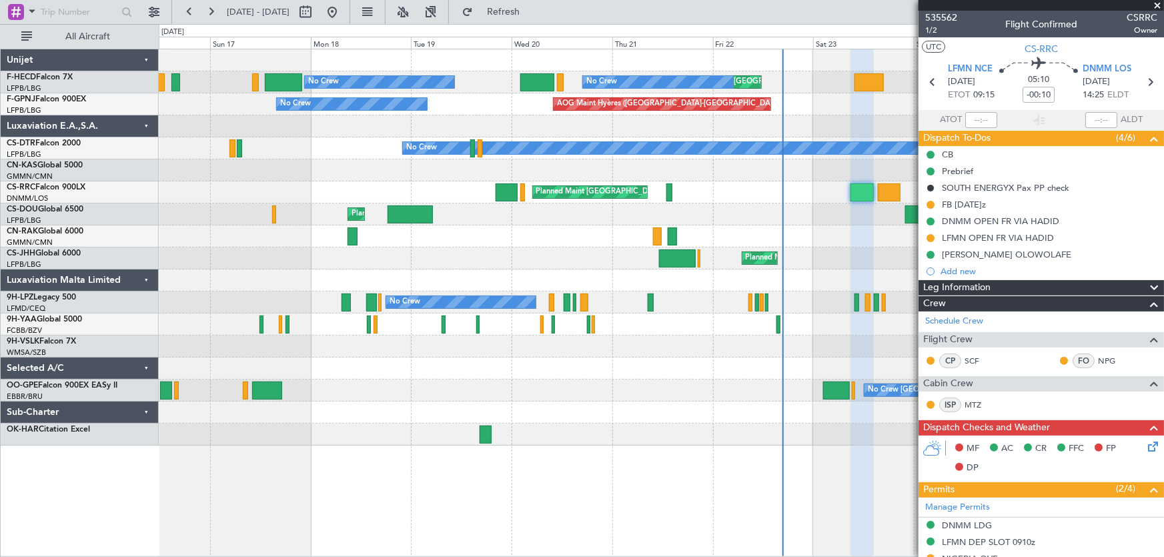
click at [506, 221] on div "Planned Maint London (Luton) Planned Maint Paris (Le Bourget) A/C Unavailable U…" at bounding box center [661, 214] width 1005 height 22
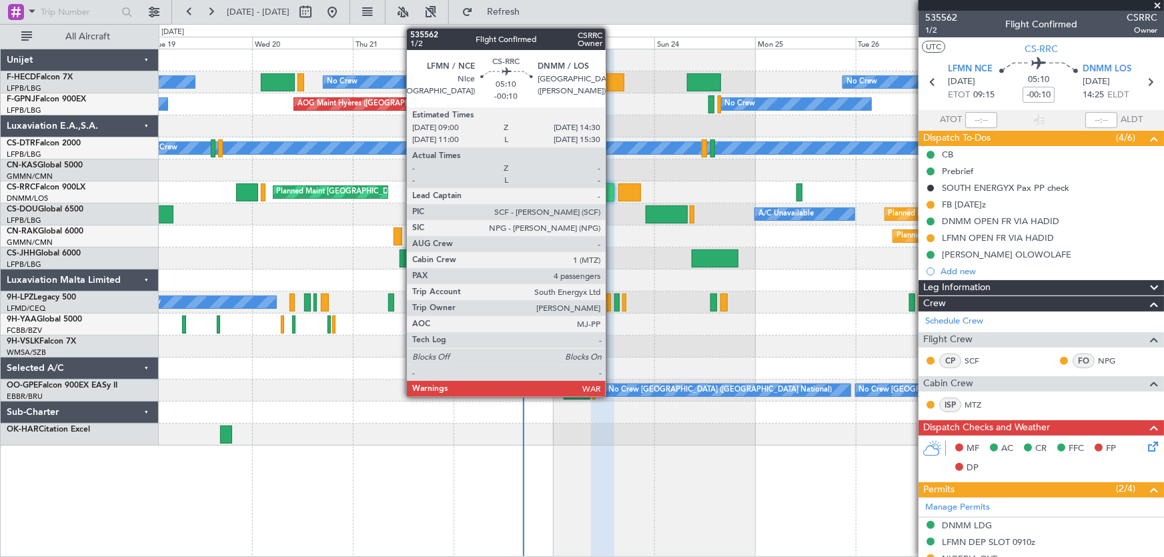
click at [612, 195] on div at bounding box center [602, 192] width 23 height 18
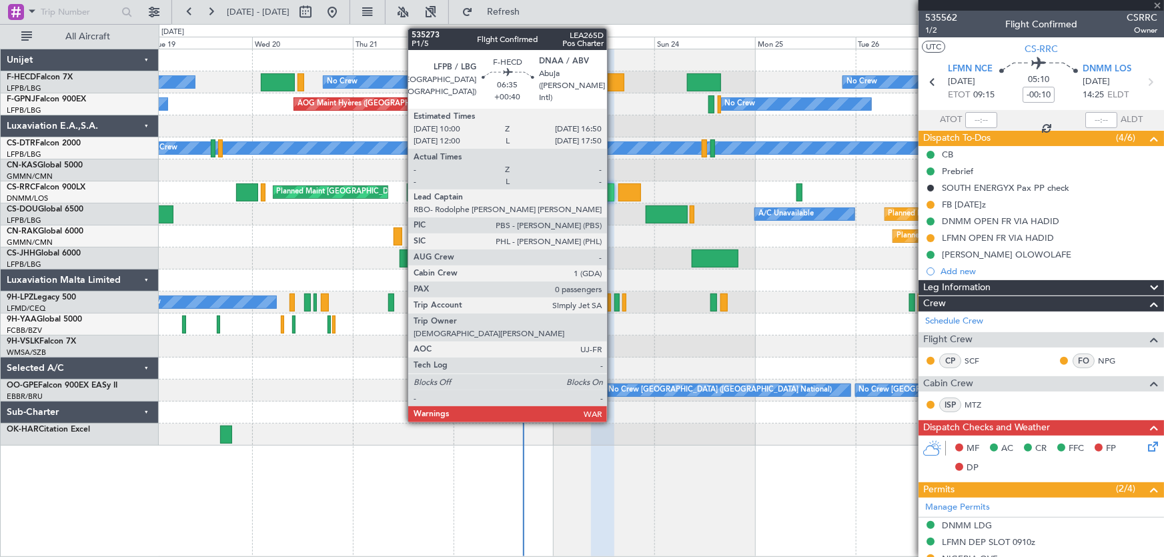
click at [613, 85] on div at bounding box center [609, 82] width 29 height 18
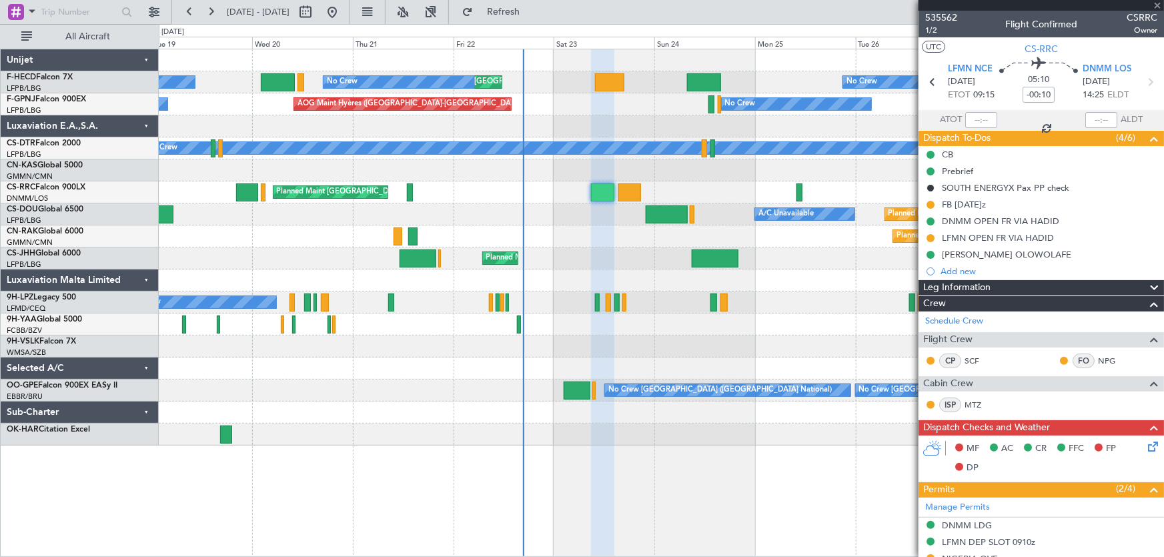
type input "+00:40"
type input "0"
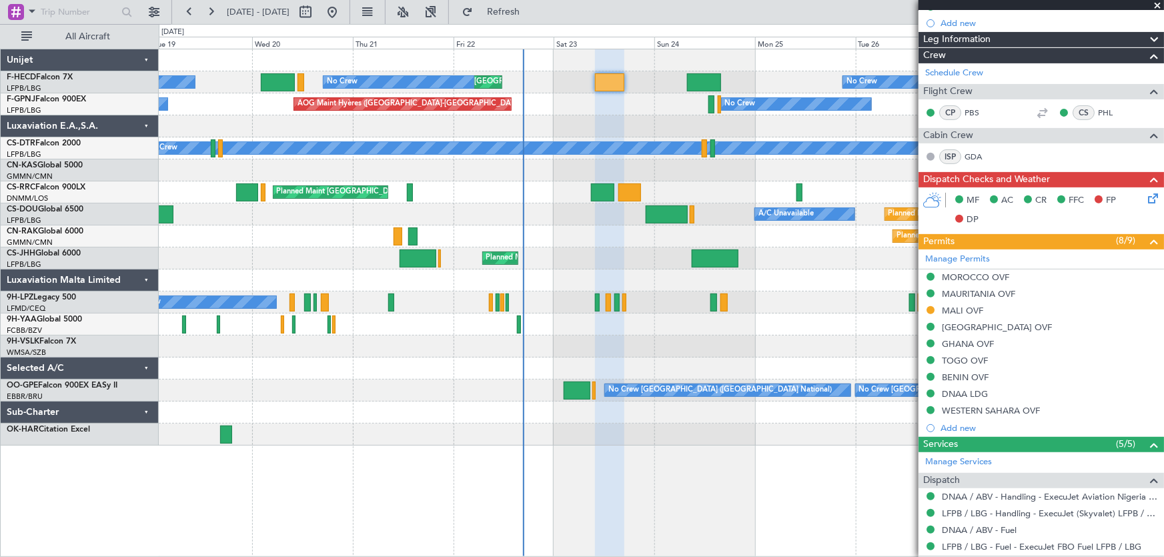
scroll to position [213, 0]
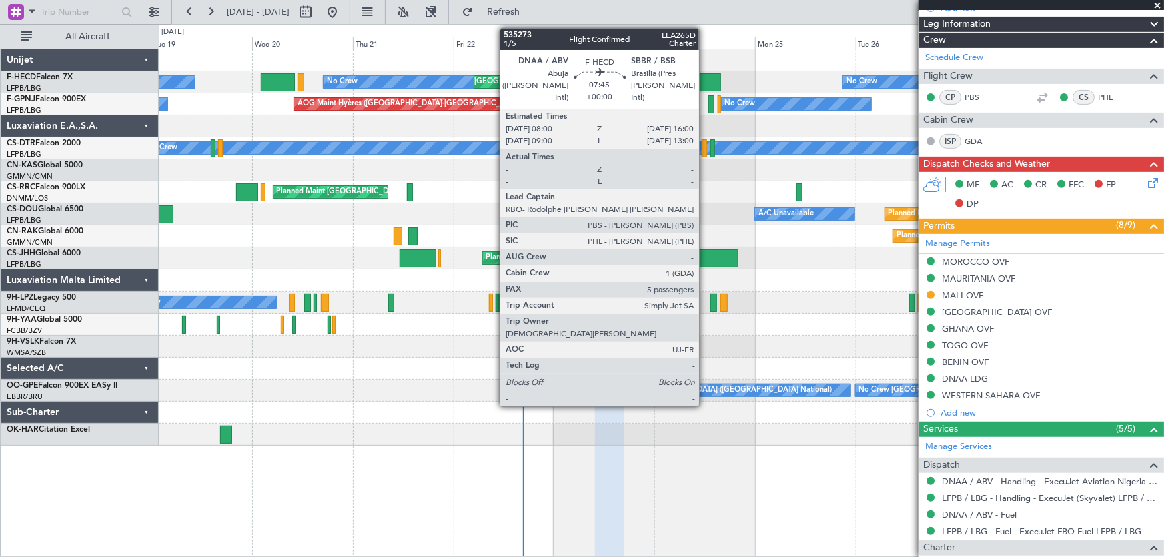
click at [705, 79] on div at bounding box center [704, 82] width 34 height 18
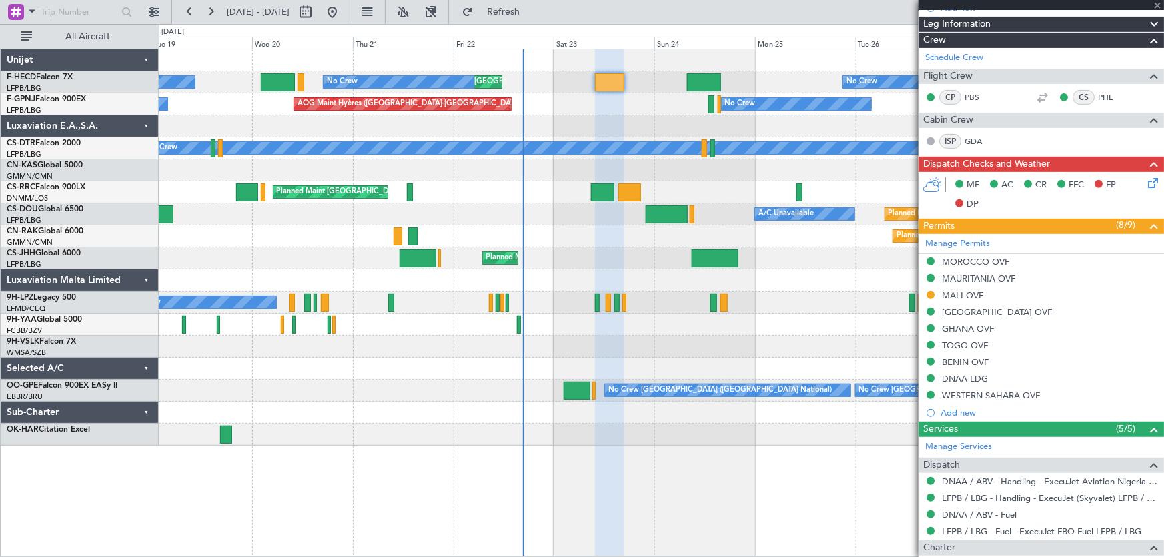
type input "5"
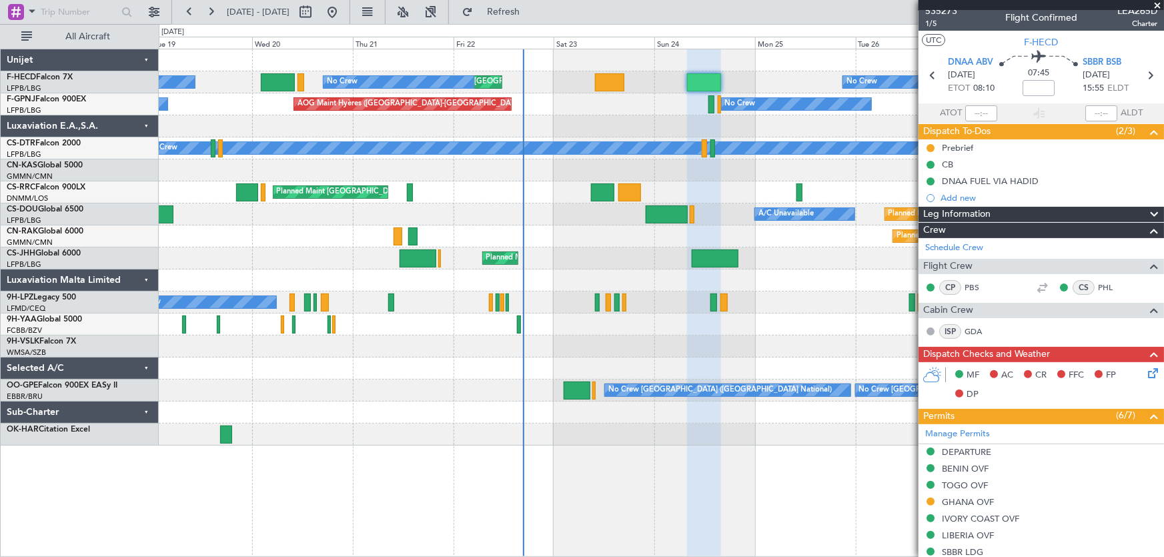
scroll to position [0, 0]
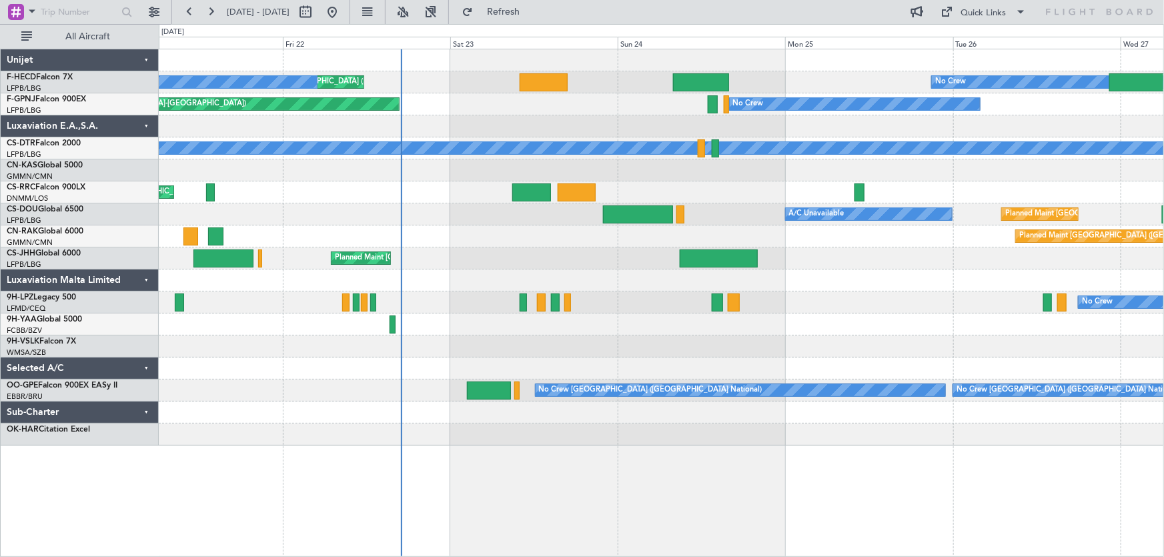
click at [421, 203] on div "Planned Maint [GEOGRAPHIC_DATA] ([GEOGRAPHIC_DATA]) Planned Maint [GEOGRAPHIC_D…" at bounding box center [661, 247] width 1005 height 396
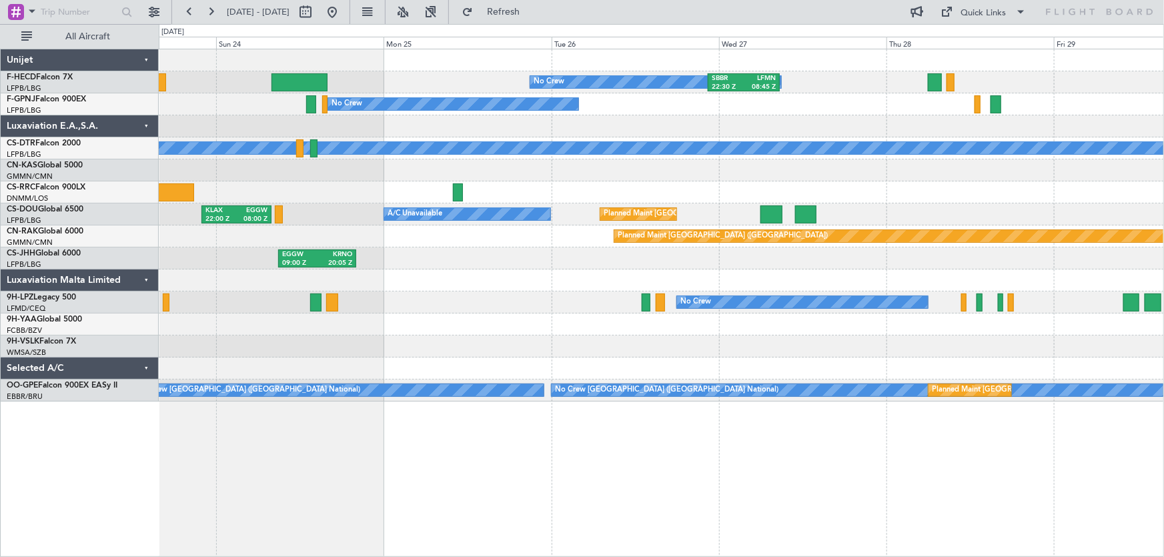
click at [426, 283] on div at bounding box center [661, 280] width 1005 height 22
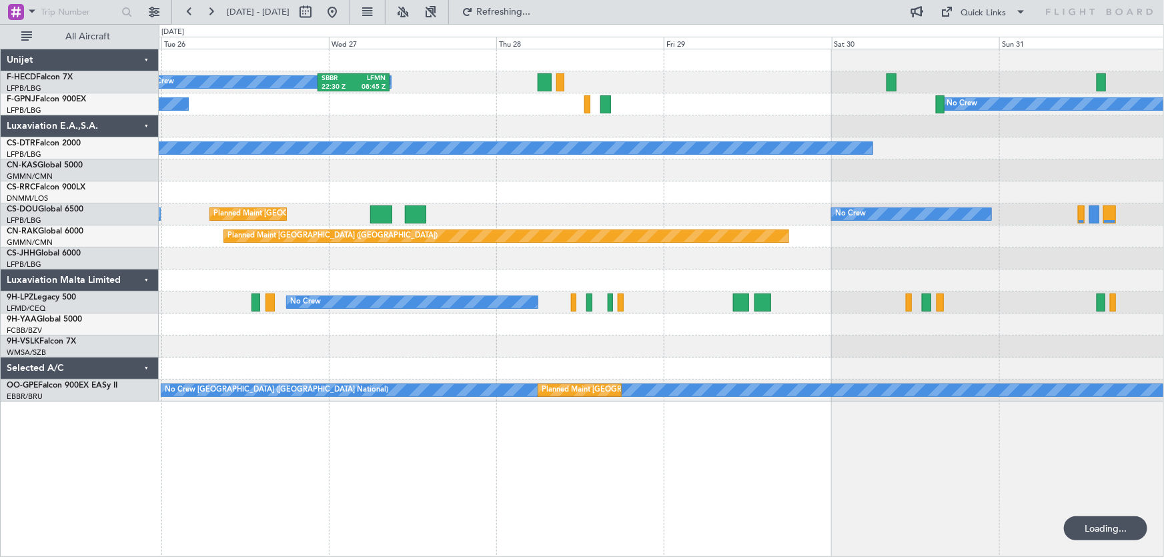
click at [215, 188] on div "No Crew SBBR 22:30 Z LFMN 08:45 Z Planned Maint [GEOGRAPHIC_DATA] ([GEOGRAPHIC_…" at bounding box center [661, 225] width 1005 height 352
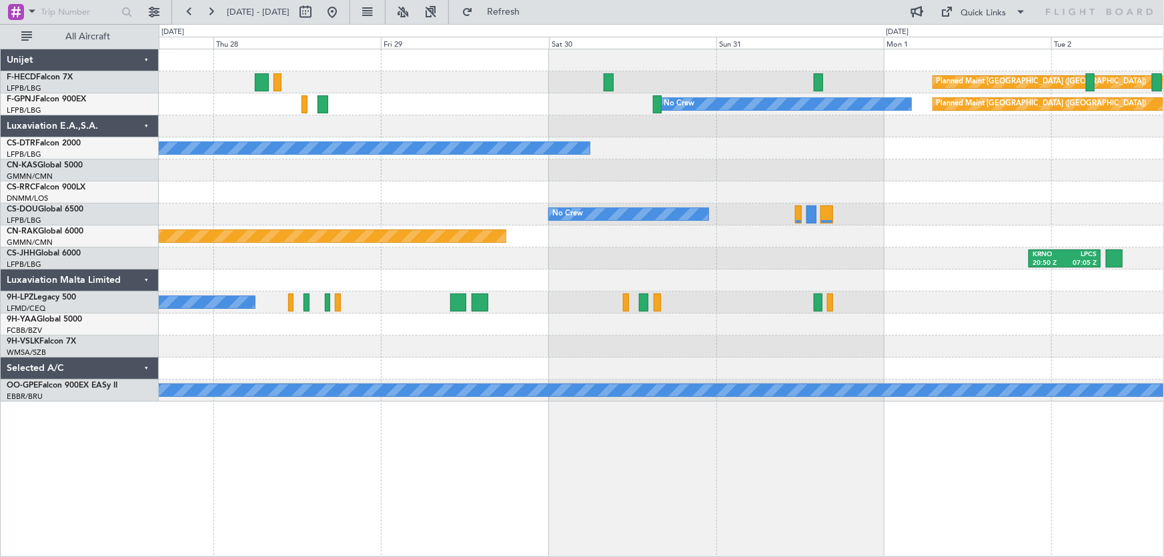
click at [737, 250] on div "Planned Maint [GEOGRAPHIC_DATA] ([GEOGRAPHIC_DATA]) SBBR 22:30 Z LFMN 08:45 Z N…" at bounding box center [661, 225] width 1005 height 352
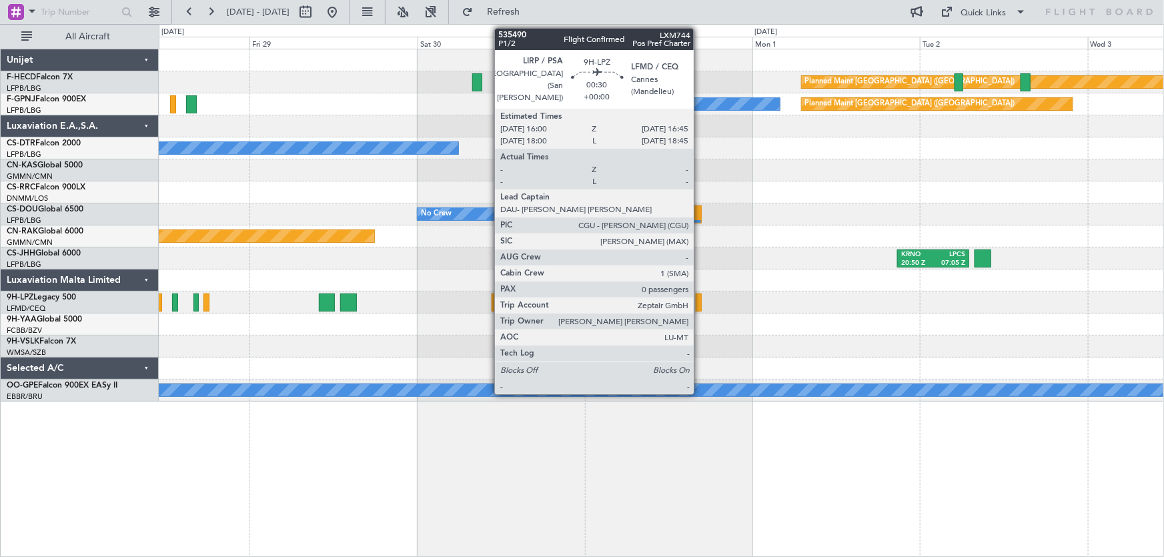
click at [700, 303] on div at bounding box center [698, 302] width 5 height 18
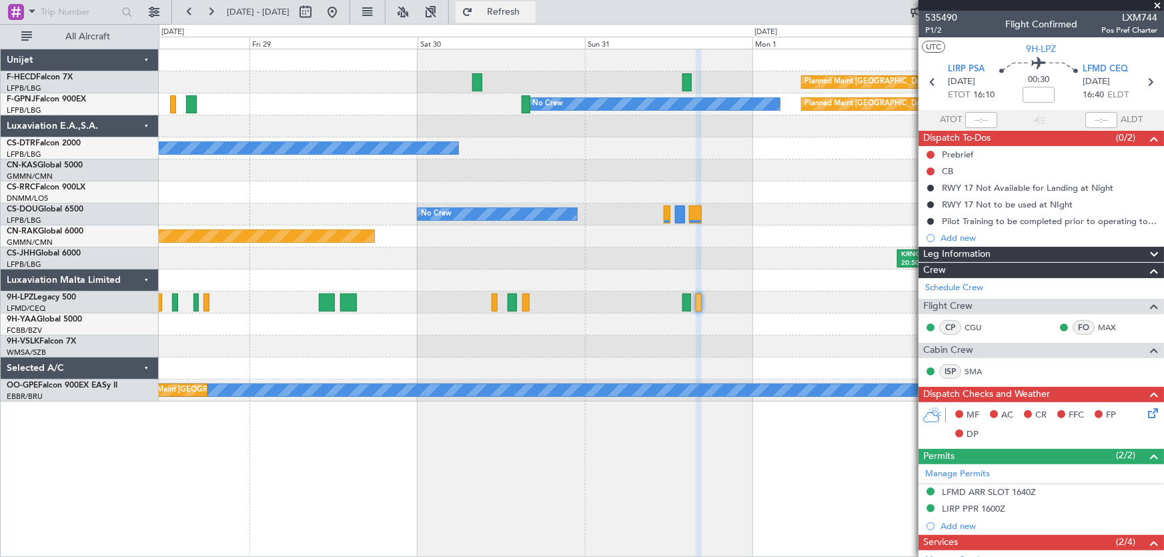
click at [531, 15] on span "Refresh" at bounding box center [503, 11] width 56 height 9
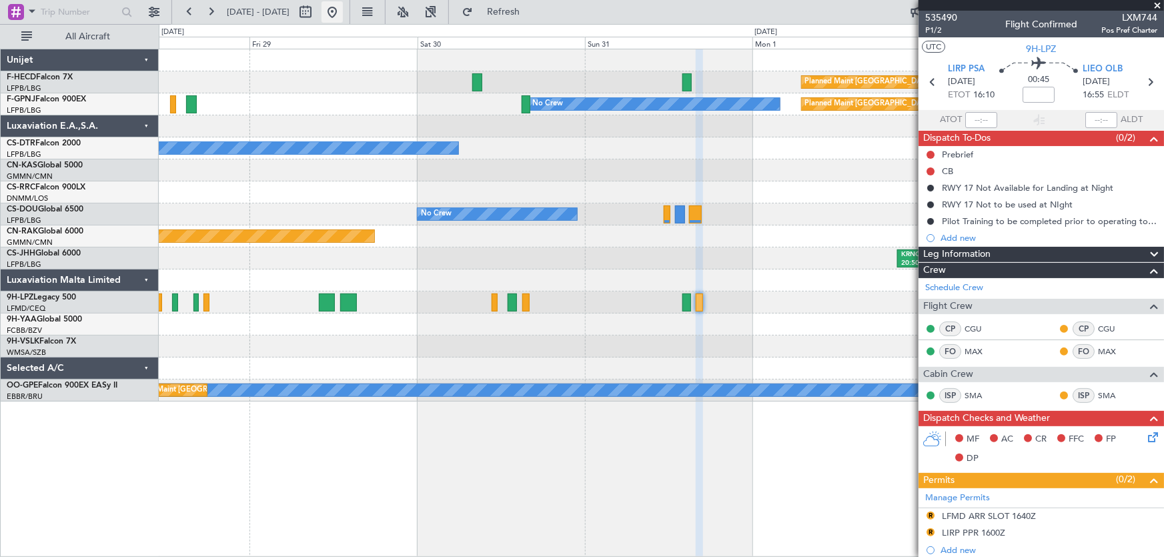
click at [343, 11] on button at bounding box center [331, 11] width 21 height 21
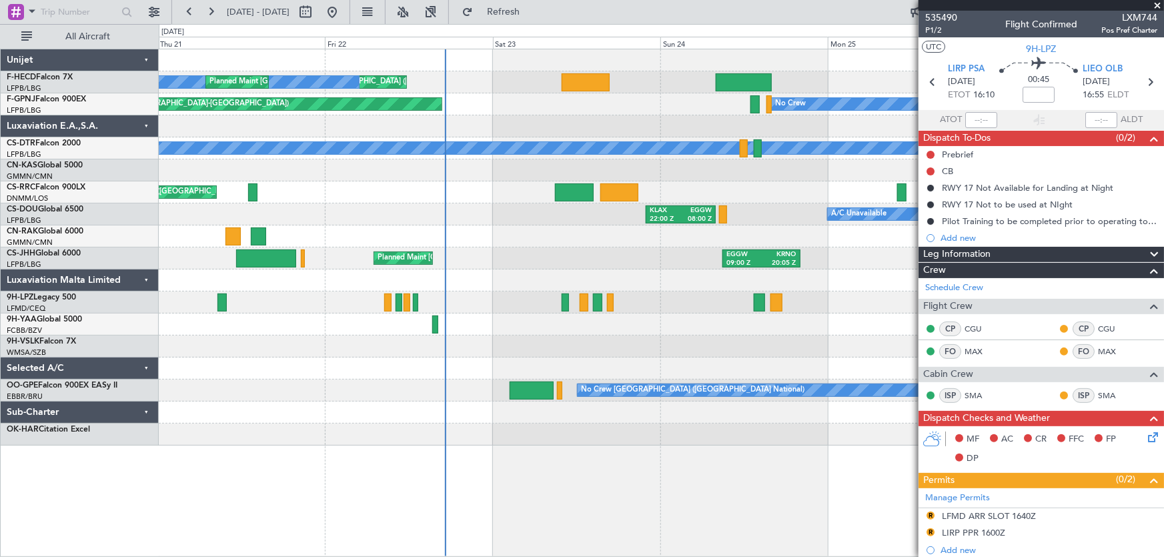
click at [508, 145] on div "Planned Maint Paris (Le Bourget) No Crew Planned Maint Paris (Le Bourget) No Cr…" at bounding box center [661, 247] width 1005 height 396
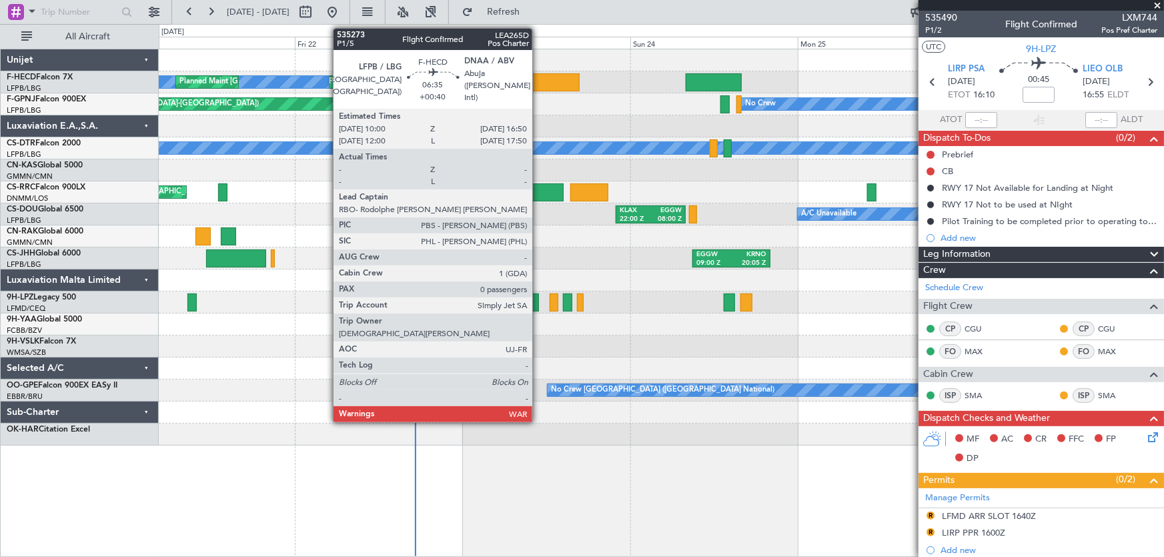
click at [538, 86] on div at bounding box center [555, 82] width 48 height 18
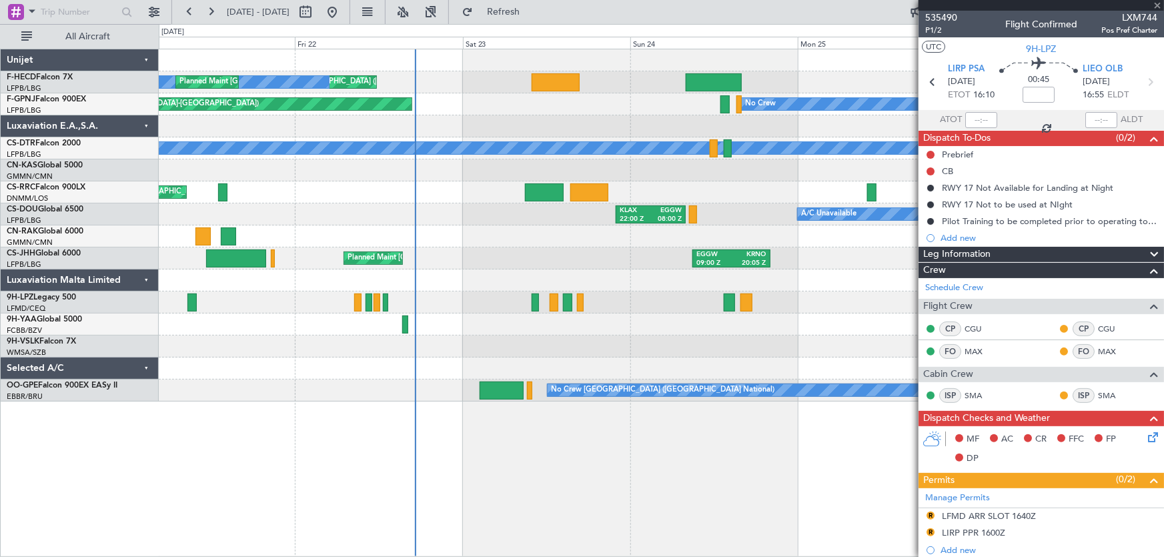
type input "+00:40"
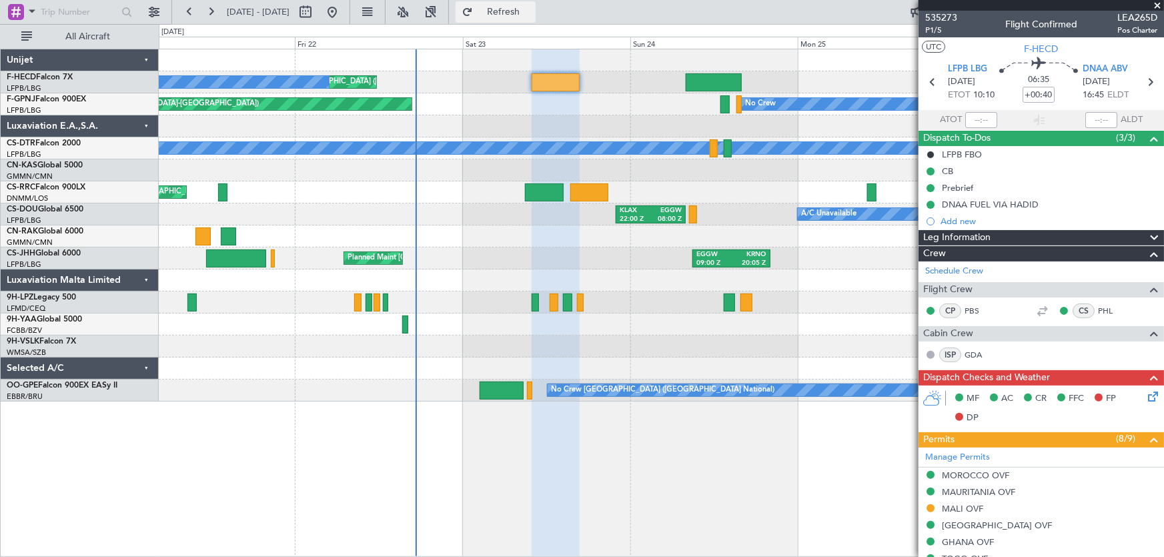
click at [528, 14] on span "Refresh" at bounding box center [503, 11] width 56 height 9
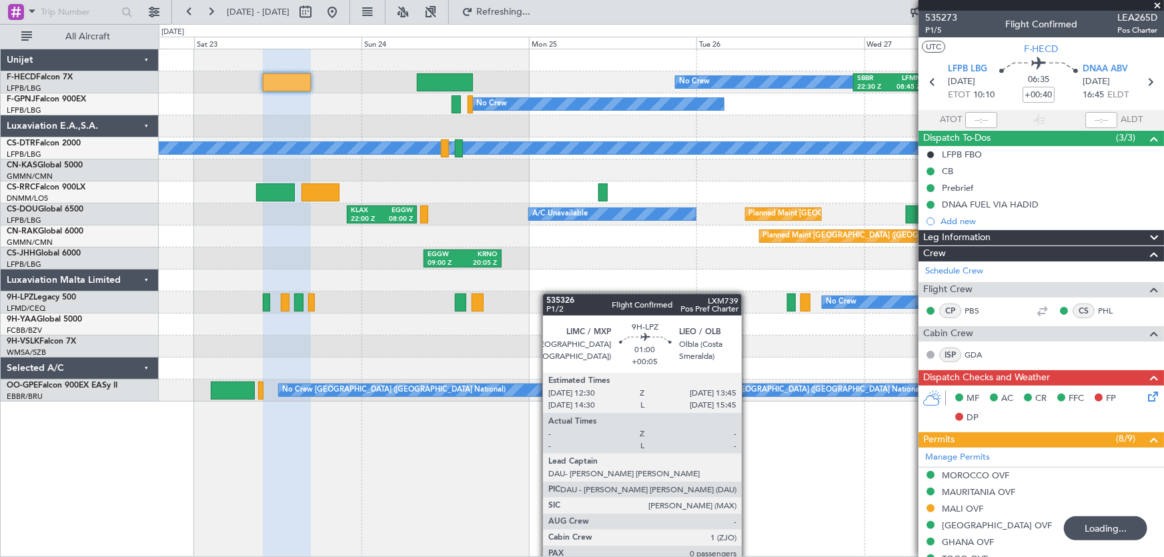
click at [187, 293] on div "No Crew SBBR 22:30 Z LFMN 08:45 Z Planned Maint Paris (Le Bourget) No Crew Plan…" at bounding box center [661, 225] width 1005 height 352
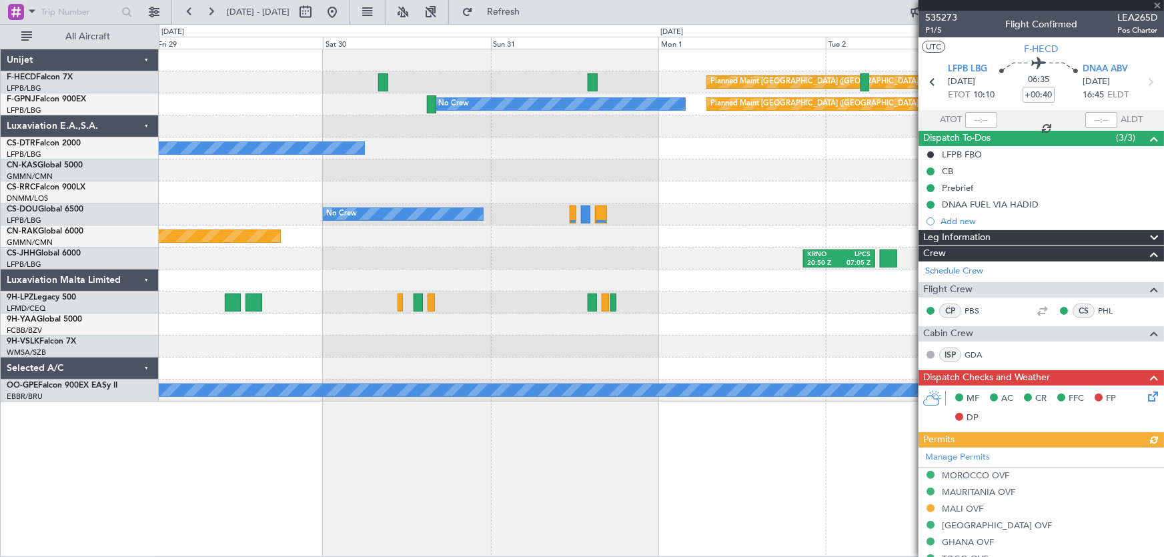
click at [375, 286] on div at bounding box center [661, 280] width 1005 height 22
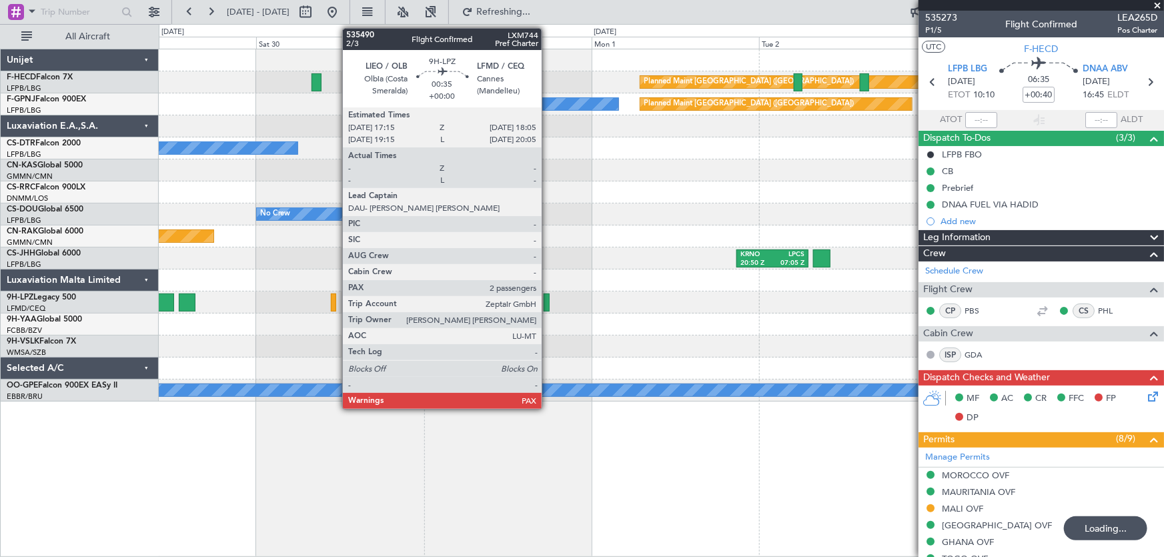
click at [547, 303] on div at bounding box center [546, 302] width 6 height 18
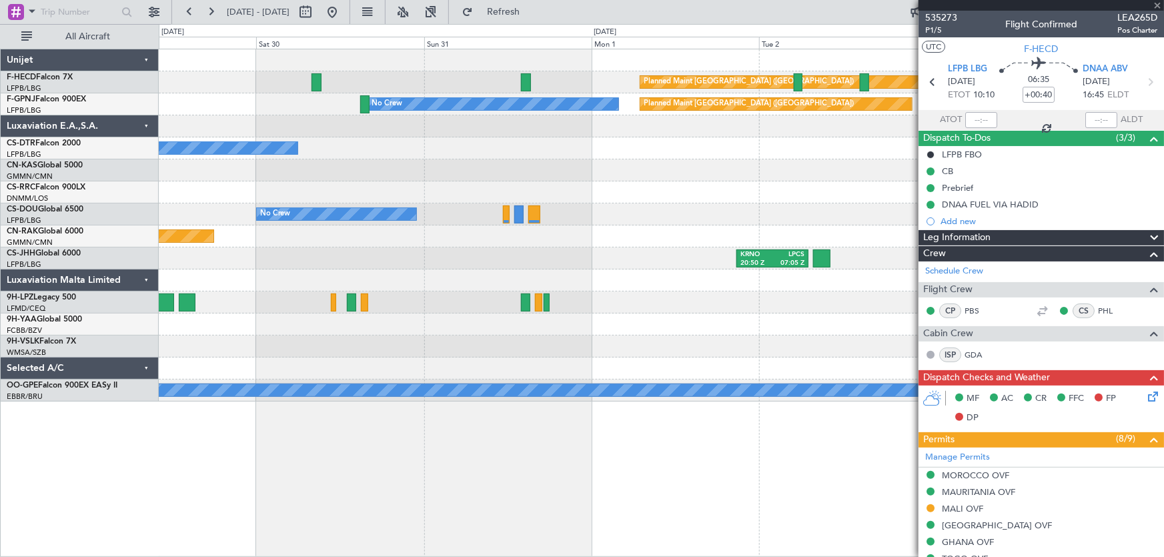
type input "2"
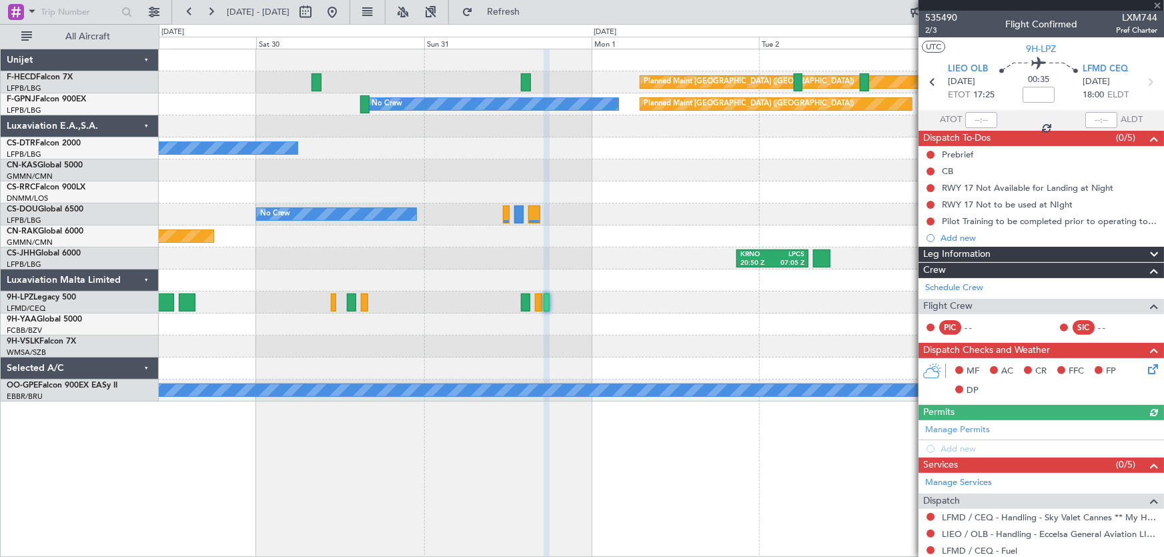
click at [957, 18] on div "535490 2/3 Flight Confirmed LXM744 Pref Charter" at bounding box center [1040, 24] width 245 height 27
click at [947, 18] on span "535490" at bounding box center [941, 18] width 32 height 14
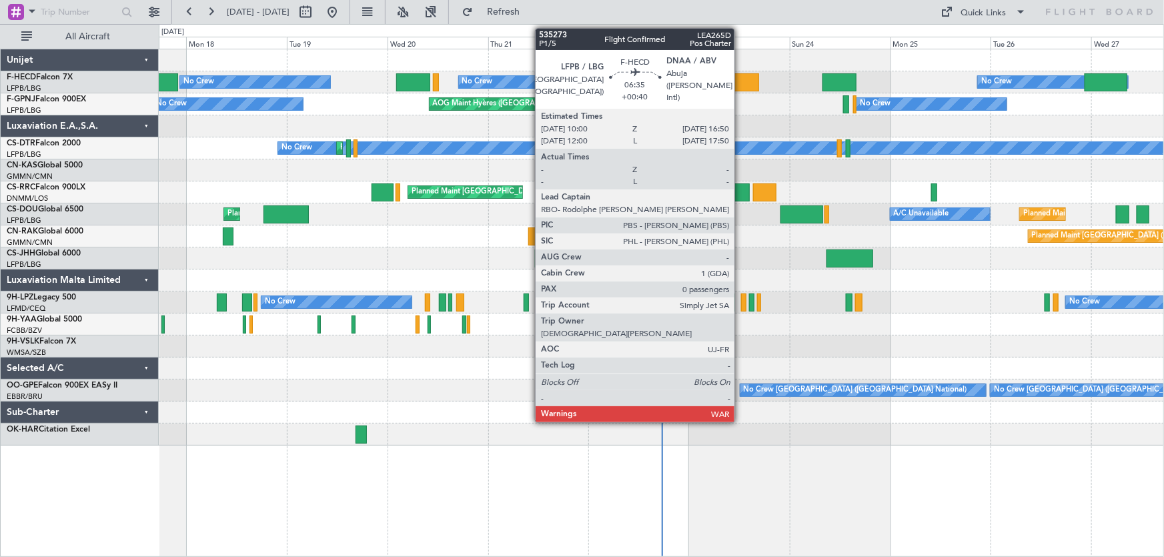
click at [740, 81] on div at bounding box center [744, 82] width 29 height 18
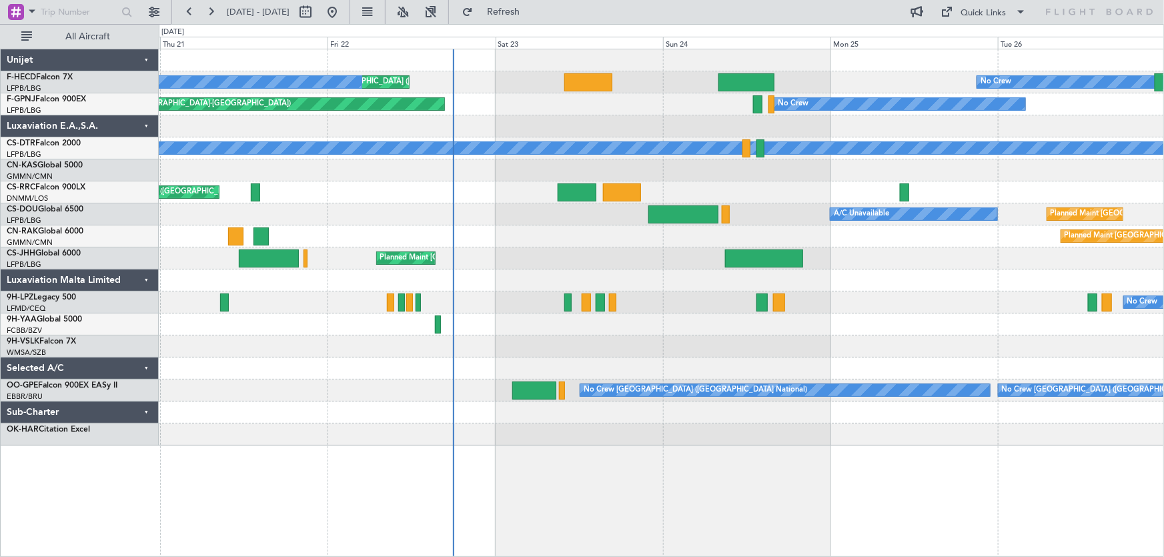
click at [614, 133] on div "Planned Maint [GEOGRAPHIC_DATA] ([GEOGRAPHIC_DATA]) Planned Maint [GEOGRAPHIC_D…" at bounding box center [661, 247] width 1005 height 396
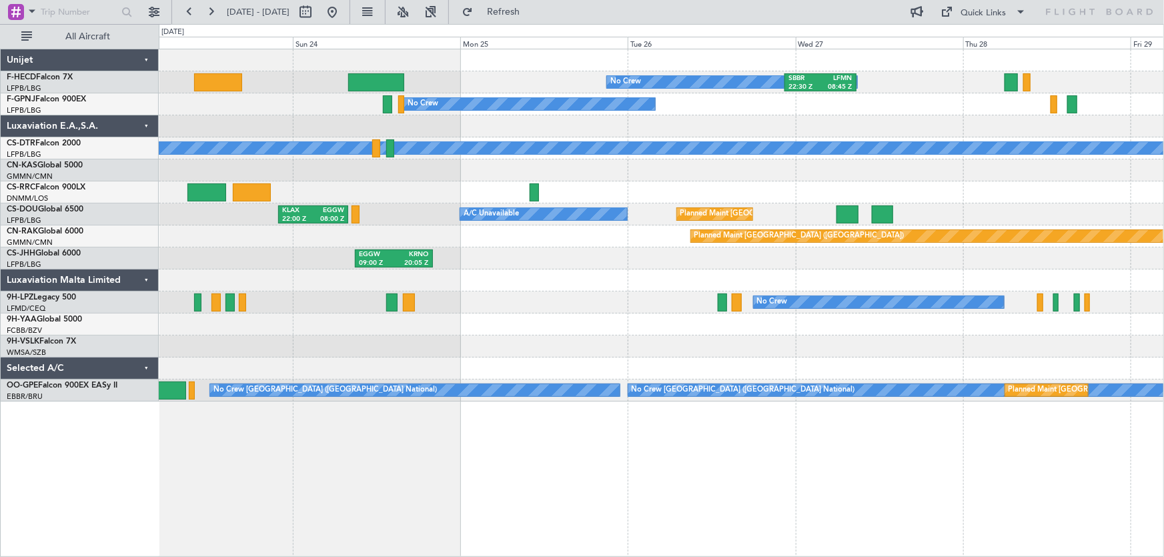
click at [469, 375] on div "No Crew SBBR 22:30 Z LFMN 08:45 Z Planned Maint [GEOGRAPHIC_DATA] ([GEOGRAPHIC_…" at bounding box center [661, 225] width 1005 height 352
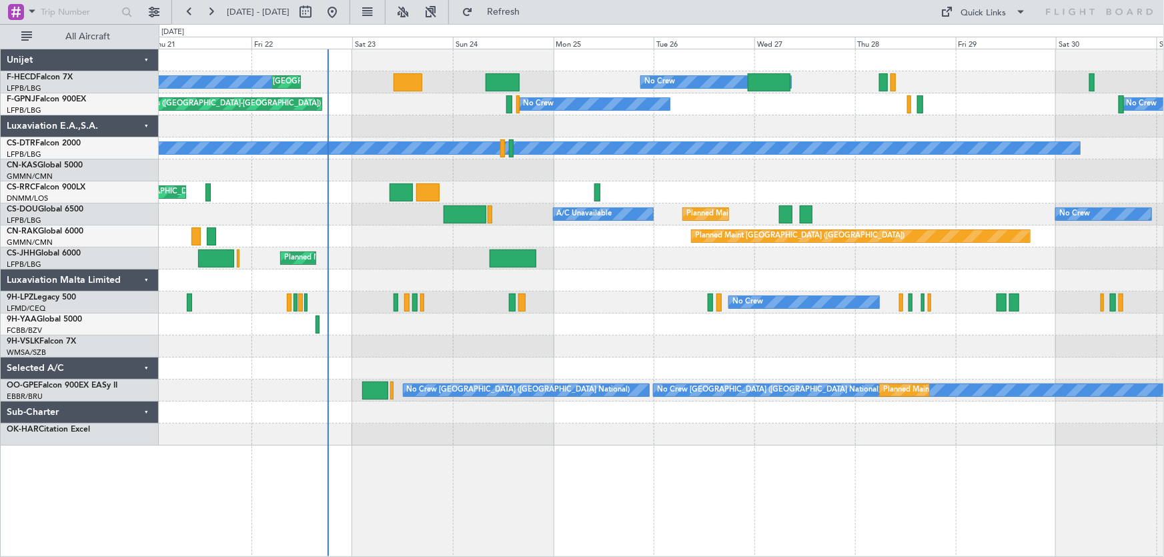
click at [553, 177] on div "No Crew Planned Maint [GEOGRAPHIC_DATA] ([GEOGRAPHIC_DATA]) Planned Maint [GEOG…" at bounding box center [661, 247] width 1005 height 396
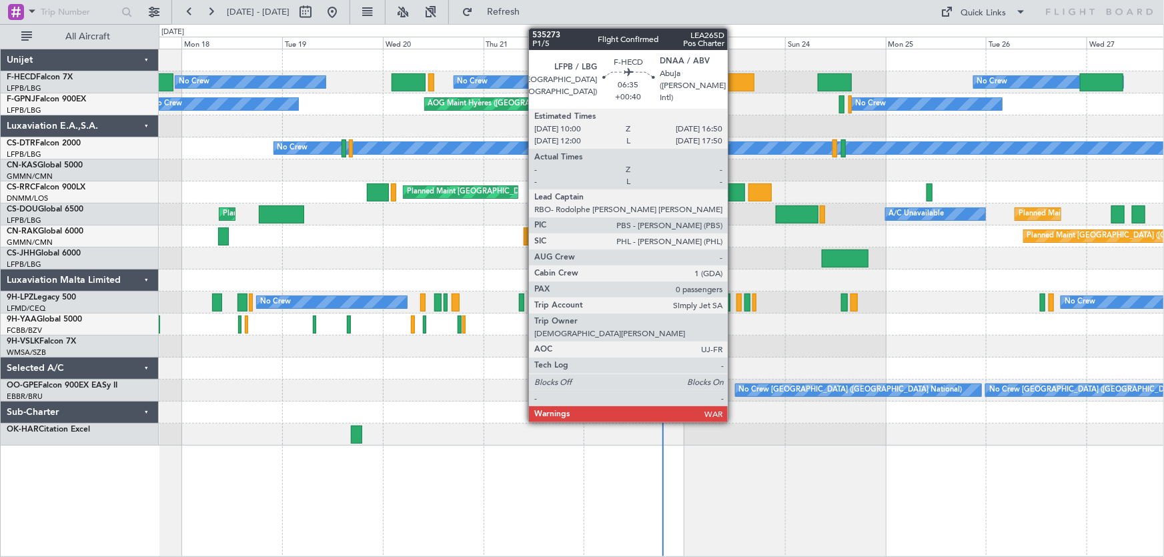
click at [734, 77] on div at bounding box center [740, 82] width 29 height 18
